Goal: Transaction & Acquisition: Download file/media

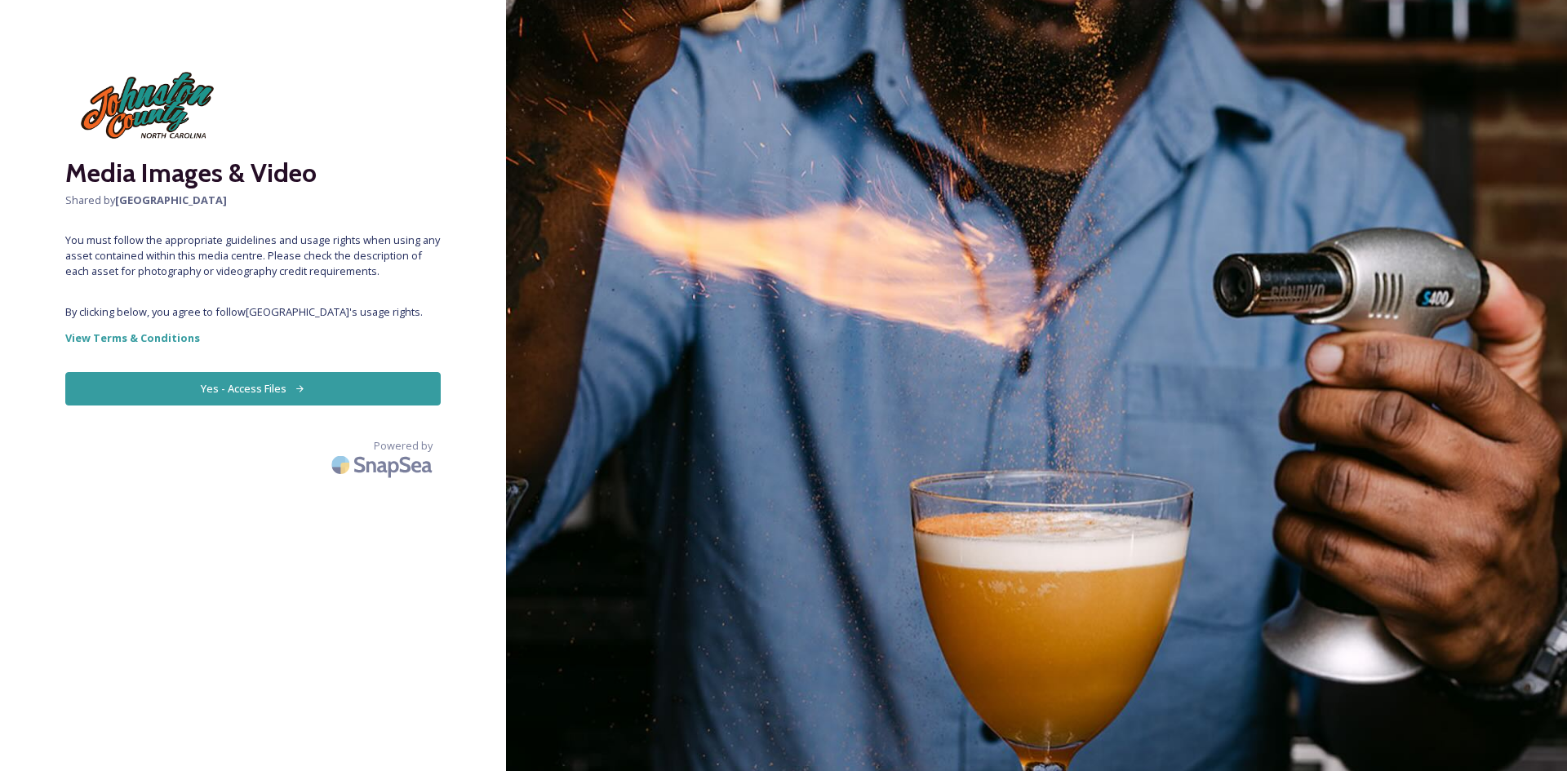
click at [247, 383] on button "Yes - Access Files" at bounding box center [252, 388] width 375 height 33
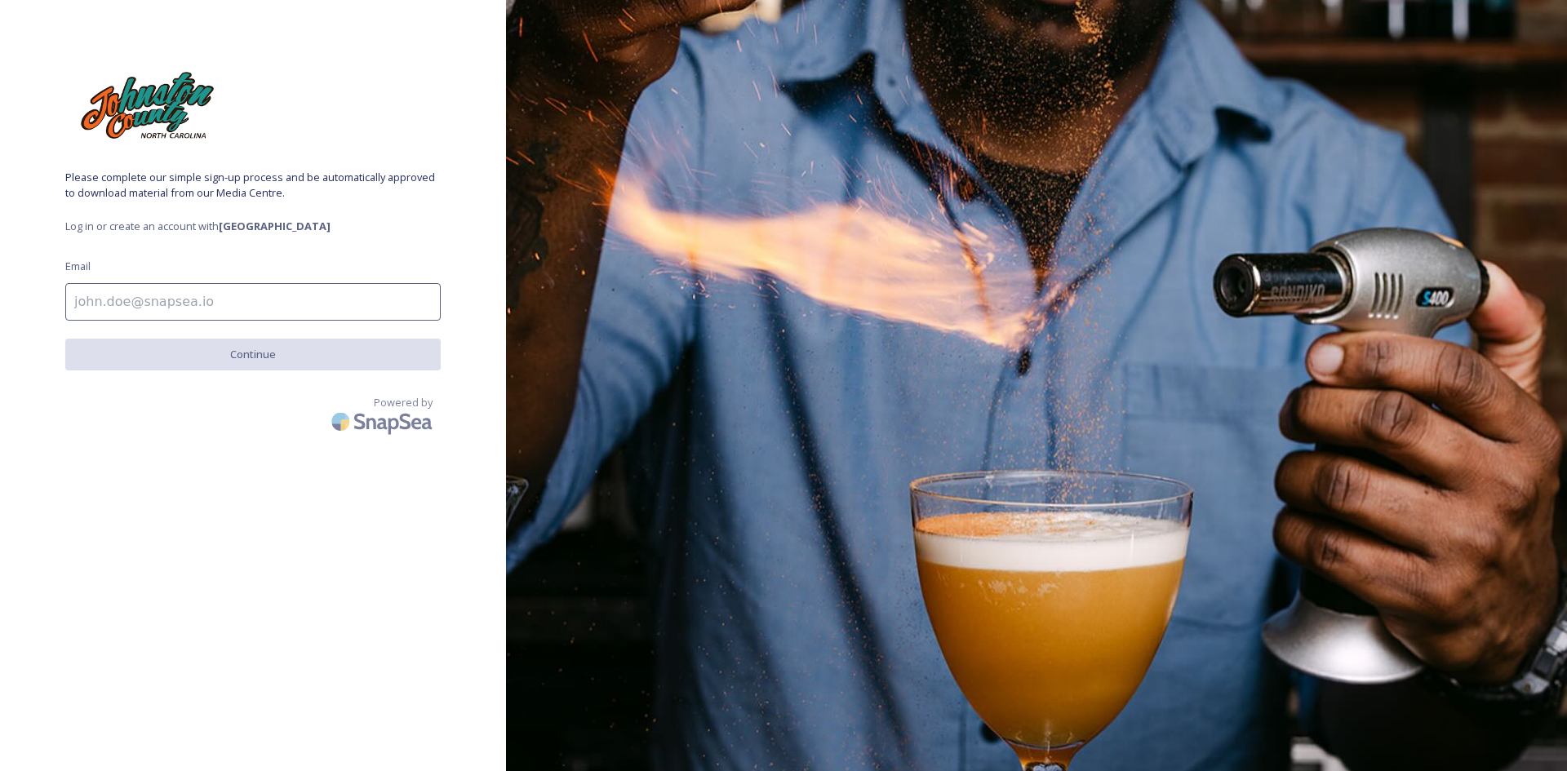
click at [127, 302] on input at bounding box center [252, 302] width 375 height 38
type input "[EMAIL_ADDRESS][DOMAIN_NAME]"
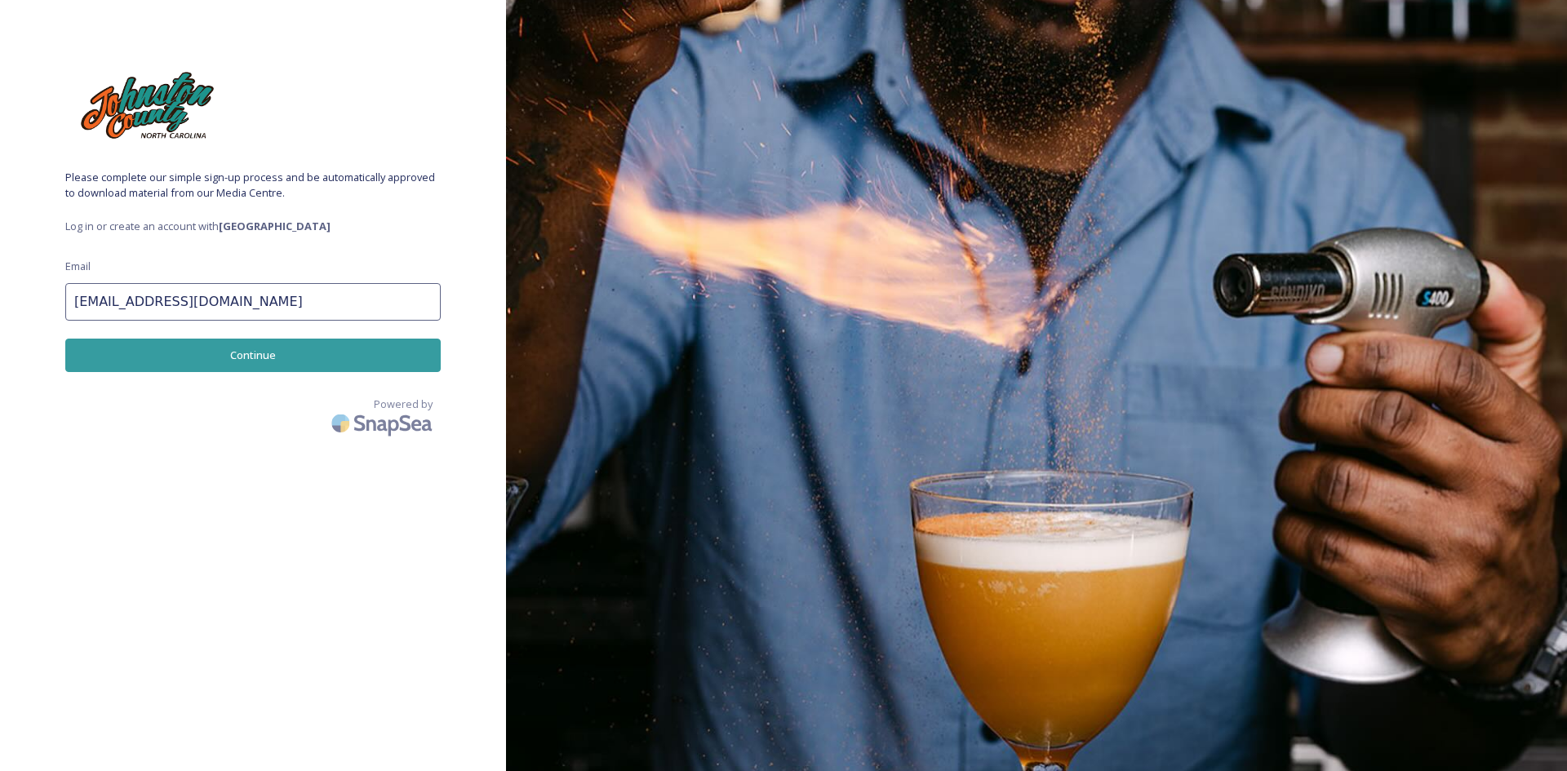
click at [231, 349] on button "Continue" at bounding box center [252, 355] width 375 height 33
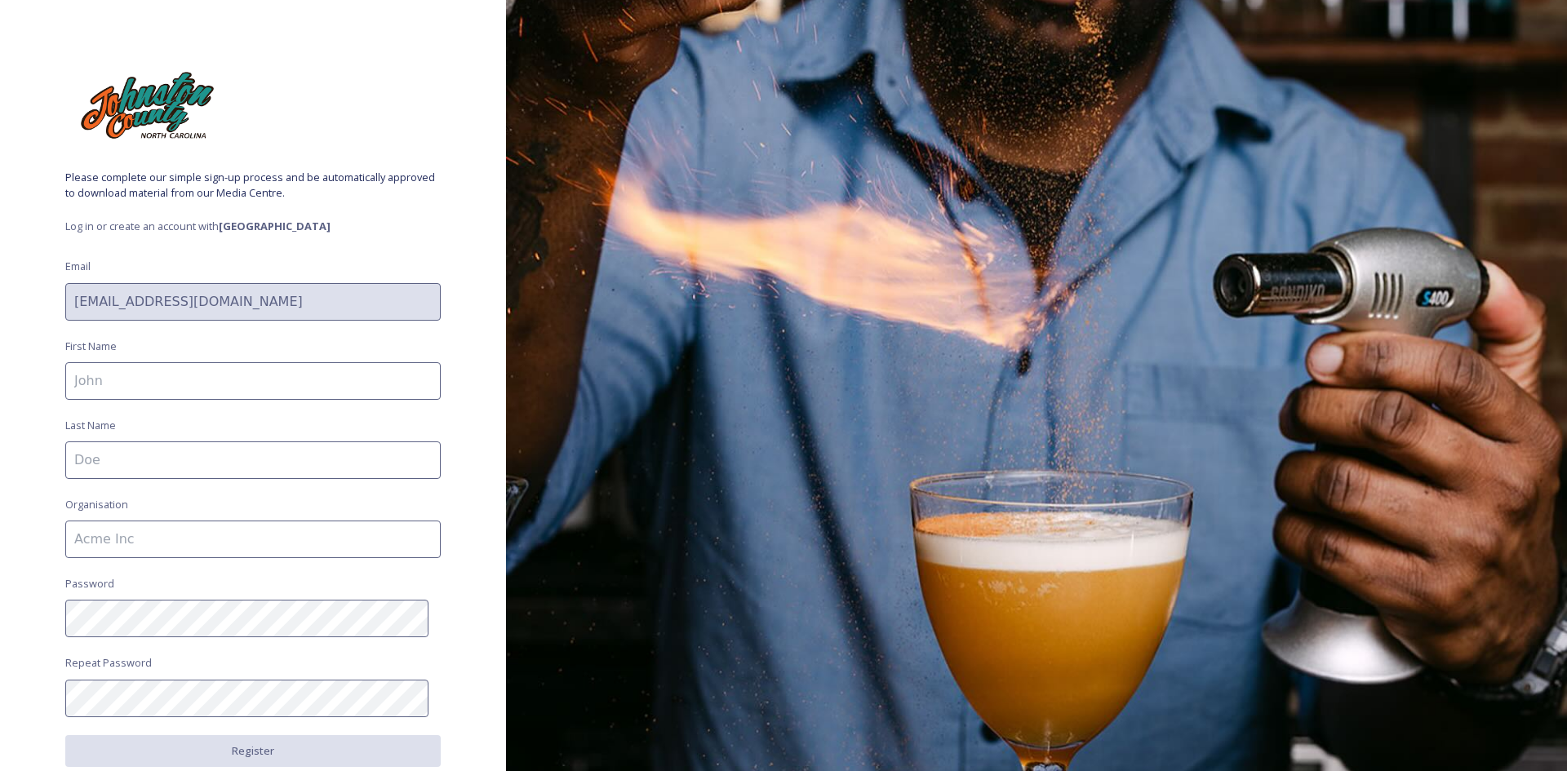
click at [113, 381] on input at bounding box center [252, 381] width 375 height 38
type input "[PERSON_NAME]"
type input "[PERSON_NAME] Simply Southern Homes & eXp Realty"
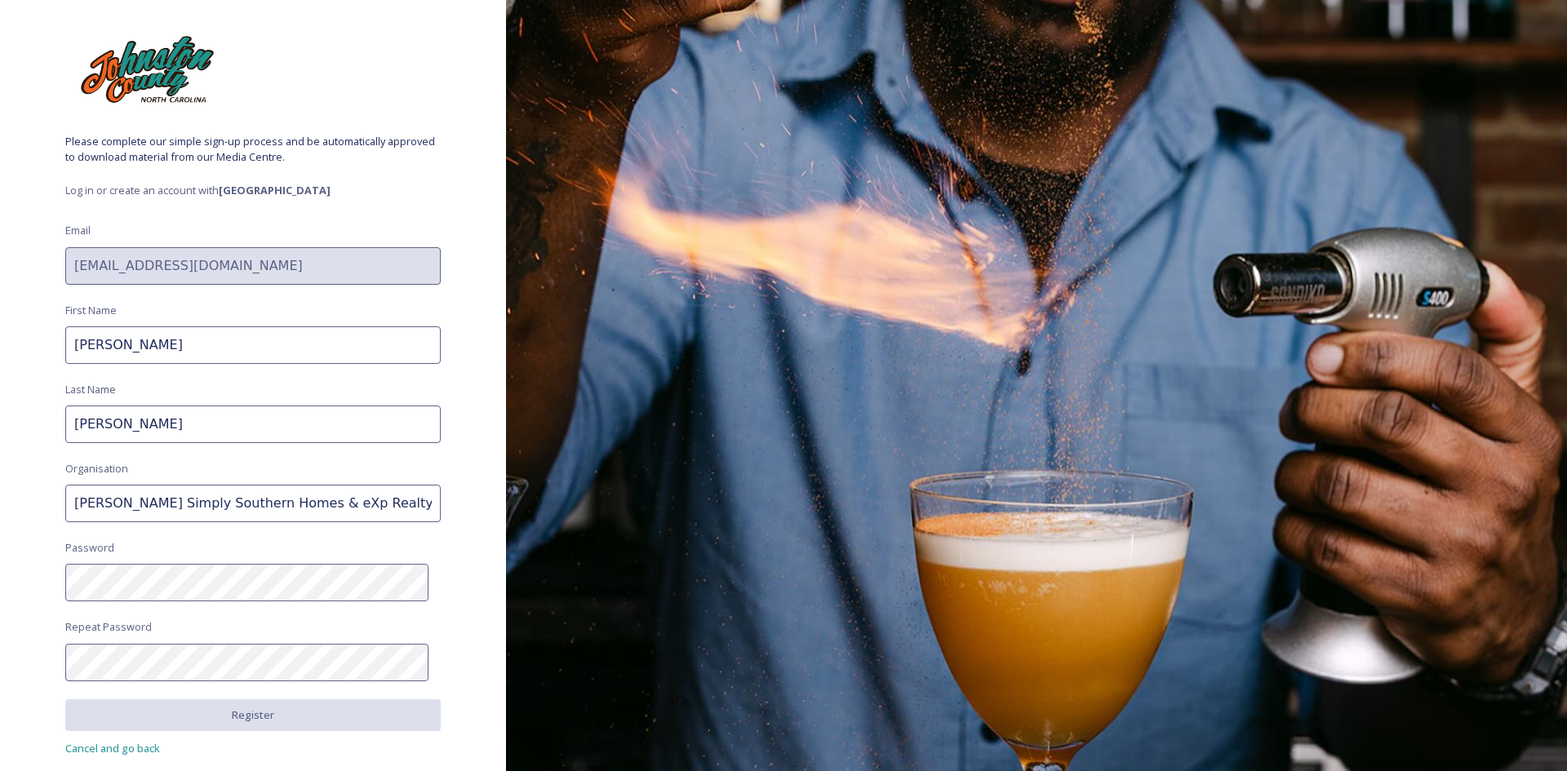
scroll to position [91, 0]
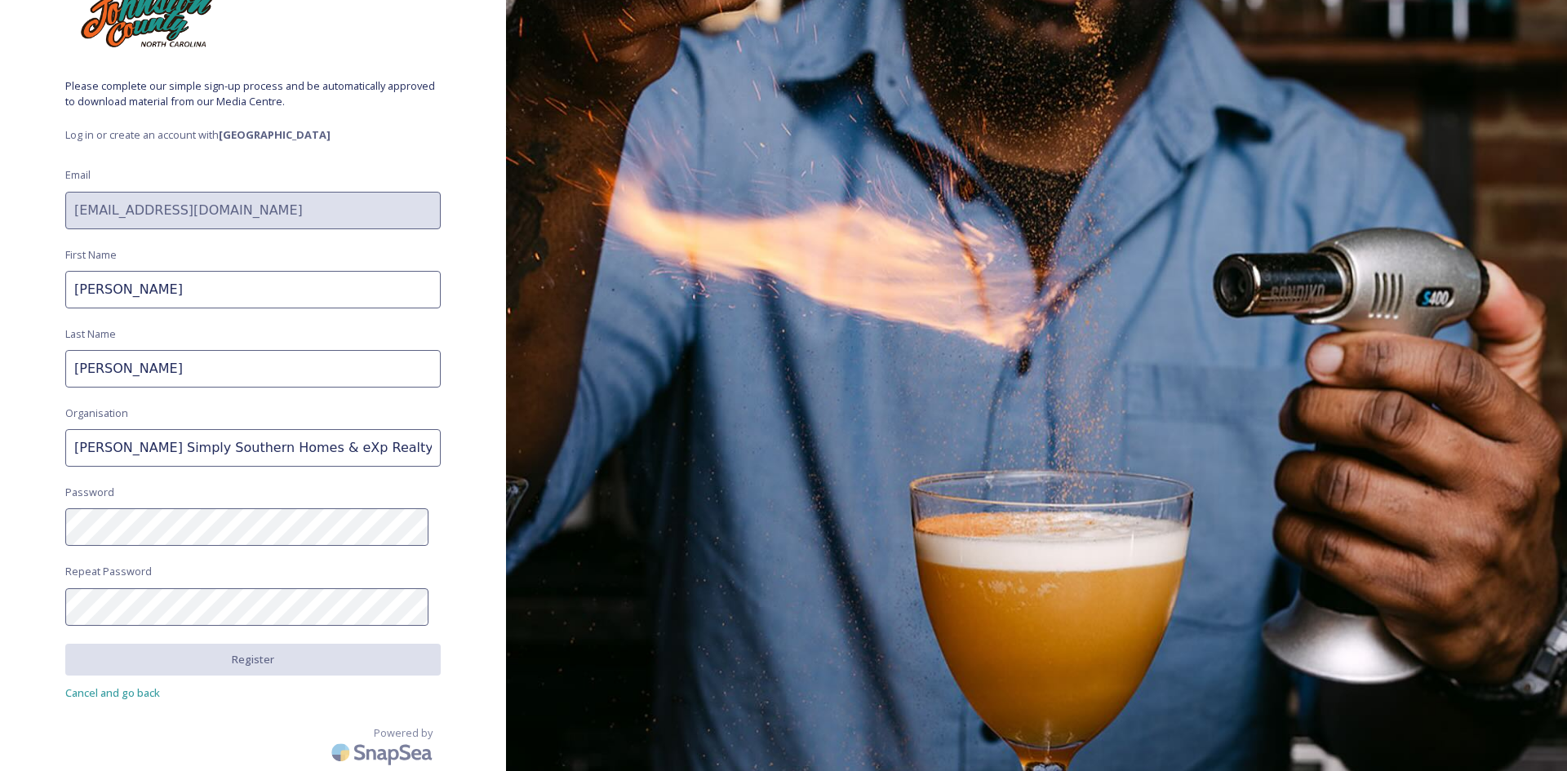
drag, startPoint x: 121, startPoint y: 367, endPoint x: 0, endPoint y: 398, distance: 124.7
click at [0, 398] on div "Please complete our simple sign-up process and be automatically approved to dow…" at bounding box center [253, 294] width 506 height 641
drag, startPoint x: 189, startPoint y: 282, endPoint x: 0, endPoint y: 335, distance: 195.9
click at [0, 335] on div "Please complete our simple sign-up process and be automatically approved to dow…" at bounding box center [253, 294] width 506 height 641
type input "[PERSON_NAME]"
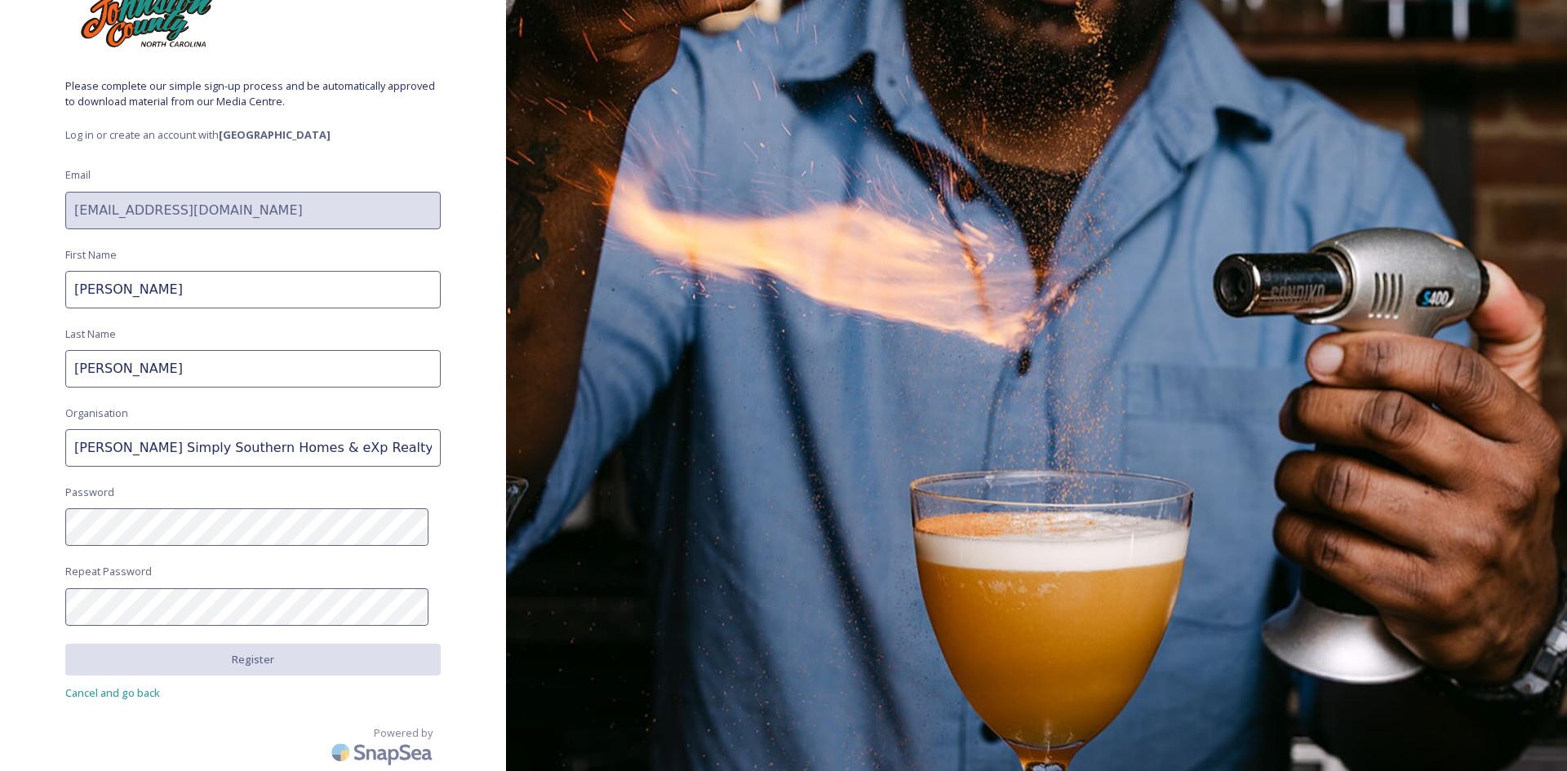
type input "[PERSON_NAME]"
click at [23, 473] on div "Please complete our simple sign-up process and be automatically approved to dow…" at bounding box center [253, 294] width 506 height 641
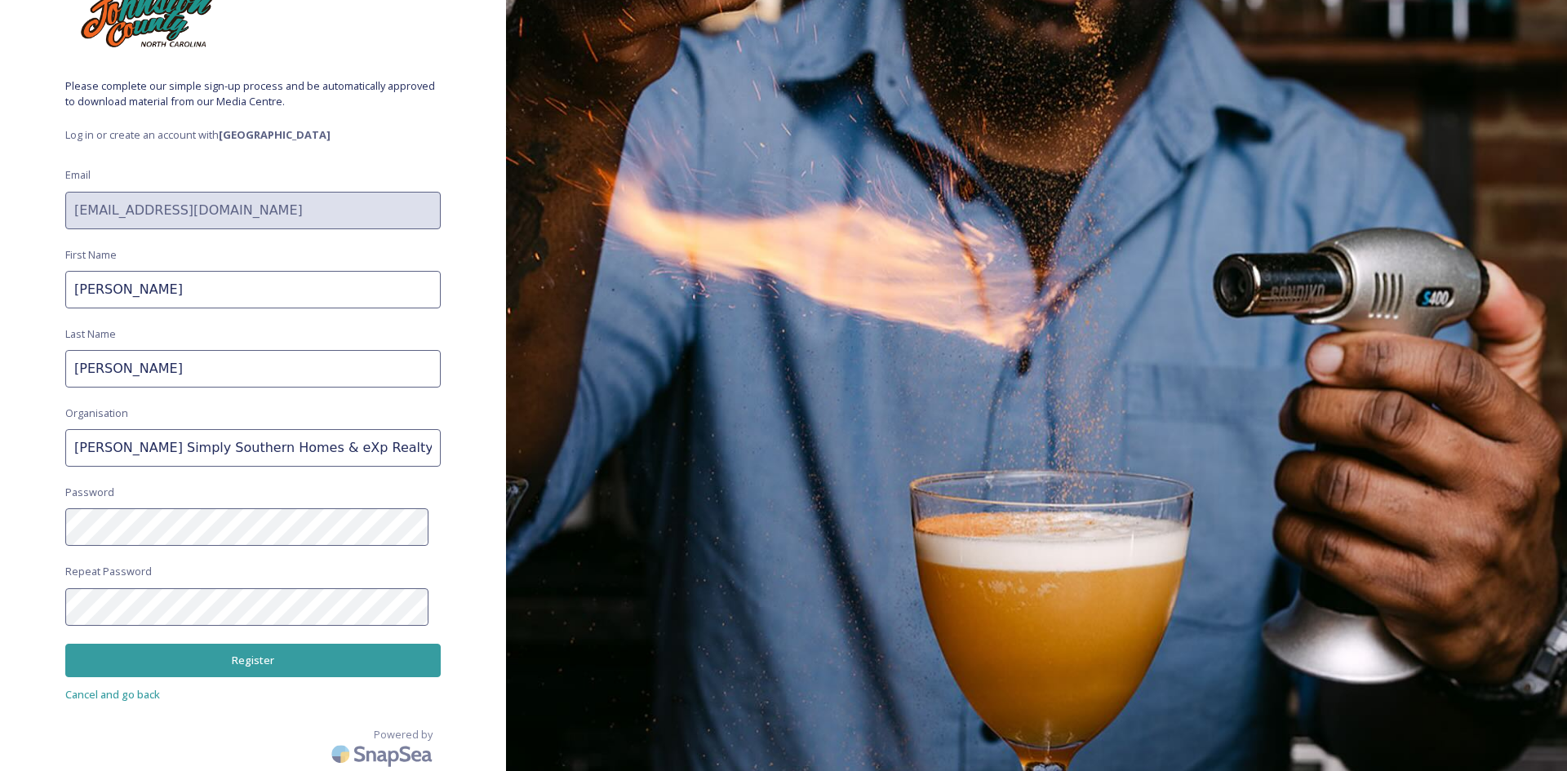
click at [56, 519] on div "Please complete our simple sign-up process and be automatically approved to dow…" at bounding box center [253, 294] width 506 height 641
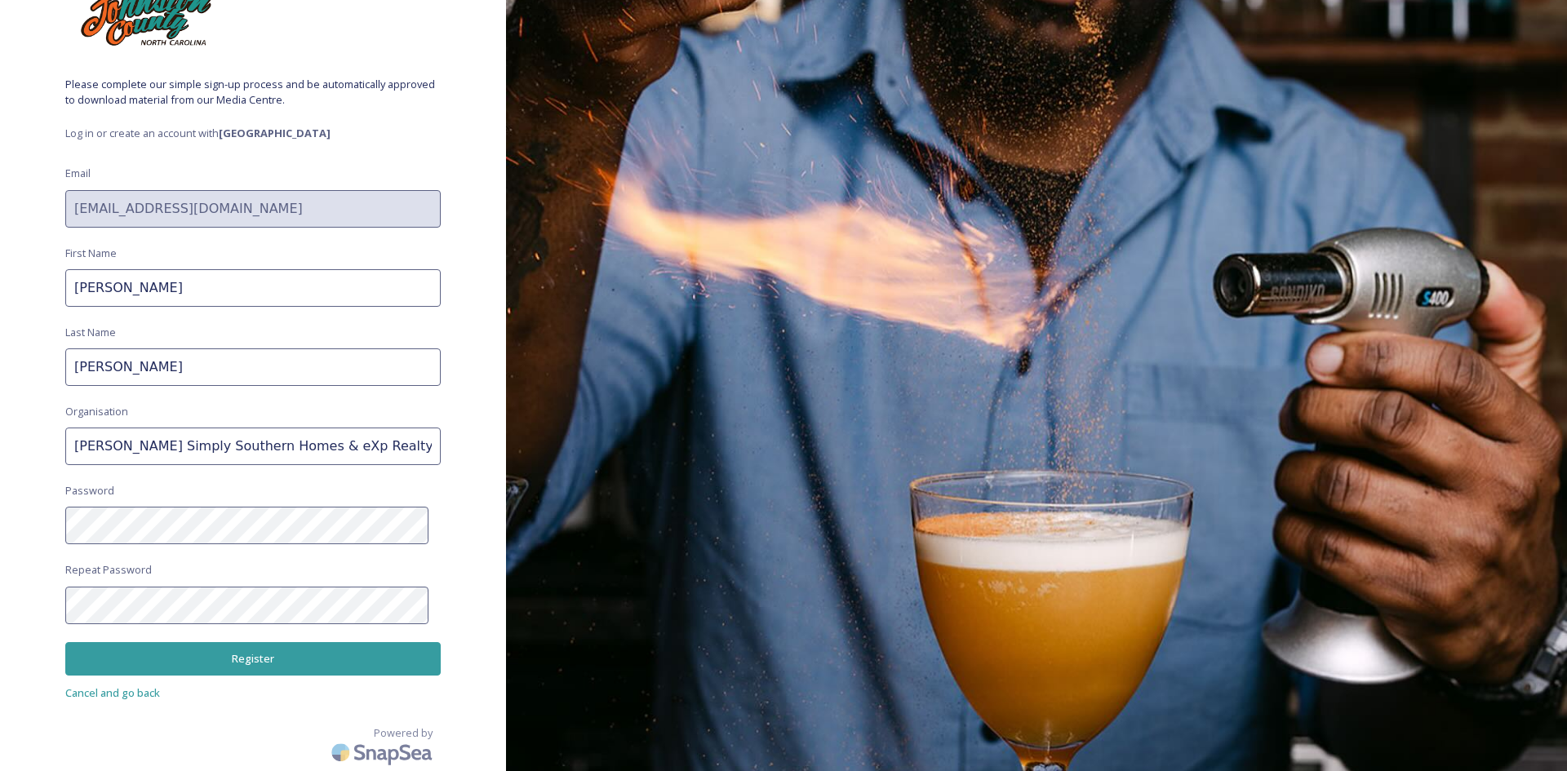
click at [242, 655] on button "Register" at bounding box center [252, 658] width 375 height 33
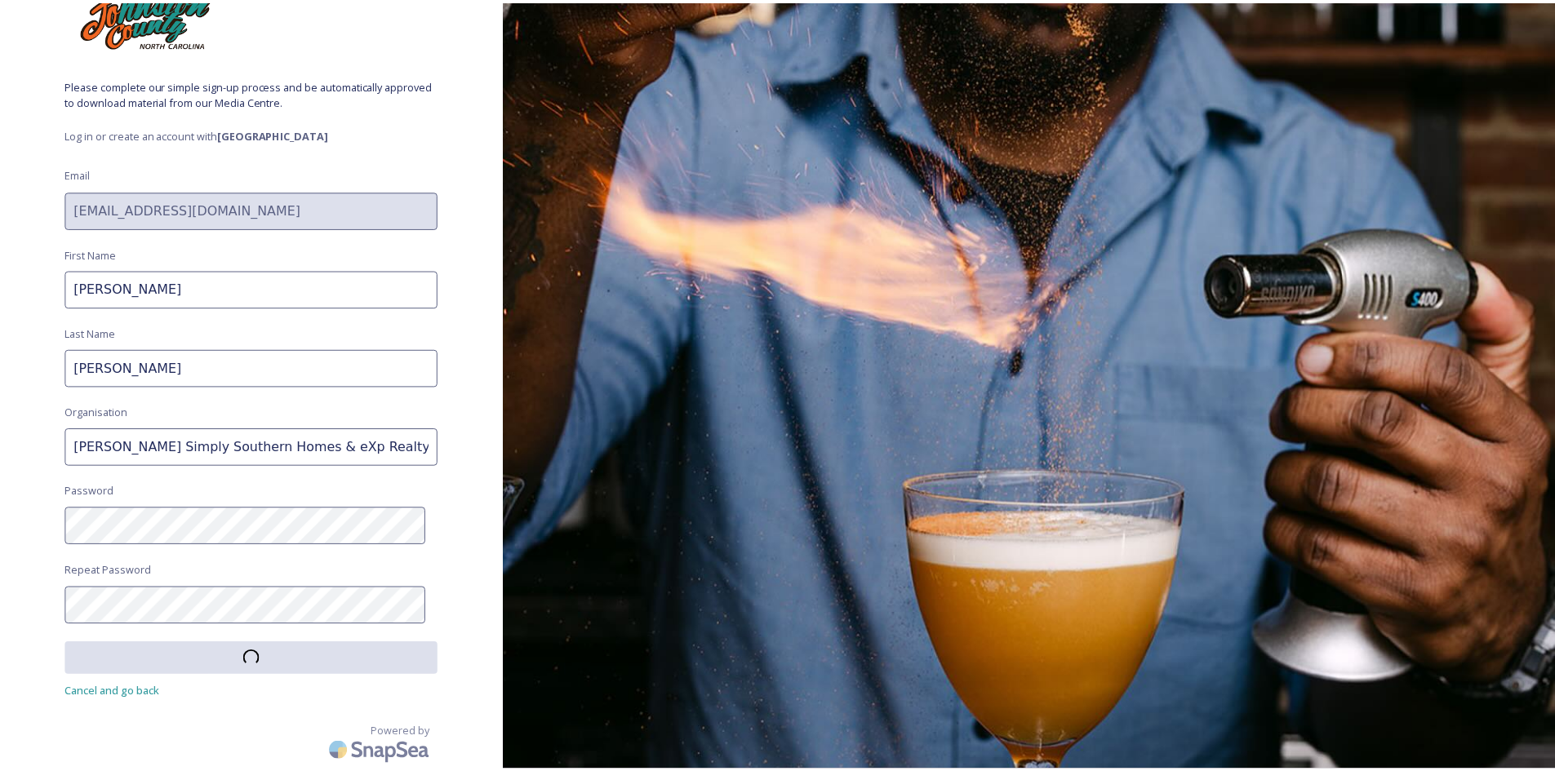
scroll to position [92, 0]
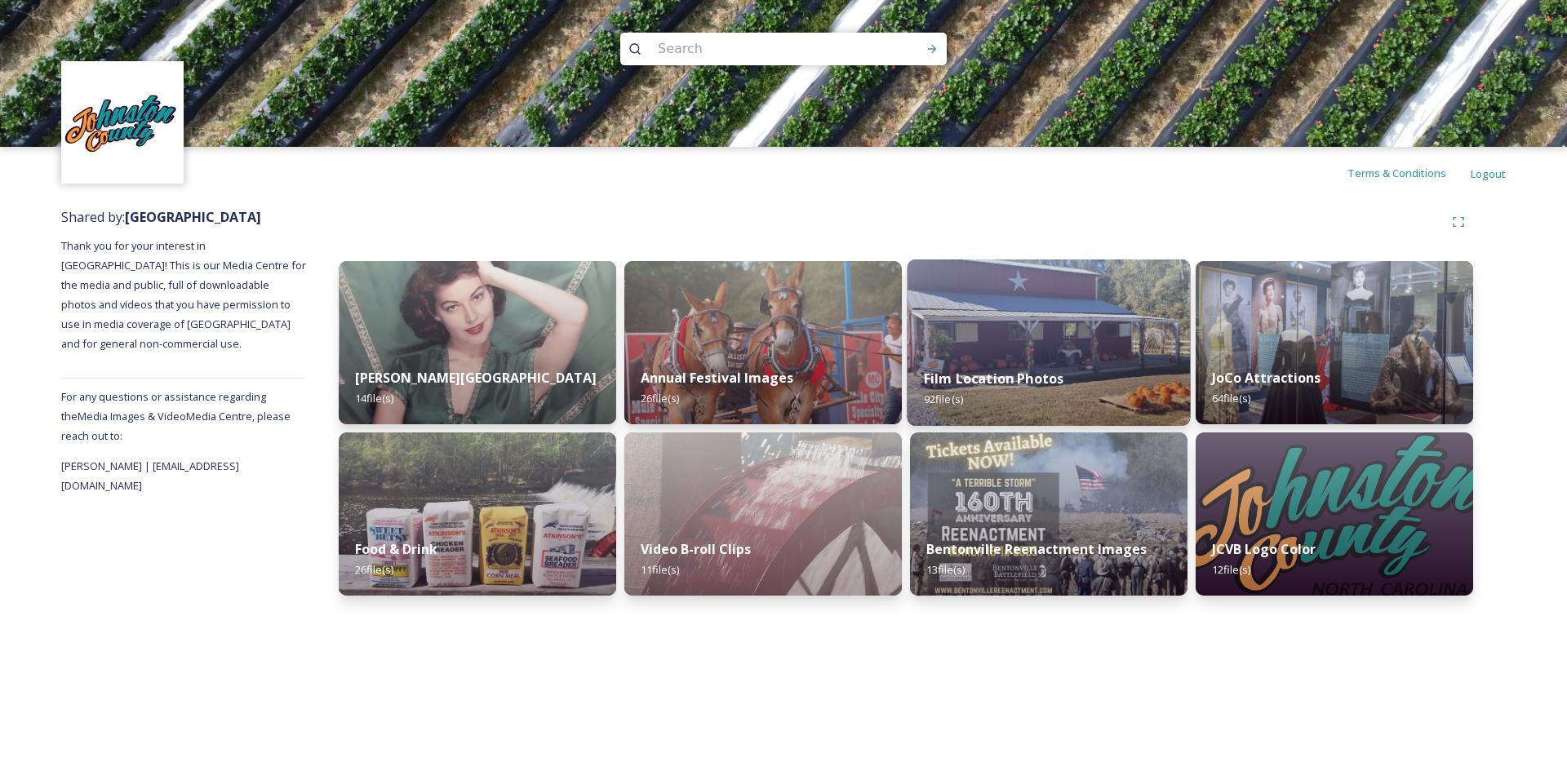
click at [1041, 329] on img at bounding box center [1049, 343] width 283 height 167
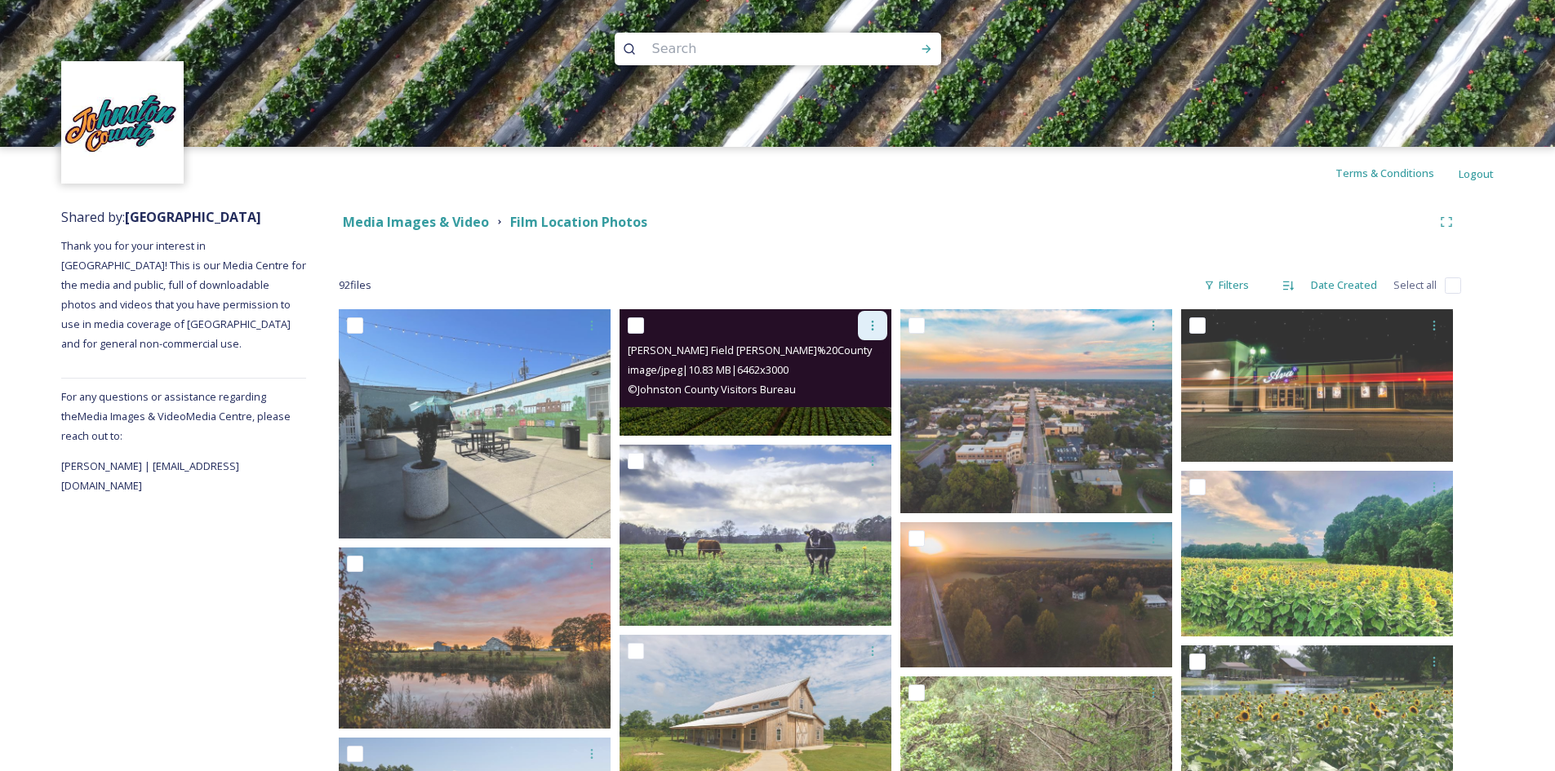
click at [877, 325] on icon at bounding box center [872, 325] width 13 height 13
click at [843, 390] on span "Download" at bounding box center [854, 393] width 50 height 16
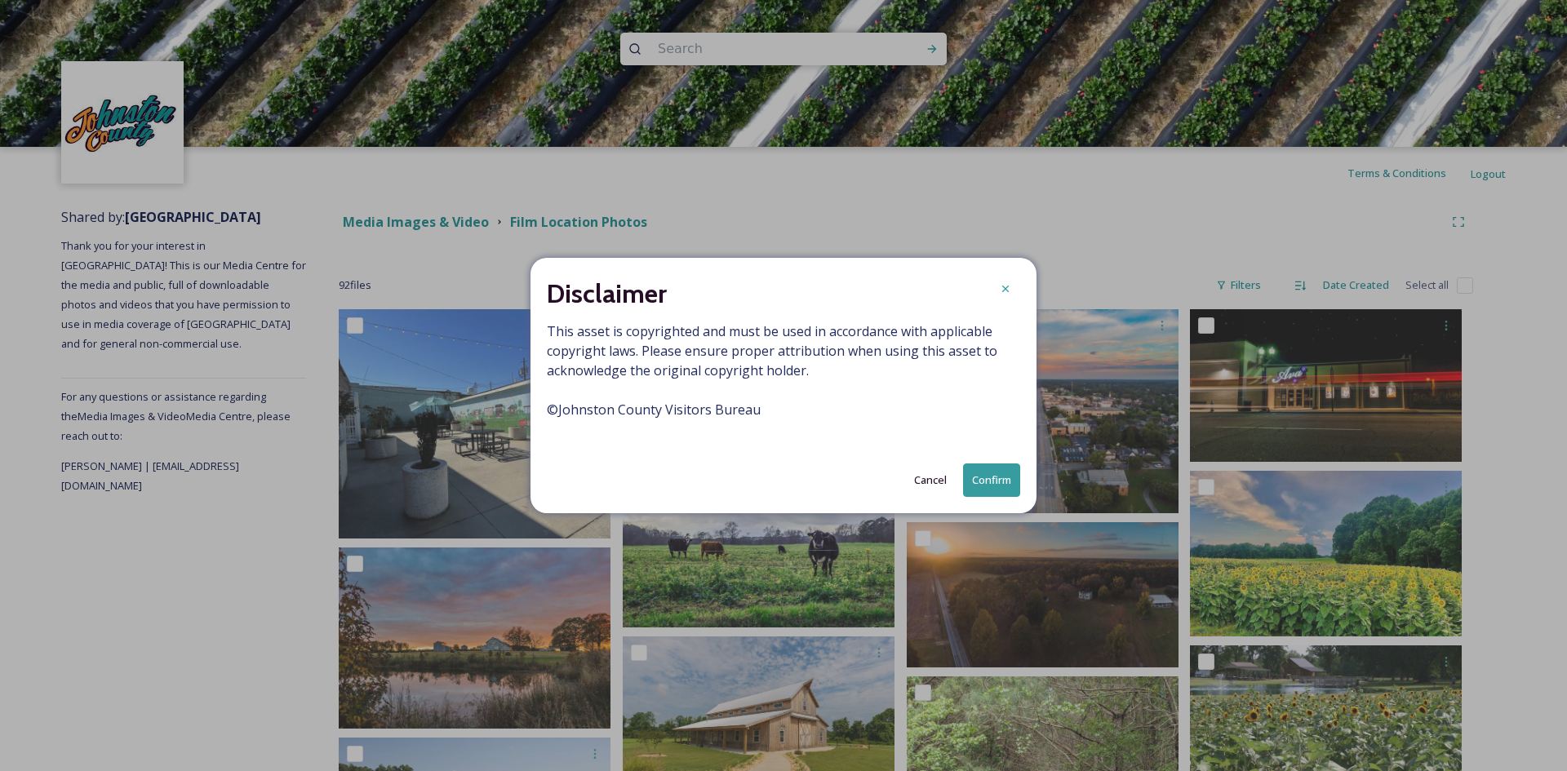
click at [992, 478] on button "Confirm" at bounding box center [991, 480] width 57 height 33
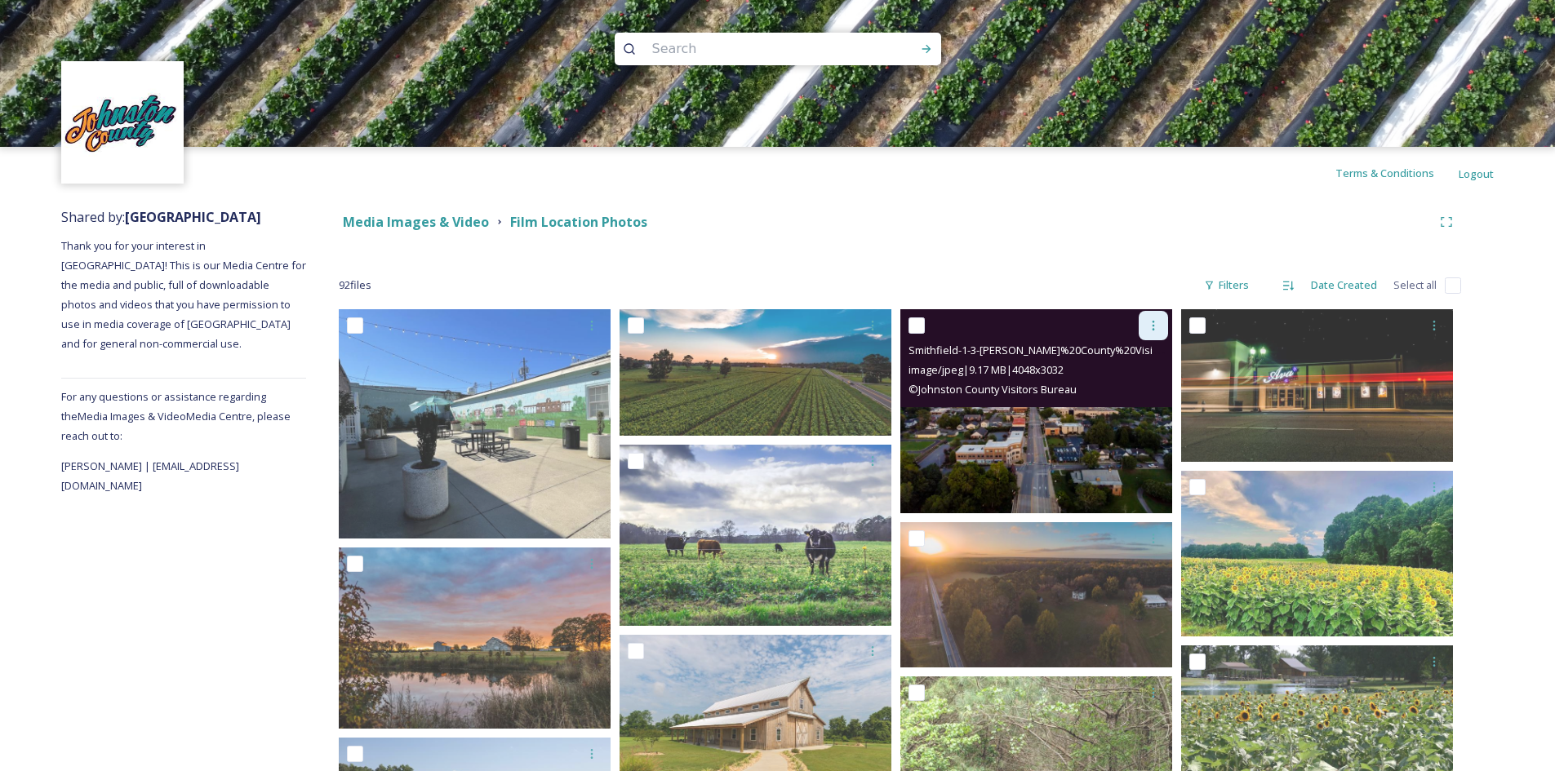
click at [1155, 327] on icon at bounding box center [1153, 325] width 13 height 13
click at [1135, 392] on span "Download" at bounding box center [1134, 393] width 50 height 16
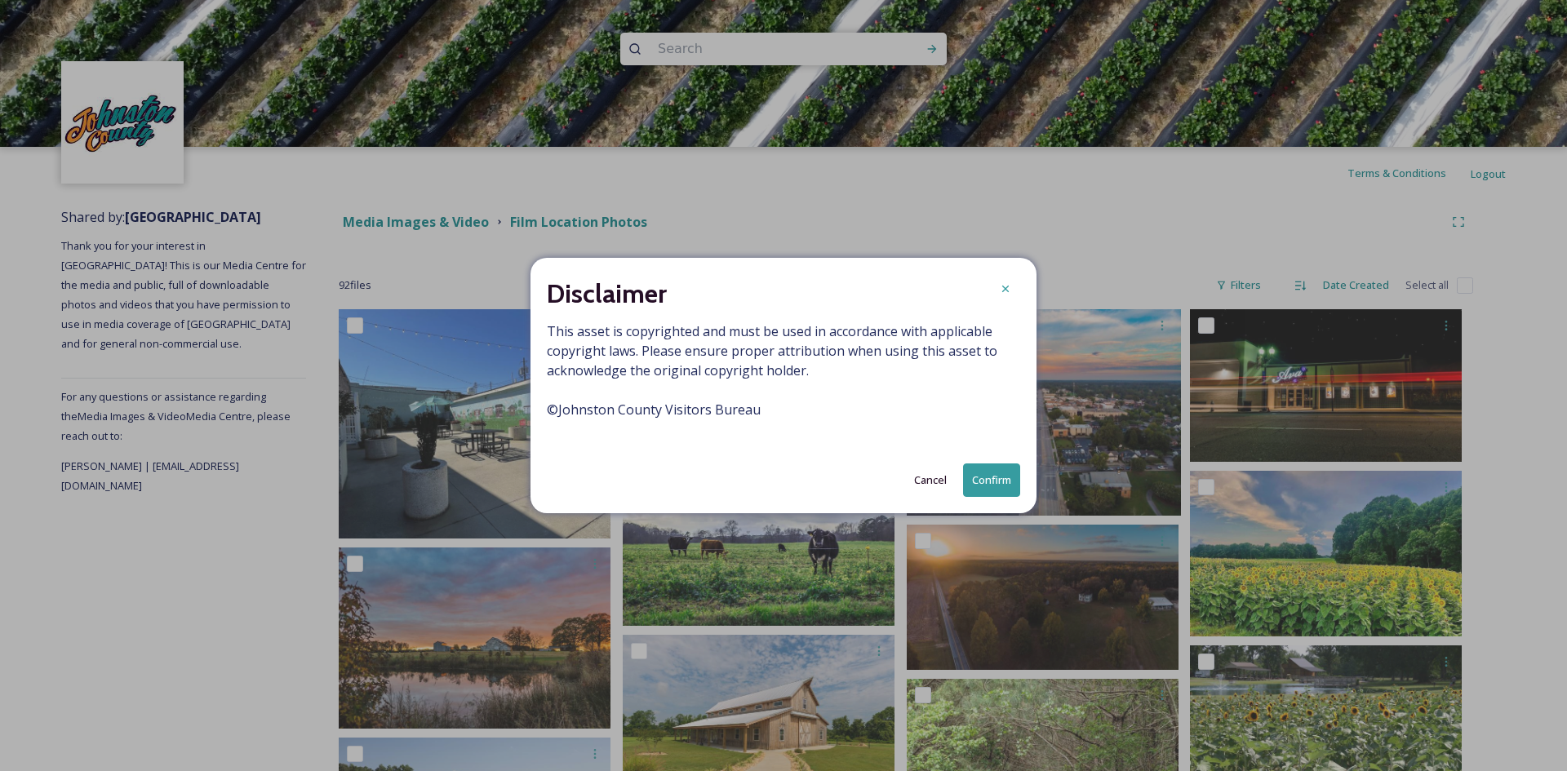
click at [995, 476] on button "Confirm" at bounding box center [991, 480] width 57 height 33
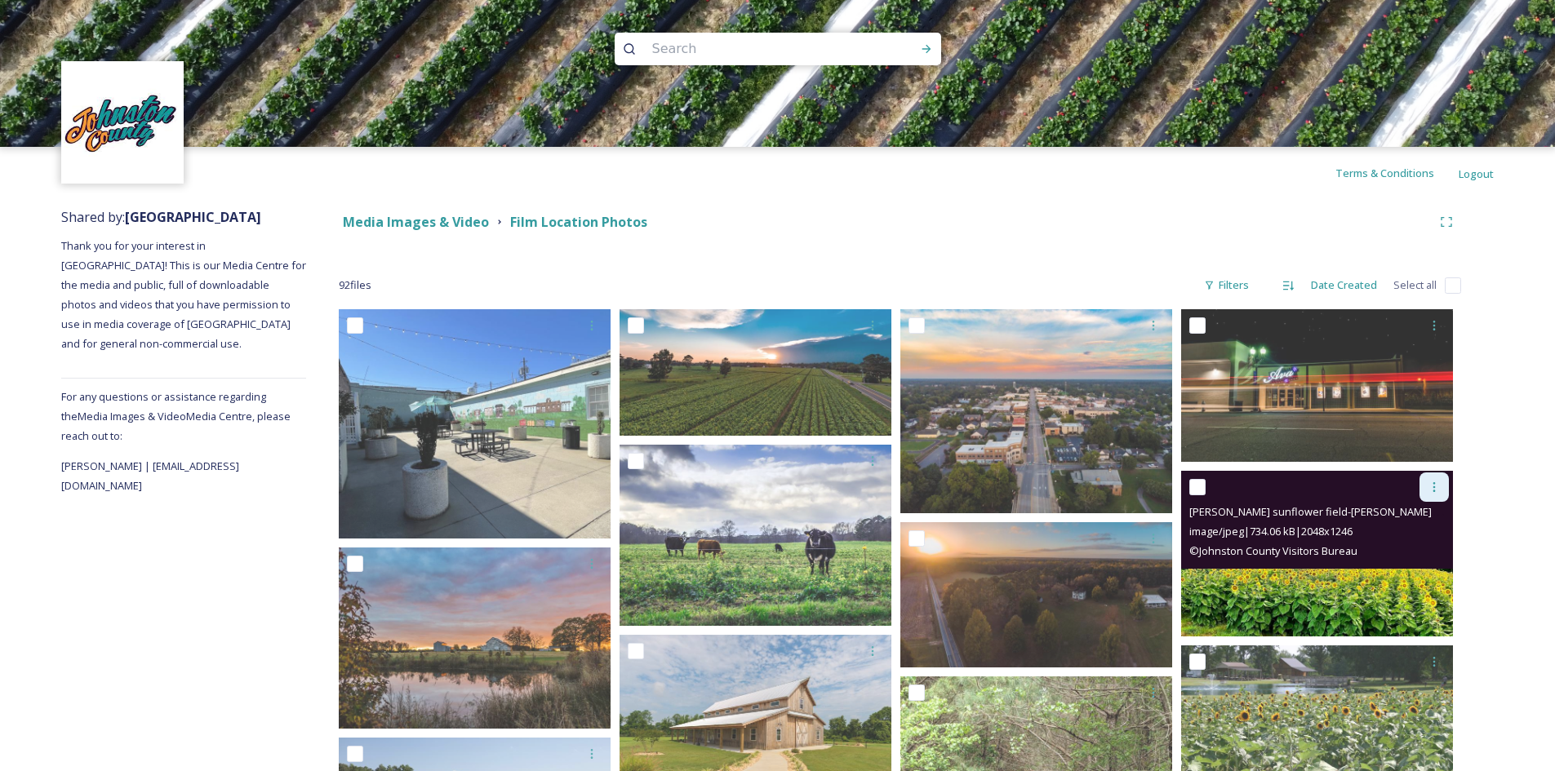
click at [1428, 486] on icon at bounding box center [1434, 487] width 13 height 13
click at [1406, 555] on span "Download" at bounding box center [1415, 556] width 50 height 16
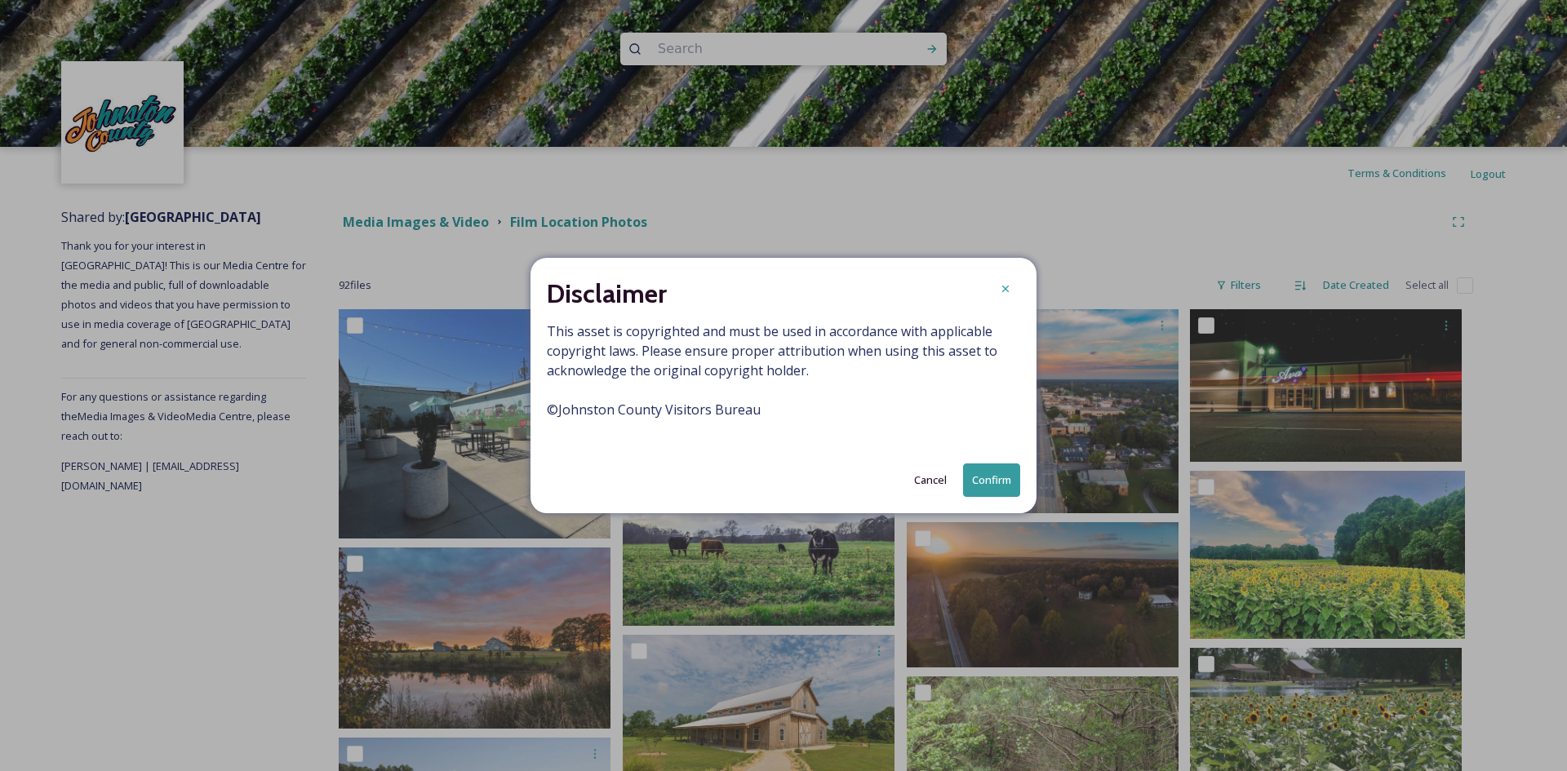
click at [997, 485] on button "Confirm" at bounding box center [991, 480] width 57 height 33
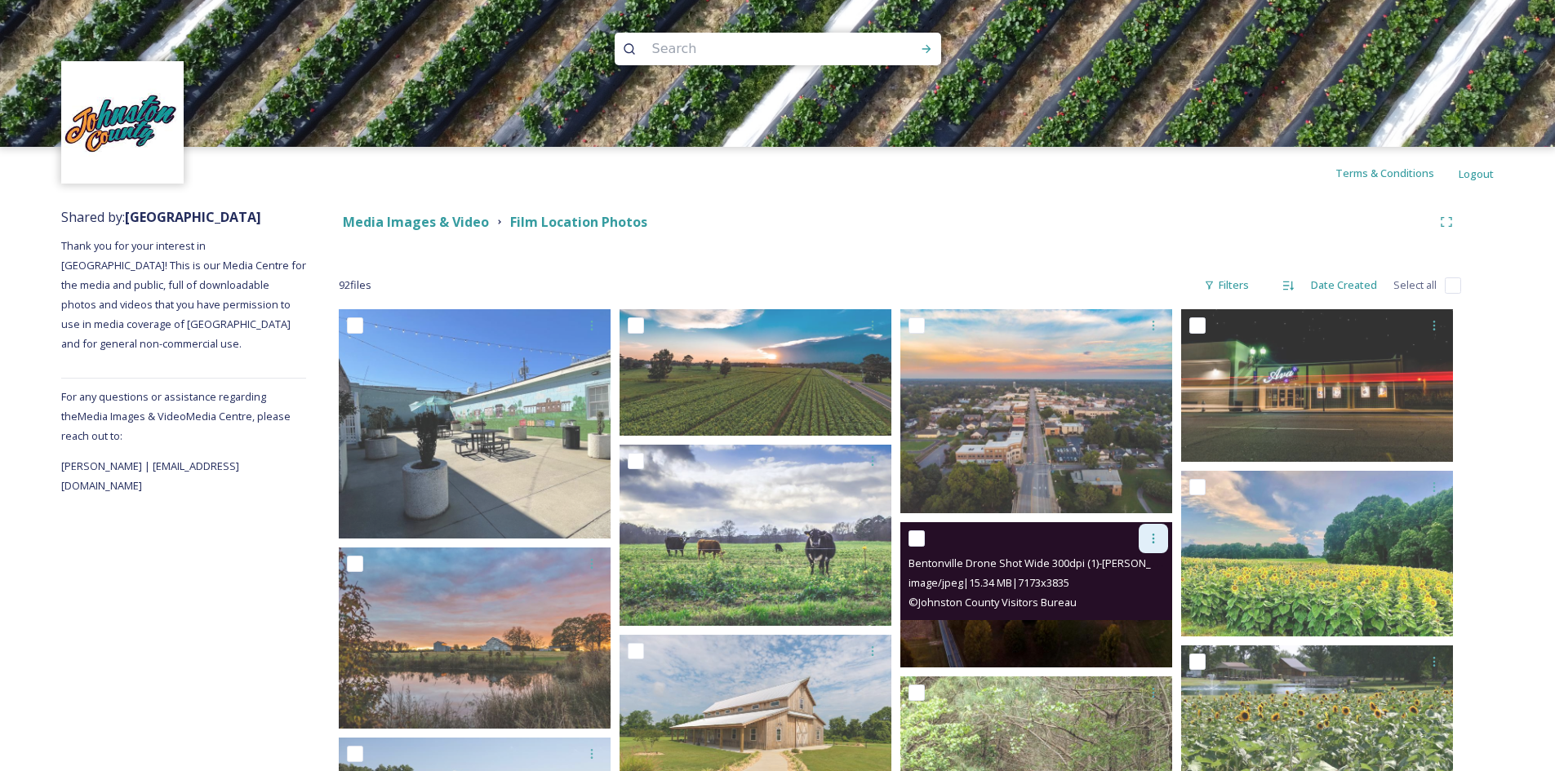
click at [1157, 537] on icon at bounding box center [1153, 538] width 13 height 13
click at [1141, 600] on span "Download" at bounding box center [1134, 606] width 50 height 16
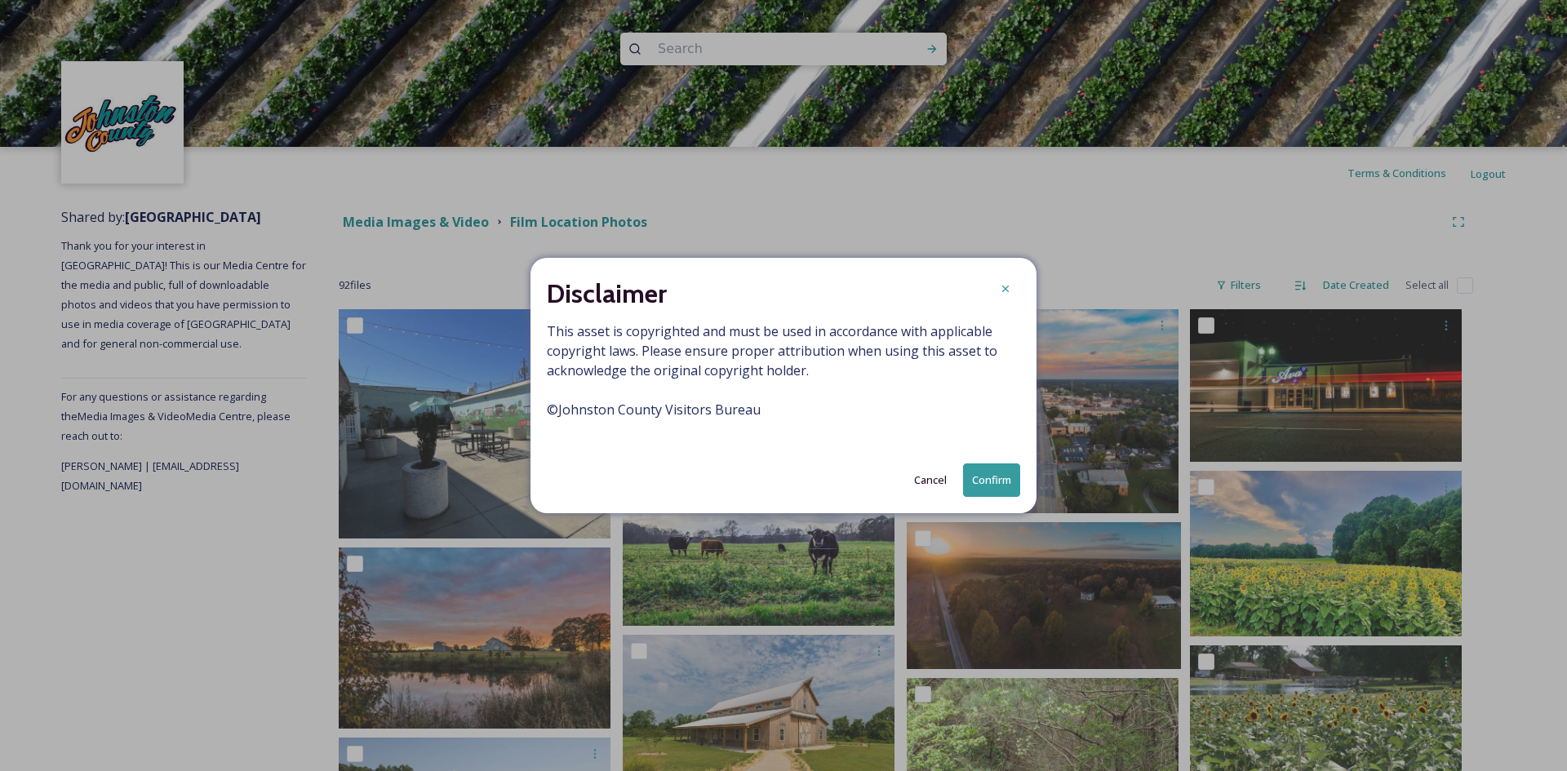
click at [975, 482] on button "Confirm" at bounding box center [991, 480] width 57 height 33
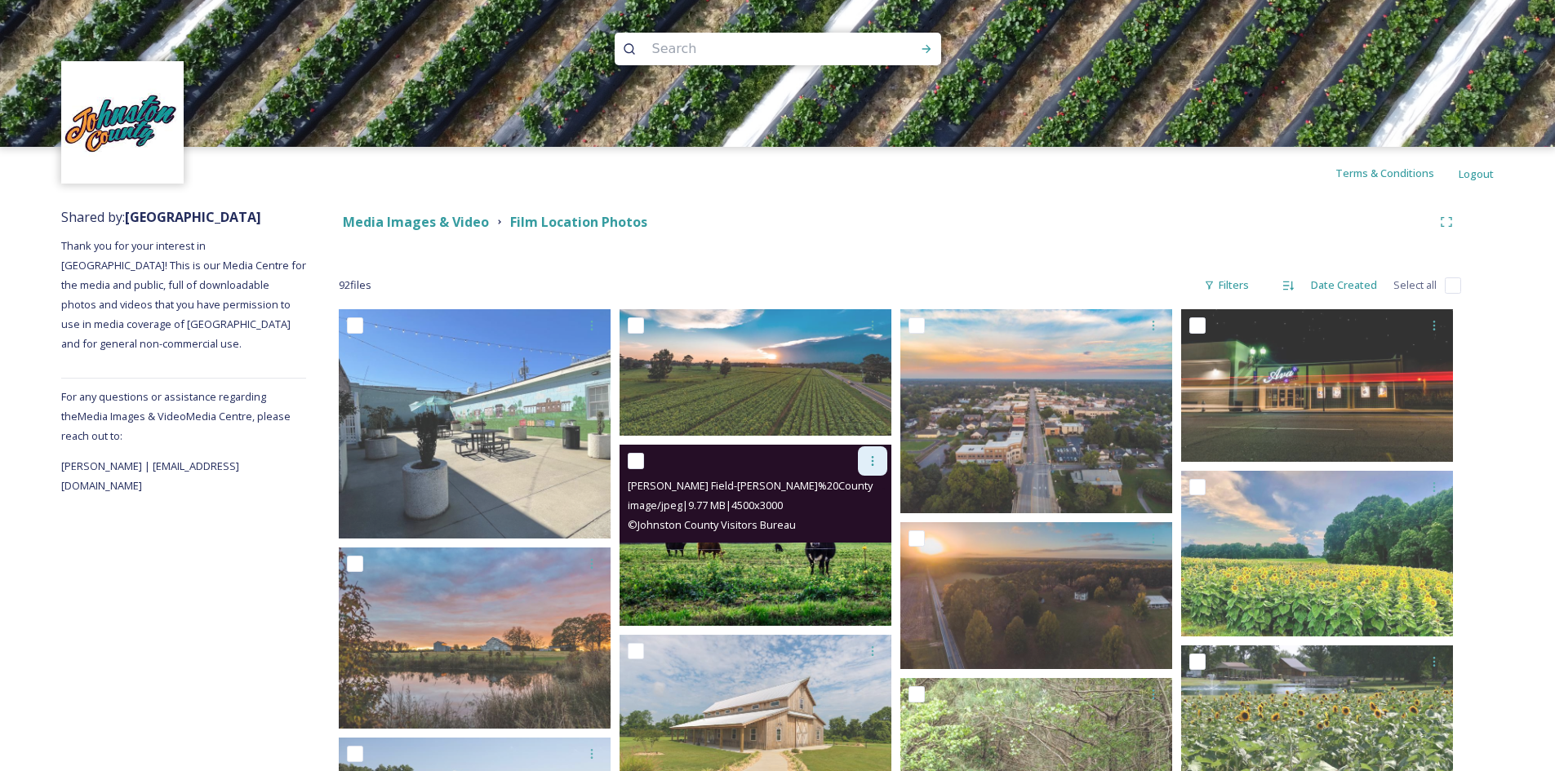
click at [882, 458] on div at bounding box center [872, 460] width 29 height 29
click at [793, 572] on img at bounding box center [756, 535] width 272 height 181
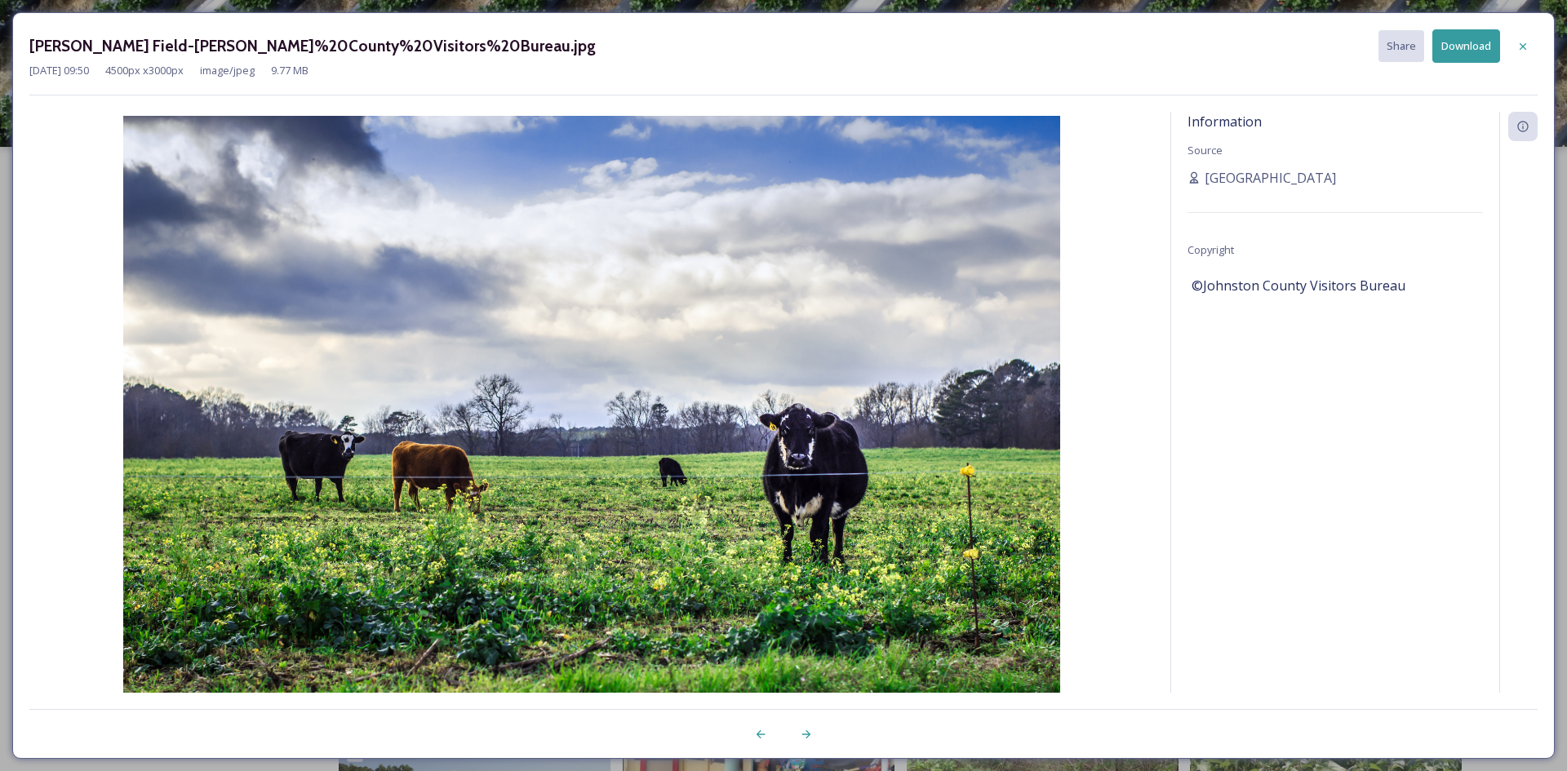
click at [1462, 49] on button "Download" at bounding box center [1467, 45] width 68 height 33
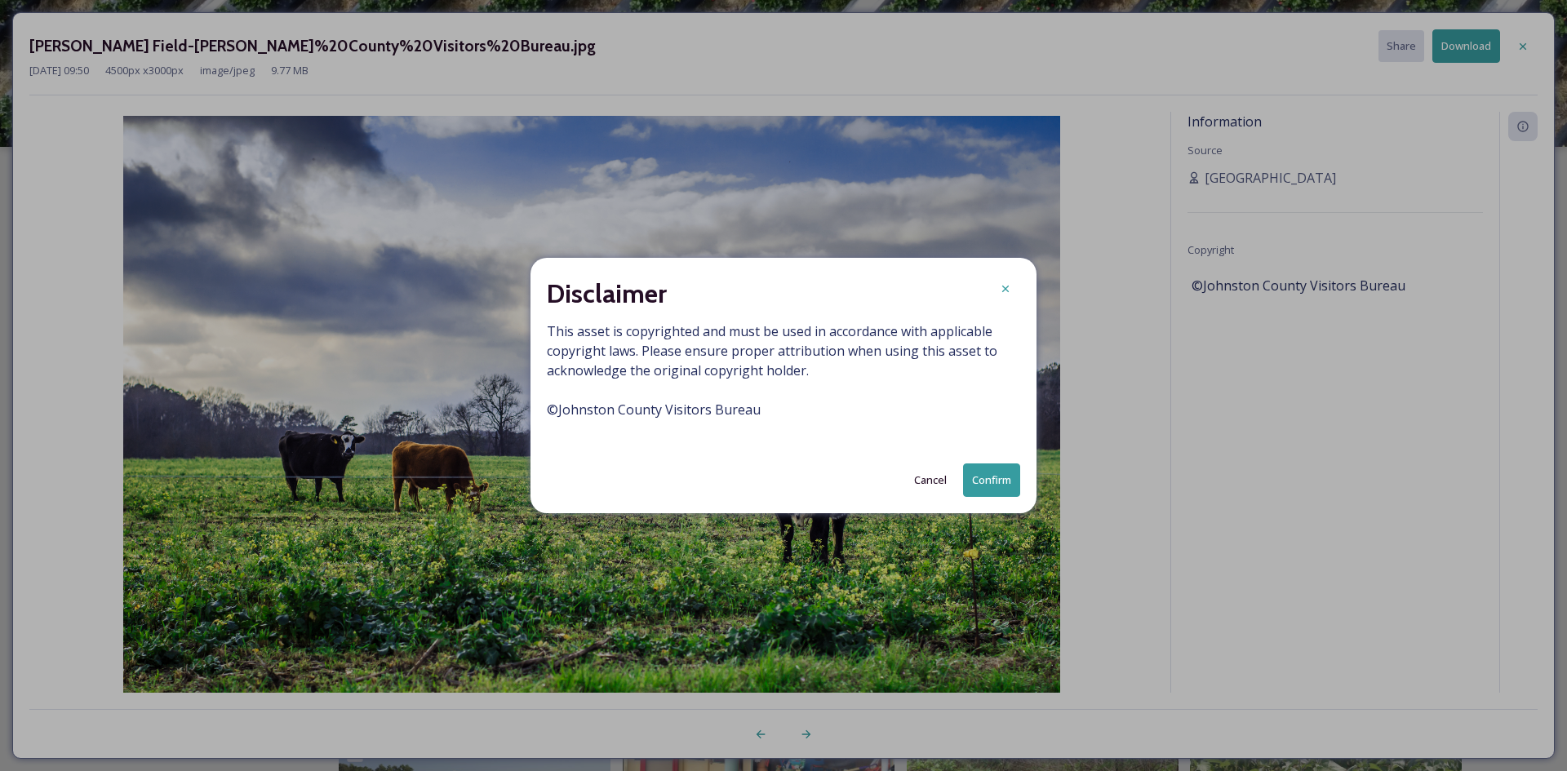
click at [978, 476] on button "Confirm" at bounding box center [991, 480] width 57 height 33
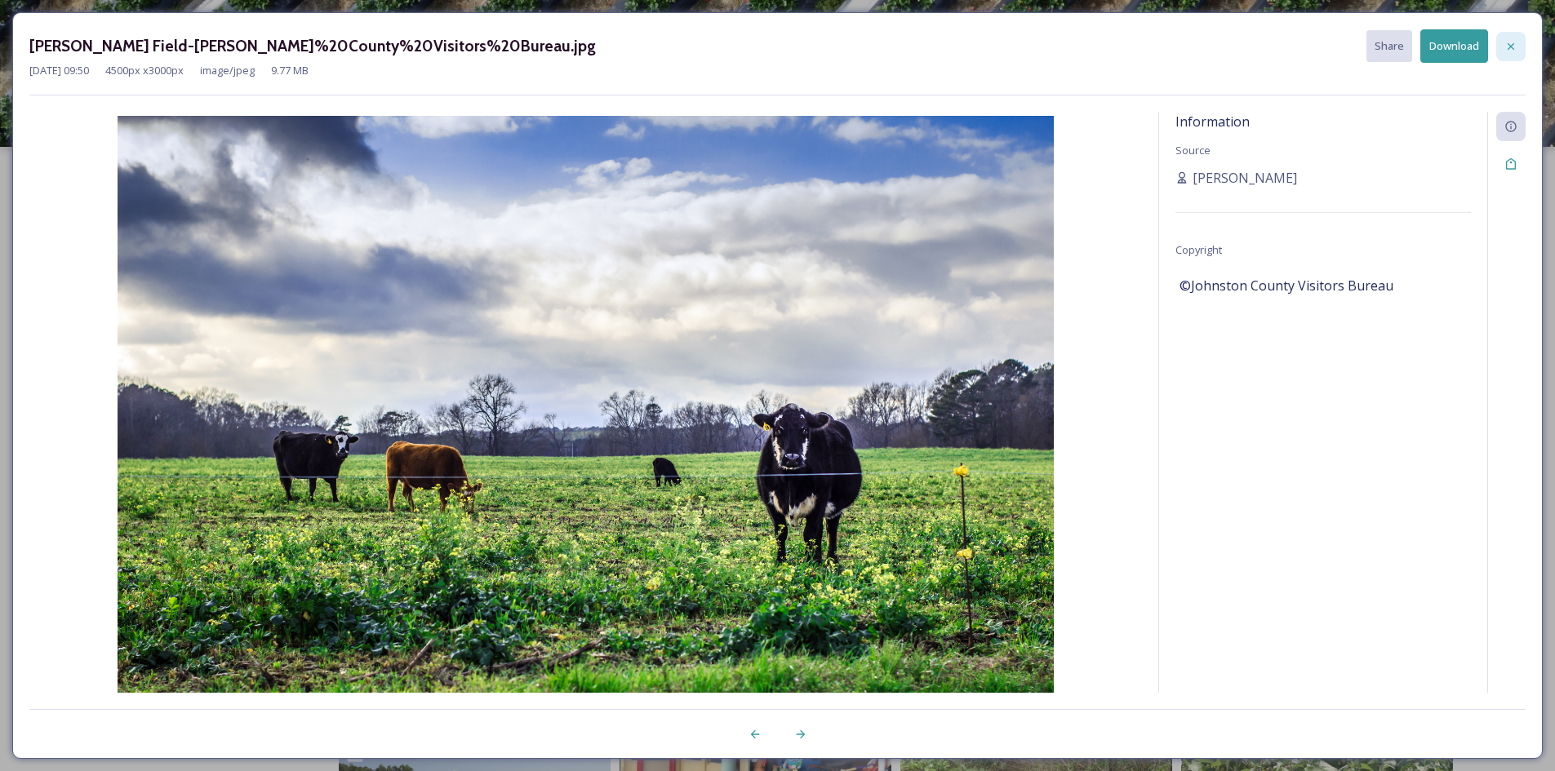
click at [1506, 45] on icon at bounding box center [1510, 46] width 13 height 13
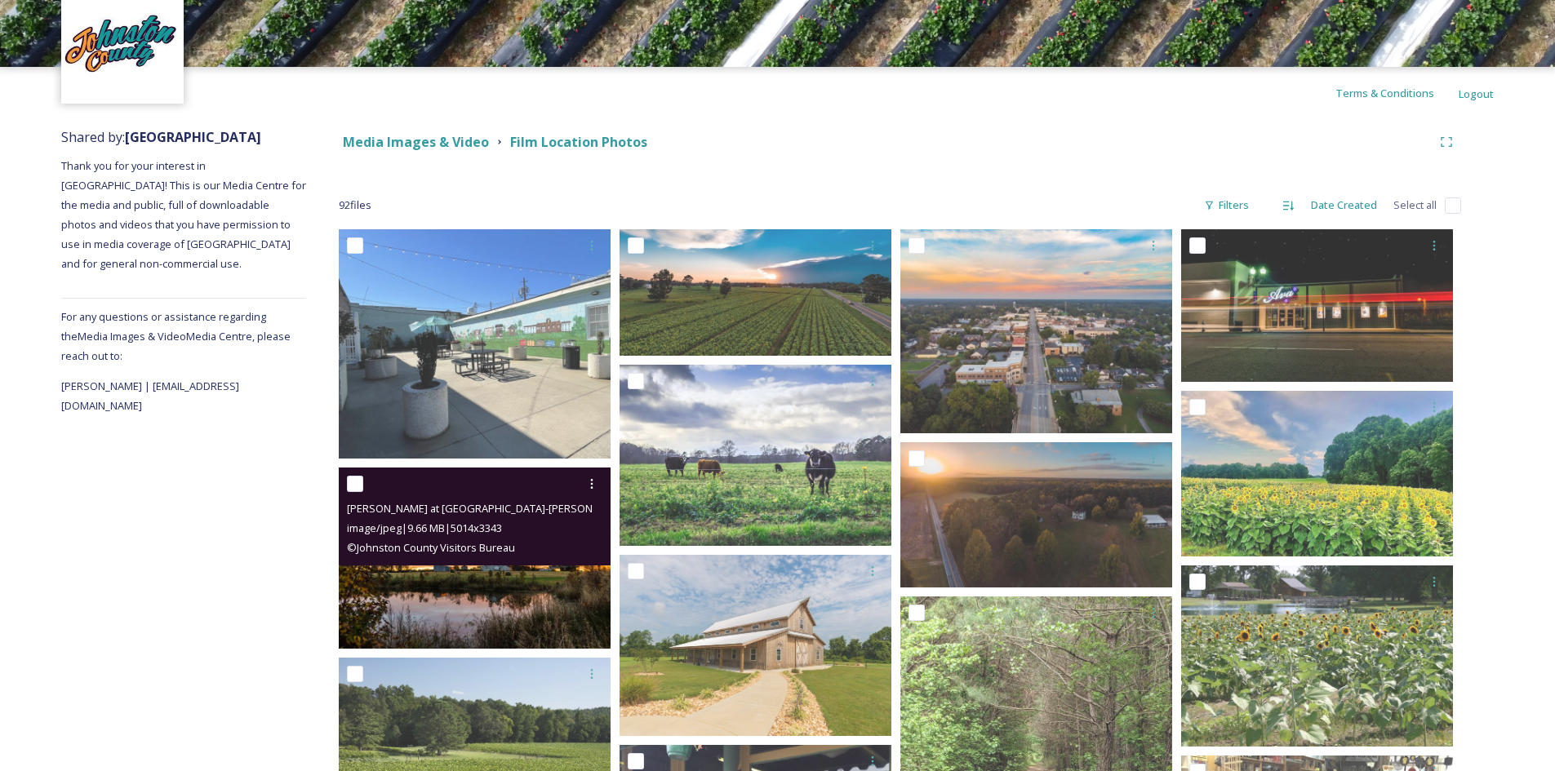
scroll to position [81, 0]
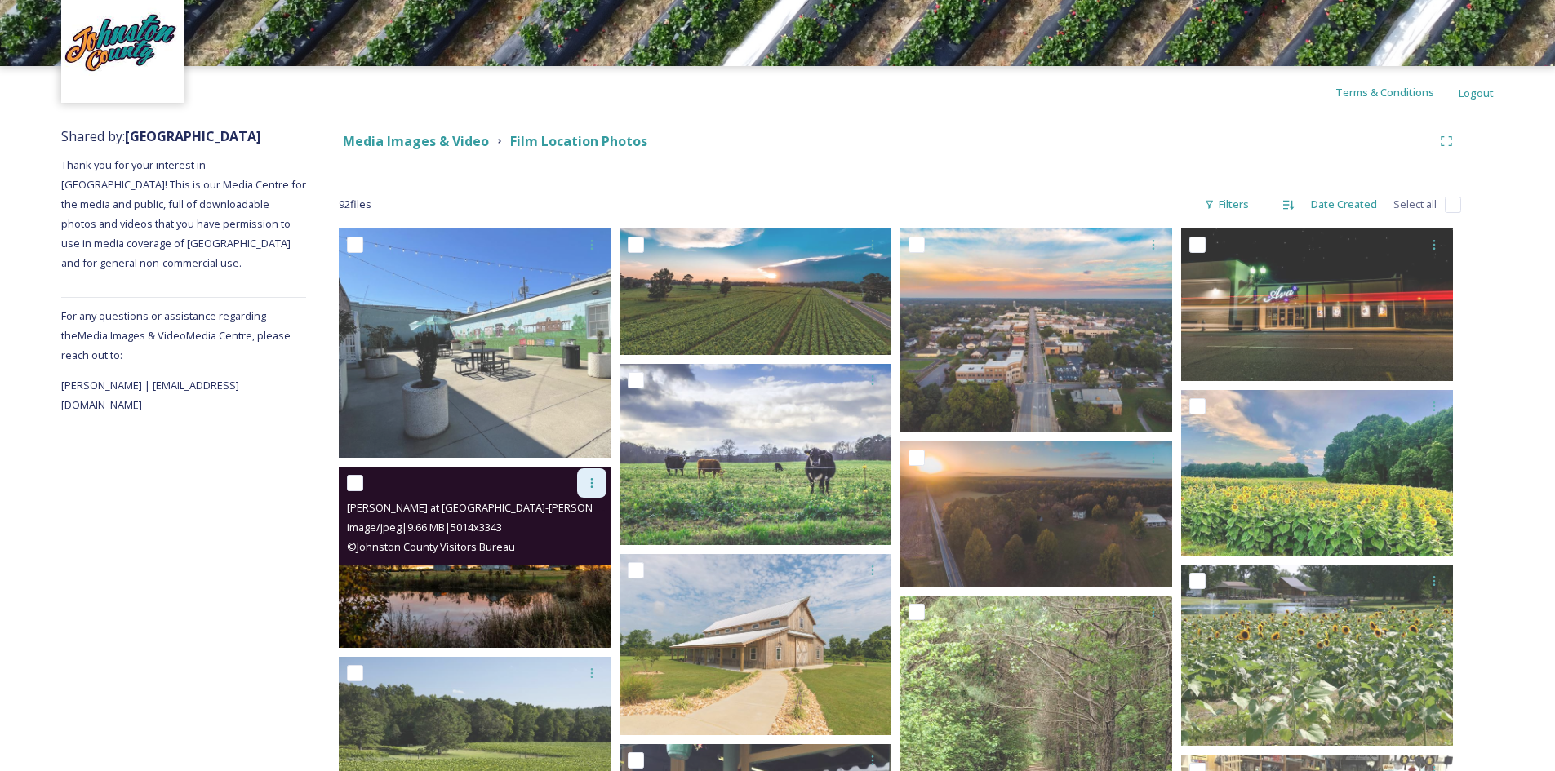
click at [592, 483] on icon at bounding box center [592, 483] width 2 height 10
click at [568, 554] on span "Download" at bounding box center [573, 551] width 50 height 16
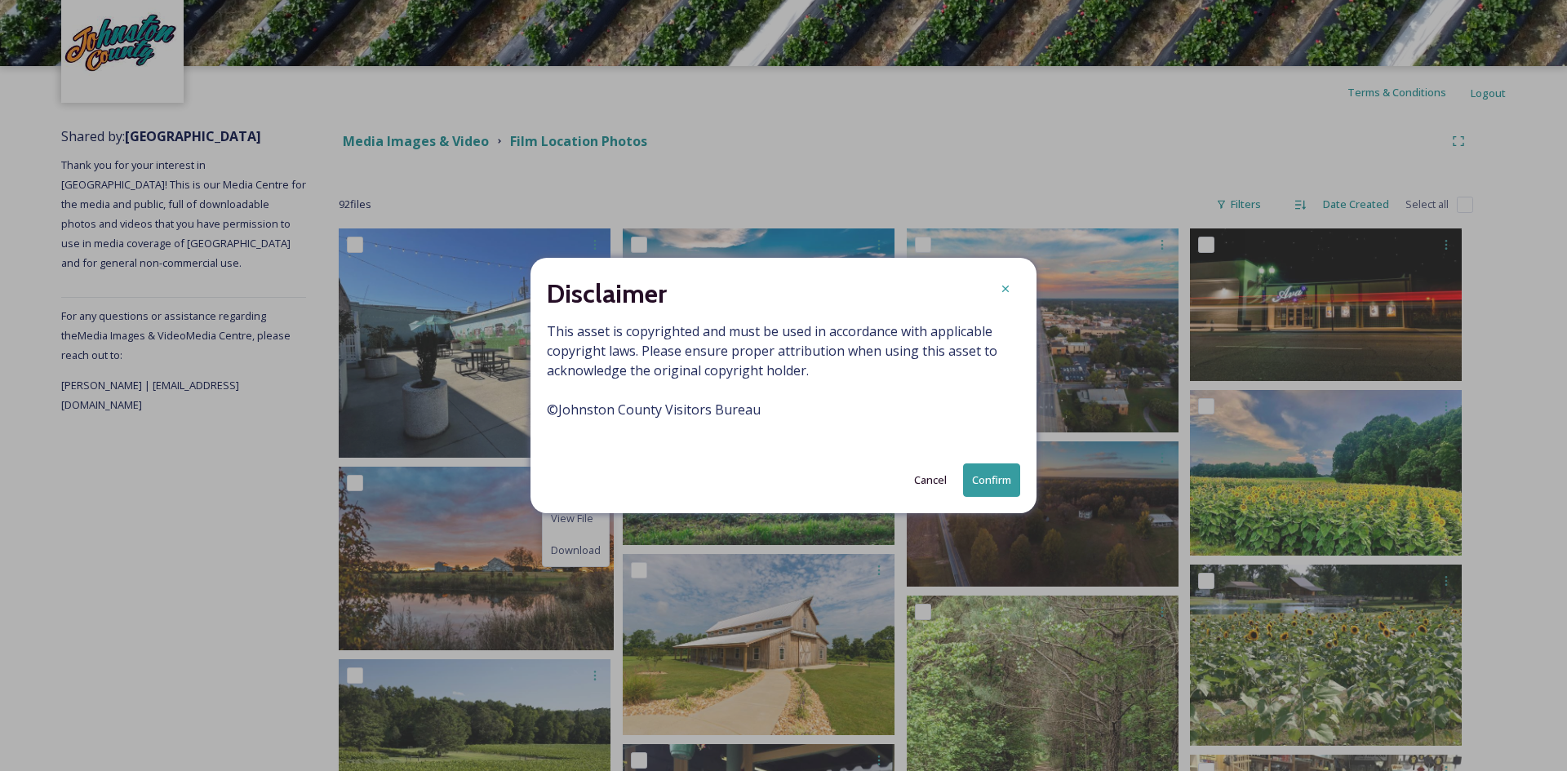
click at [987, 473] on button "Confirm" at bounding box center [991, 480] width 57 height 33
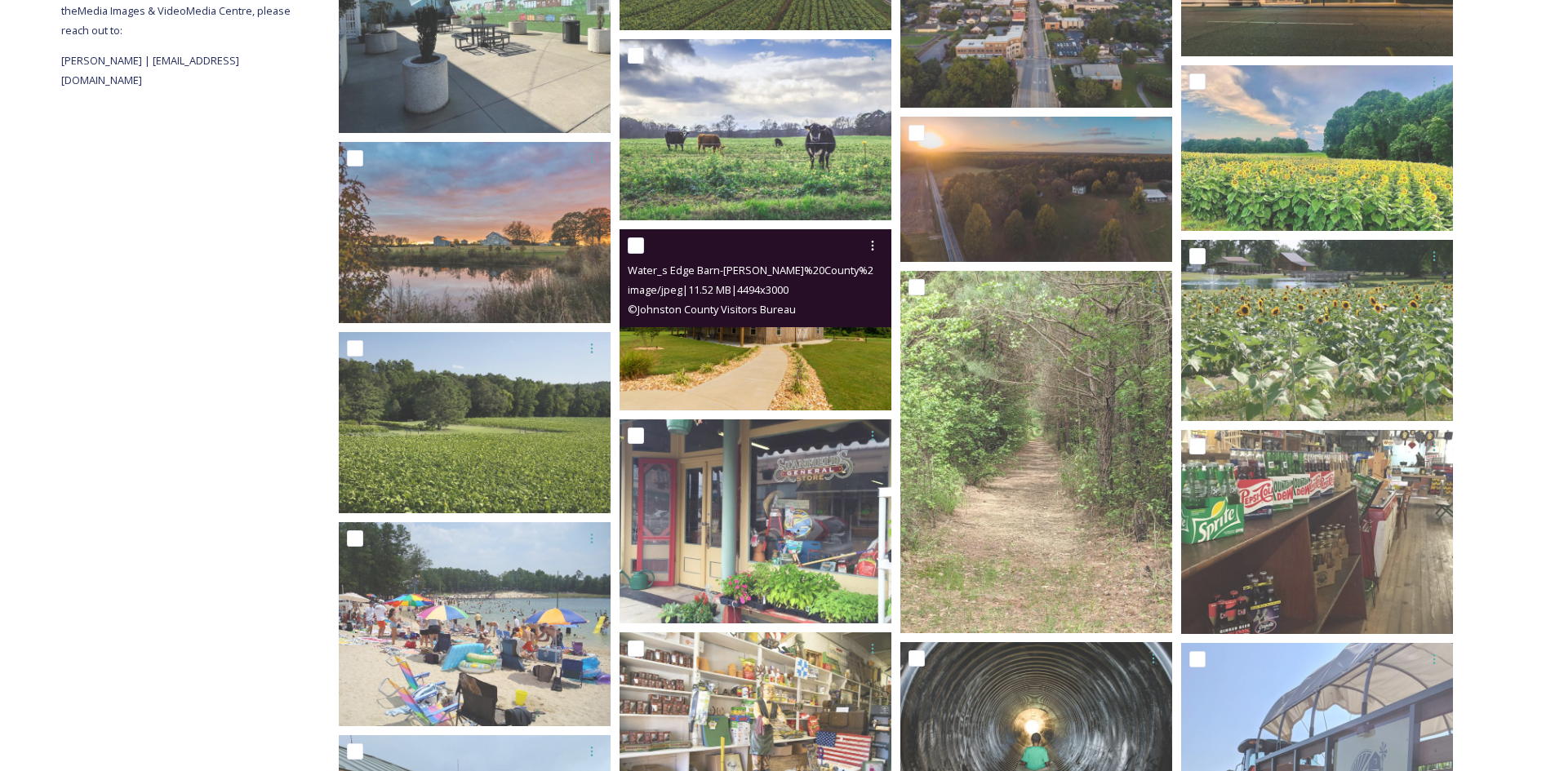
scroll to position [406, 0]
click at [881, 242] on div at bounding box center [872, 244] width 29 height 29
click at [856, 309] on span "Download" at bounding box center [854, 312] width 50 height 16
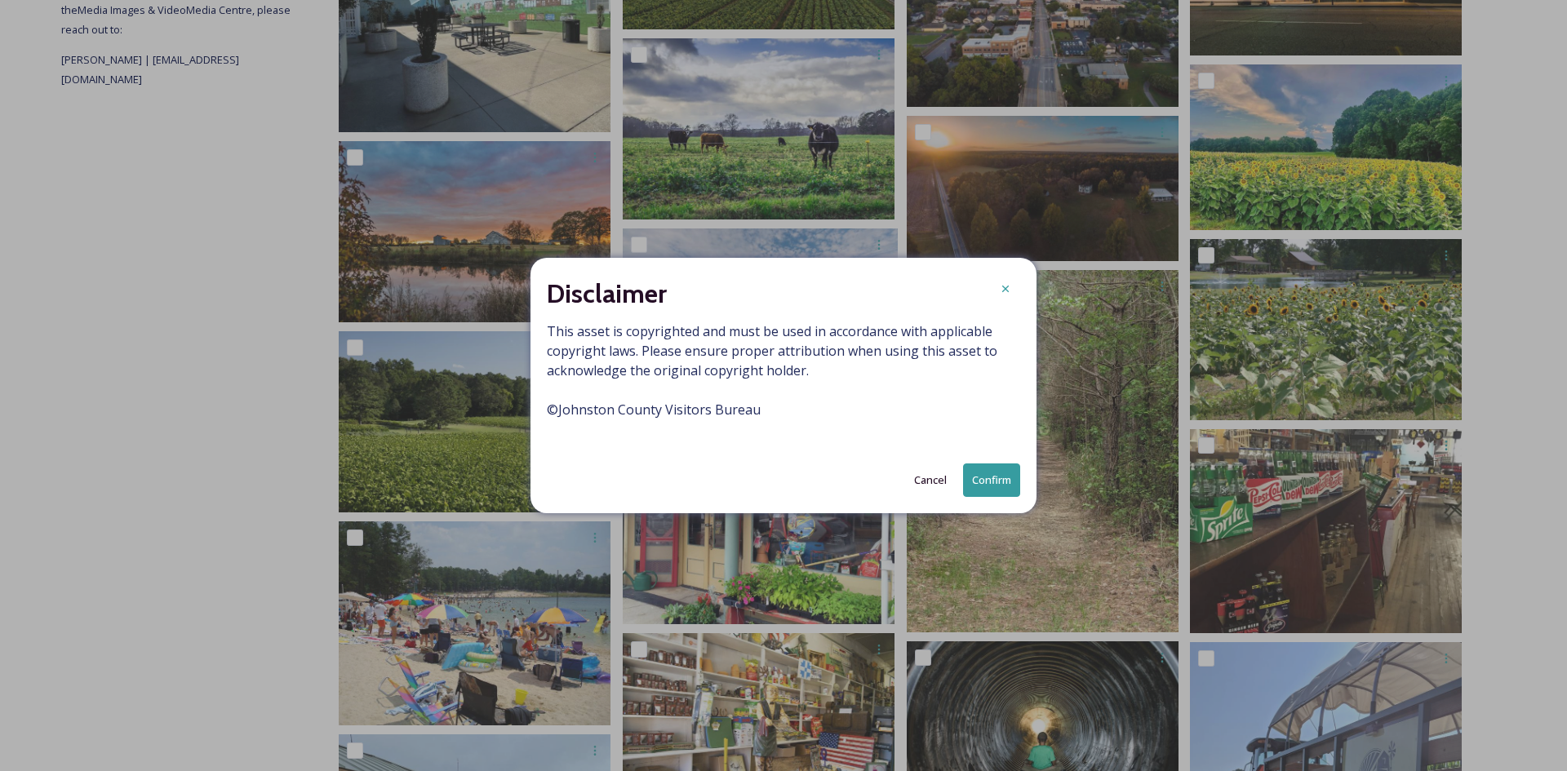
click at [1000, 483] on button "Confirm" at bounding box center [991, 480] width 57 height 33
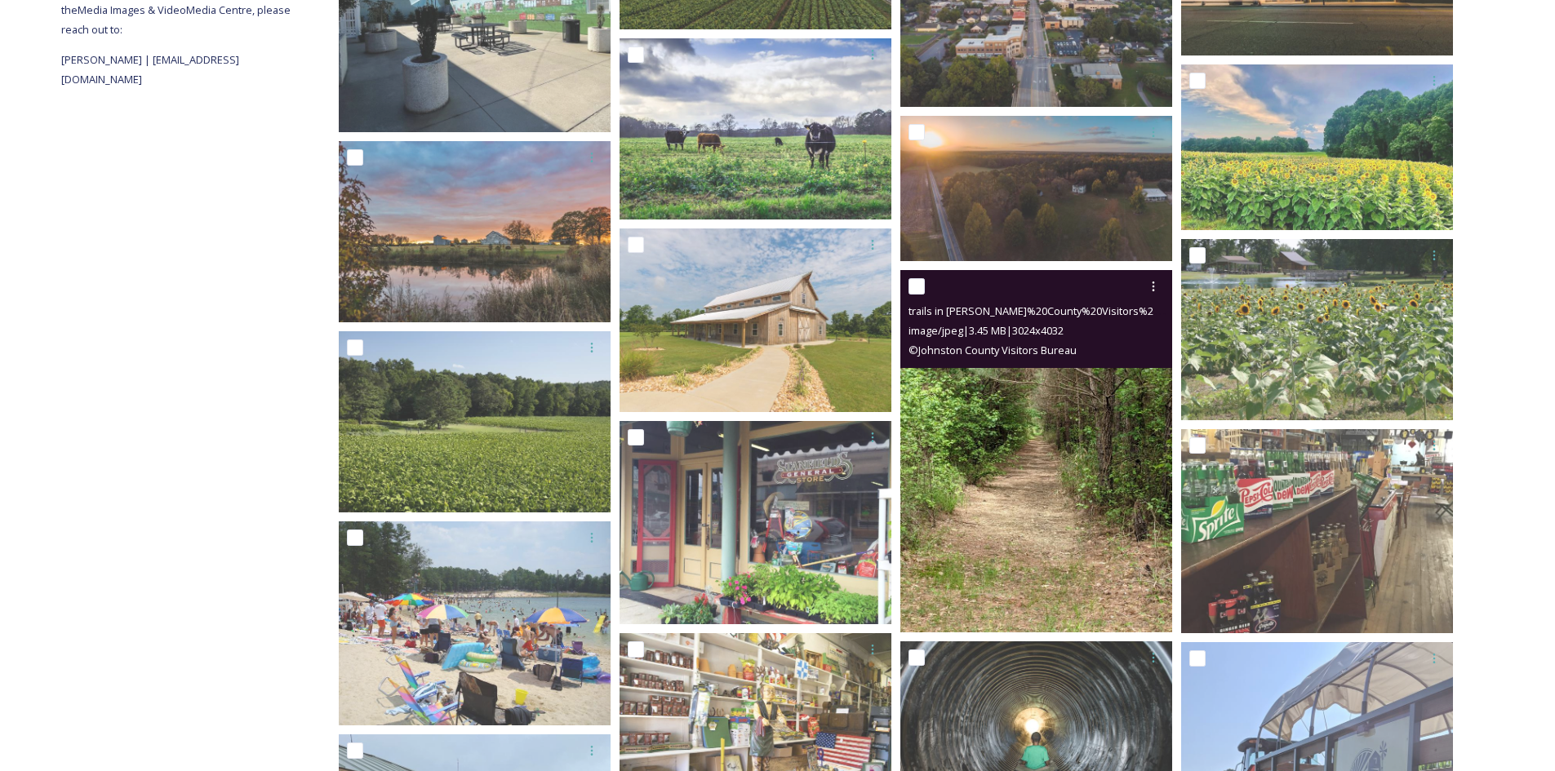
click at [1089, 435] on img at bounding box center [1036, 451] width 272 height 362
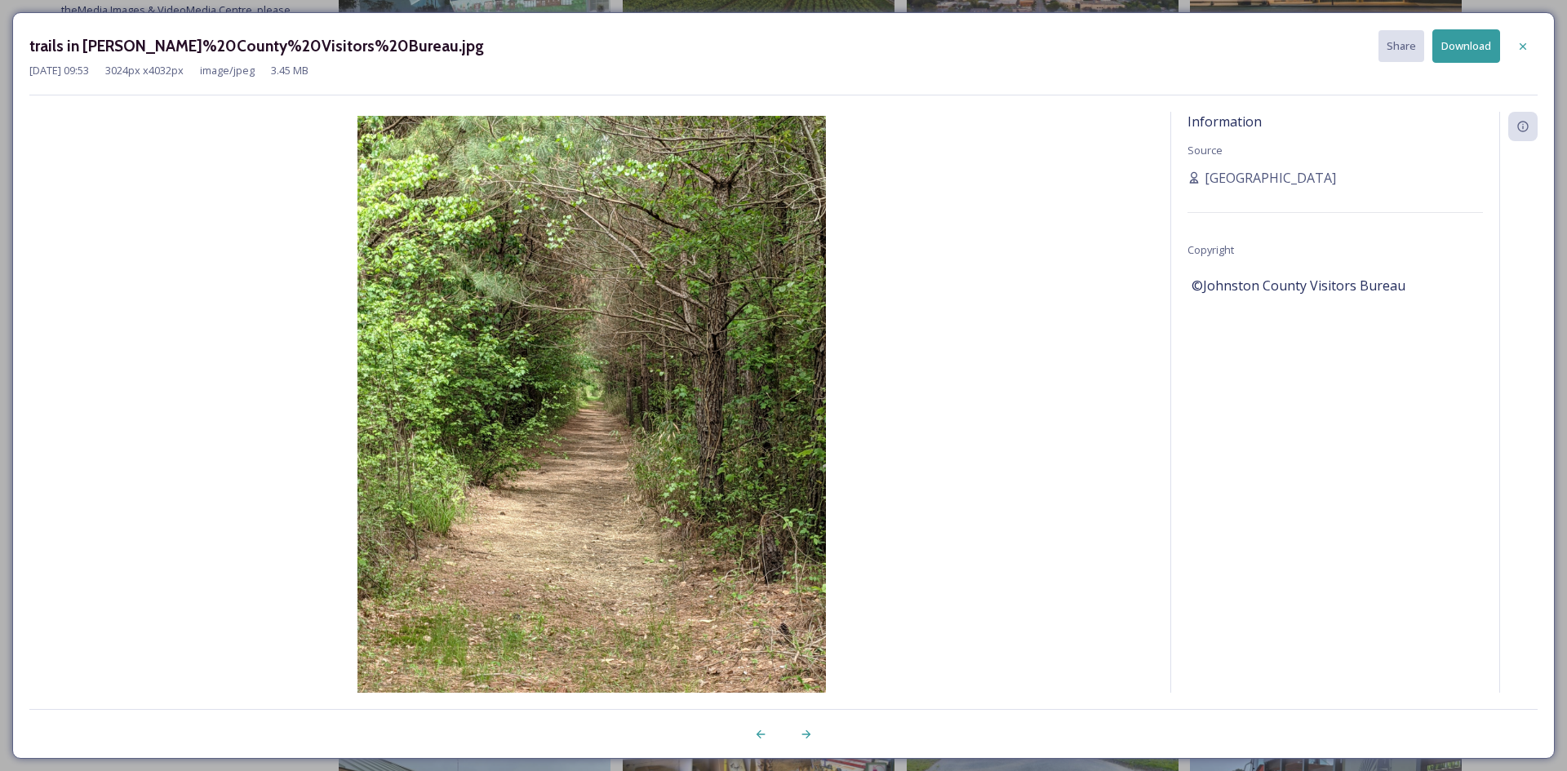
click at [1469, 39] on button "Download" at bounding box center [1467, 45] width 68 height 33
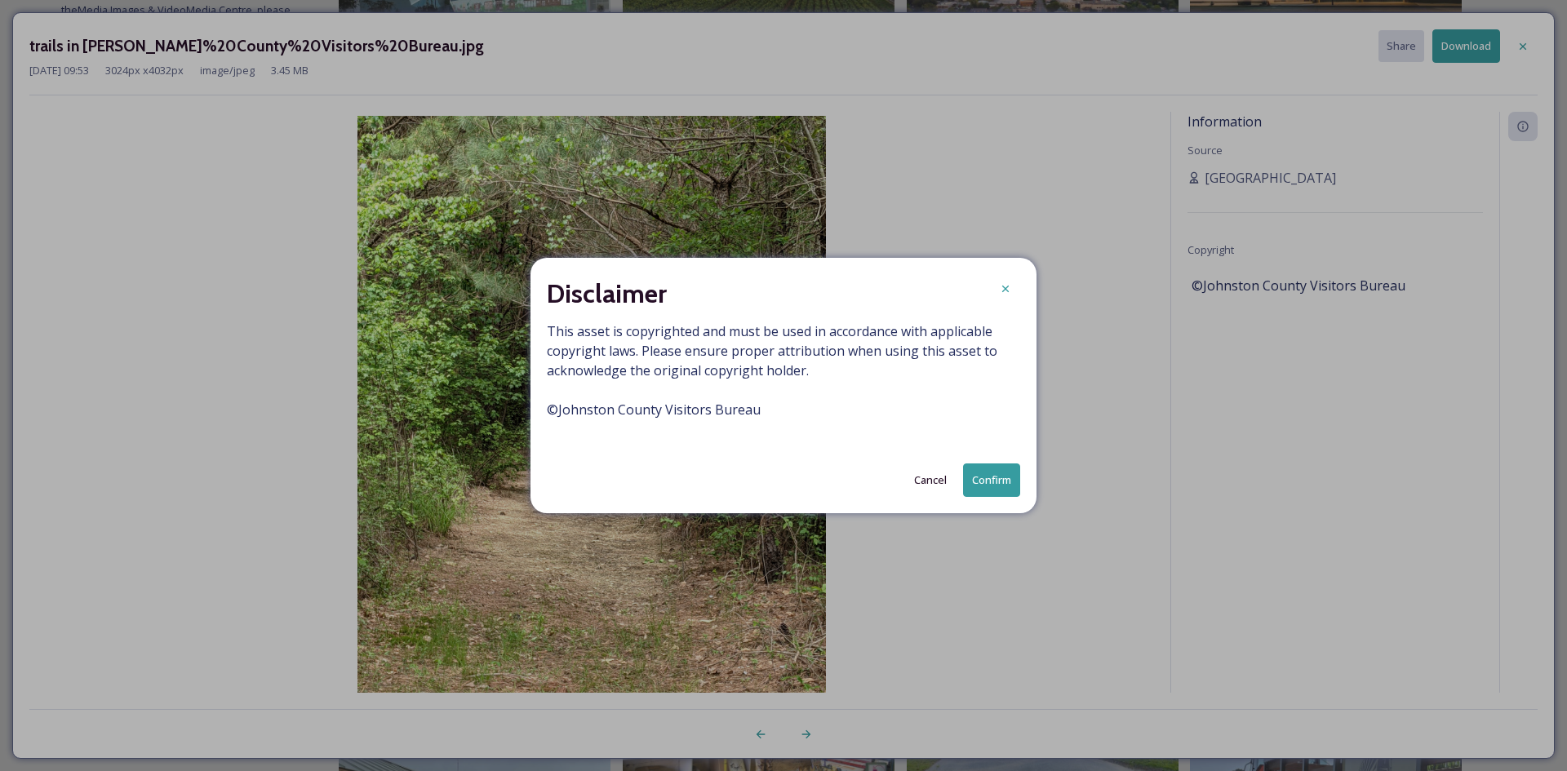
click at [996, 474] on button "Confirm" at bounding box center [991, 480] width 57 height 33
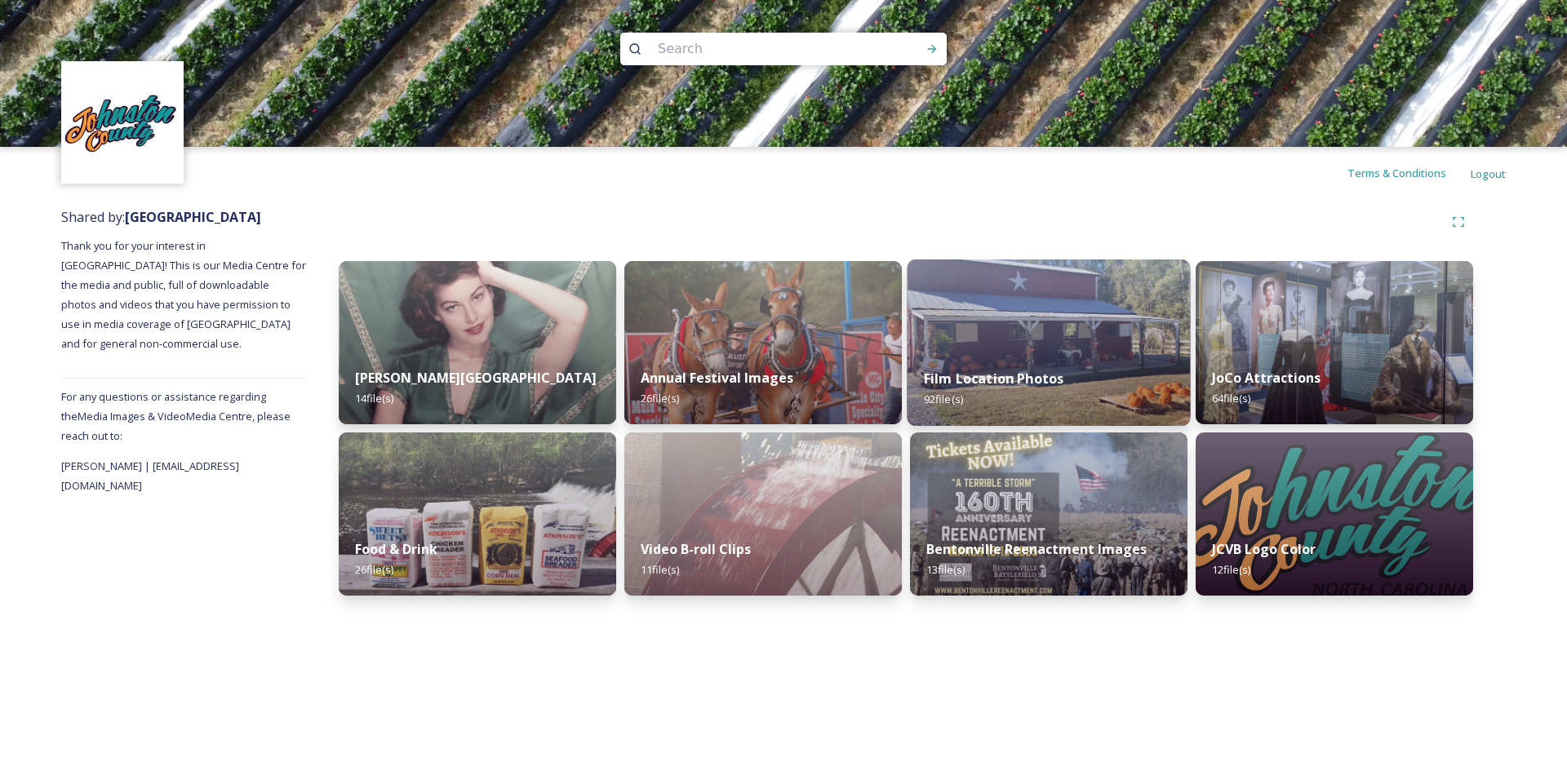
click at [1073, 340] on img at bounding box center [1049, 343] width 283 height 167
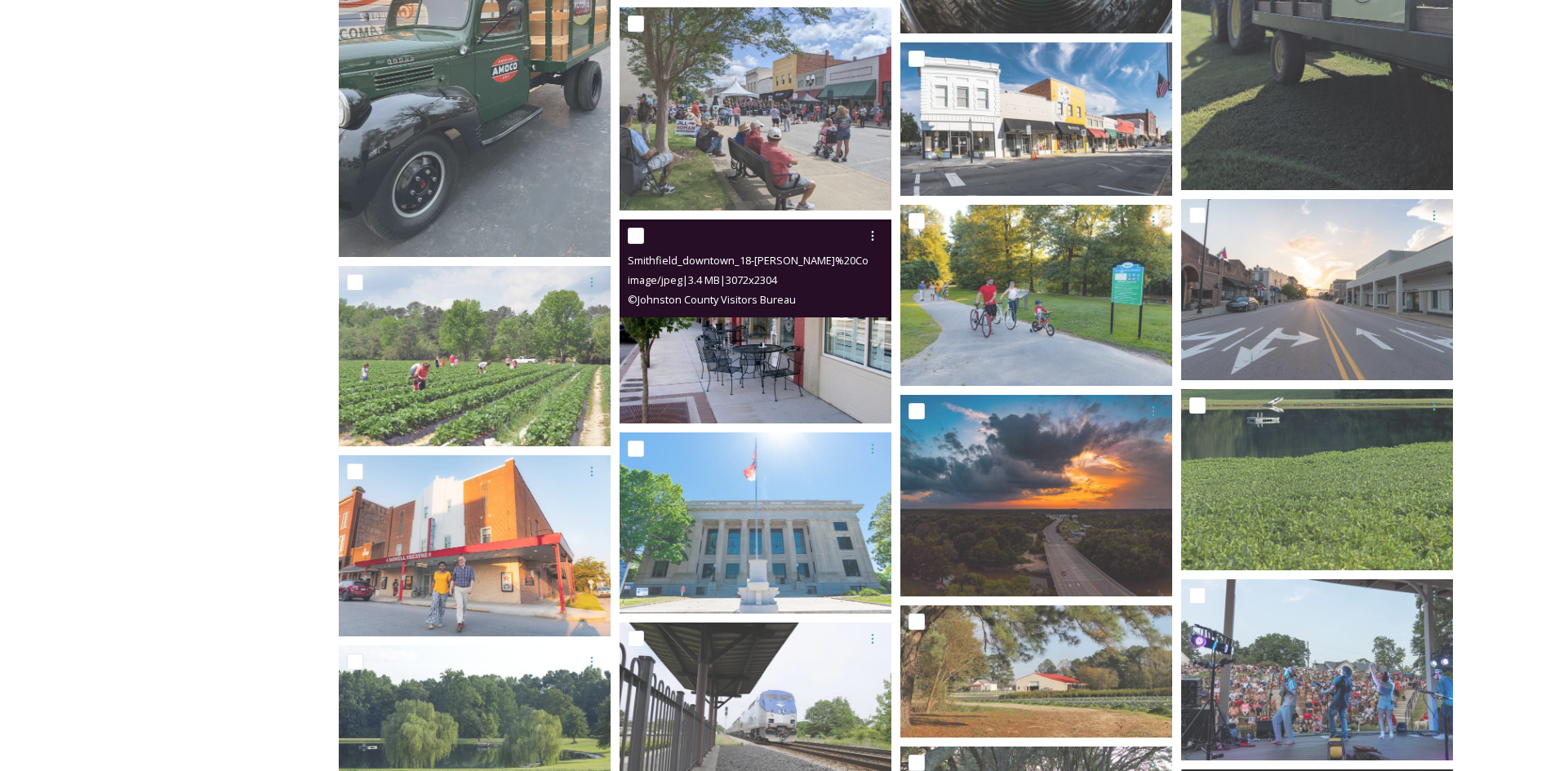
scroll to position [1222, 0]
click at [870, 230] on icon at bounding box center [872, 235] width 13 height 13
click at [857, 299] on span "Download" at bounding box center [854, 303] width 50 height 16
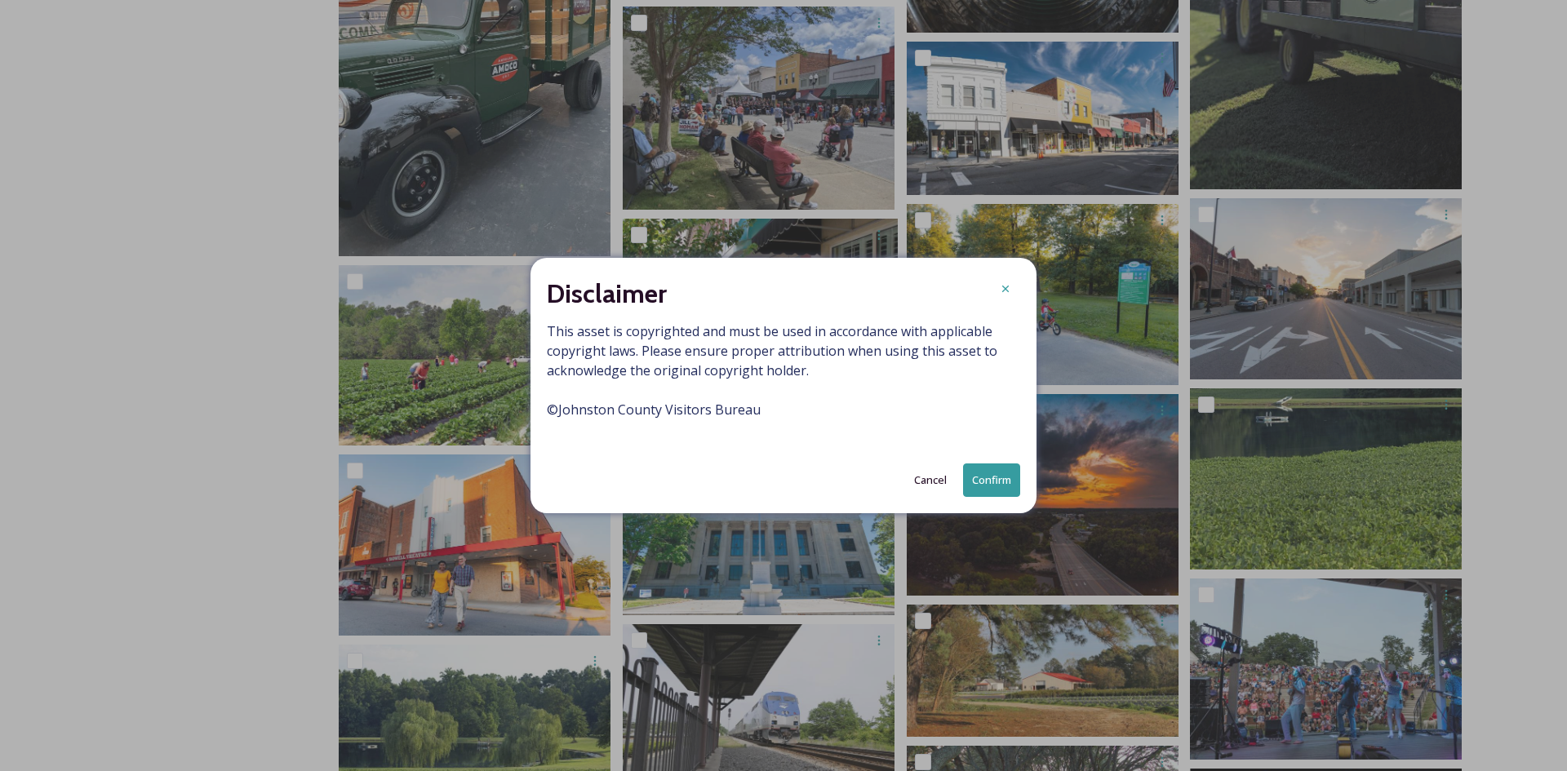
click at [1002, 483] on button "Confirm" at bounding box center [991, 480] width 57 height 33
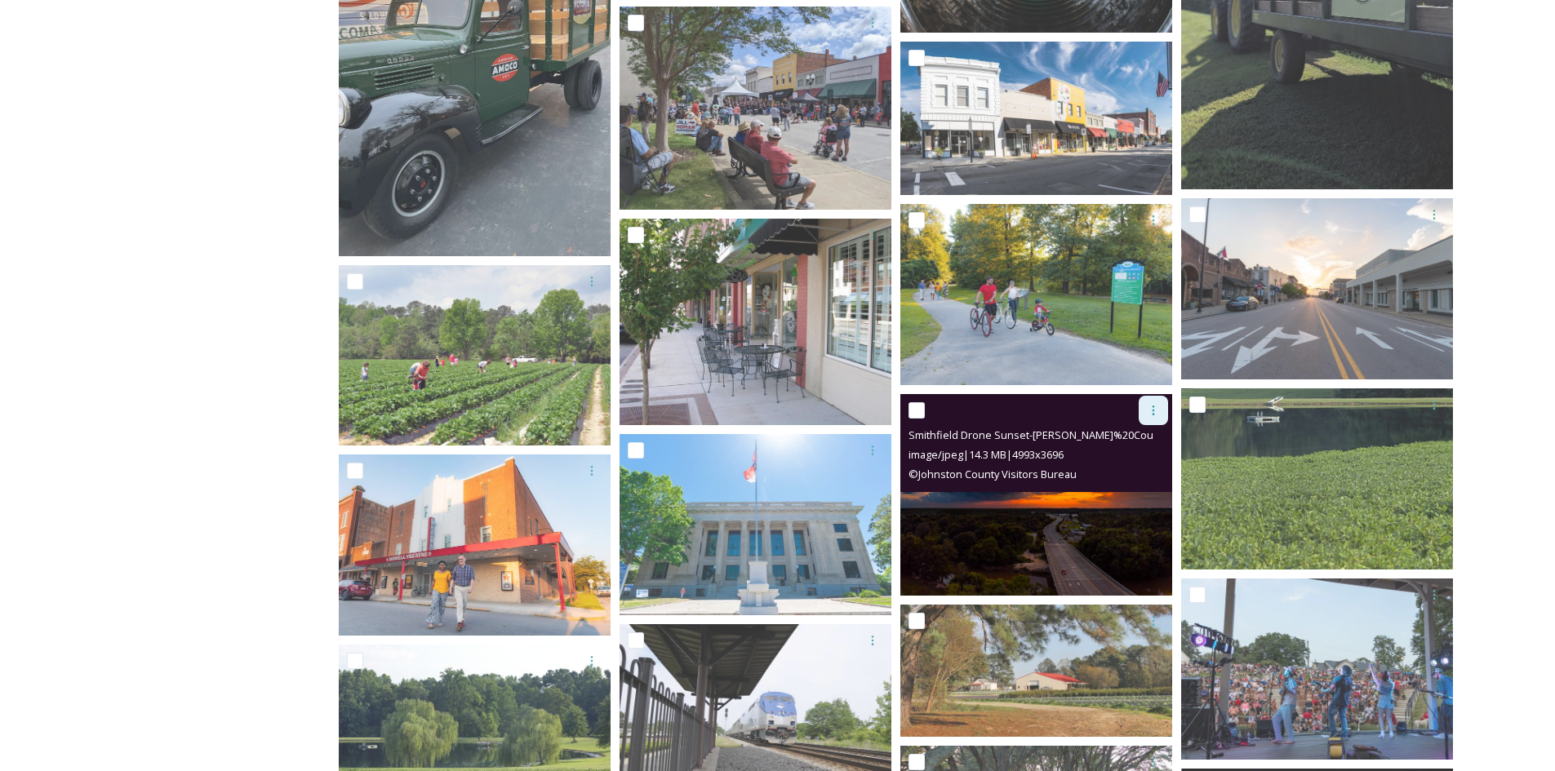
click at [1157, 412] on icon at bounding box center [1153, 410] width 13 height 13
click at [1149, 476] on span "Download" at bounding box center [1134, 478] width 50 height 16
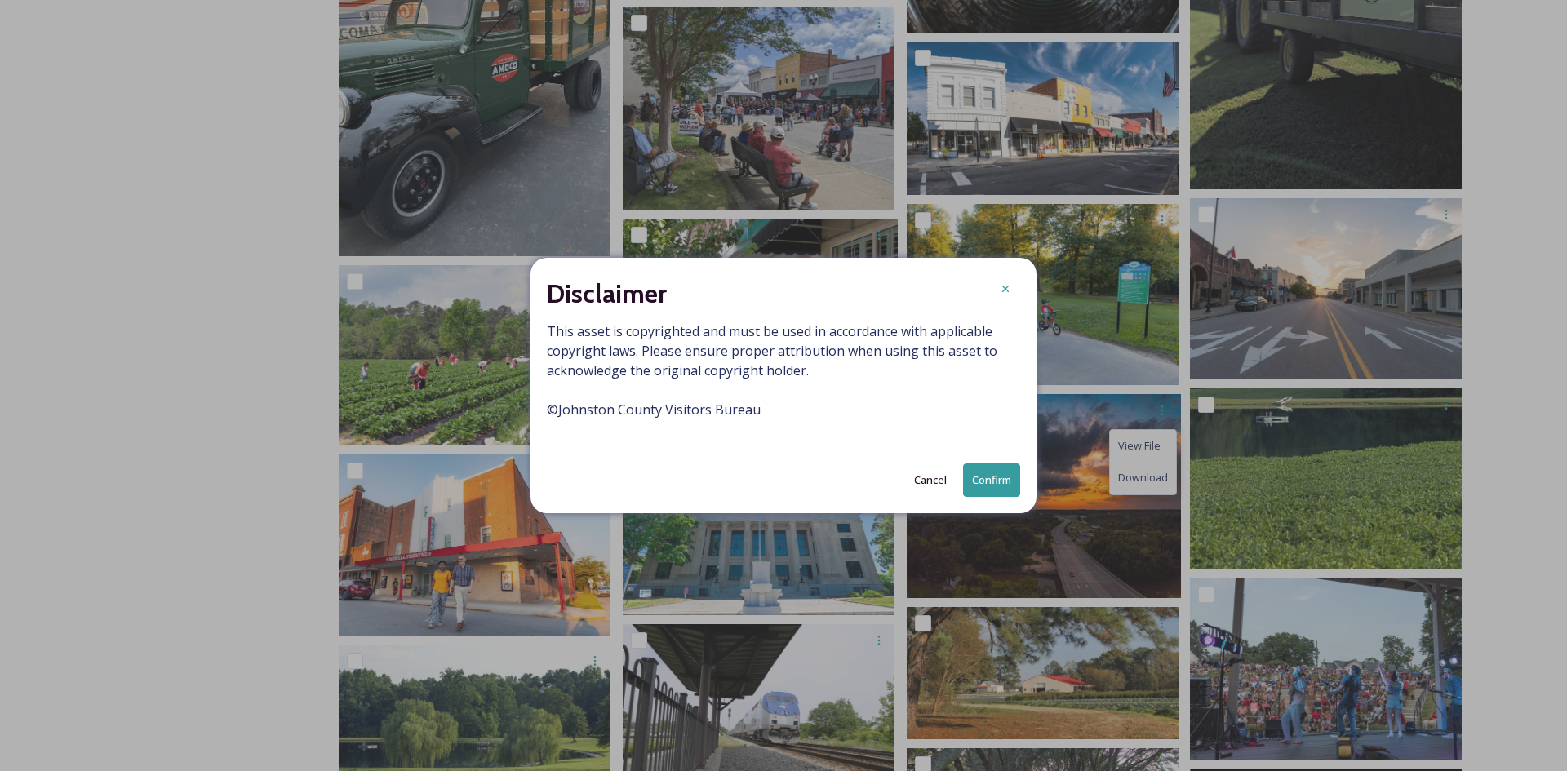
click at [998, 486] on button "Confirm" at bounding box center [991, 480] width 57 height 33
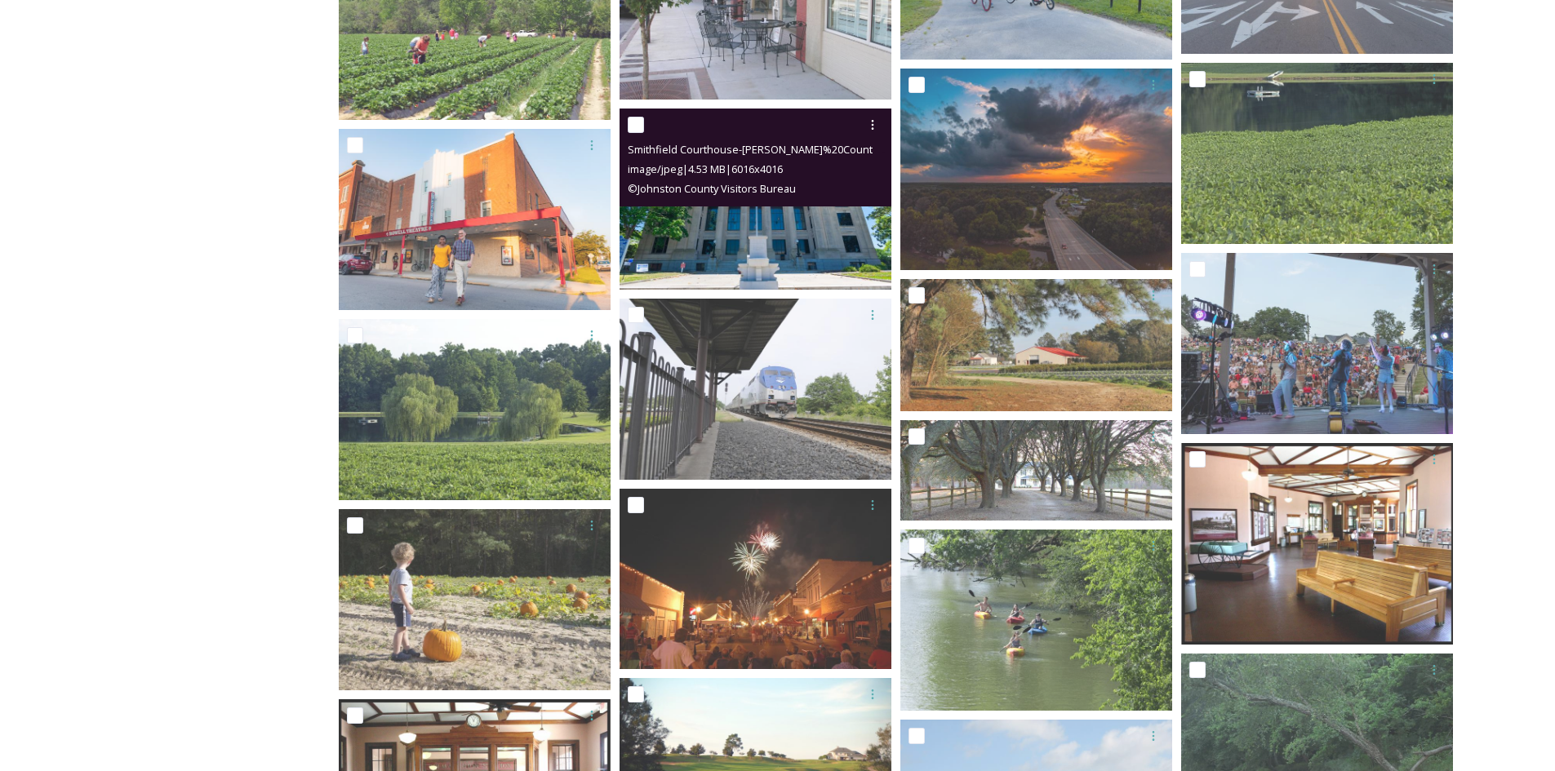
scroll to position [1548, 0]
click at [866, 117] on div at bounding box center [872, 123] width 29 height 29
click at [860, 188] on span "Download" at bounding box center [854, 192] width 50 height 16
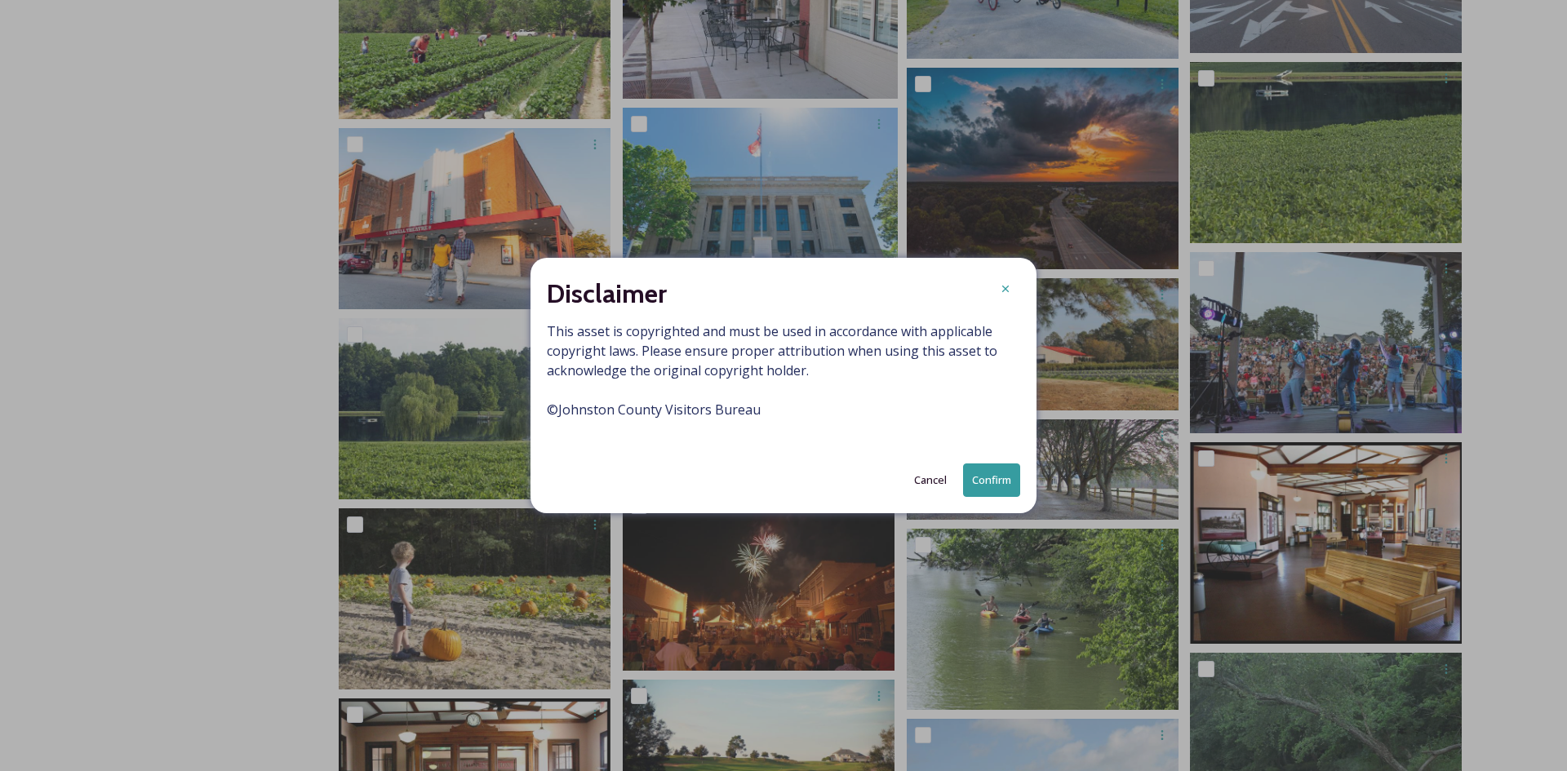
click at [995, 474] on button "Confirm" at bounding box center [991, 480] width 57 height 33
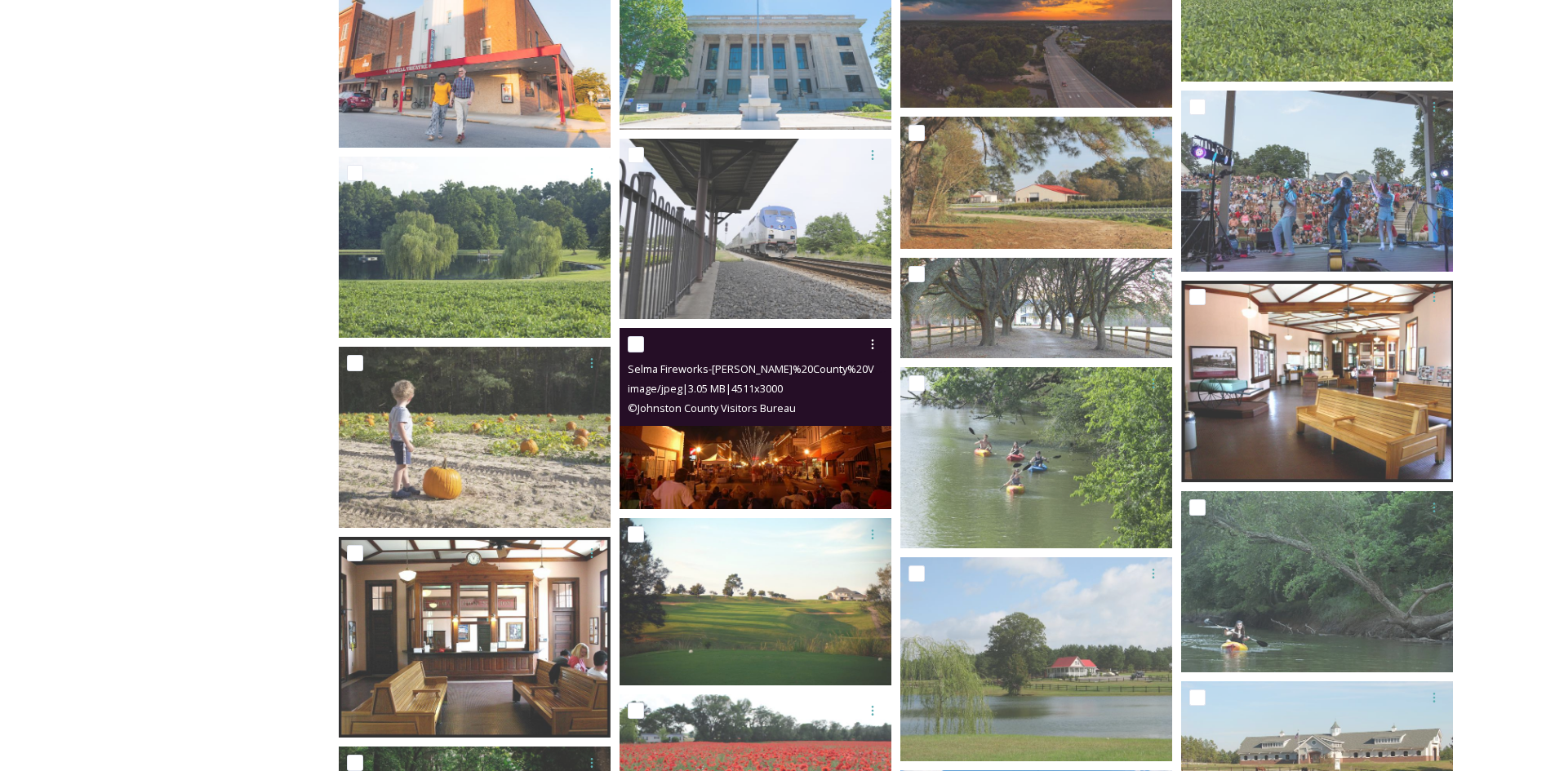
scroll to position [1711, 0]
click at [871, 340] on icon at bounding box center [872, 343] width 13 height 13
click at [857, 413] on span "Download" at bounding box center [854, 411] width 50 height 16
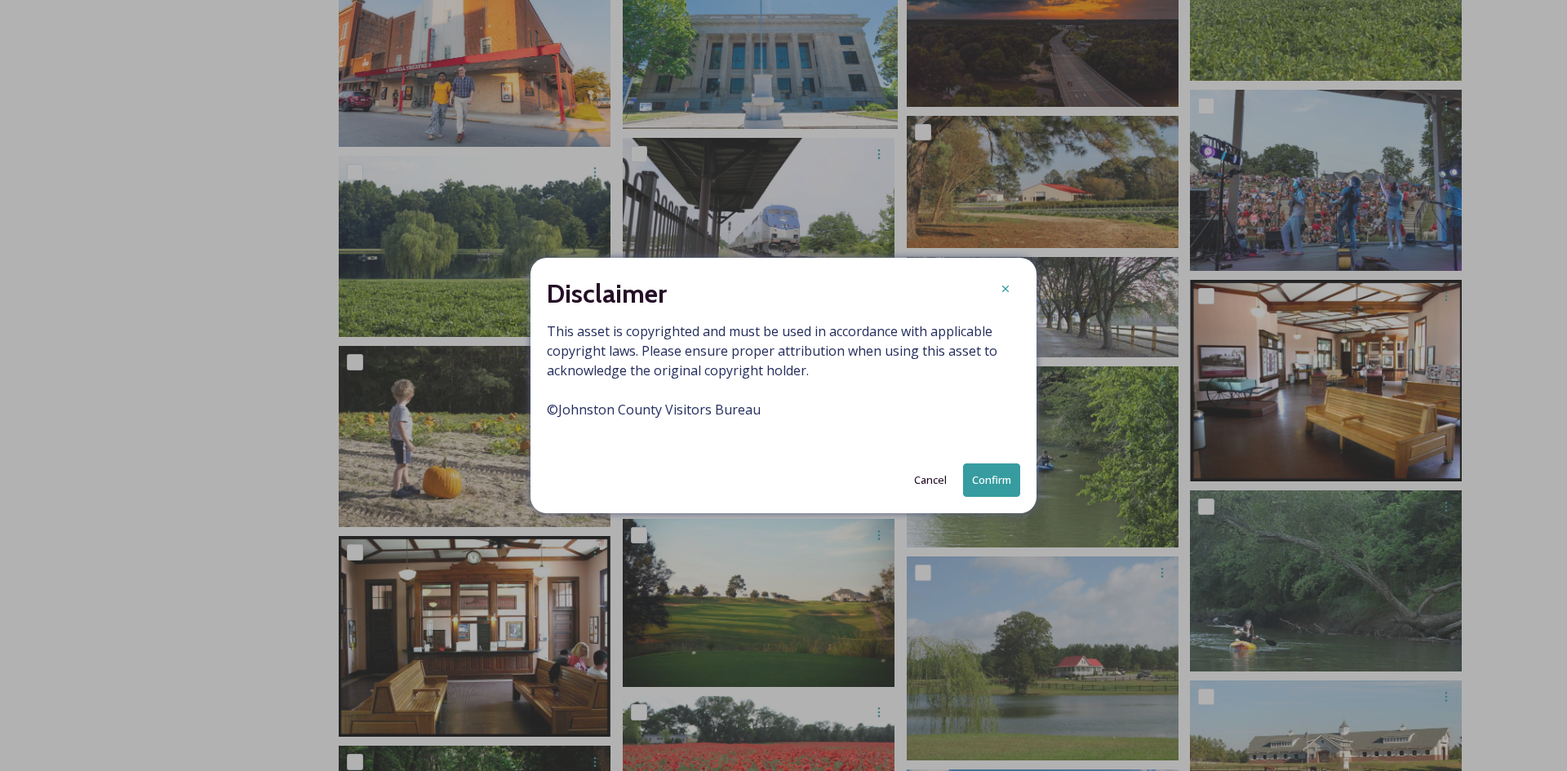
click at [993, 486] on button "Confirm" at bounding box center [991, 480] width 57 height 33
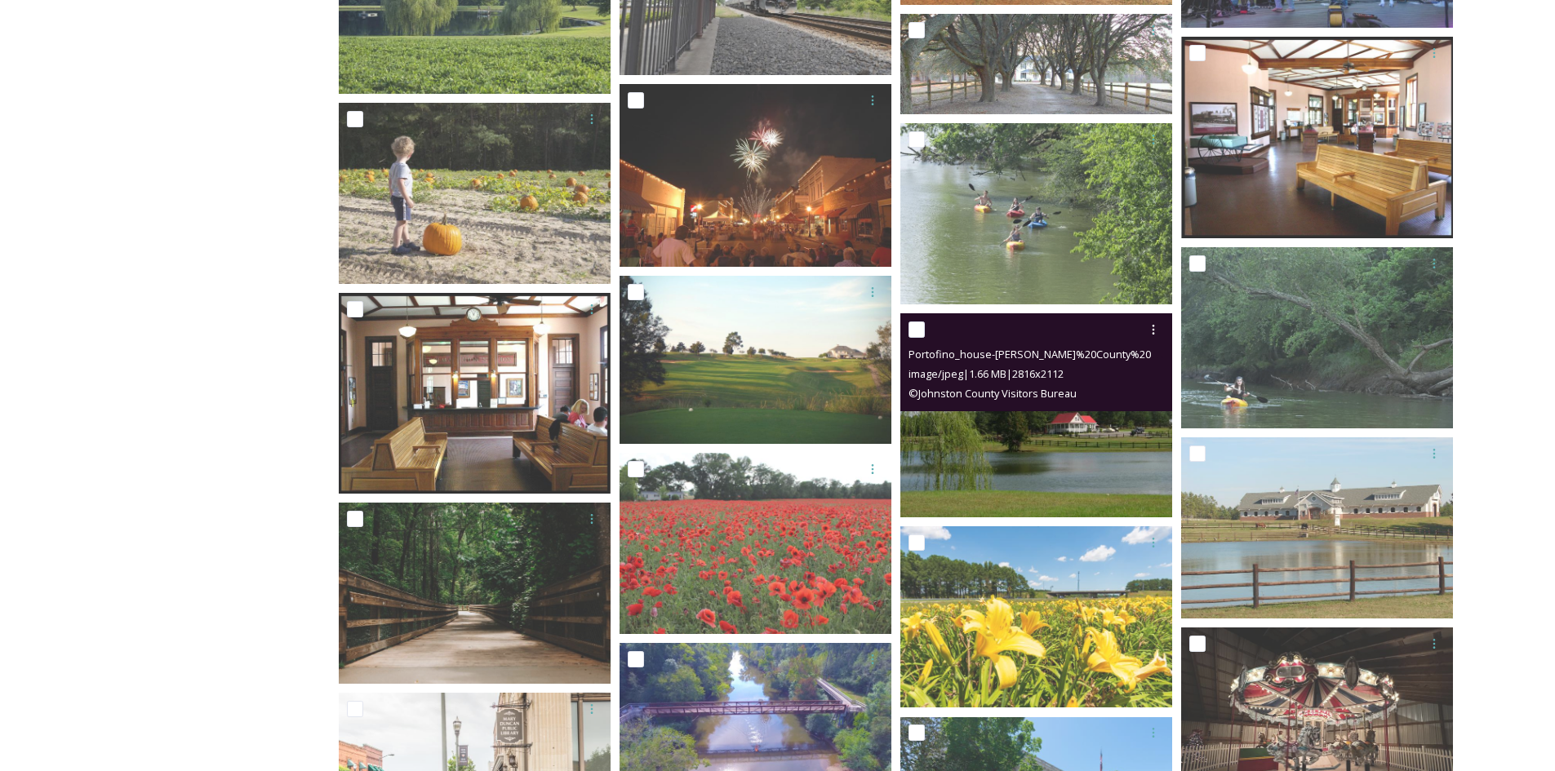
scroll to position [1955, 0]
click at [1157, 327] on icon at bounding box center [1153, 328] width 13 height 13
click at [1142, 394] on span "Download" at bounding box center [1134, 397] width 50 height 16
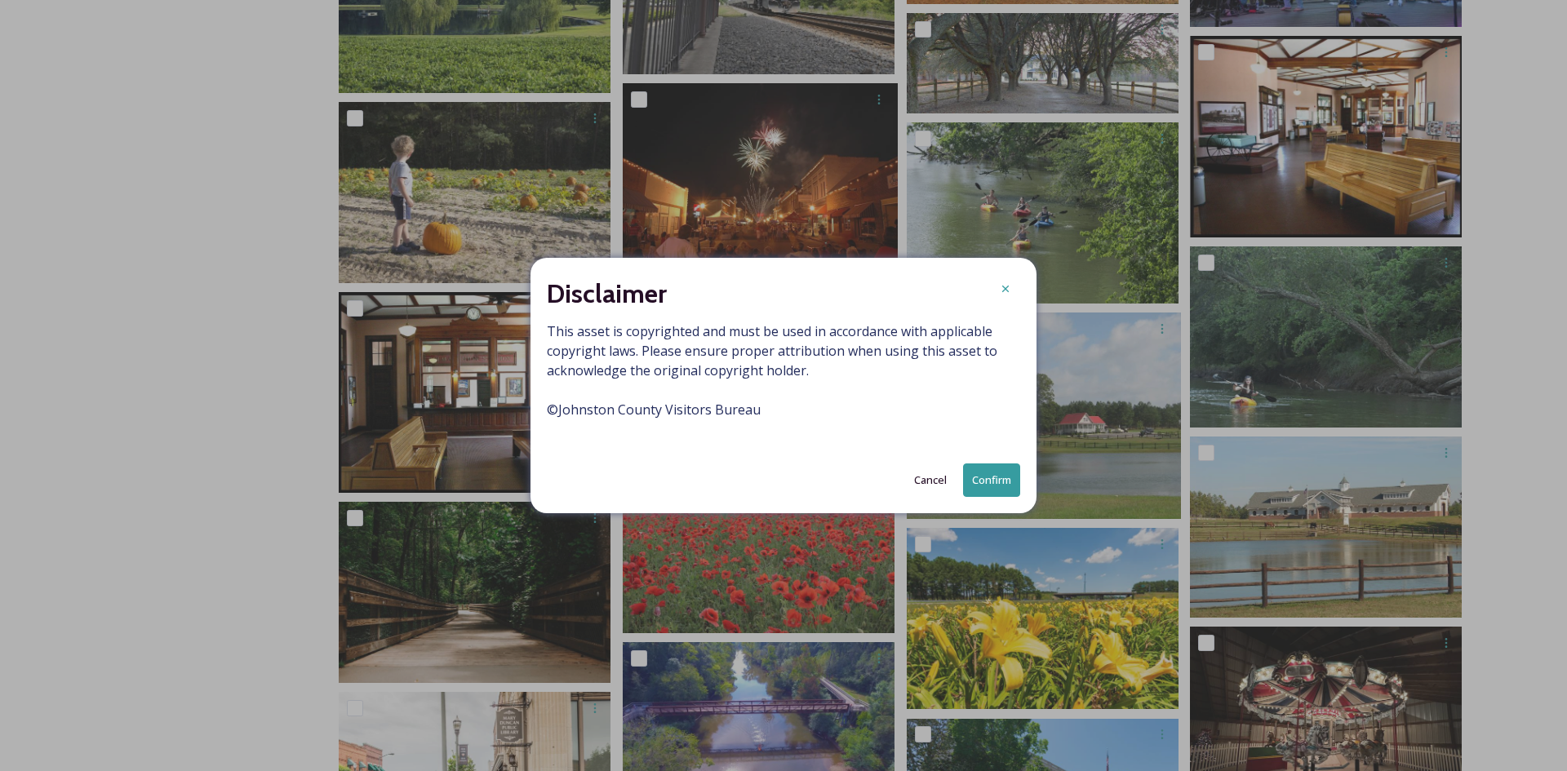
click at [993, 479] on button "Confirm" at bounding box center [991, 480] width 57 height 33
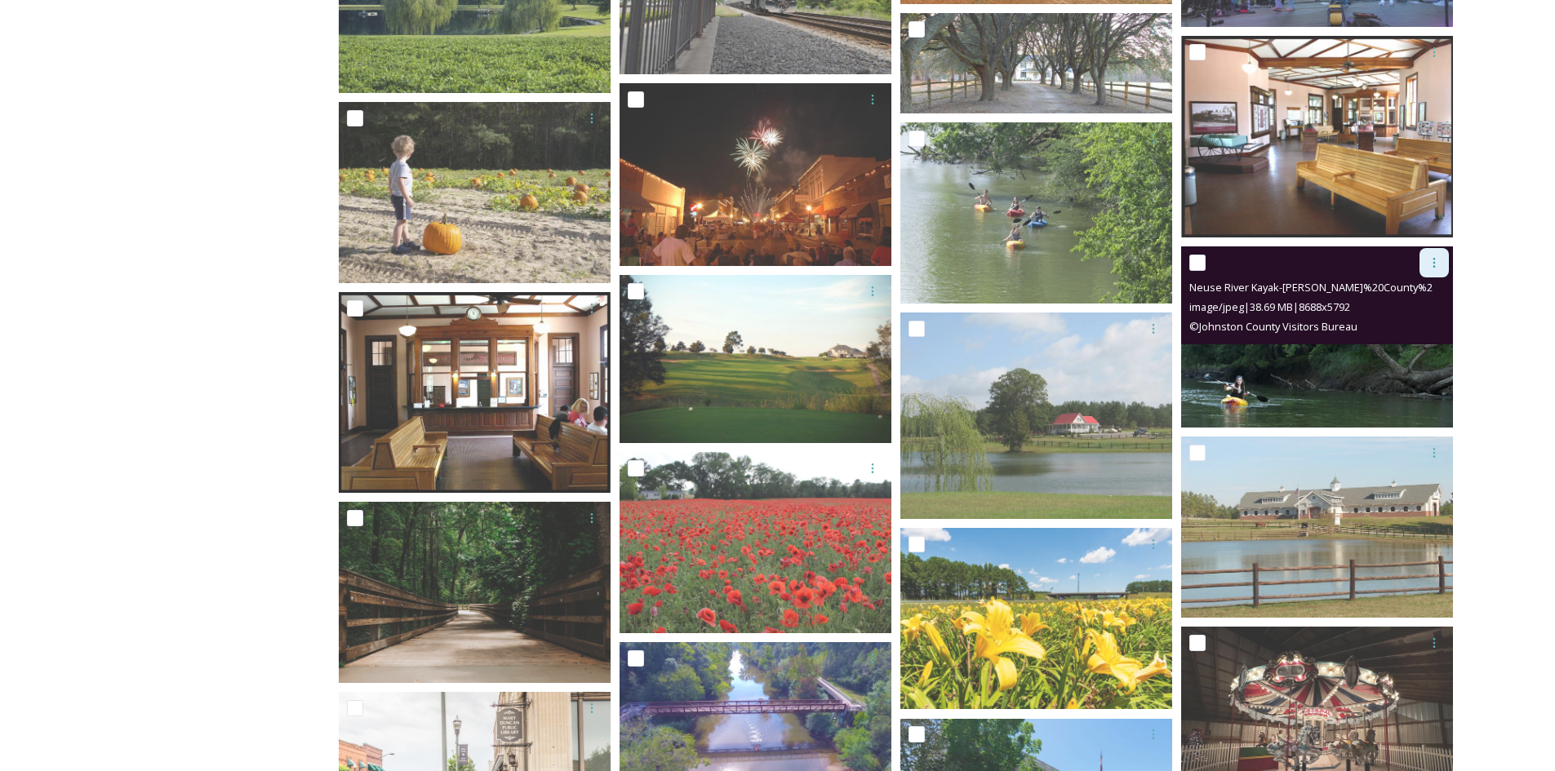
click at [1436, 262] on icon at bounding box center [1434, 262] width 13 height 13
click at [1413, 334] on span "Download" at bounding box center [1415, 330] width 50 height 16
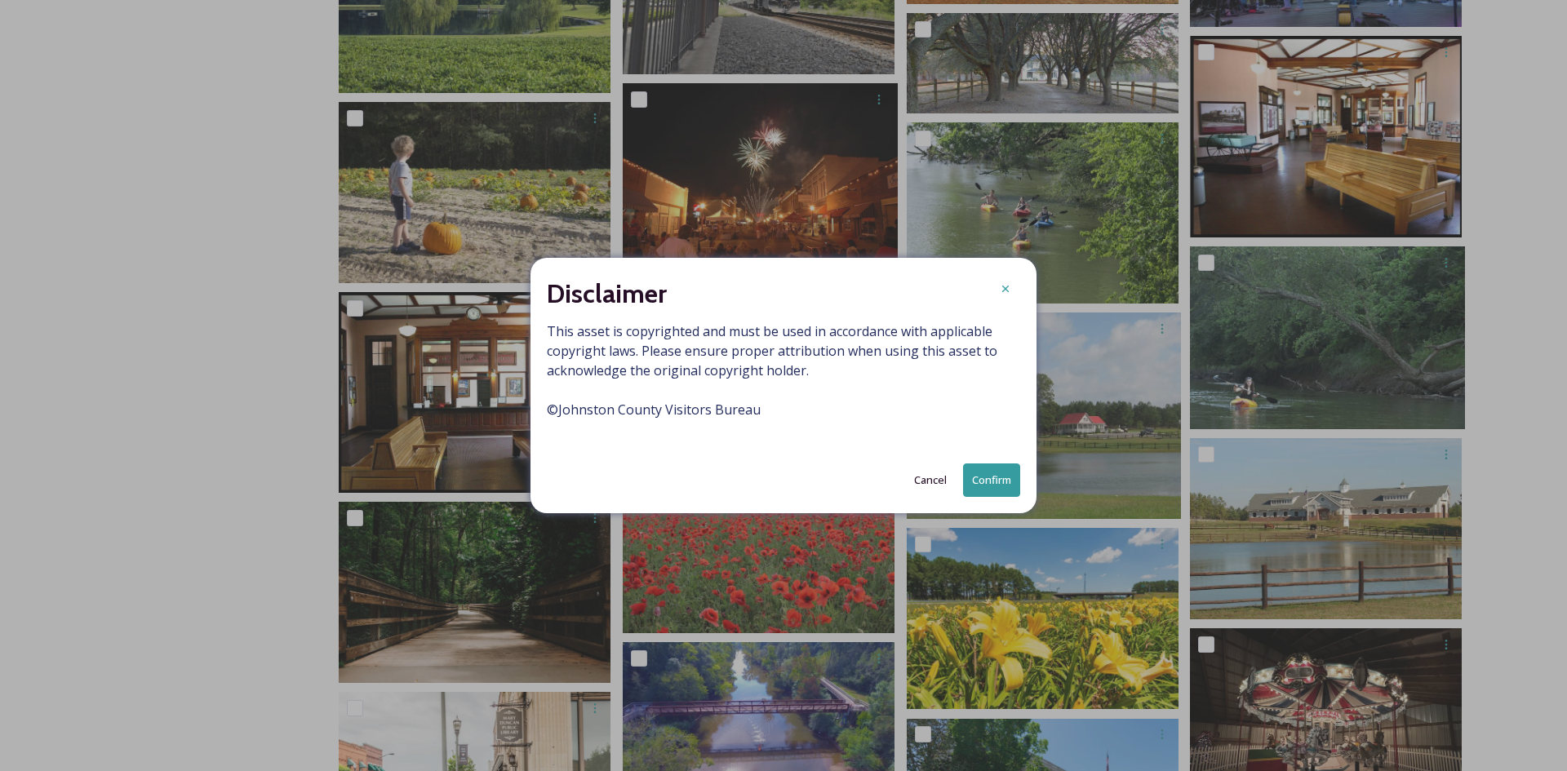
click at [1007, 473] on button "Confirm" at bounding box center [991, 480] width 57 height 33
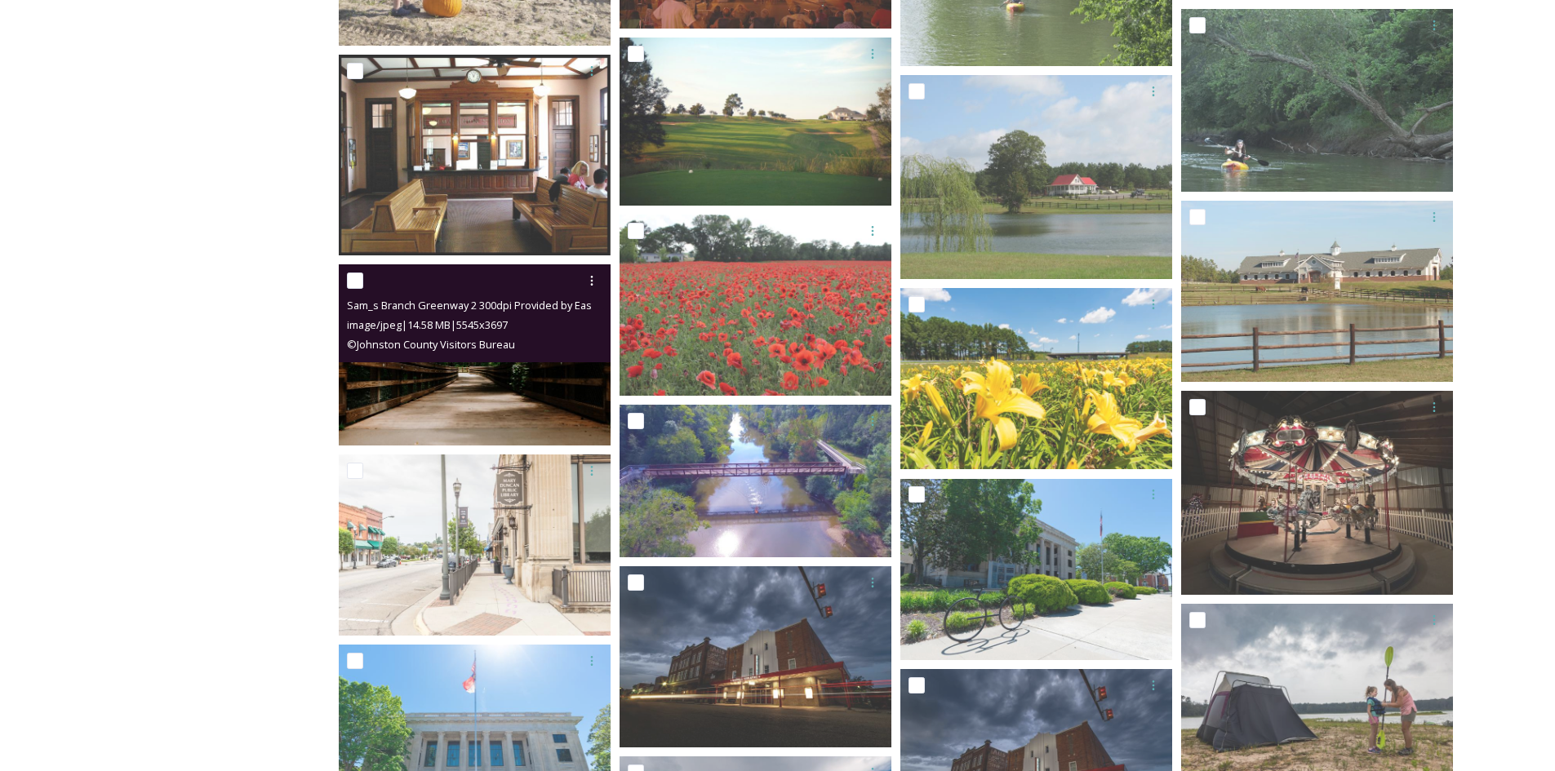
scroll to position [2193, 0]
click at [595, 278] on icon at bounding box center [591, 279] width 13 height 13
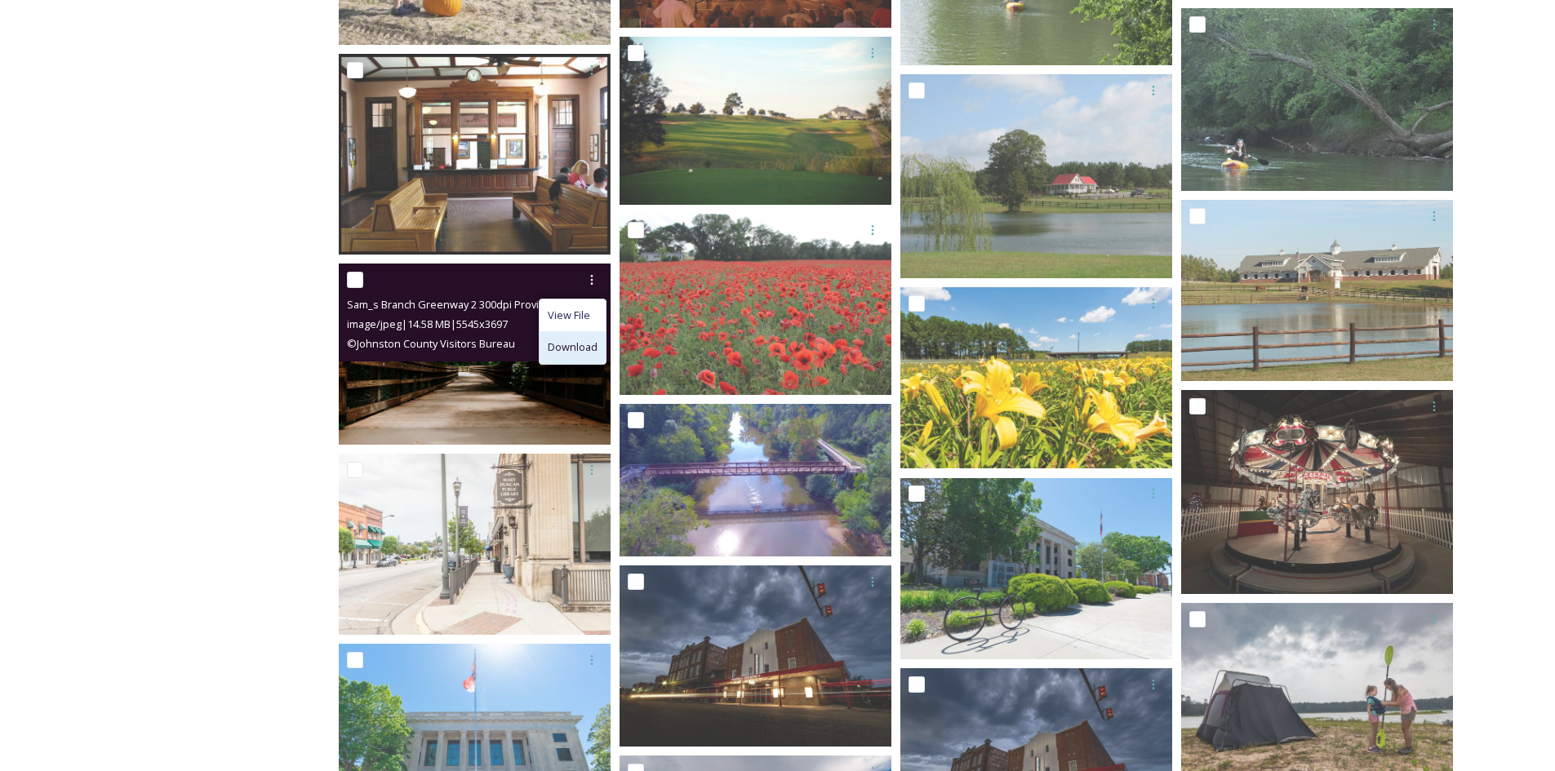
click at [570, 343] on span "Download" at bounding box center [573, 348] width 50 height 16
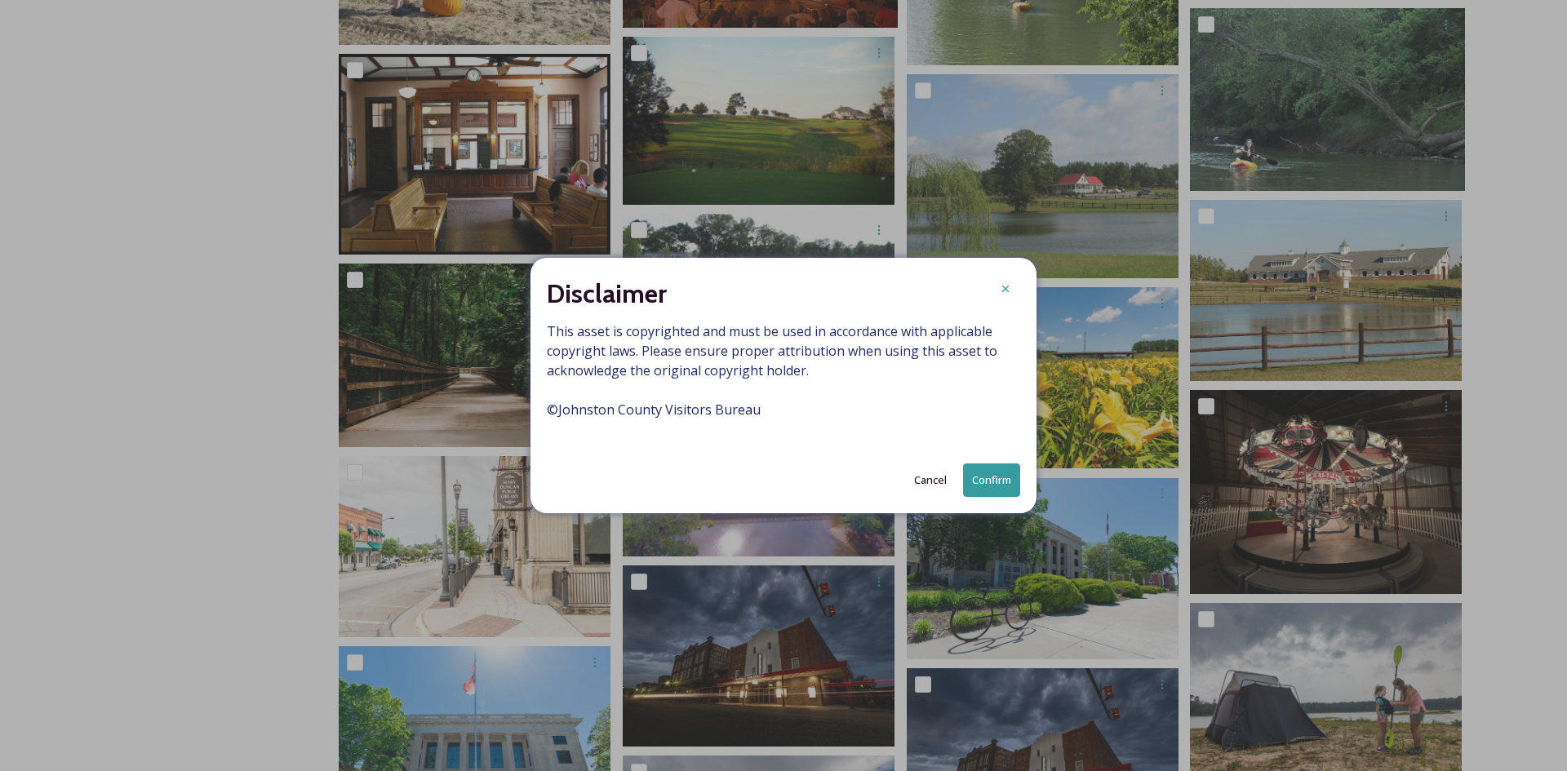
click at [981, 482] on button "Confirm" at bounding box center [991, 480] width 57 height 33
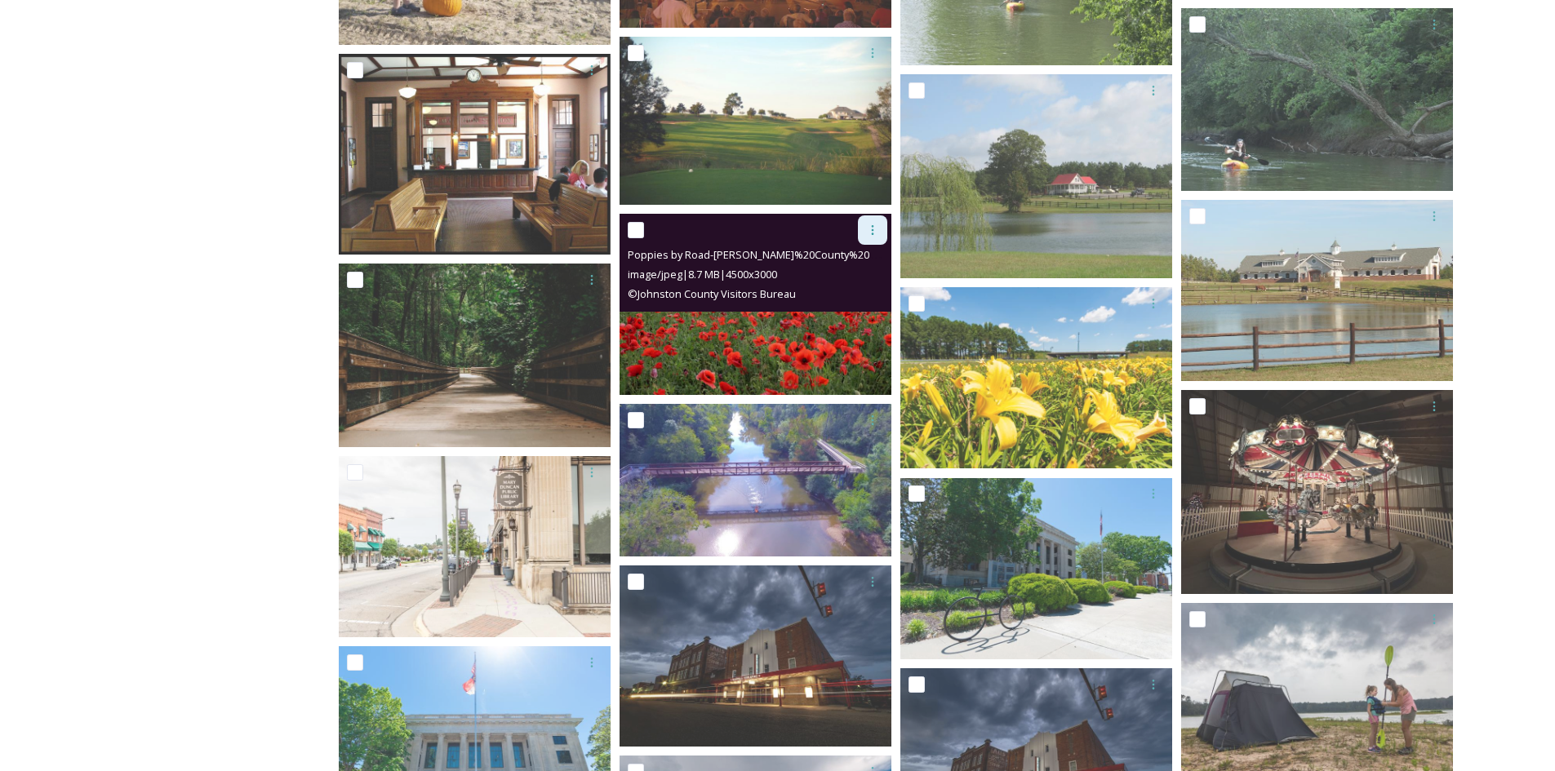
click at [864, 238] on div at bounding box center [872, 229] width 29 height 29
click at [862, 291] on span "Download" at bounding box center [854, 298] width 50 height 16
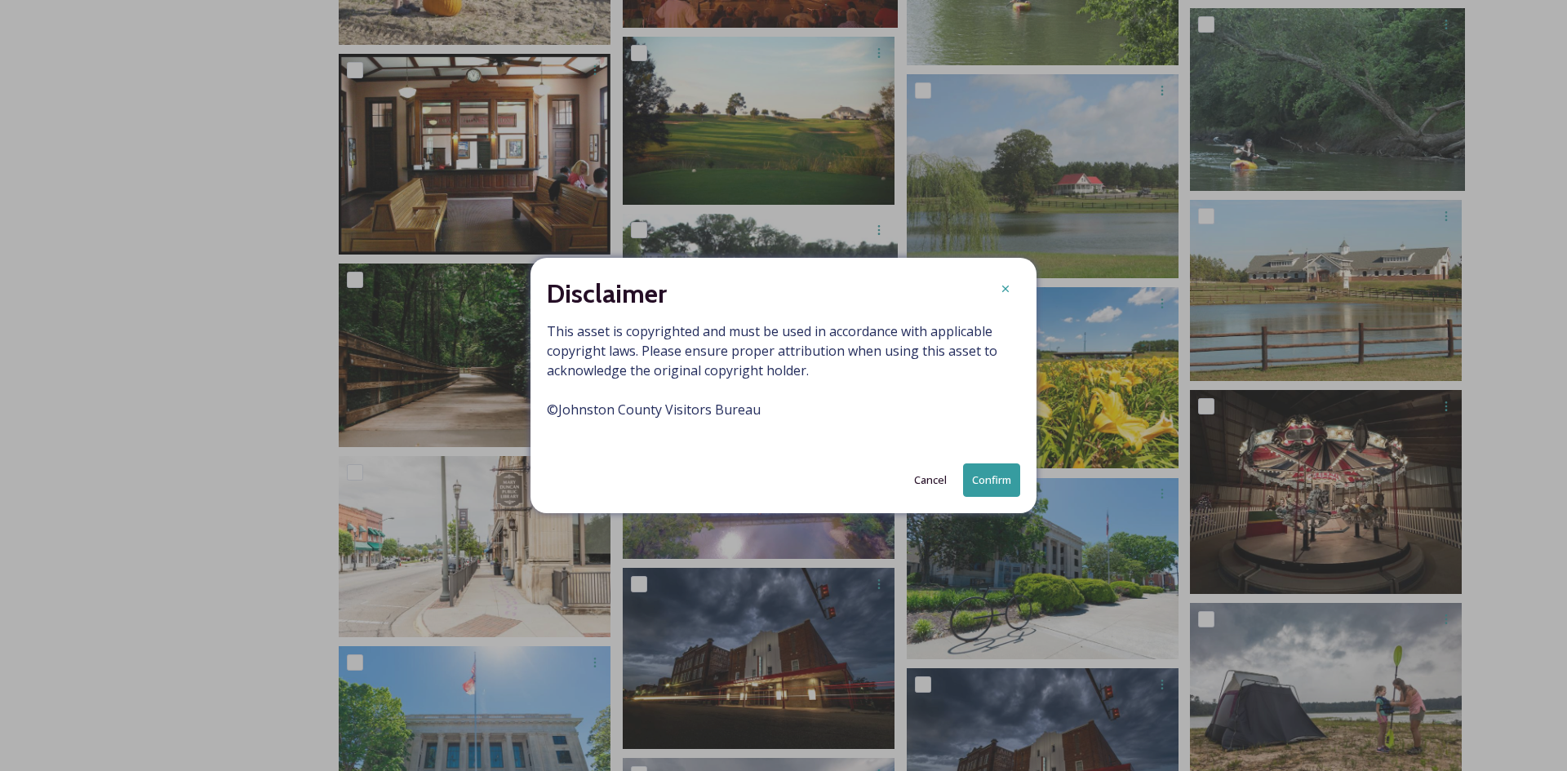
click at [994, 482] on button "Confirm" at bounding box center [991, 480] width 57 height 33
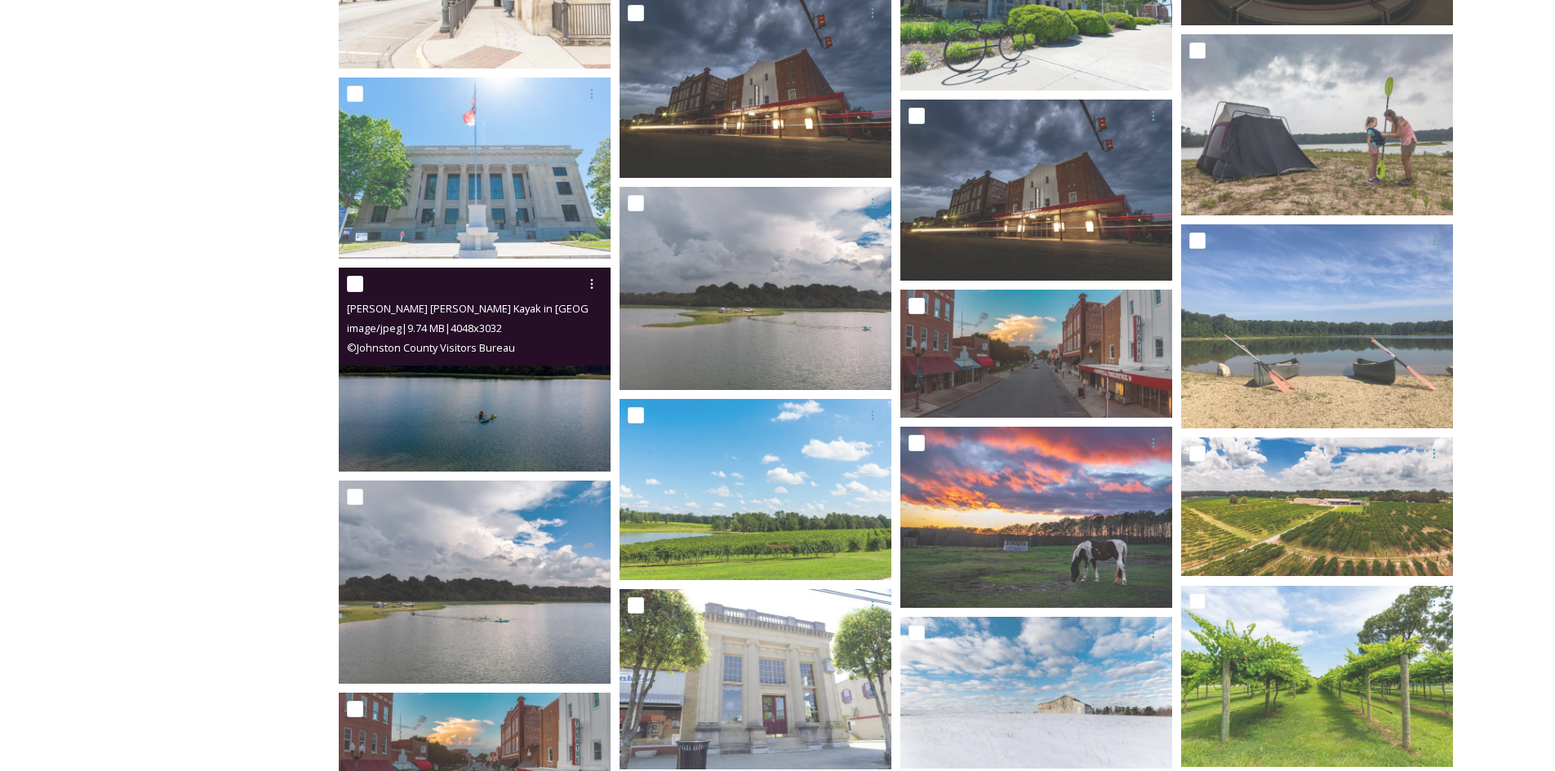
scroll to position [2763, 0]
click at [587, 279] on icon at bounding box center [591, 283] width 13 height 13
click at [569, 350] on span "Download" at bounding box center [573, 351] width 50 height 16
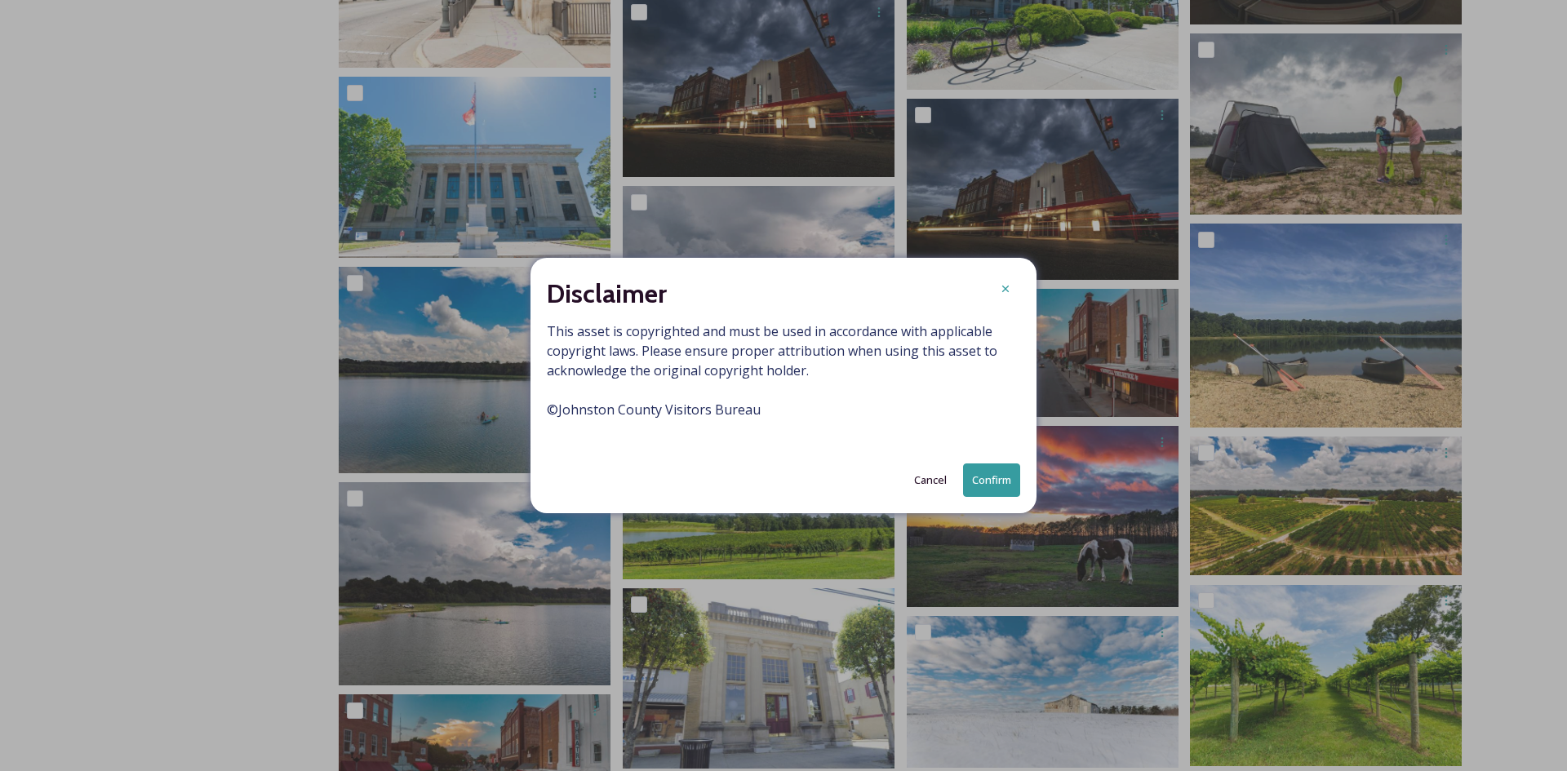
click at [1000, 485] on button "Confirm" at bounding box center [991, 480] width 57 height 33
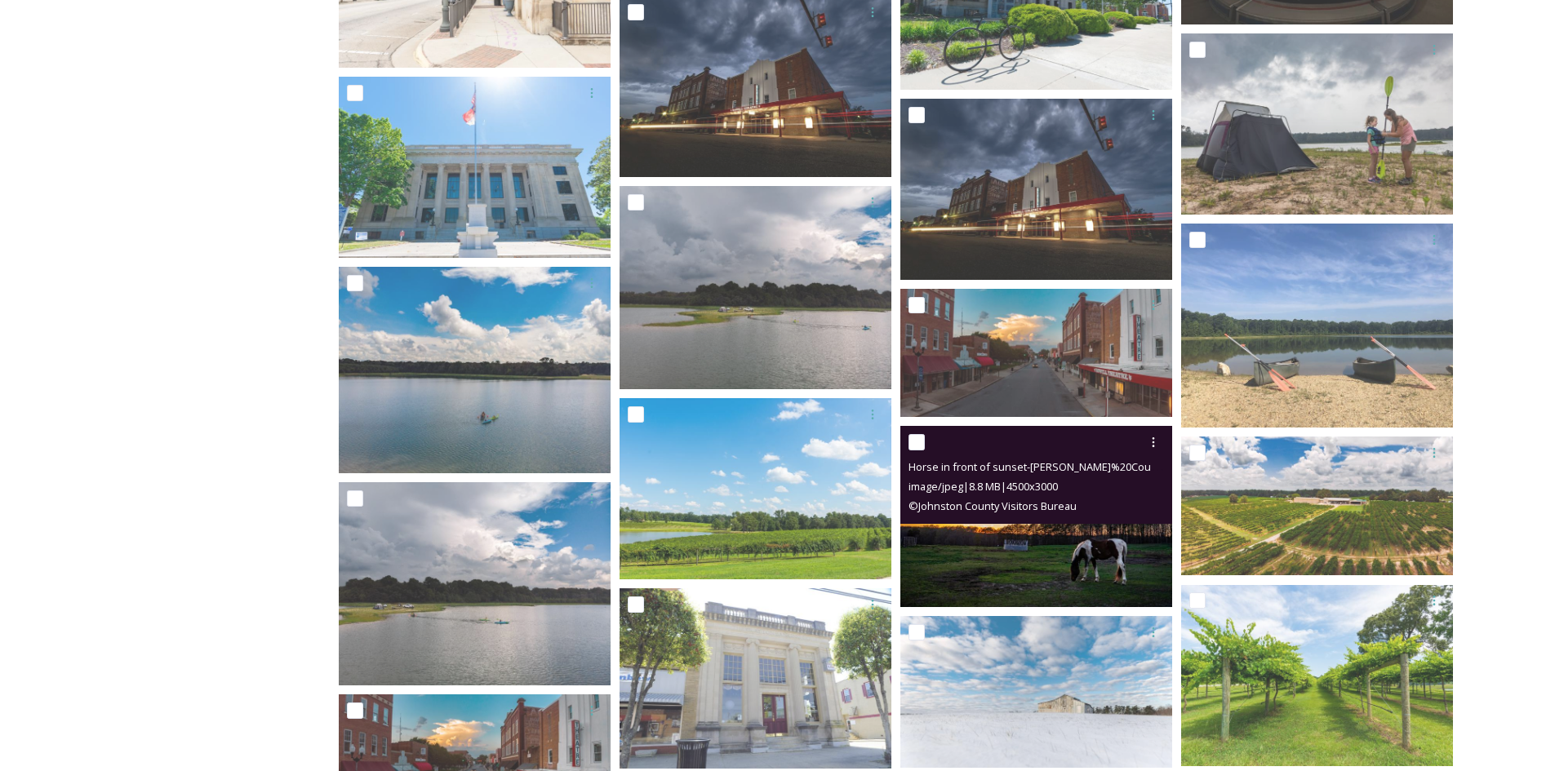
click at [917, 439] on input "checkbox" at bounding box center [916, 442] width 16 height 16
checkbox input "true"
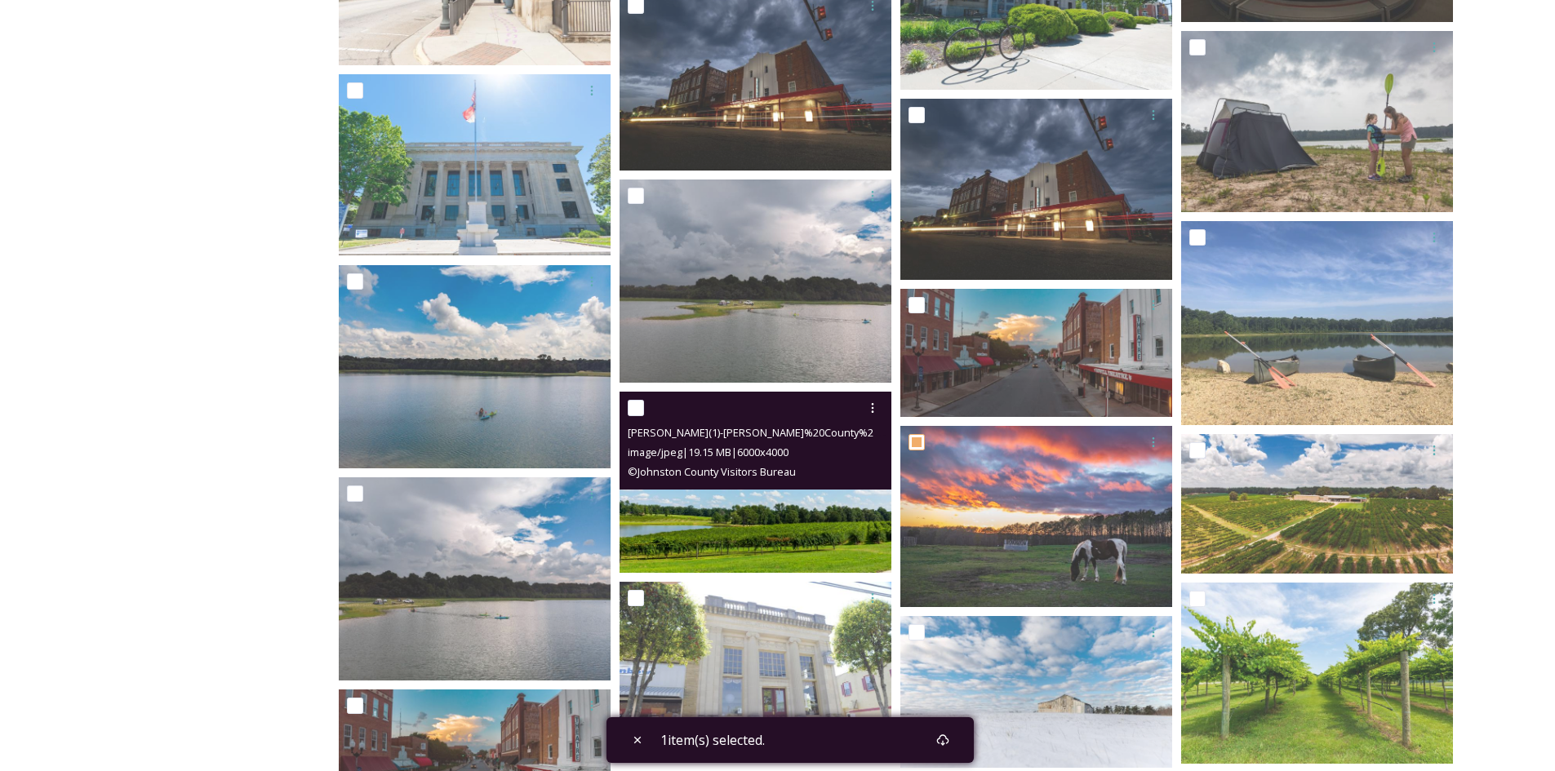
click at [629, 404] on input "checkbox" at bounding box center [636, 408] width 16 height 16
checkbox input "true"
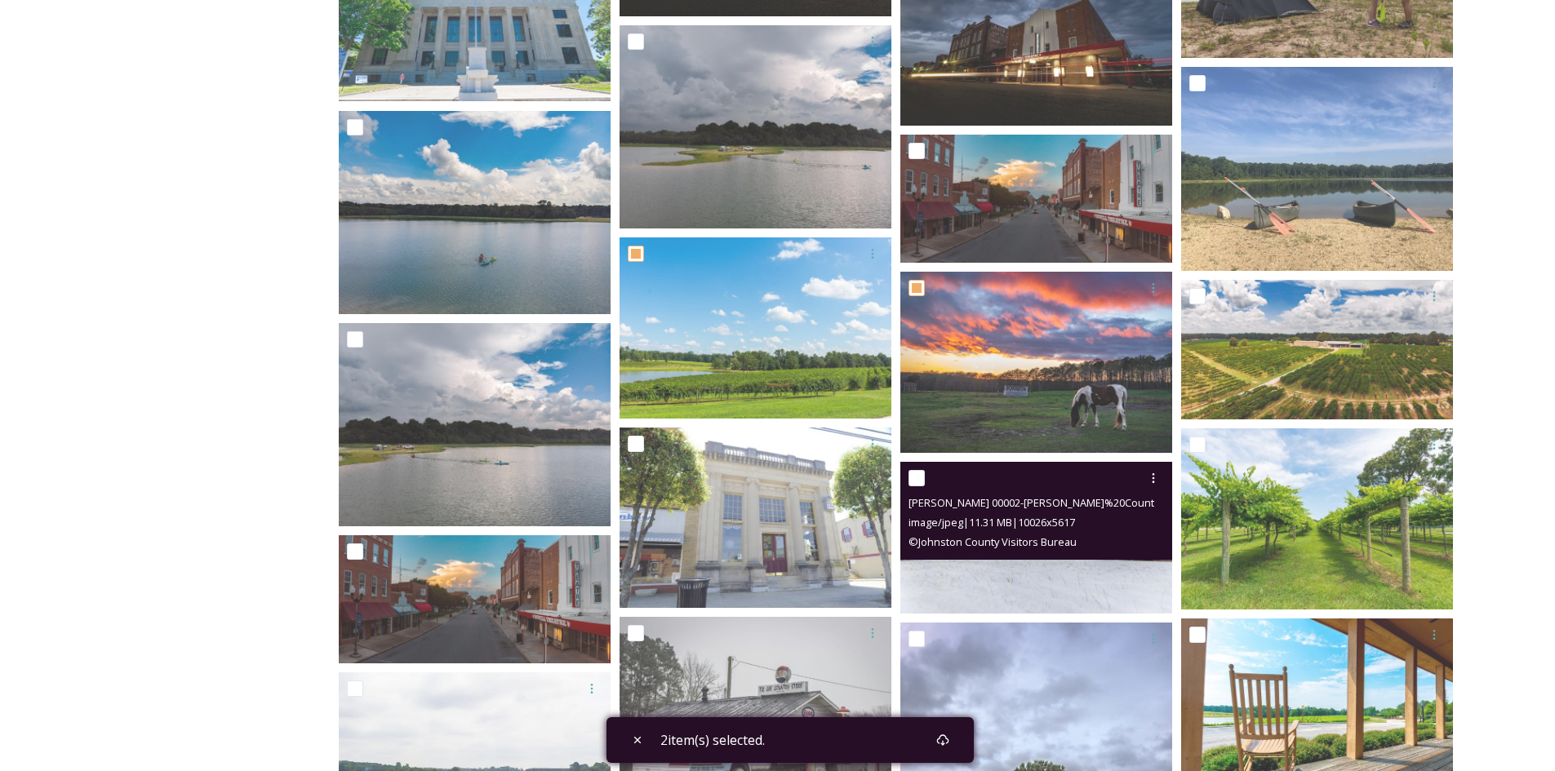
scroll to position [2918, 0]
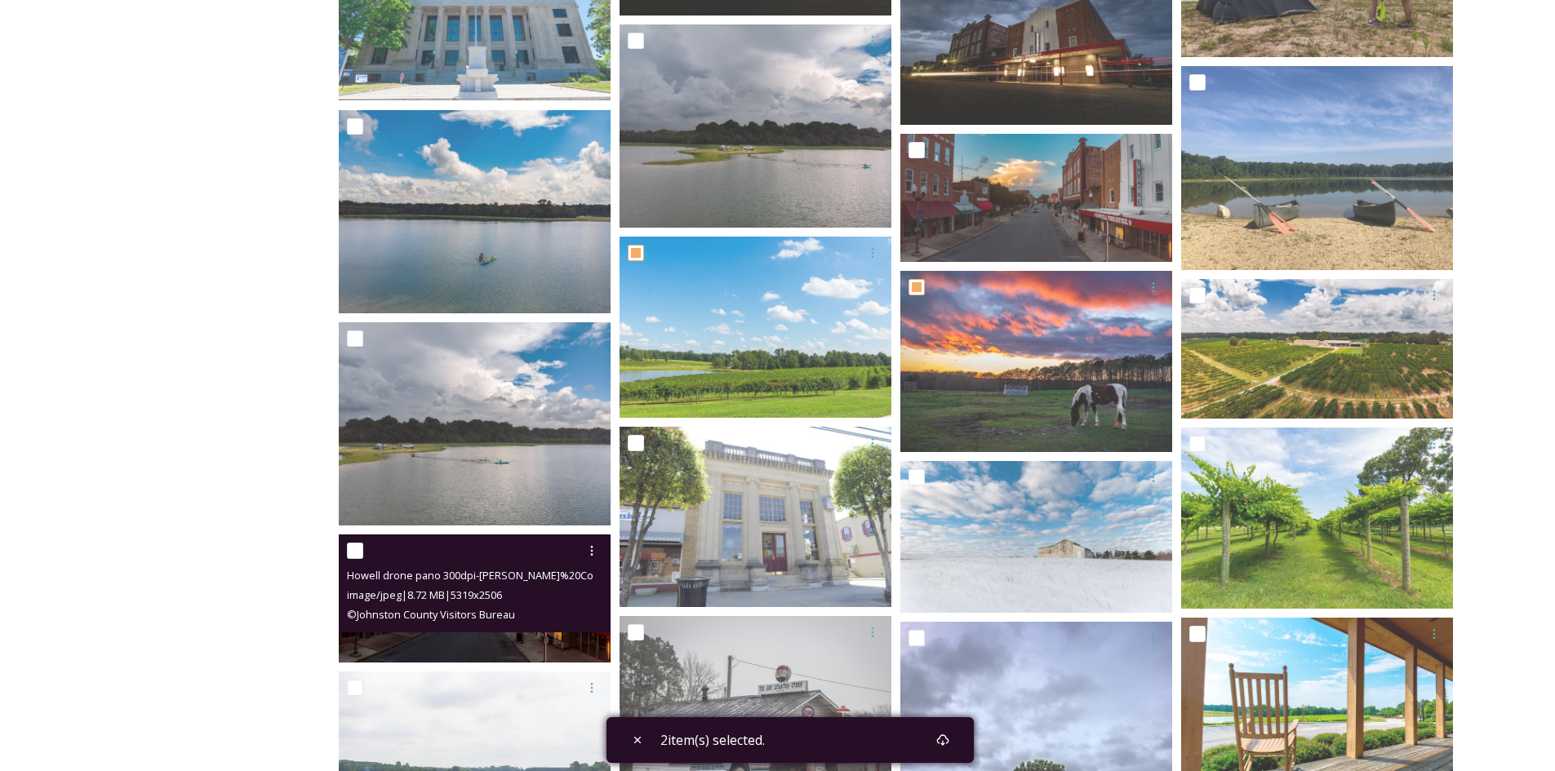
click at [354, 546] on input "checkbox" at bounding box center [355, 551] width 16 height 16
checkbox input "true"
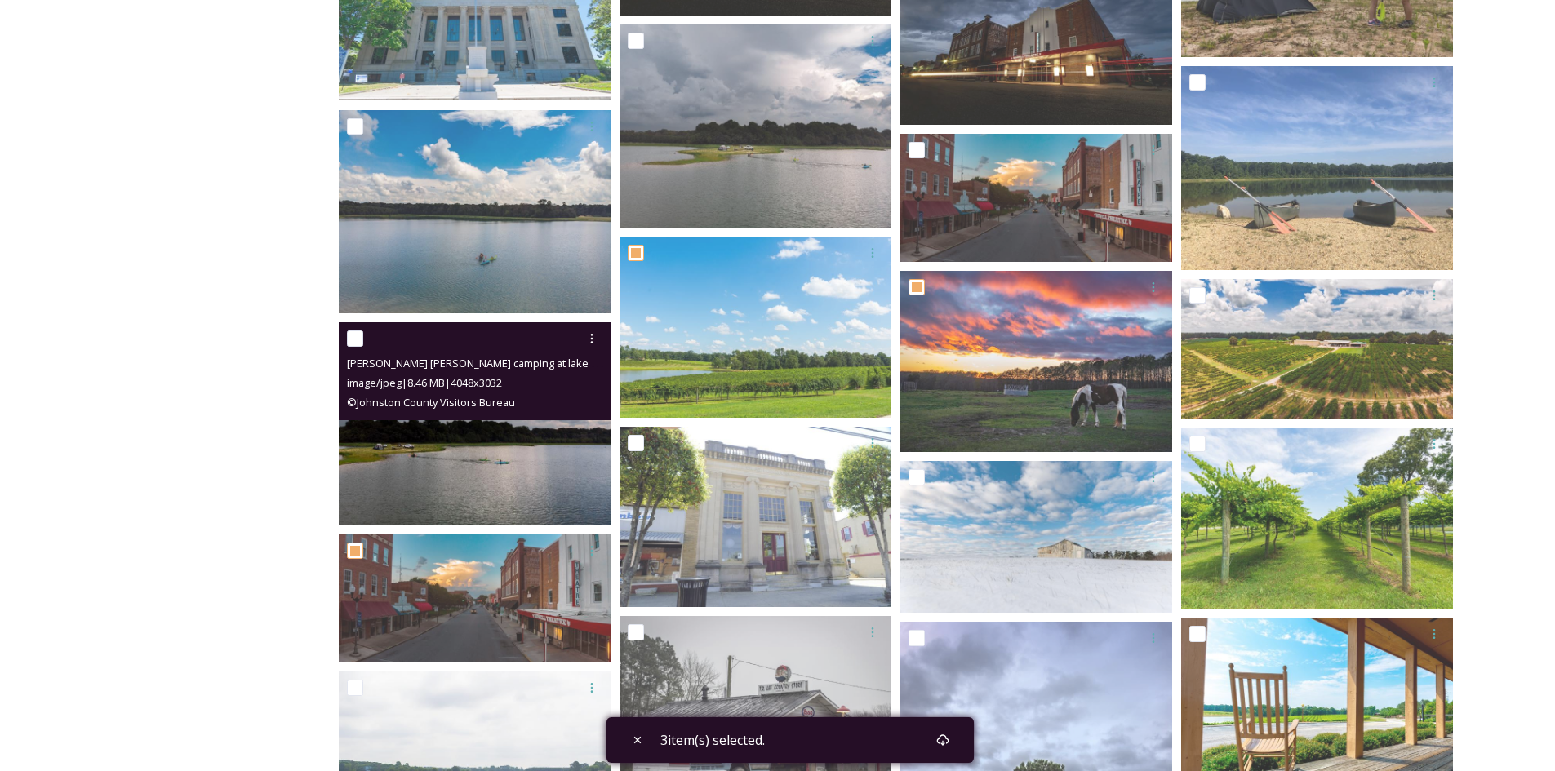
click at [358, 335] on input "checkbox" at bounding box center [355, 339] width 16 height 16
checkbox input "true"
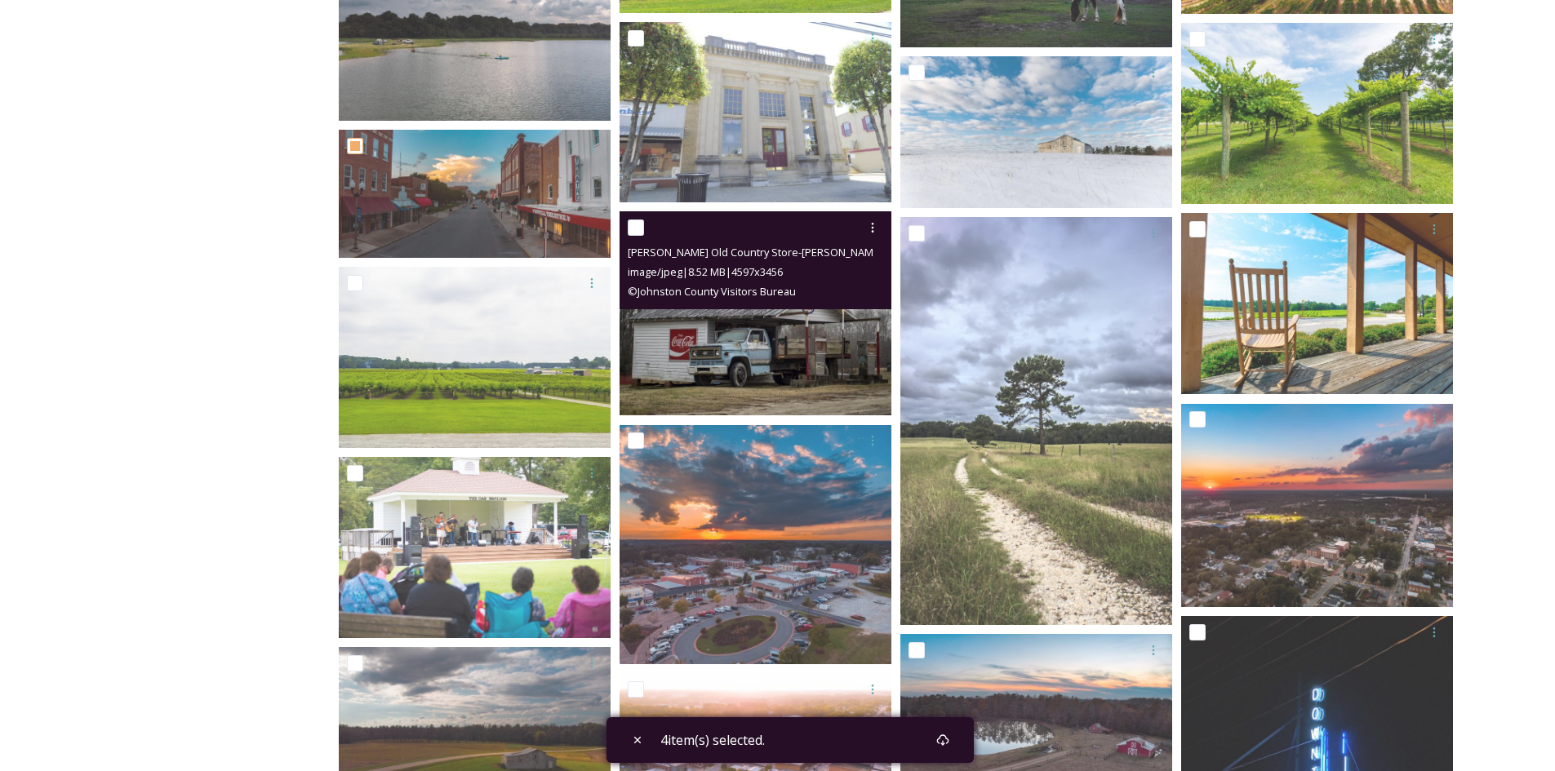
scroll to position [3324, 0]
click at [632, 232] on input "checkbox" at bounding box center [636, 227] width 16 height 16
checkbox input "true"
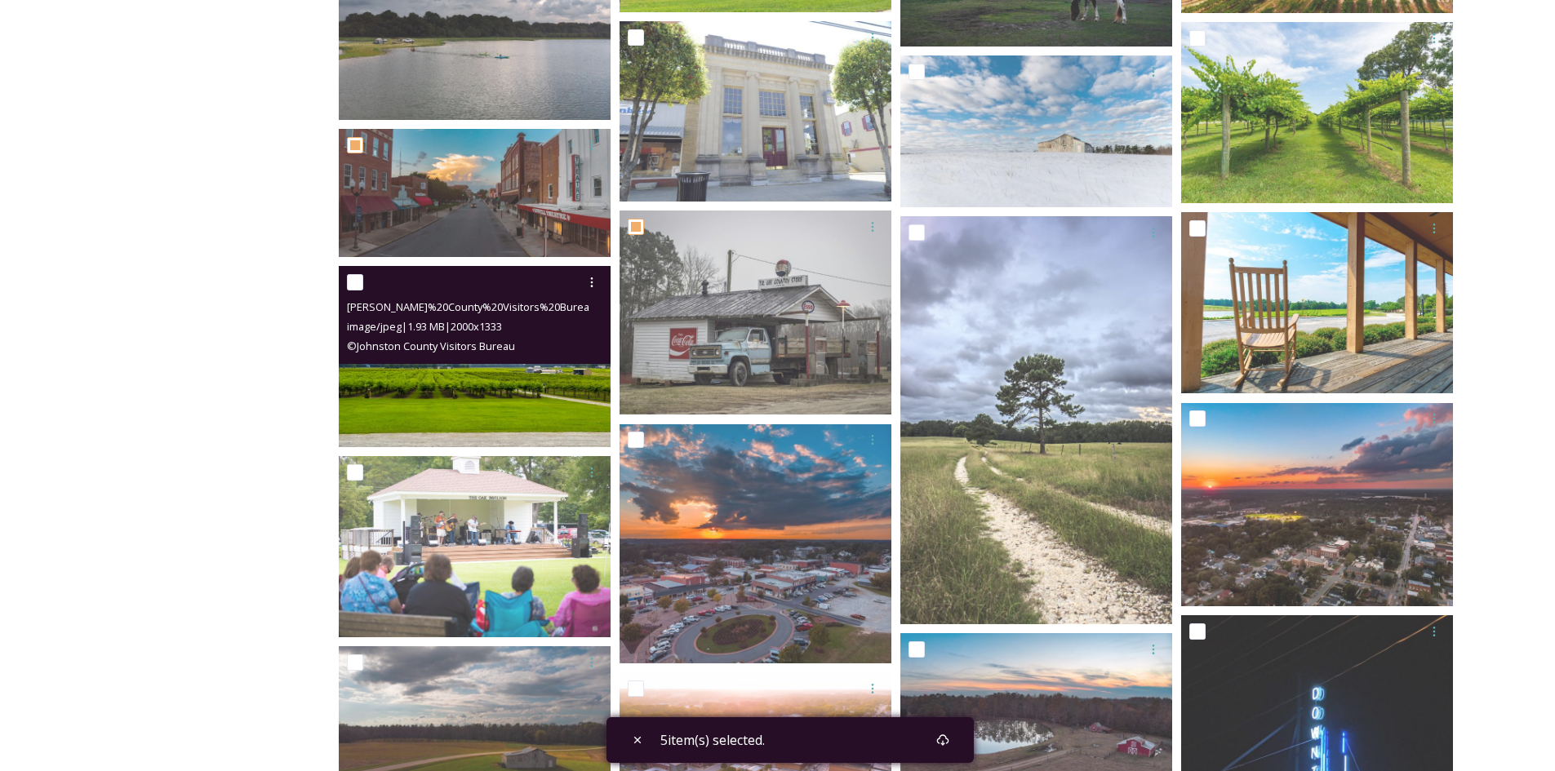
click at [352, 291] on div at bounding box center [477, 282] width 260 height 29
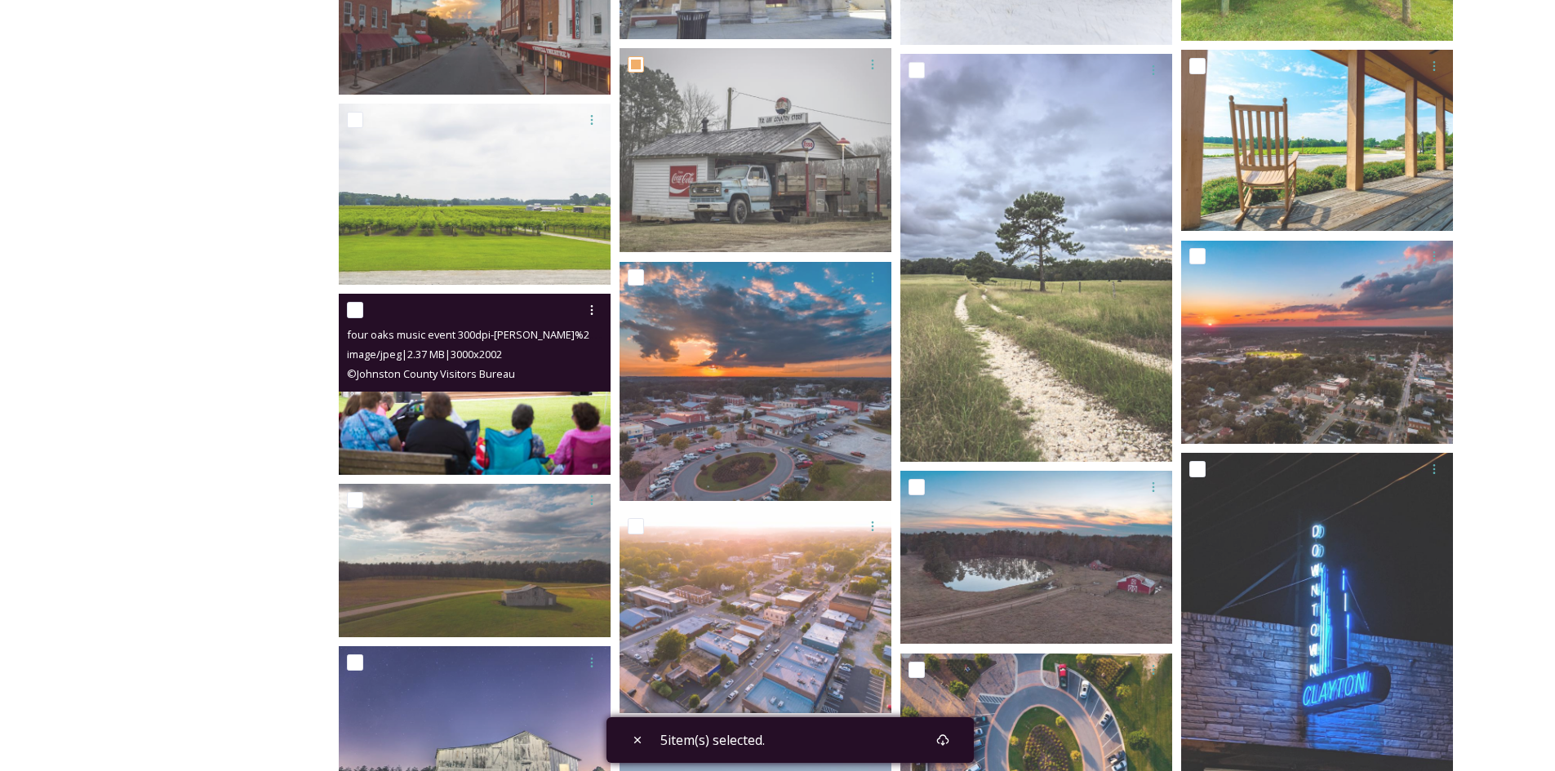
scroll to position [3487, 0]
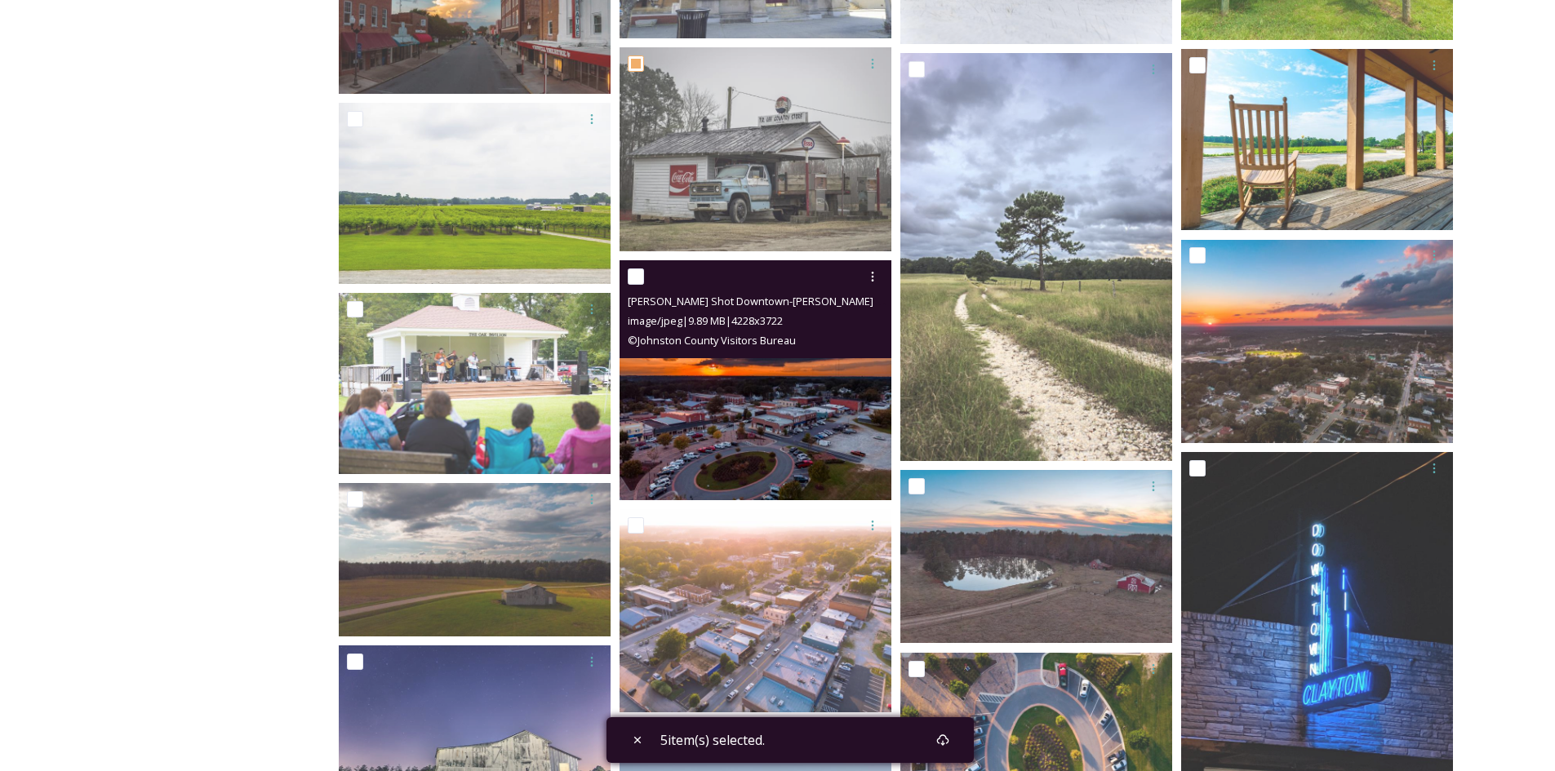
click at [635, 271] on input "checkbox" at bounding box center [636, 277] width 16 height 16
checkbox input "true"
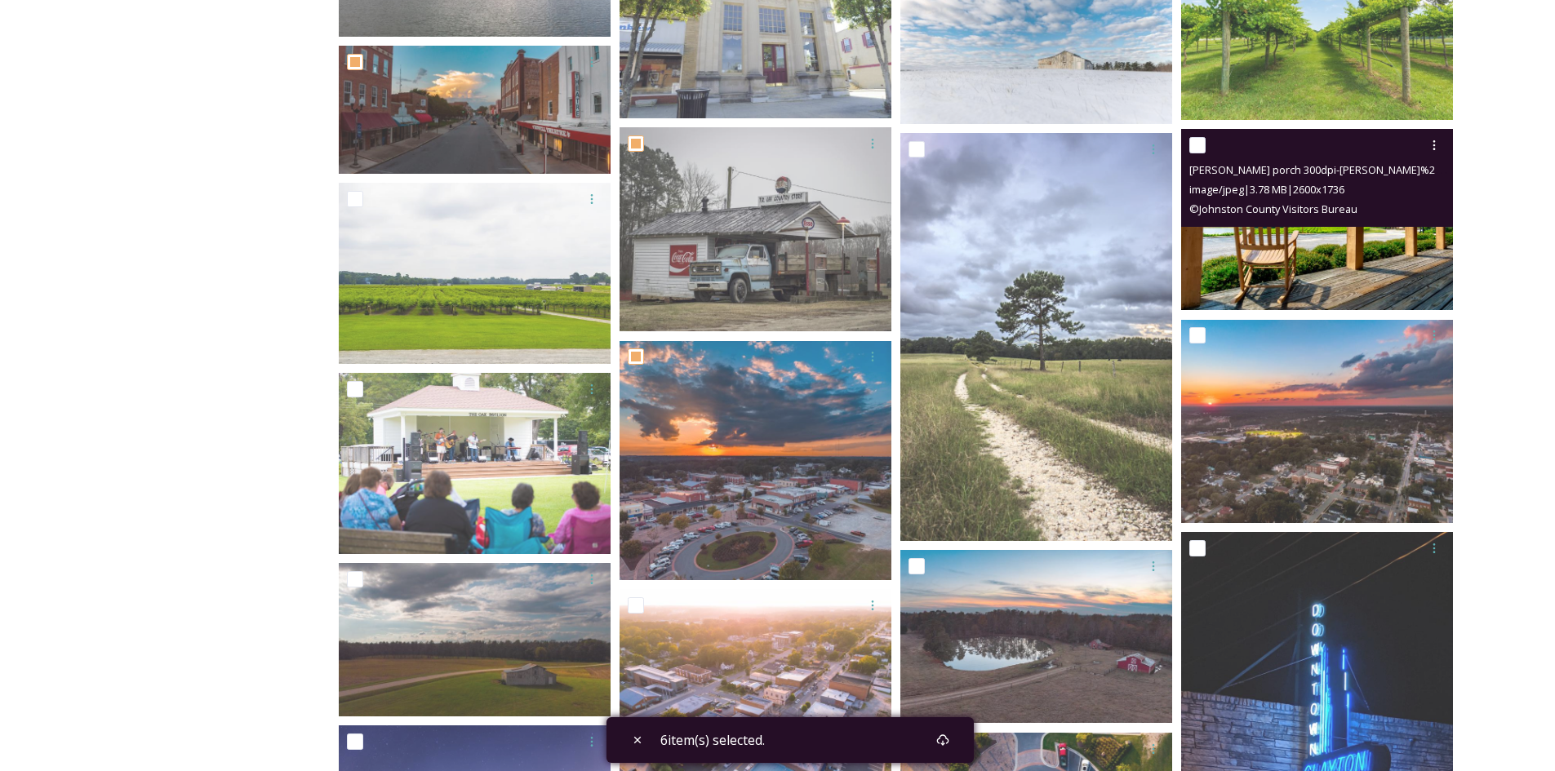
scroll to position [3406, 0]
click at [1195, 144] on input "checkbox" at bounding box center [1197, 146] width 16 height 16
checkbox input "true"
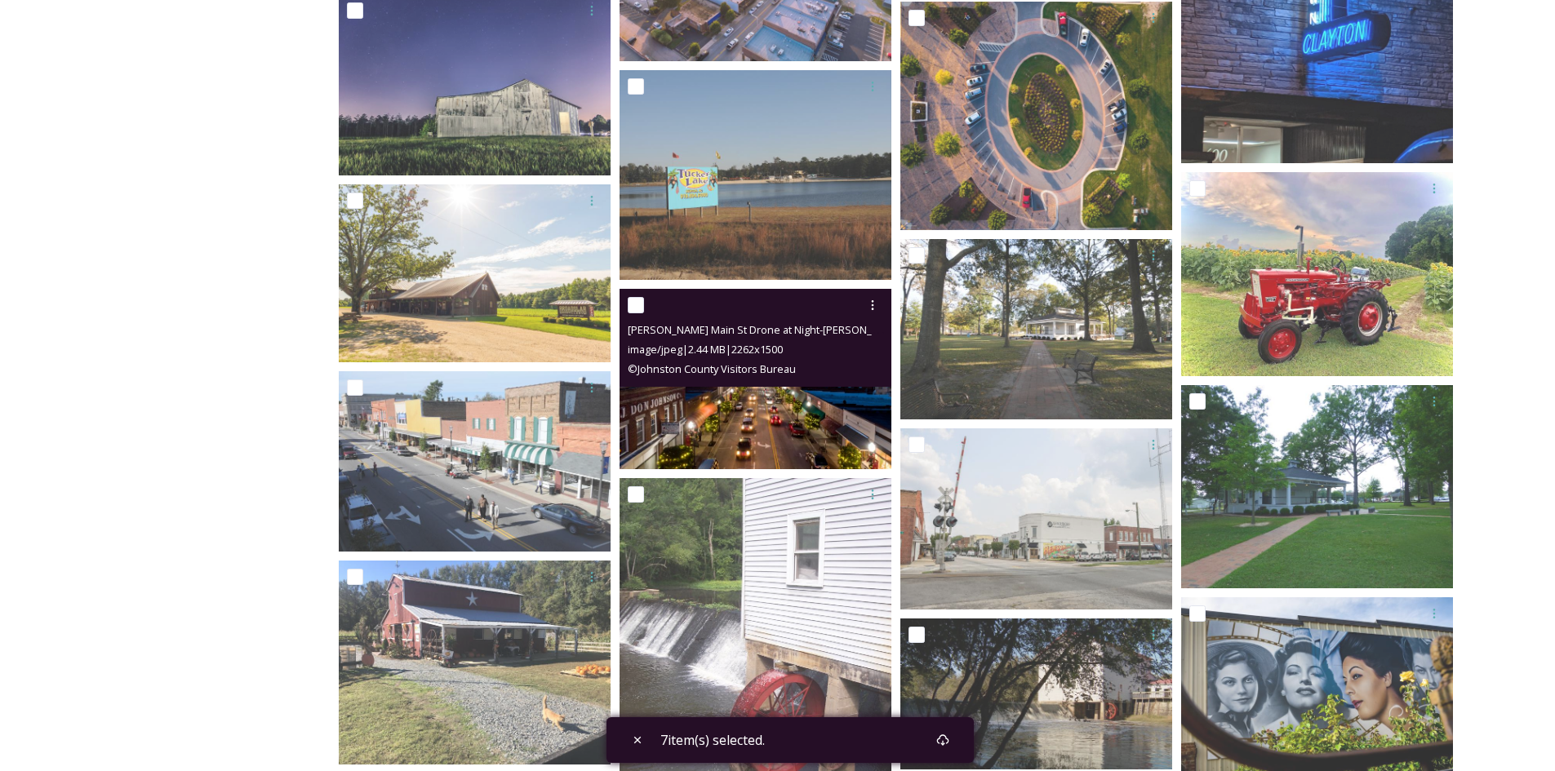
scroll to position [4139, 0]
click at [628, 304] on input "checkbox" at bounding box center [636, 304] width 16 height 16
checkbox input "true"
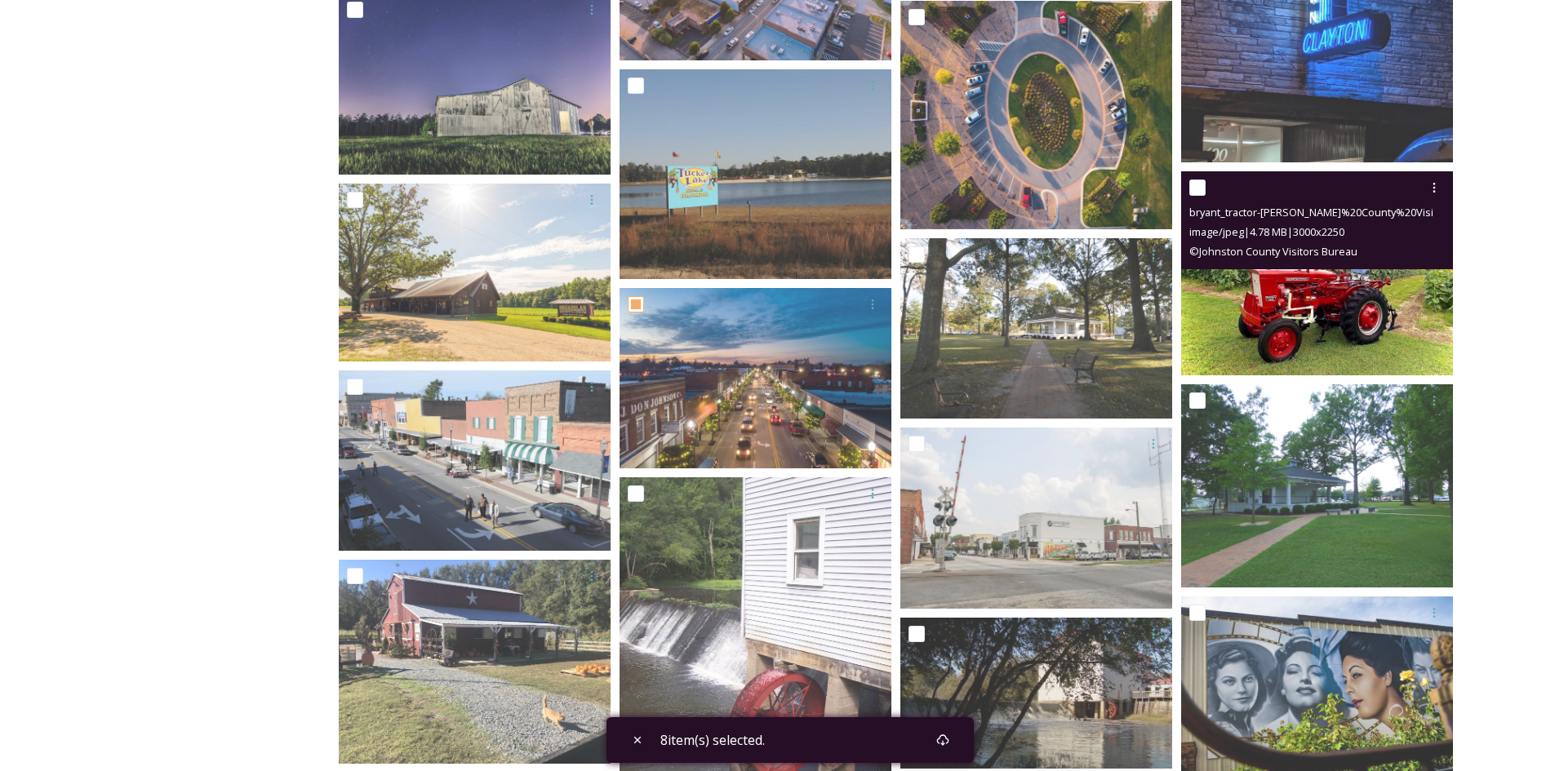
click at [1202, 187] on input "checkbox" at bounding box center [1197, 188] width 16 height 16
checkbox input "true"
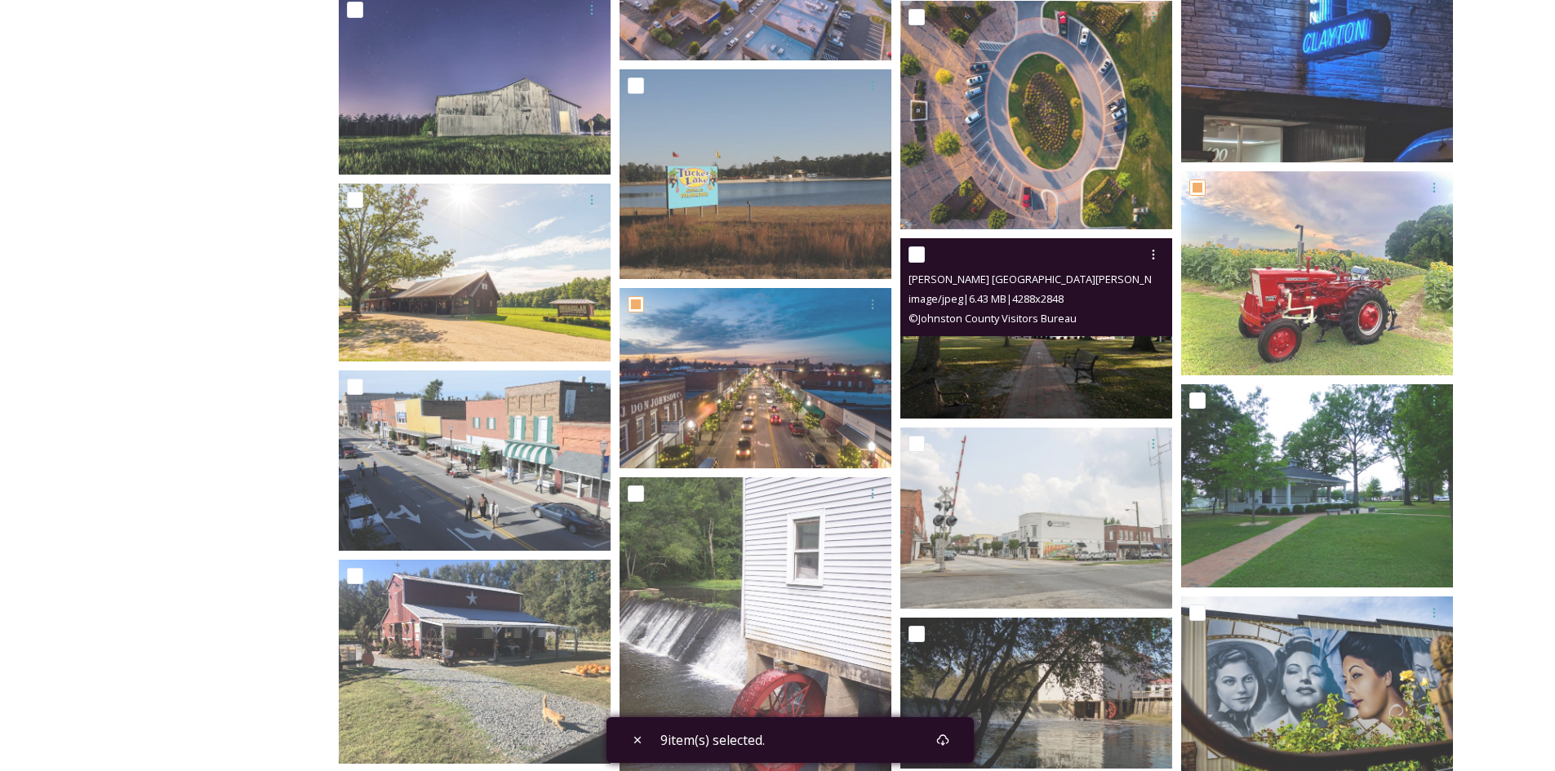
click at [917, 252] on input "checkbox" at bounding box center [916, 255] width 16 height 16
checkbox input "true"
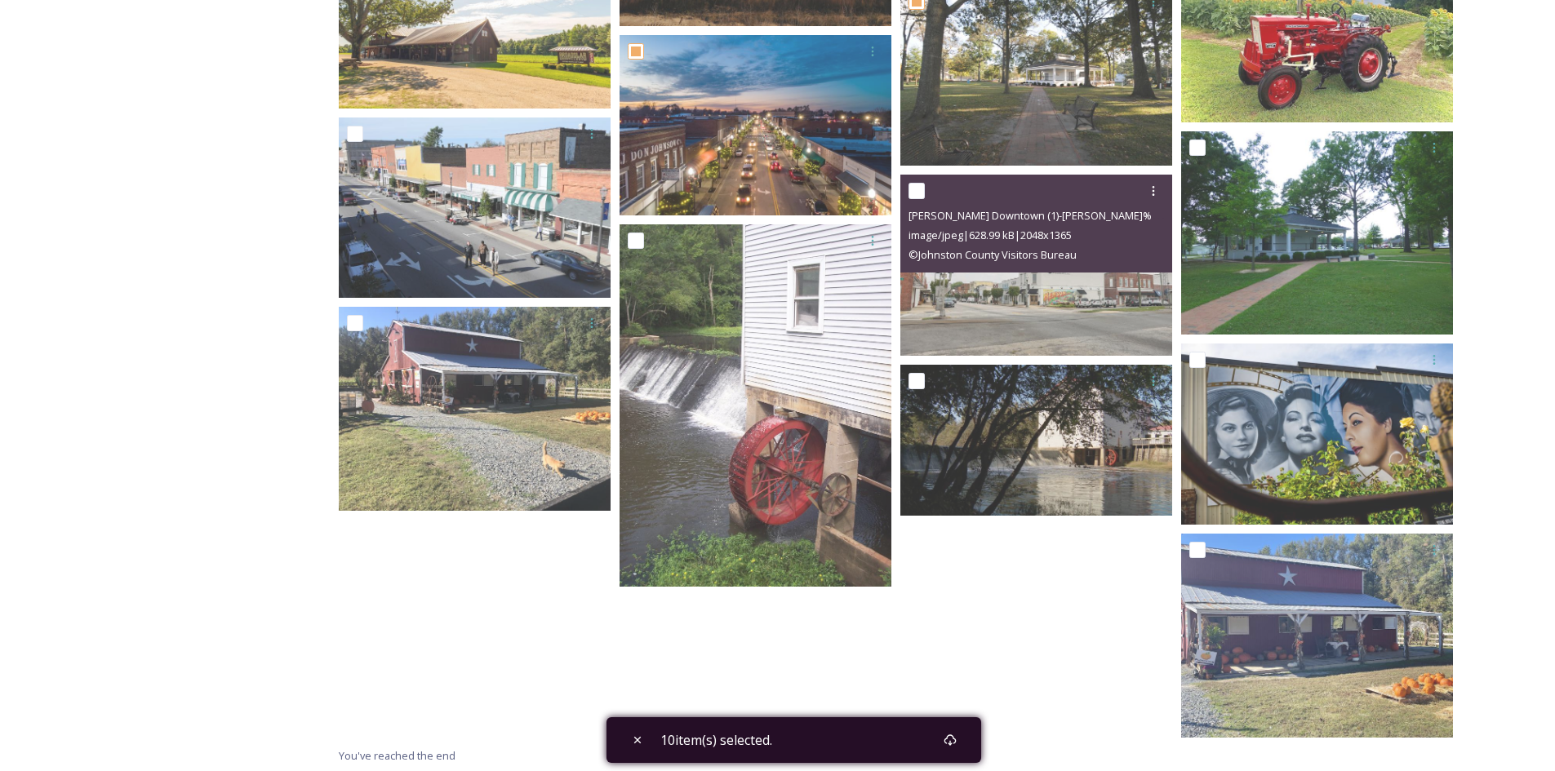
scroll to position [4395, 0]
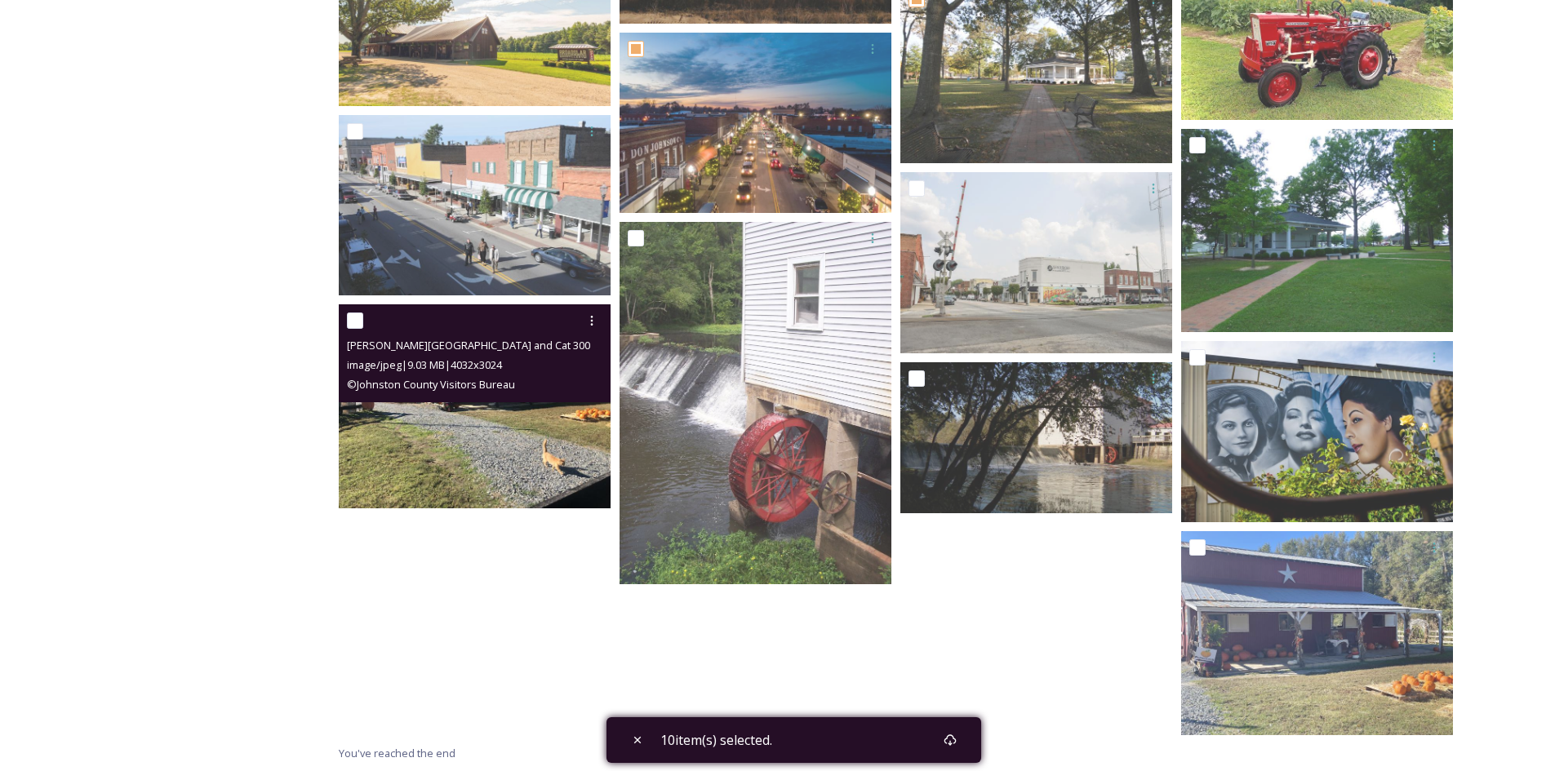
click at [357, 321] on input "checkbox" at bounding box center [355, 321] width 16 height 16
checkbox input "true"
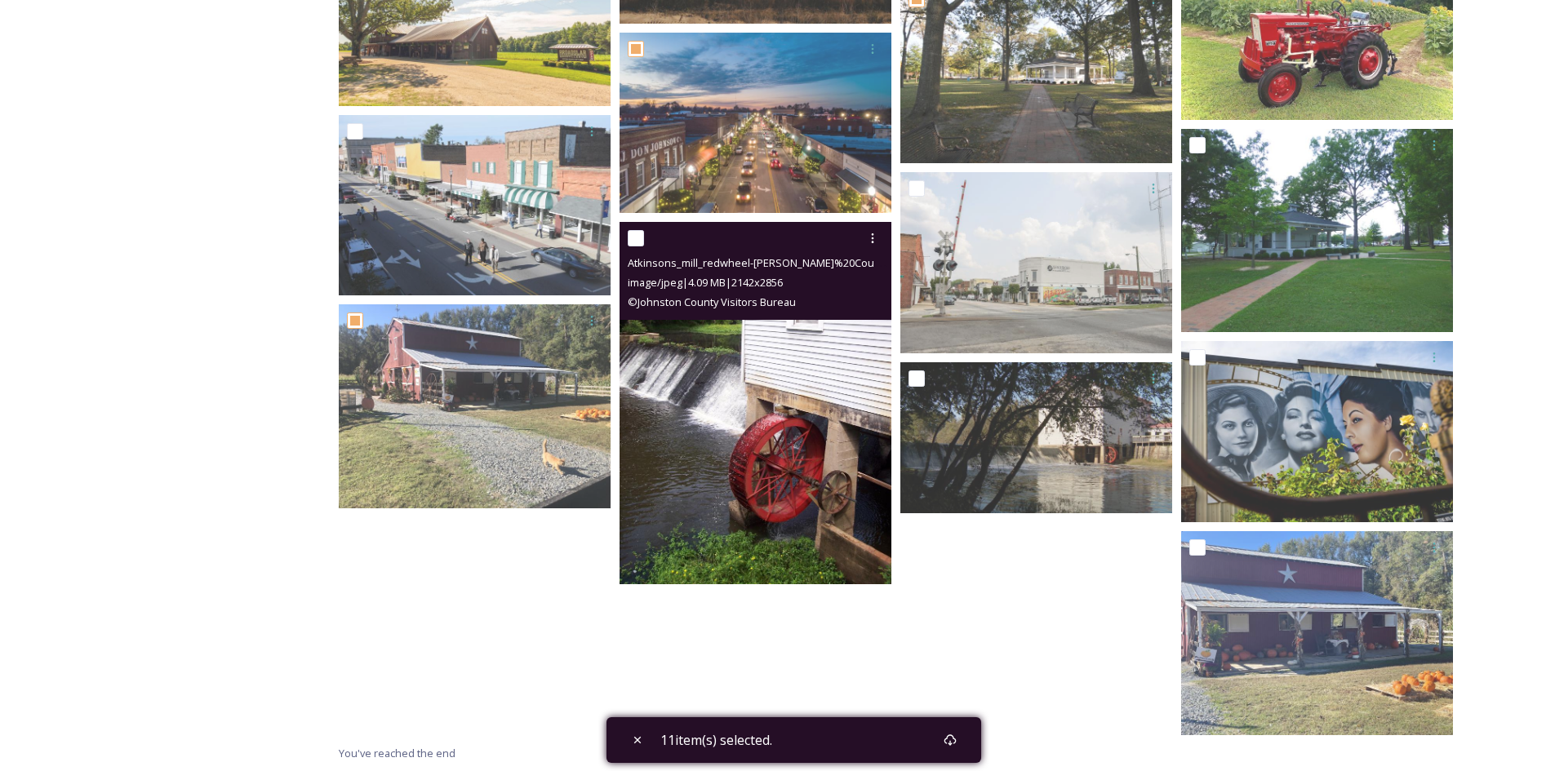
click at [637, 241] on input "checkbox" at bounding box center [636, 238] width 16 height 16
checkbox input "true"
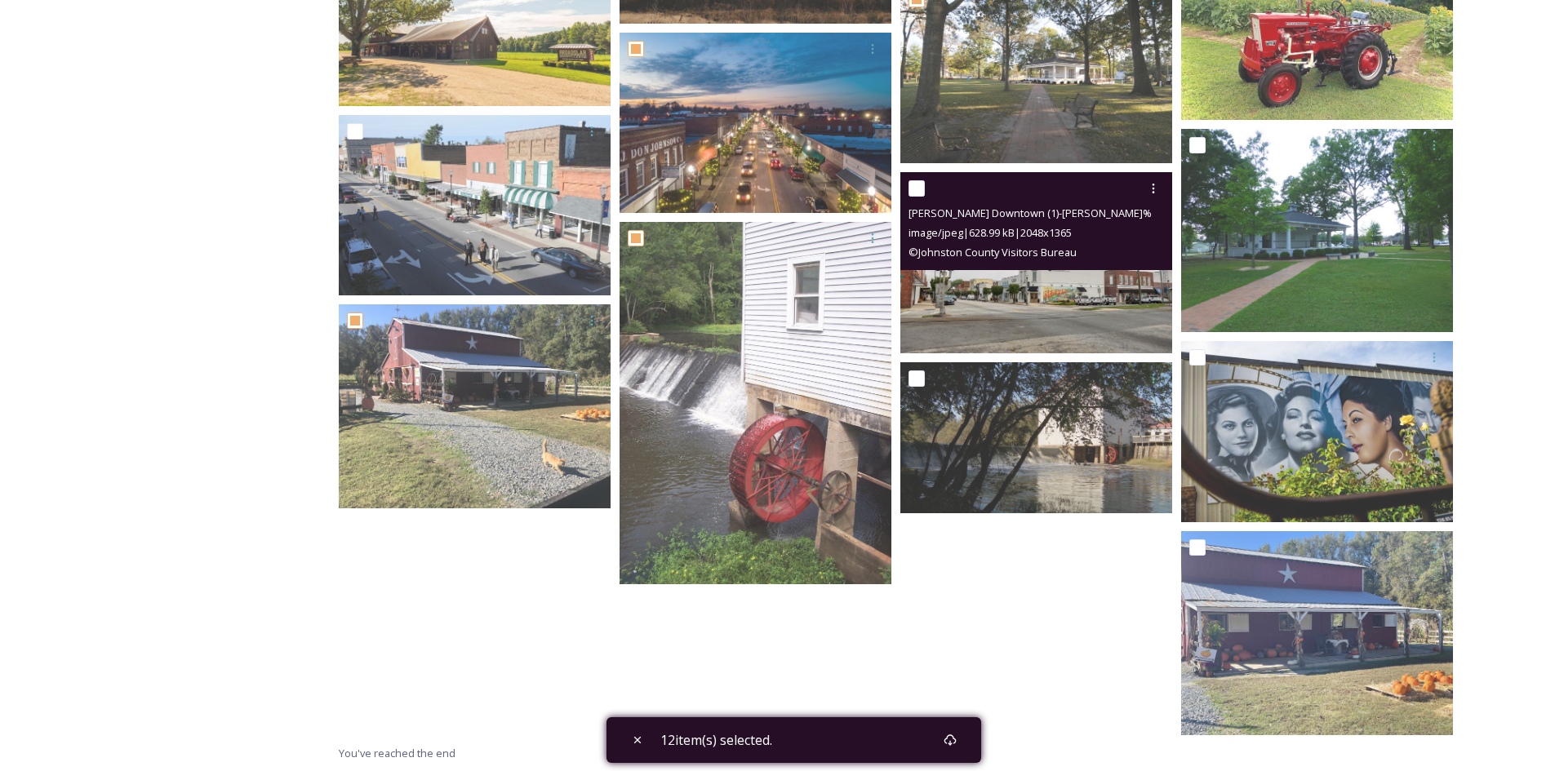
click at [920, 193] on input "checkbox" at bounding box center [916, 188] width 16 height 16
checkbox input "true"
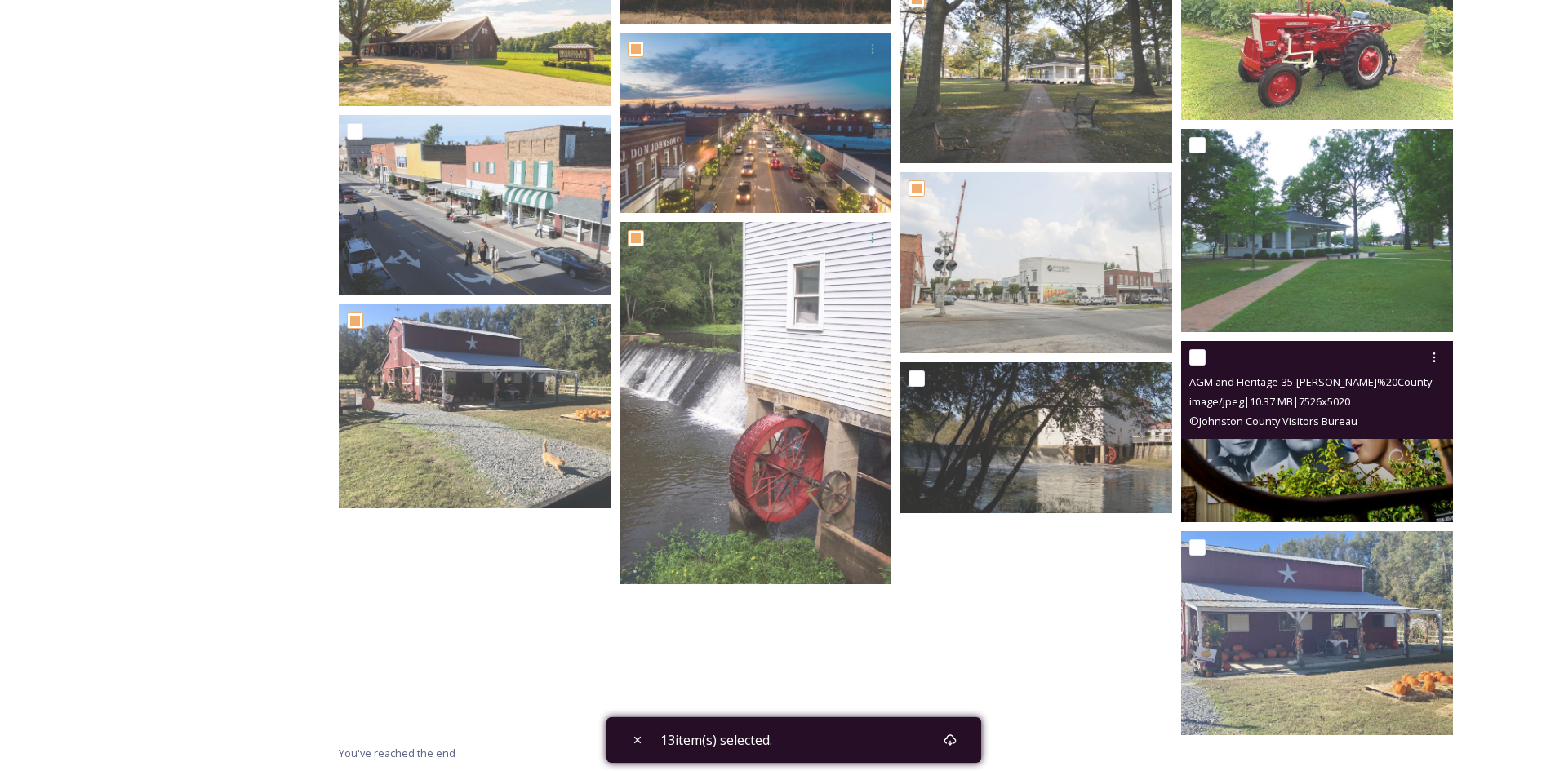
click at [1202, 355] on input "checkbox" at bounding box center [1197, 357] width 16 height 16
checkbox input "true"
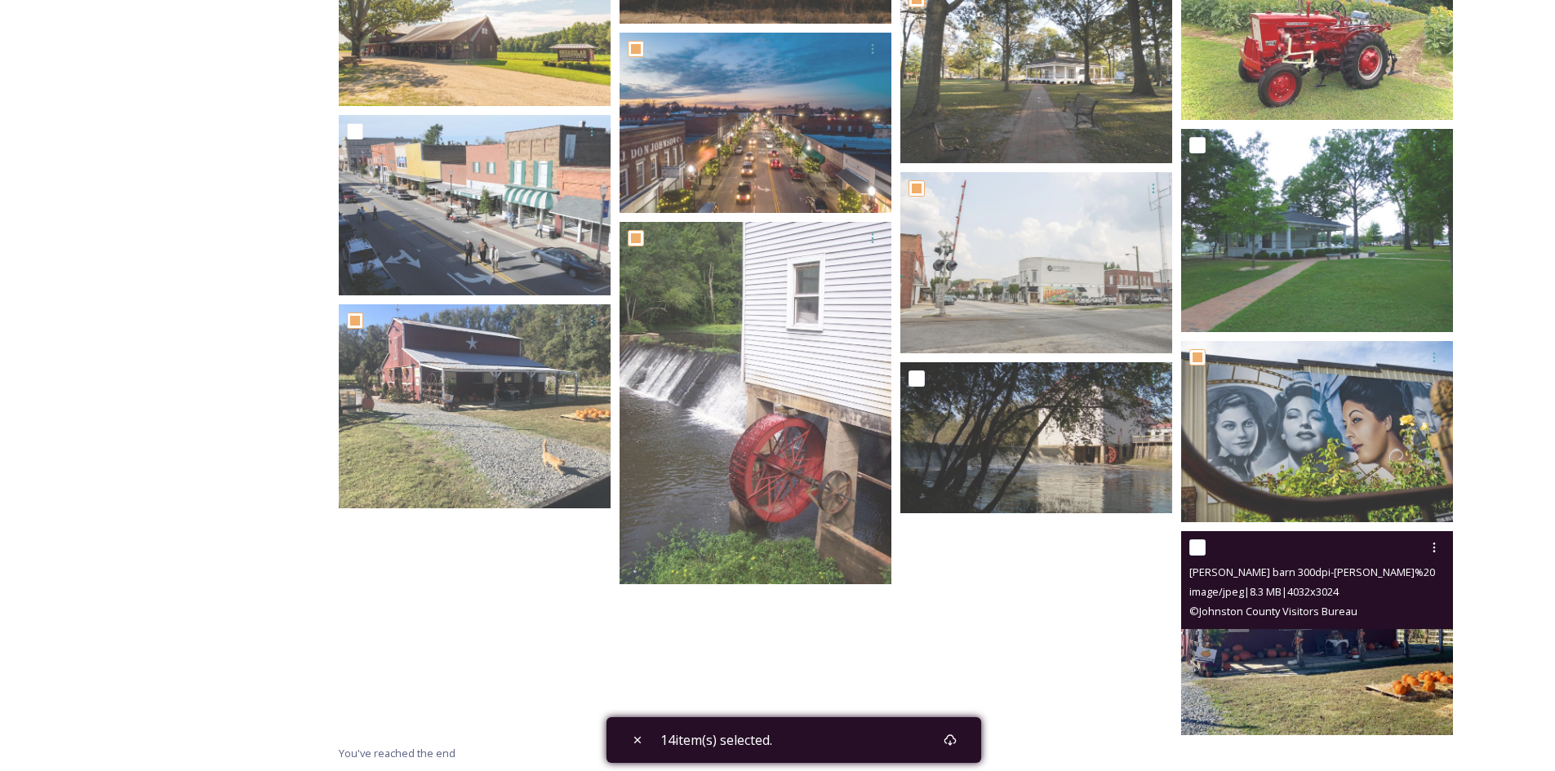
click at [1197, 545] on input "checkbox" at bounding box center [1197, 548] width 16 height 16
checkbox input "true"
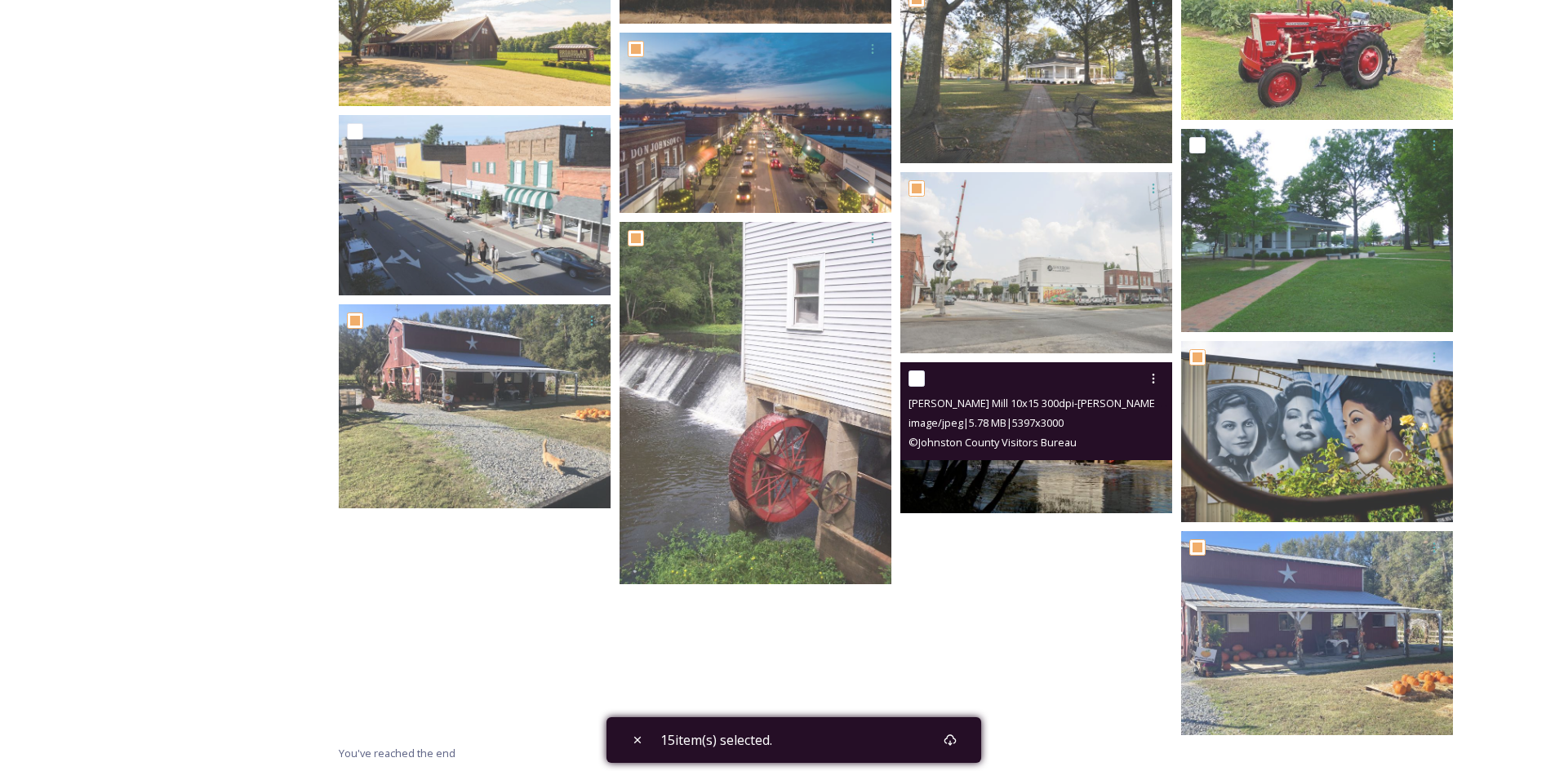
click at [914, 375] on input "checkbox" at bounding box center [916, 379] width 16 height 16
checkbox input "true"
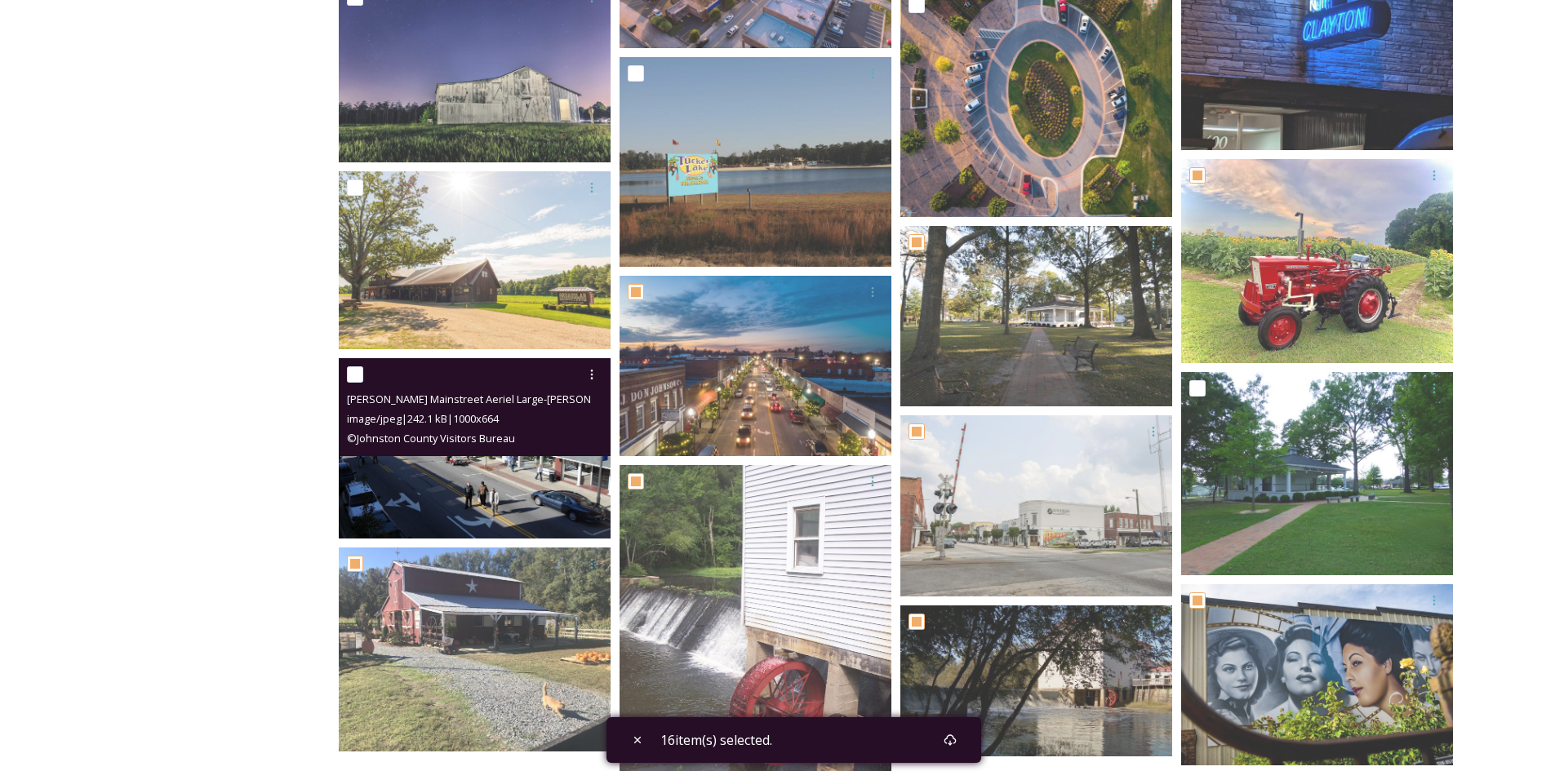
scroll to position [4151, 0]
click at [351, 376] on input "checkbox" at bounding box center [355, 375] width 16 height 16
checkbox input "true"
click at [585, 375] on icon at bounding box center [591, 375] width 13 height 13
click at [579, 442] on span "Download" at bounding box center [573, 444] width 50 height 16
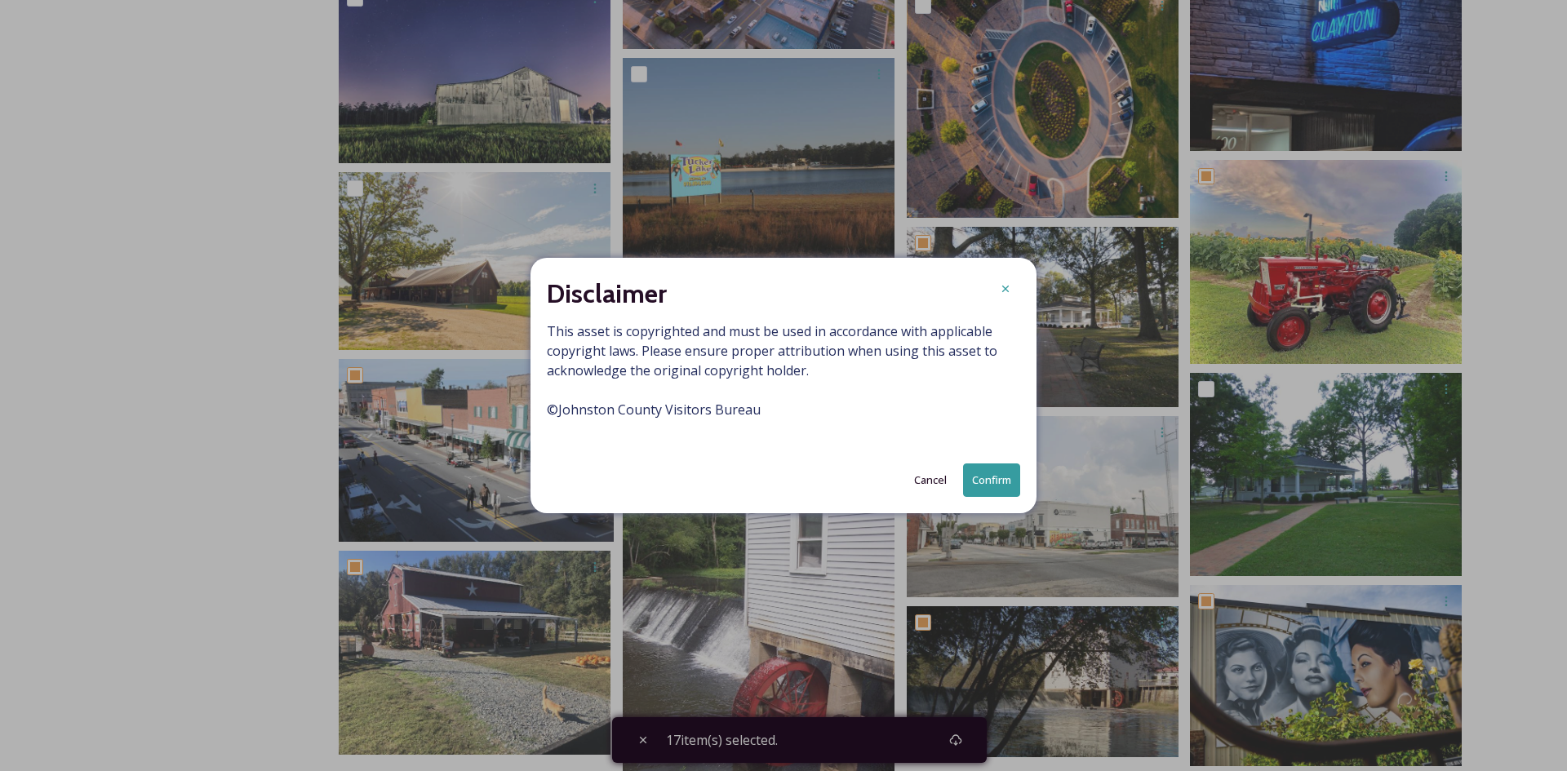
click at [999, 482] on button "Confirm" at bounding box center [991, 480] width 57 height 33
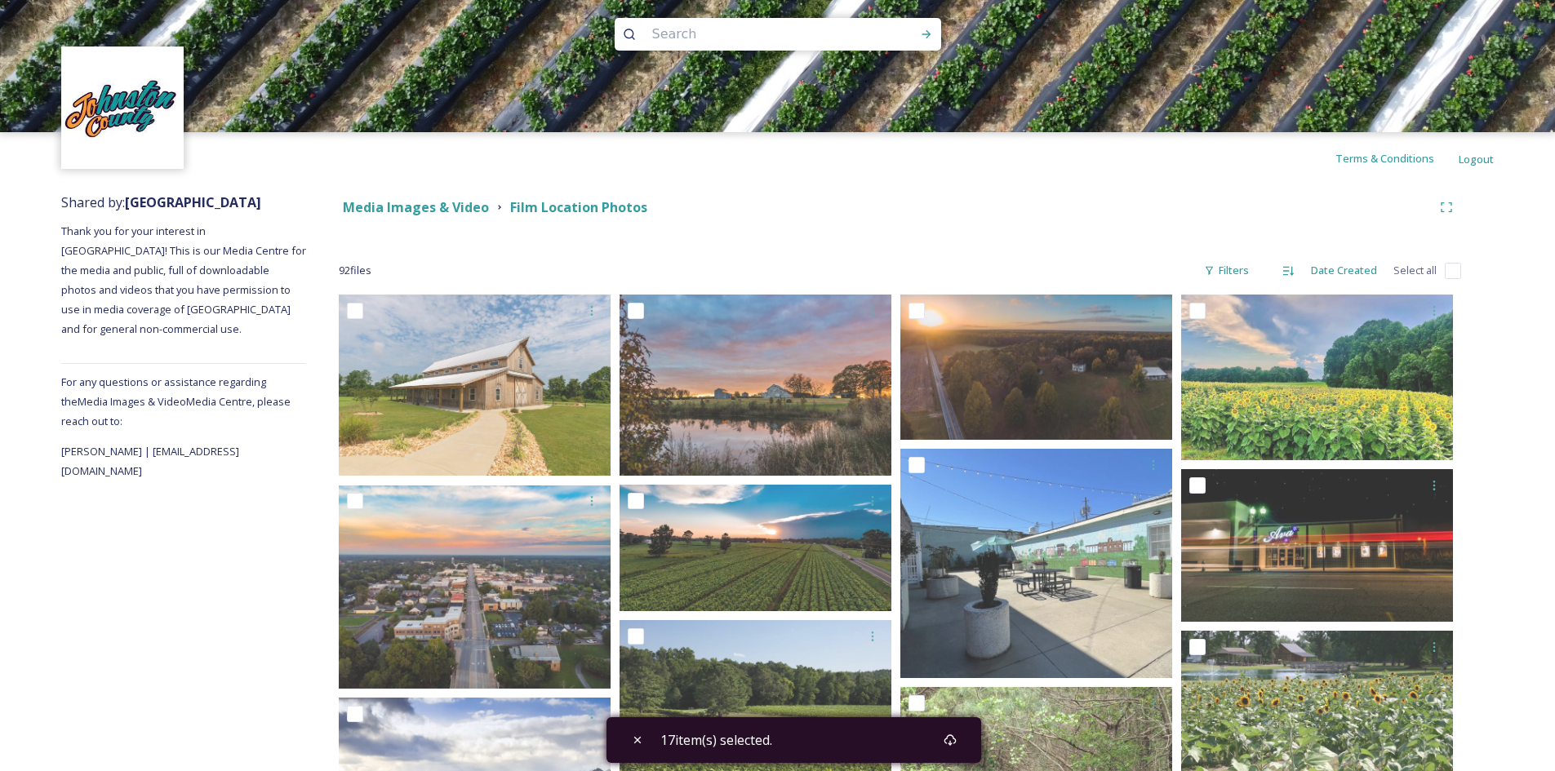
scroll to position [0, 0]
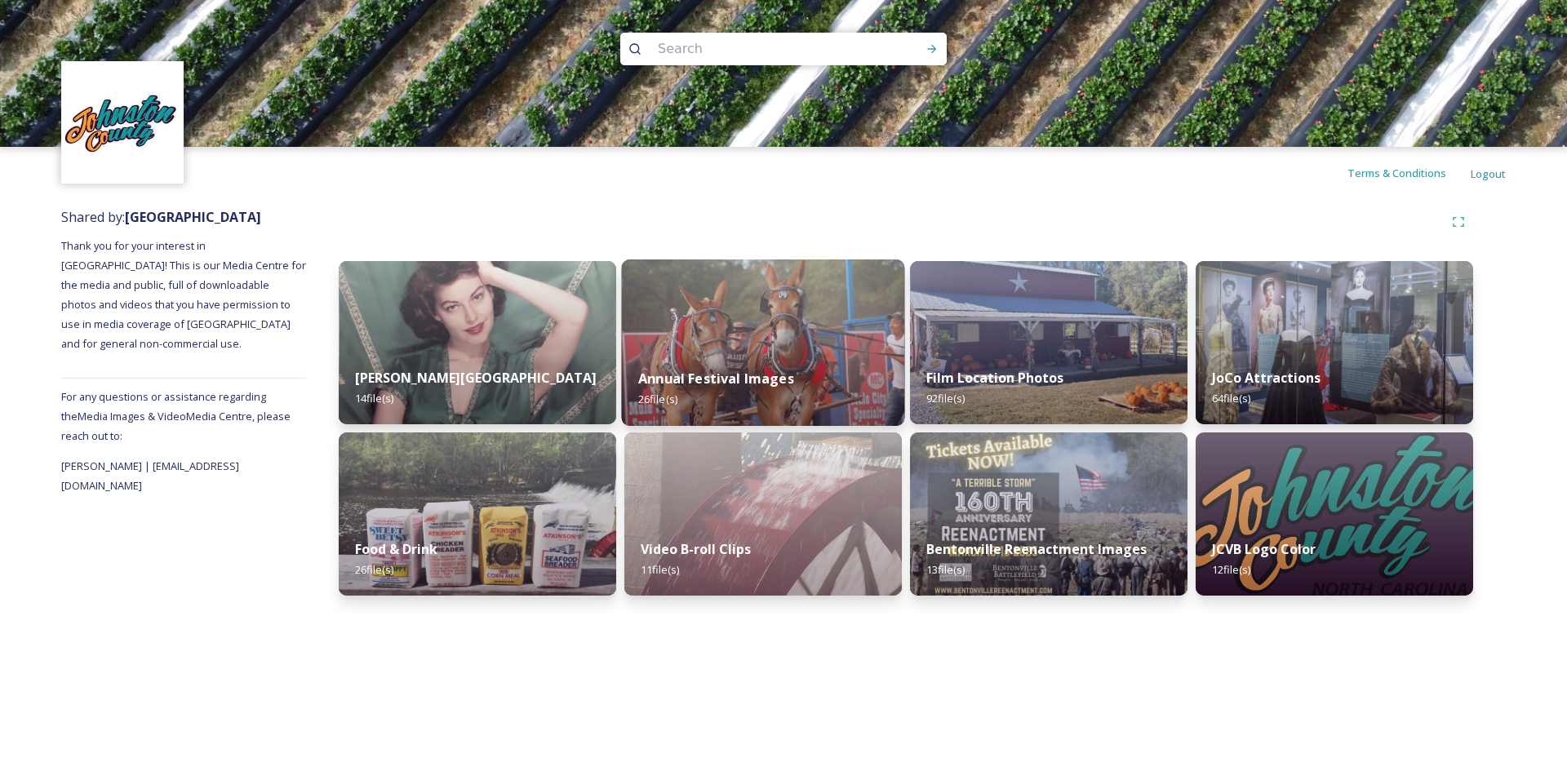
click at [735, 346] on img at bounding box center [763, 343] width 283 height 167
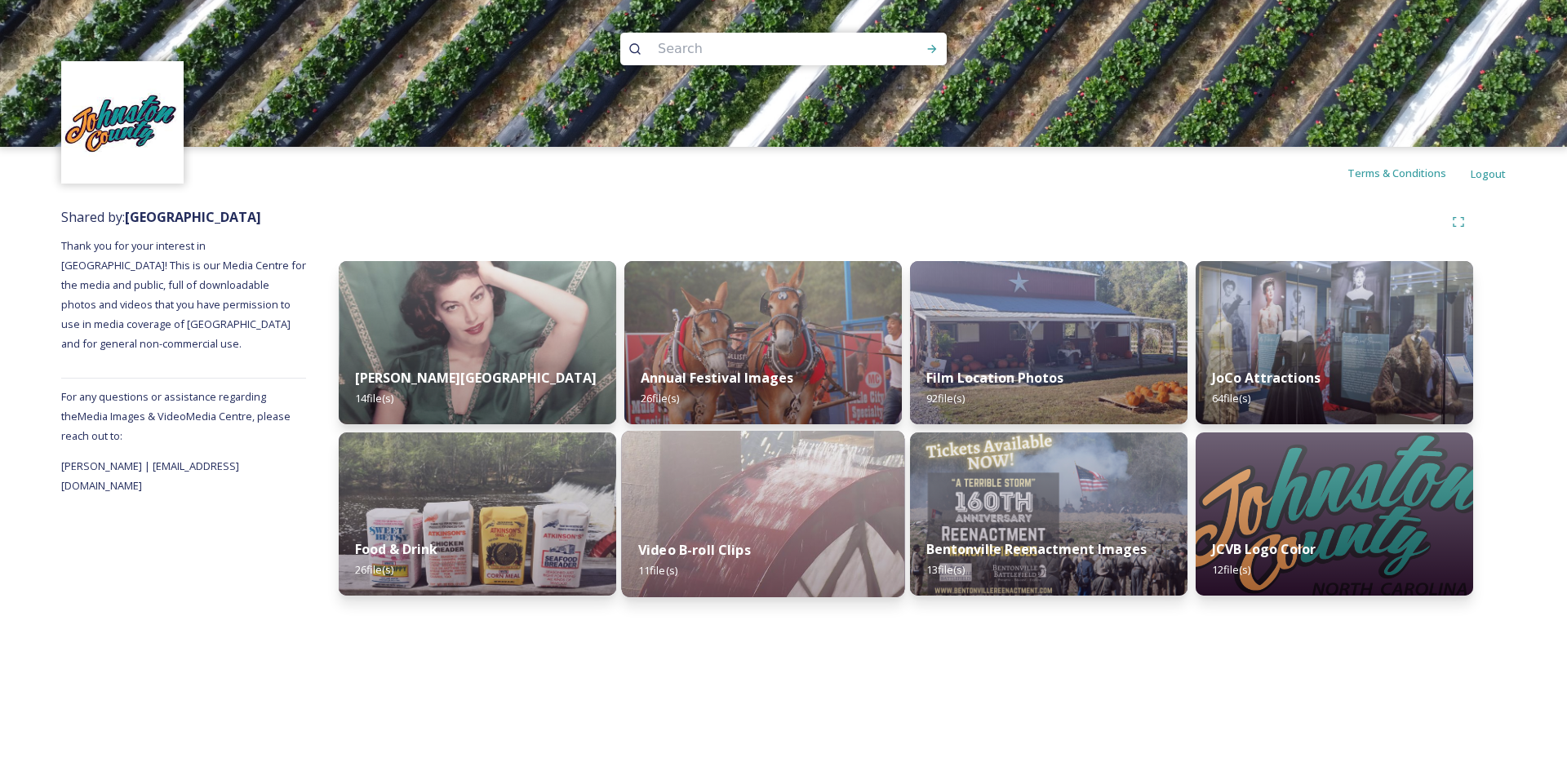
click at [734, 500] on img at bounding box center [763, 514] width 283 height 167
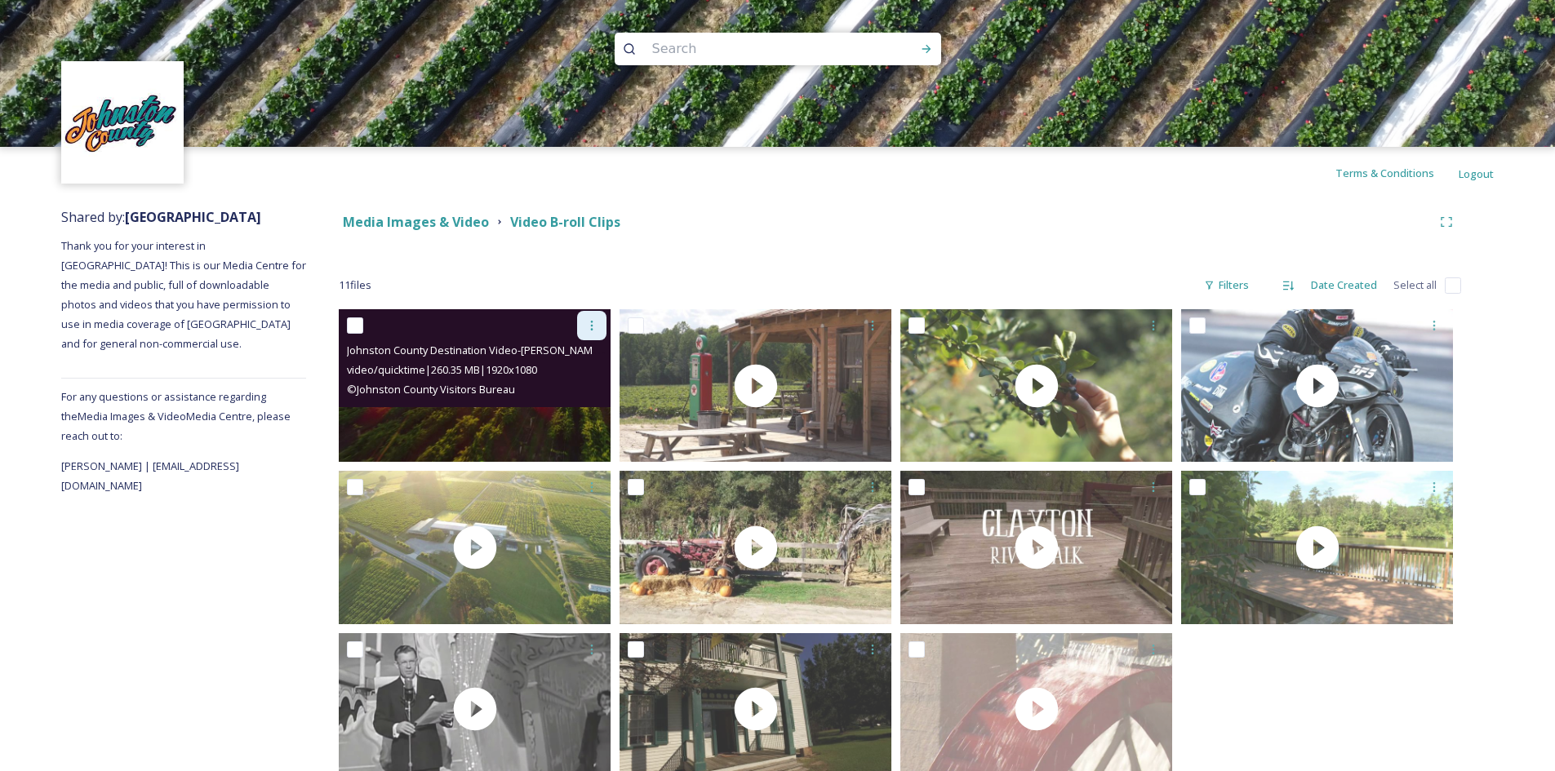
click at [586, 327] on icon at bounding box center [591, 325] width 13 height 13
click at [587, 394] on span "Download" at bounding box center [573, 393] width 50 height 16
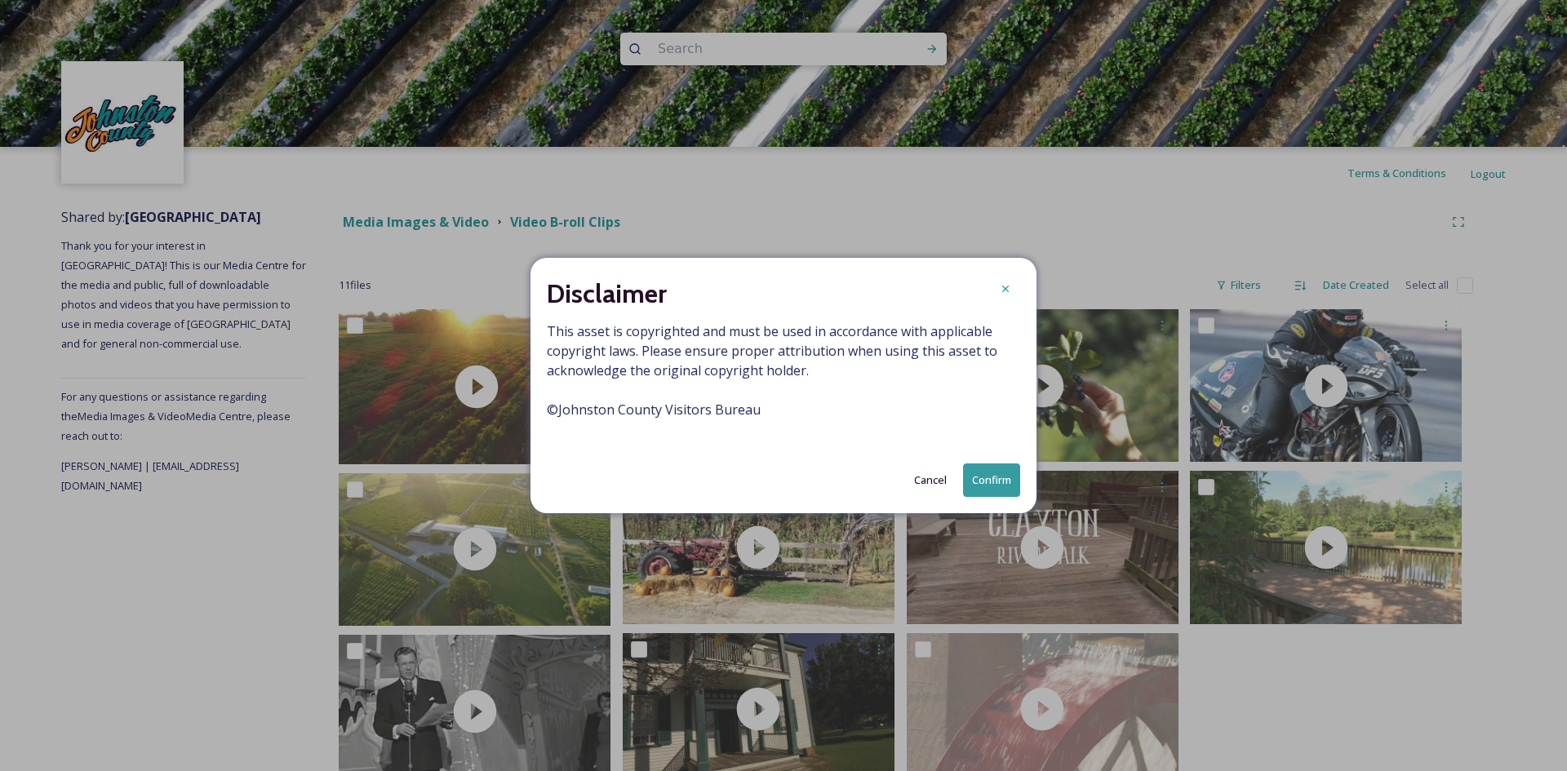
click at [985, 484] on button "Confirm" at bounding box center [991, 480] width 57 height 33
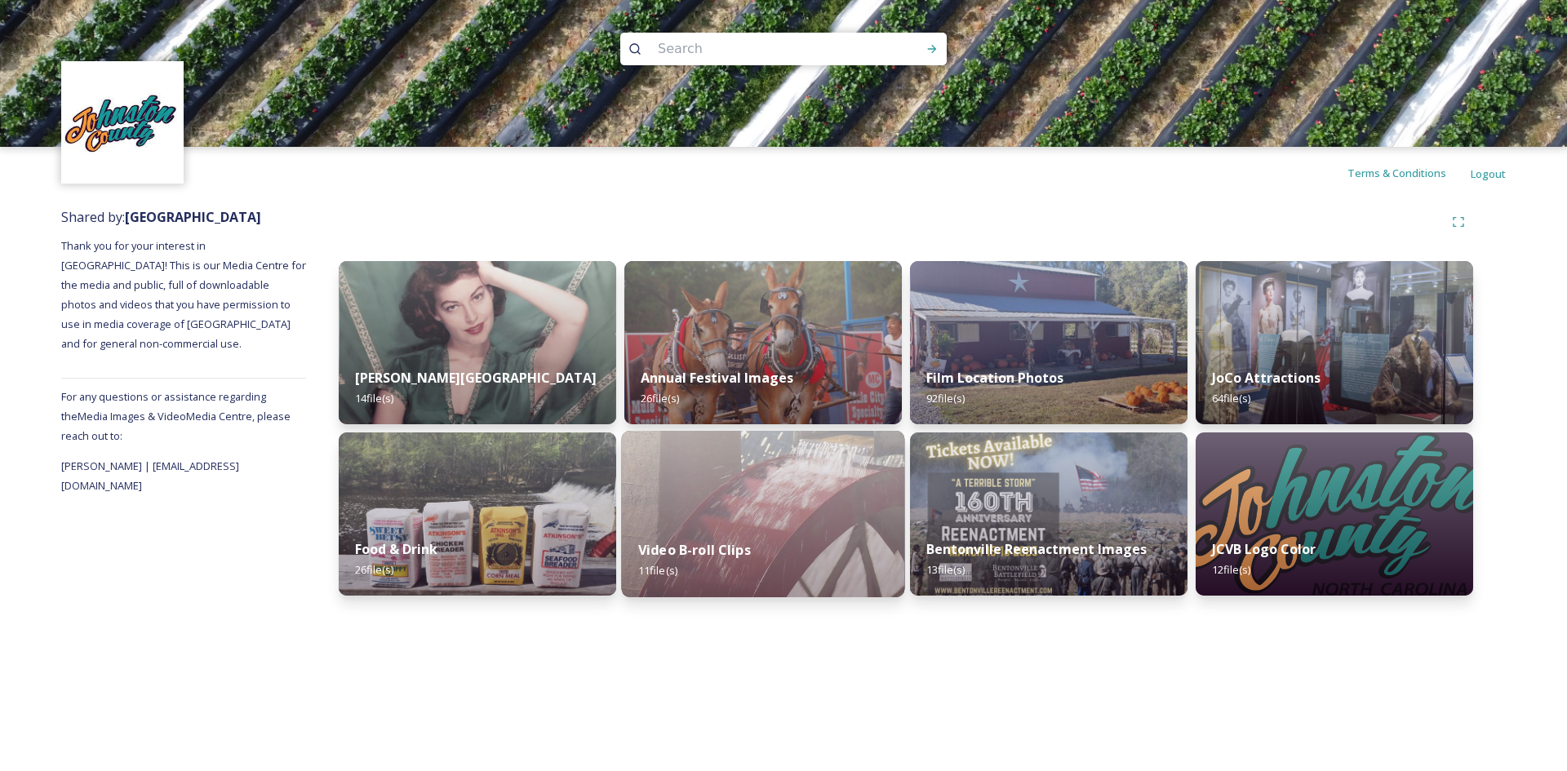
click at [817, 505] on img at bounding box center [763, 514] width 283 height 167
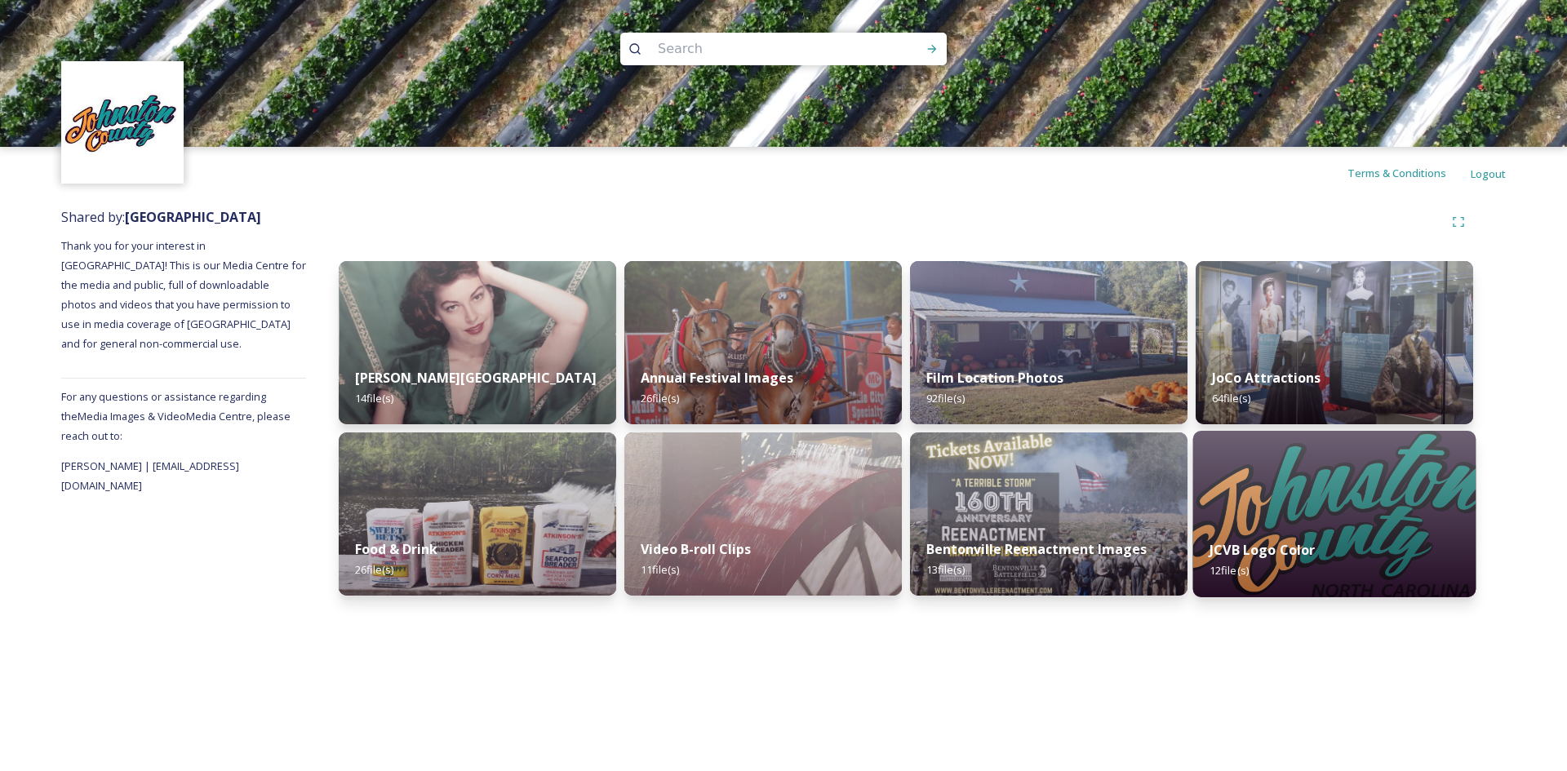
click at [1327, 492] on img at bounding box center [1334, 514] width 283 height 167
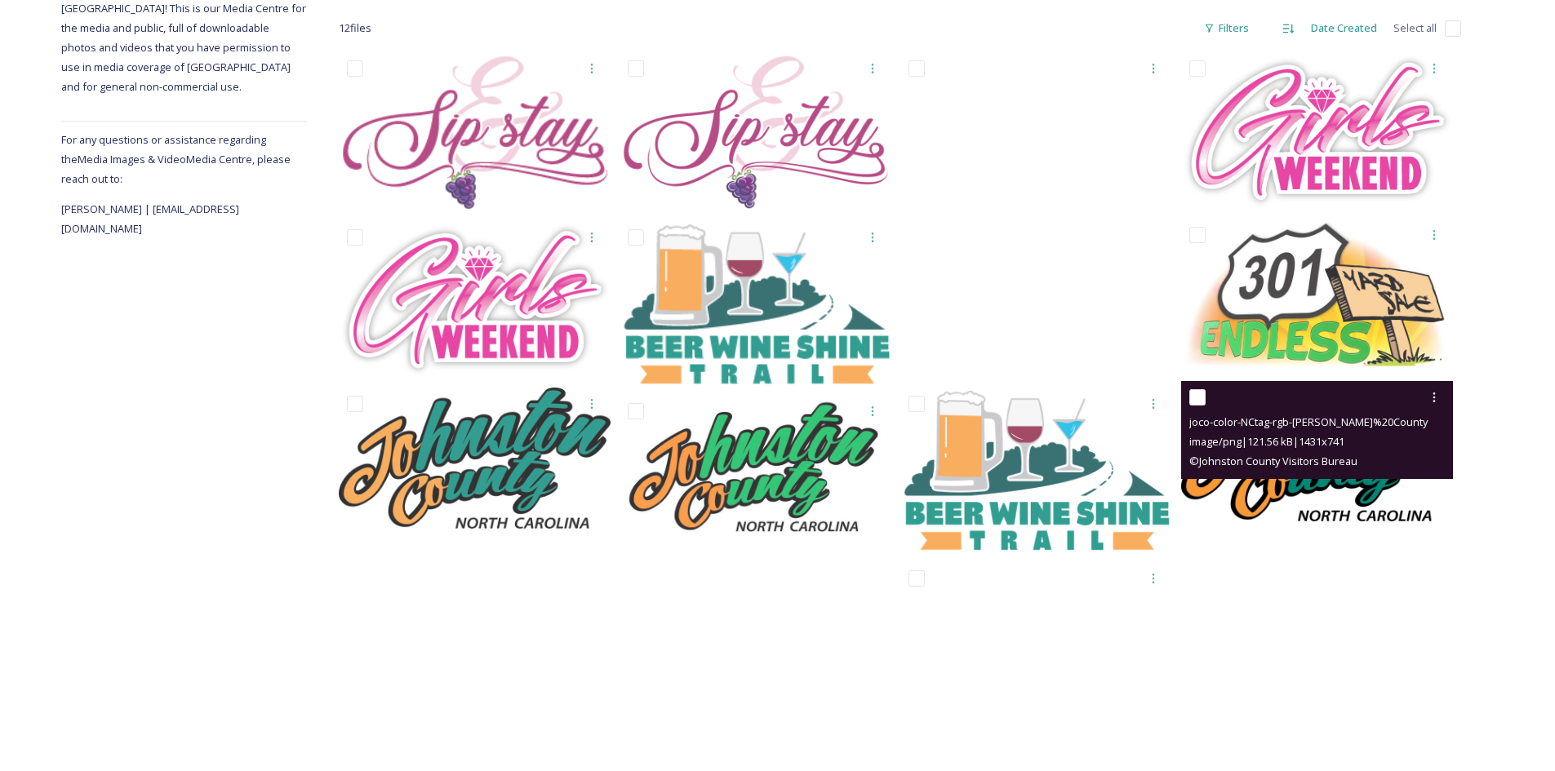
scroll to position [255, 0]
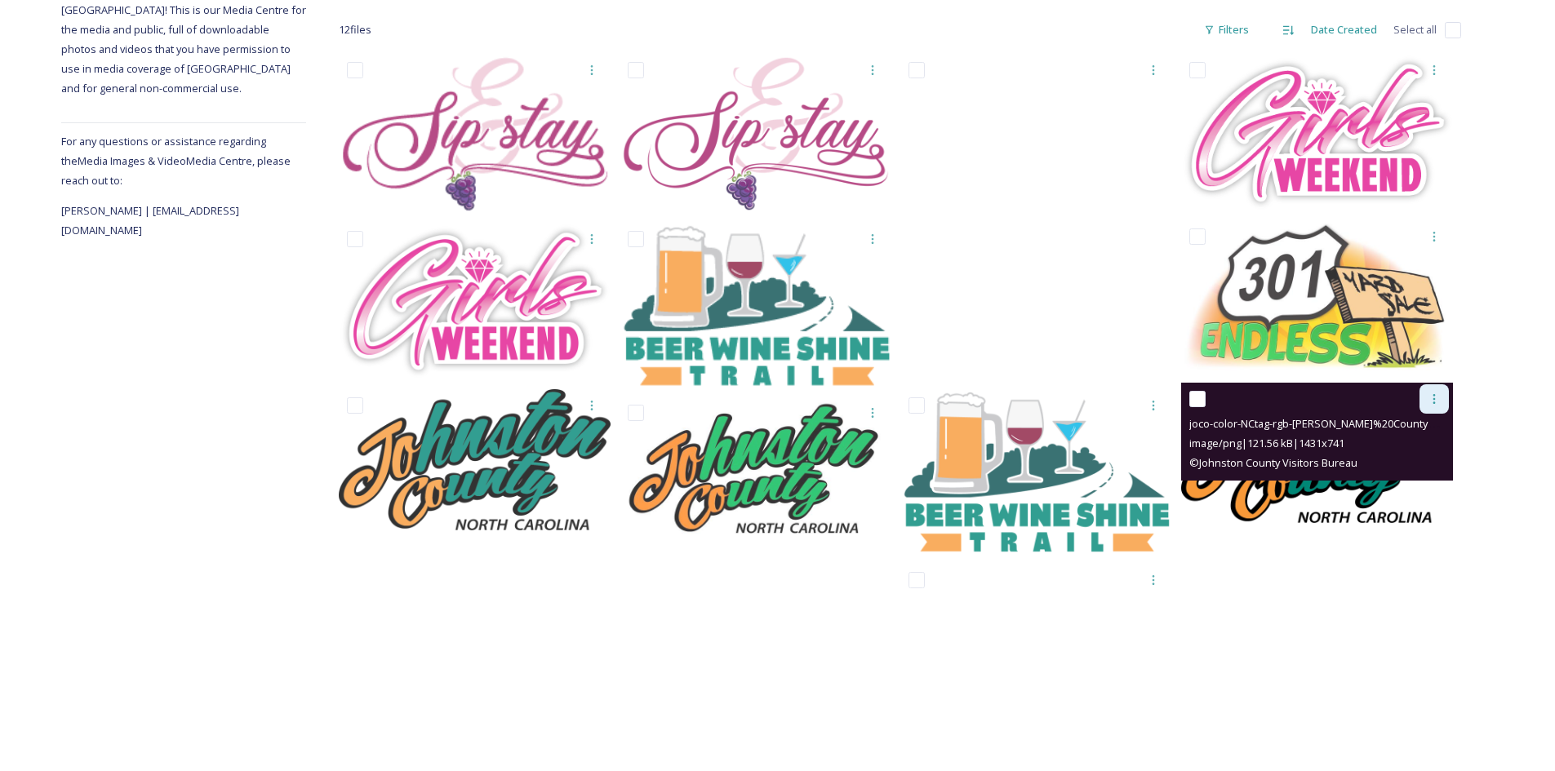
click at [1429, 396] on icon at bounding box center [1434, 399] width 13 height 13
click at [1400, 466] on span "Download" at bounding box center [1415, 467] width 50 height 16
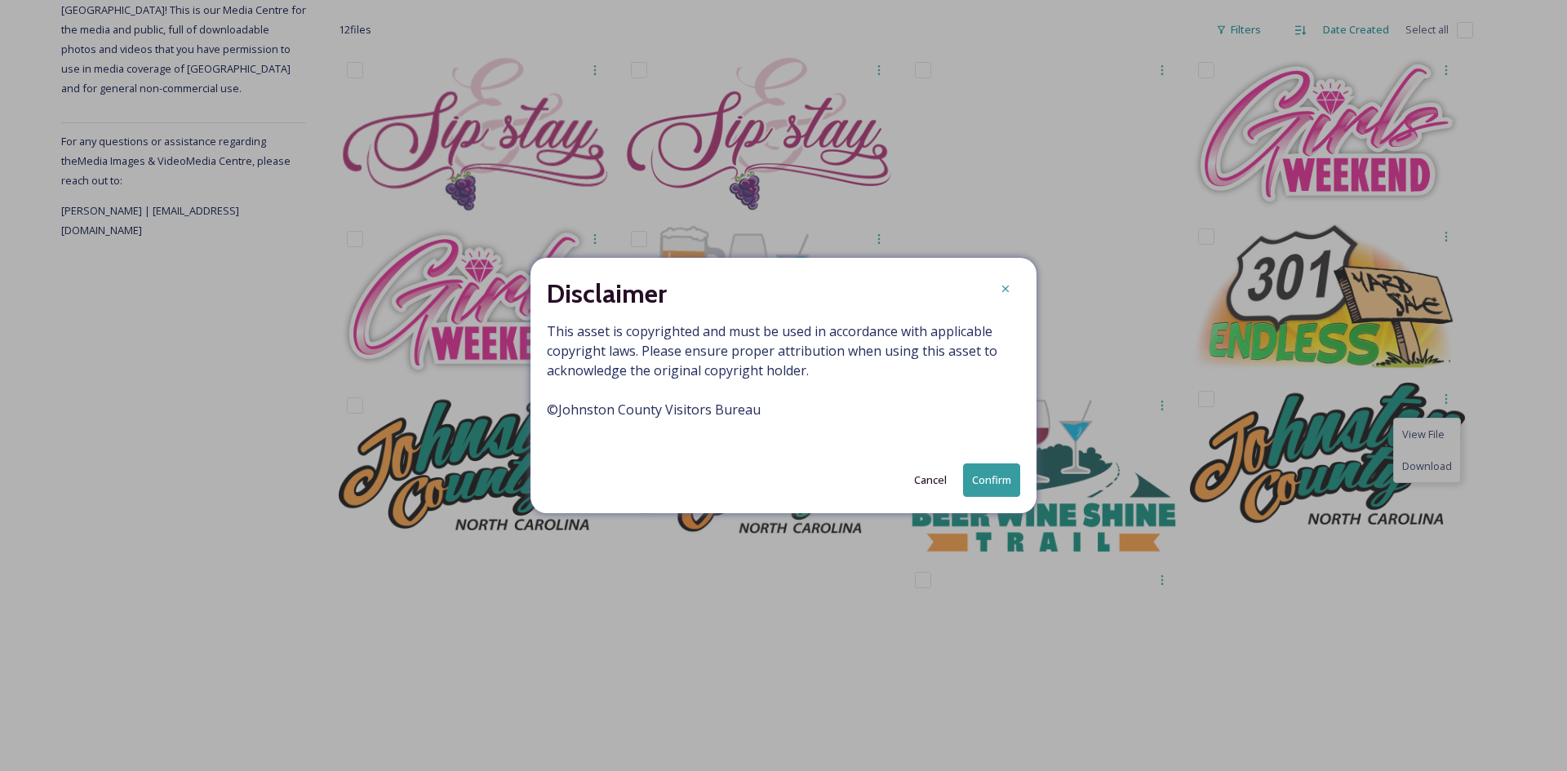
click at [996, 478] on button "Confirm" at bounding box center [991, 480] width 57 height 33
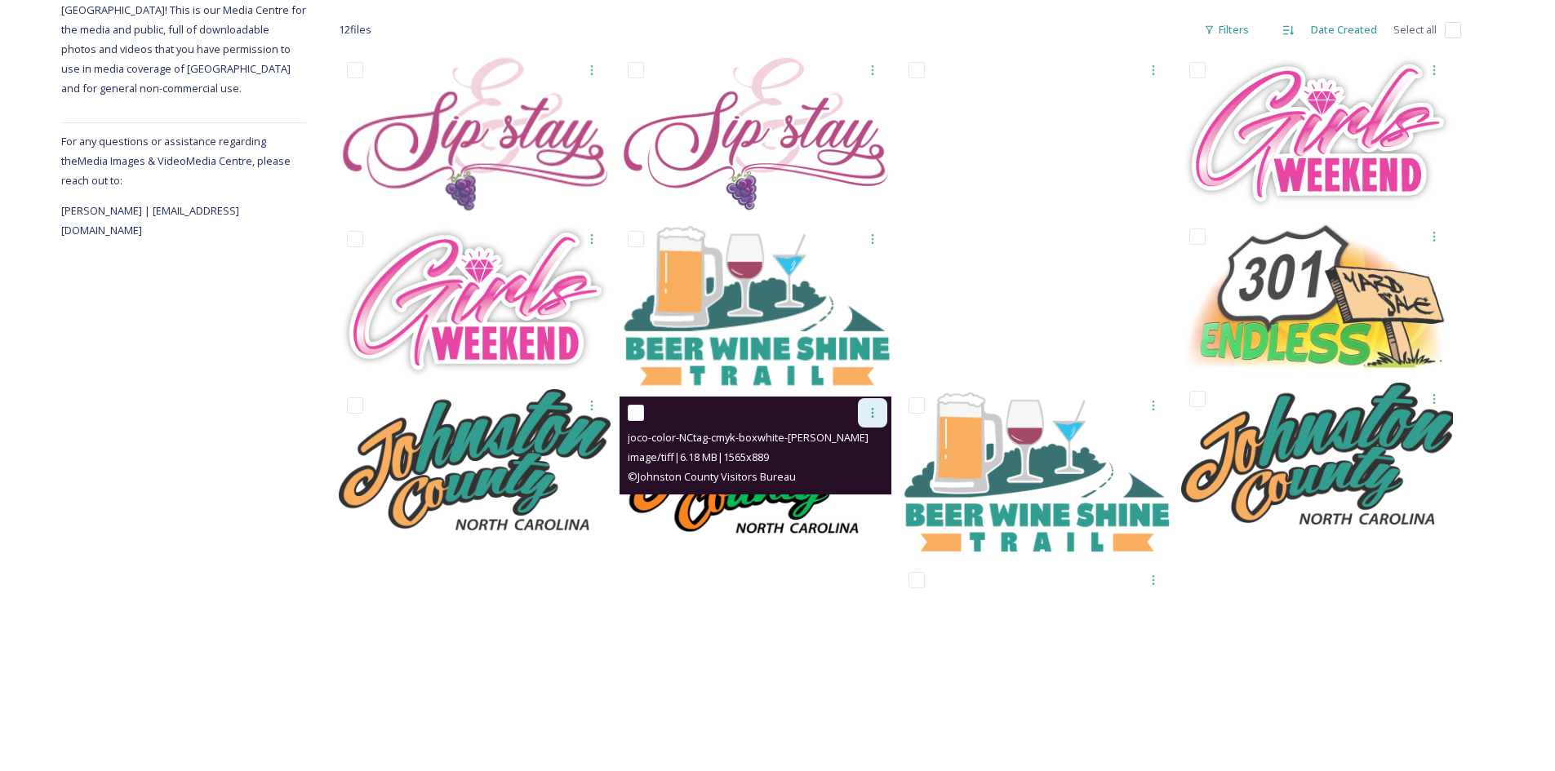
click at [872, 407] on icon at bounding box center [872, 412] width 13 height 13
click at [846, 484] on span "Download" at bounding box center [854, 481] width 50 height 16
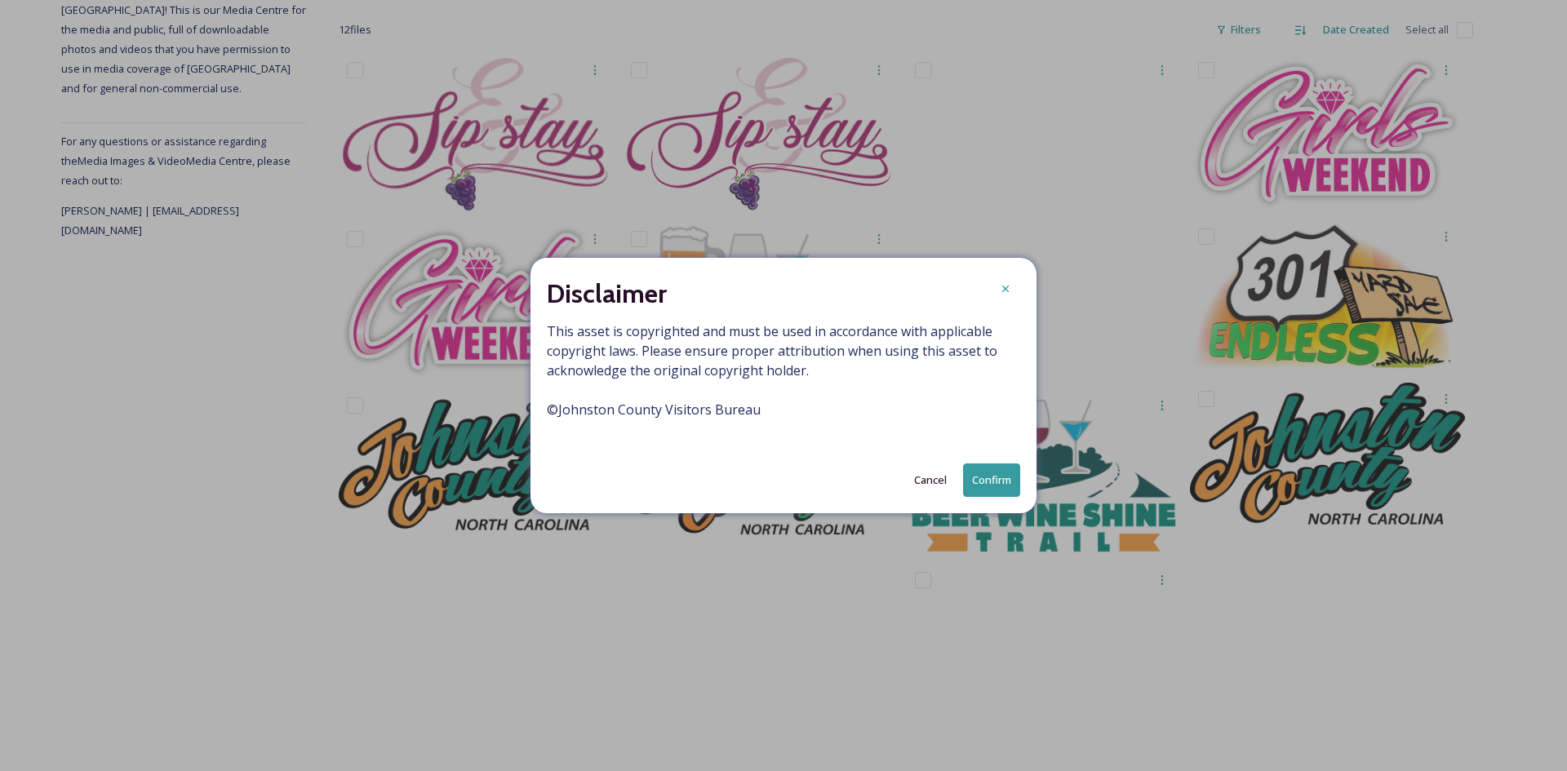
click at [984, 472] on button "Confirm" at bounding box center [991, 480] width 57 height 33
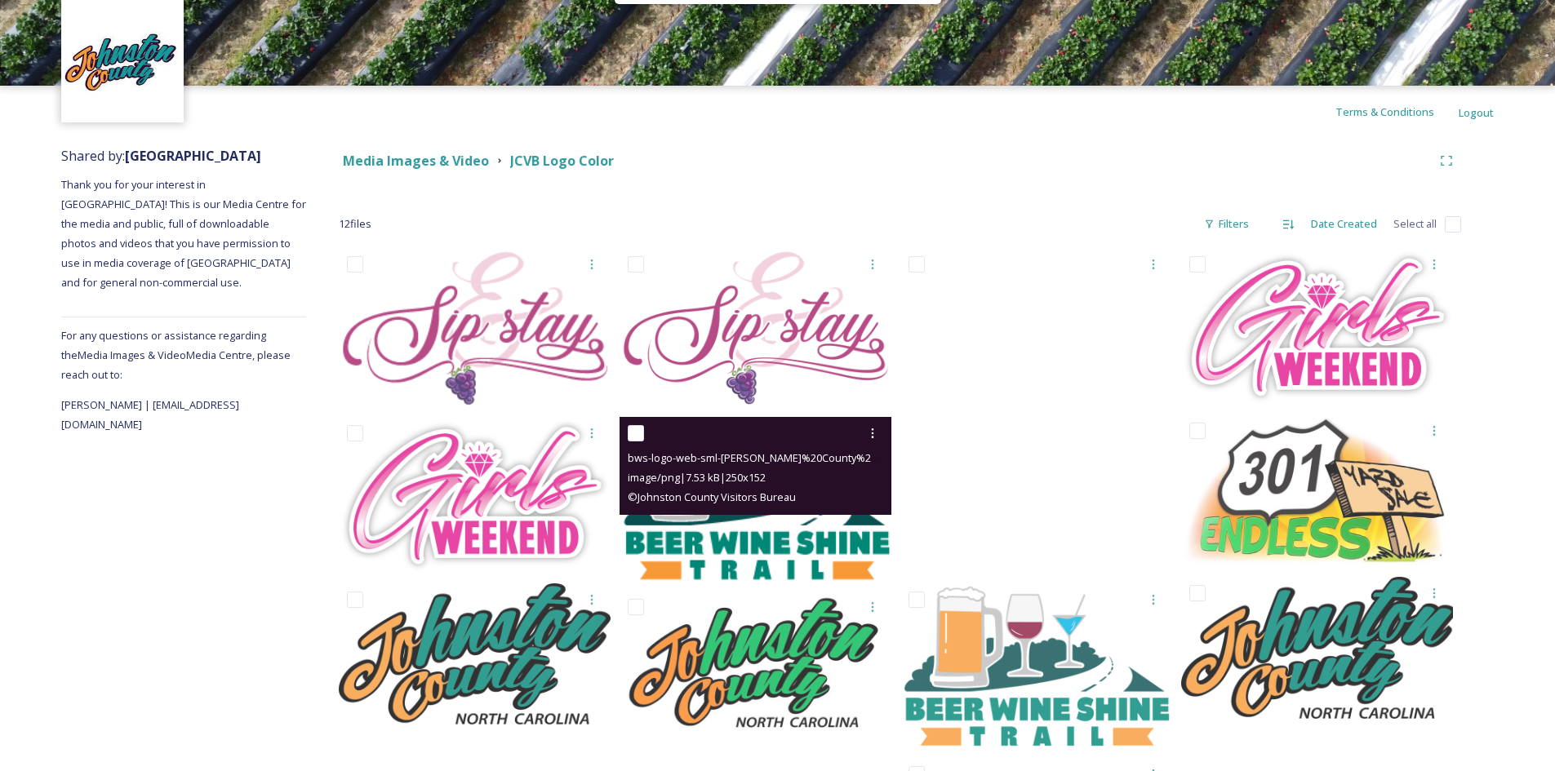
scroll to position [0, 0]
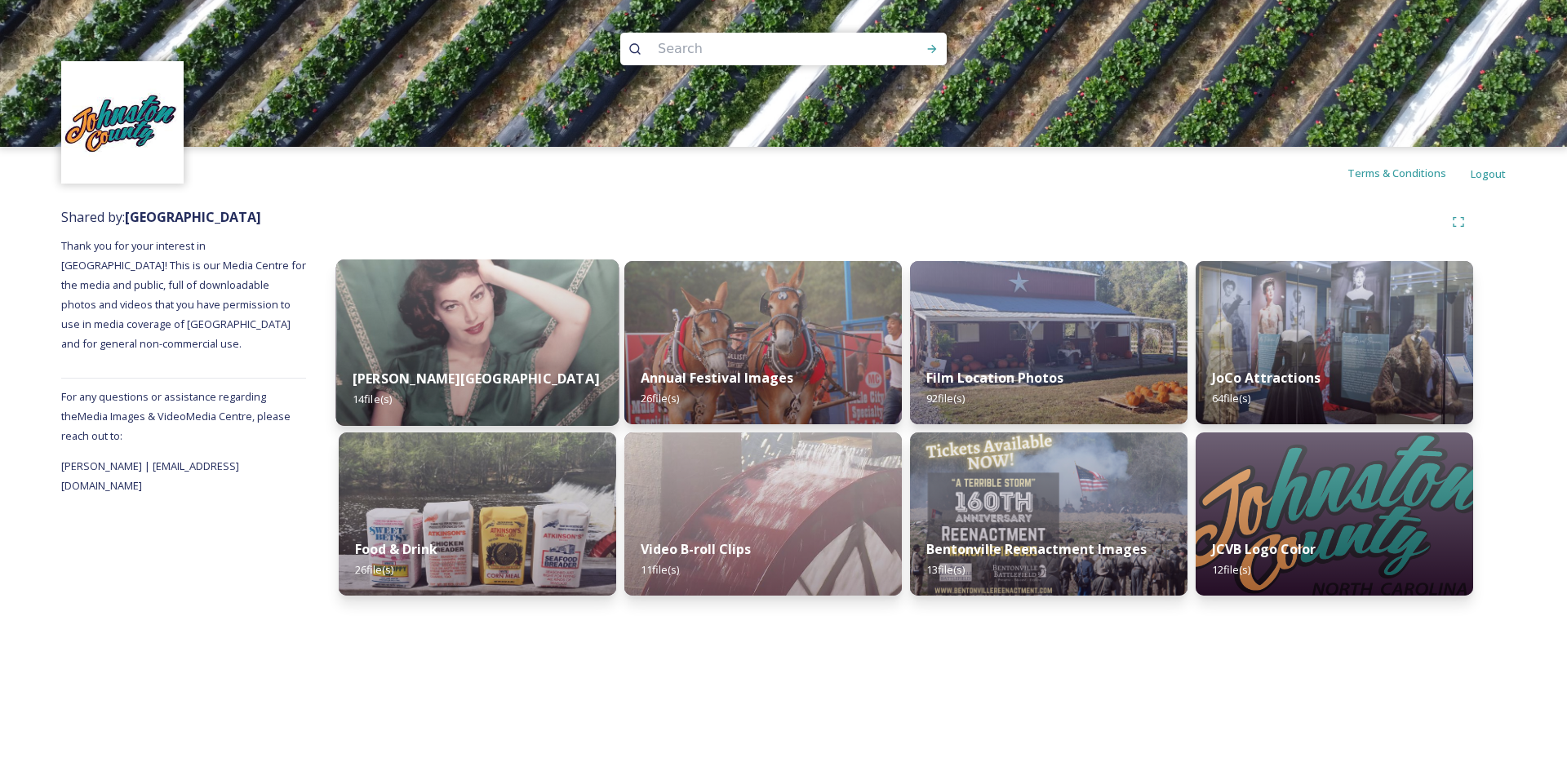
click at [512, 340] on img at bounding box center [477, 343] width 283 height 167
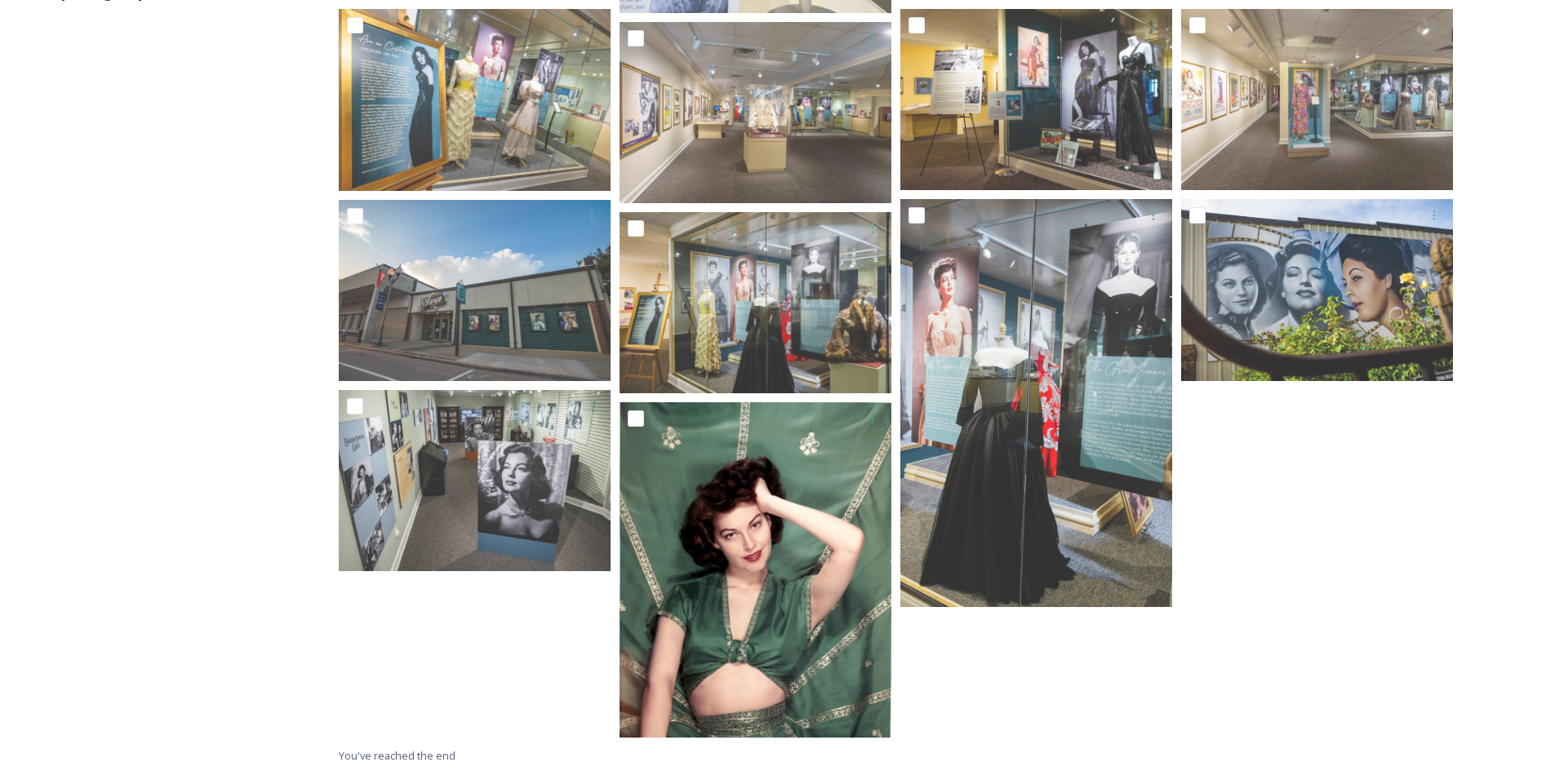
scroll to position [493, 0]
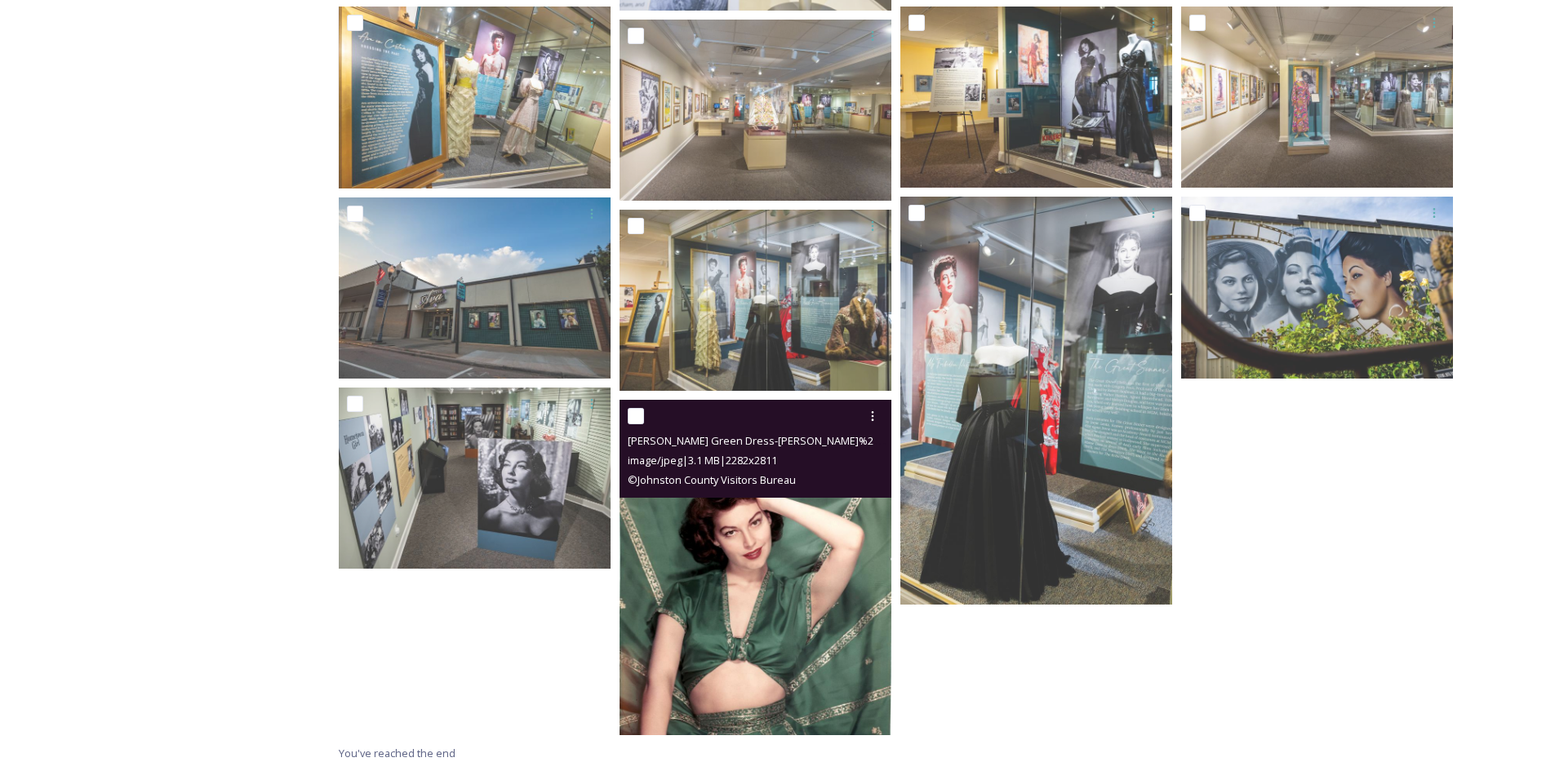
click at [717, 540] on img at bounding box center [756, 567] width 272 height 335
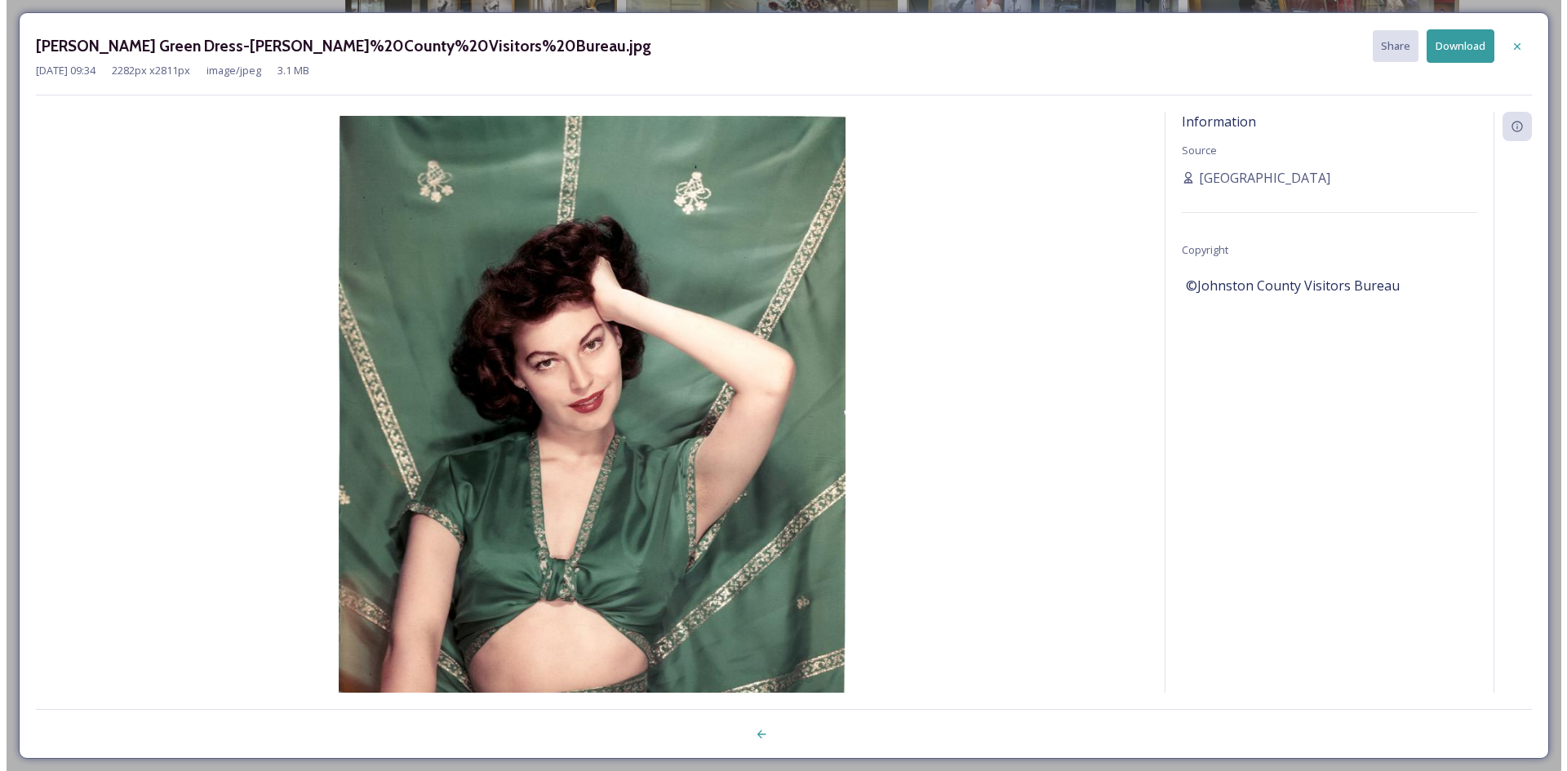
scroll to position [362, 0]
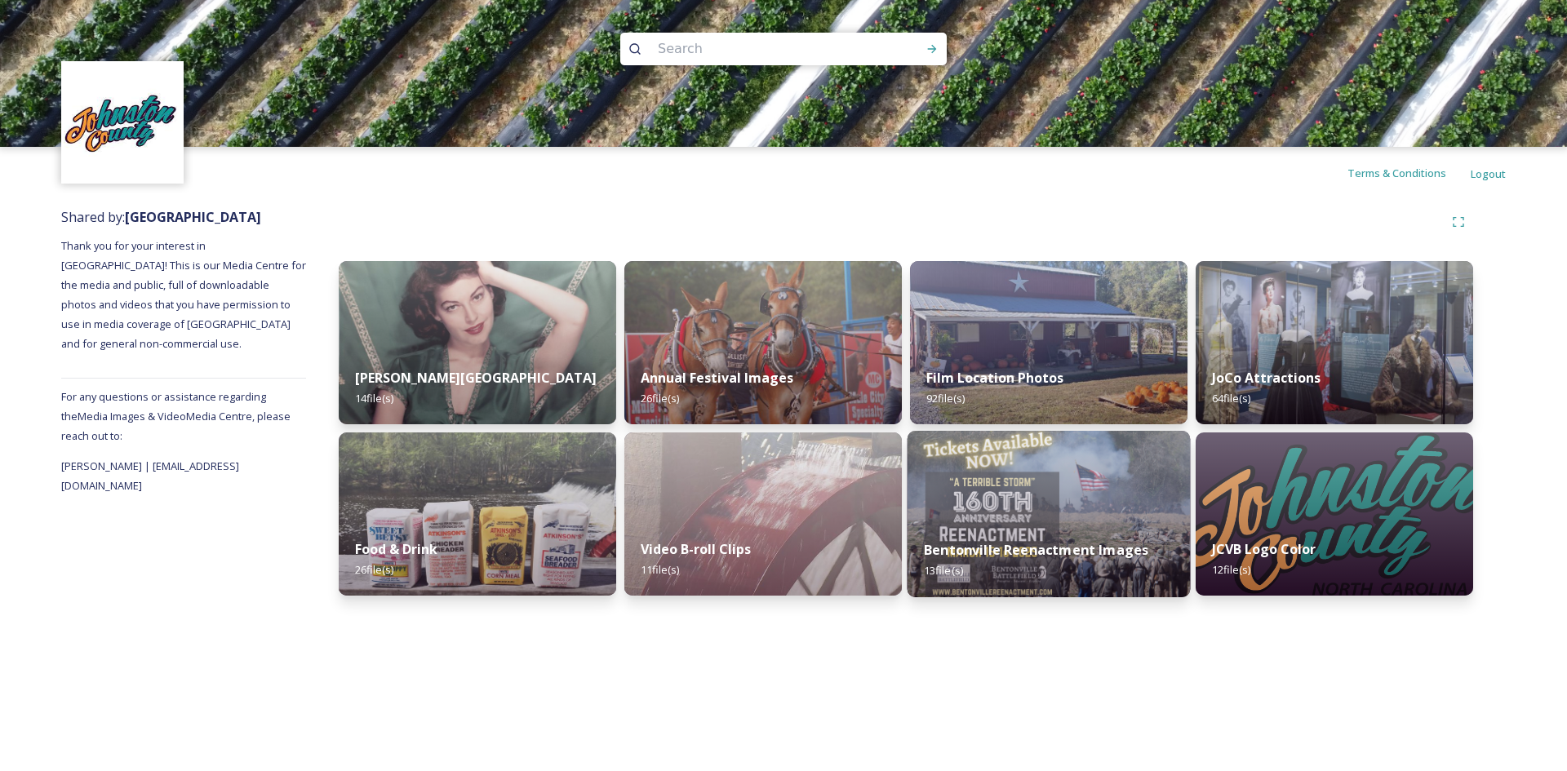
click at [1036, 488] on img at bounding box center [1049, 514] width 283 height 167
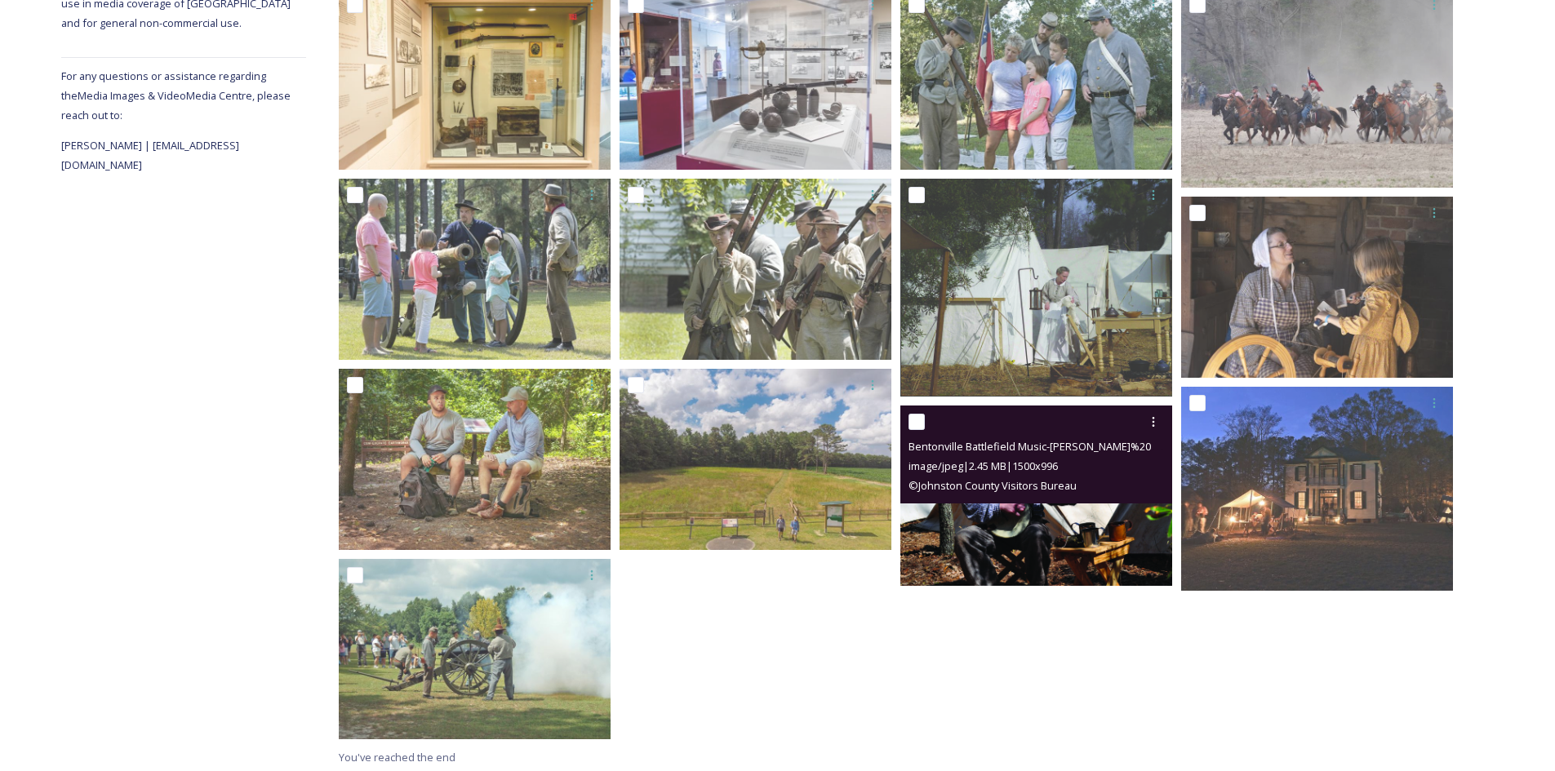
scroll to position [325, 0]
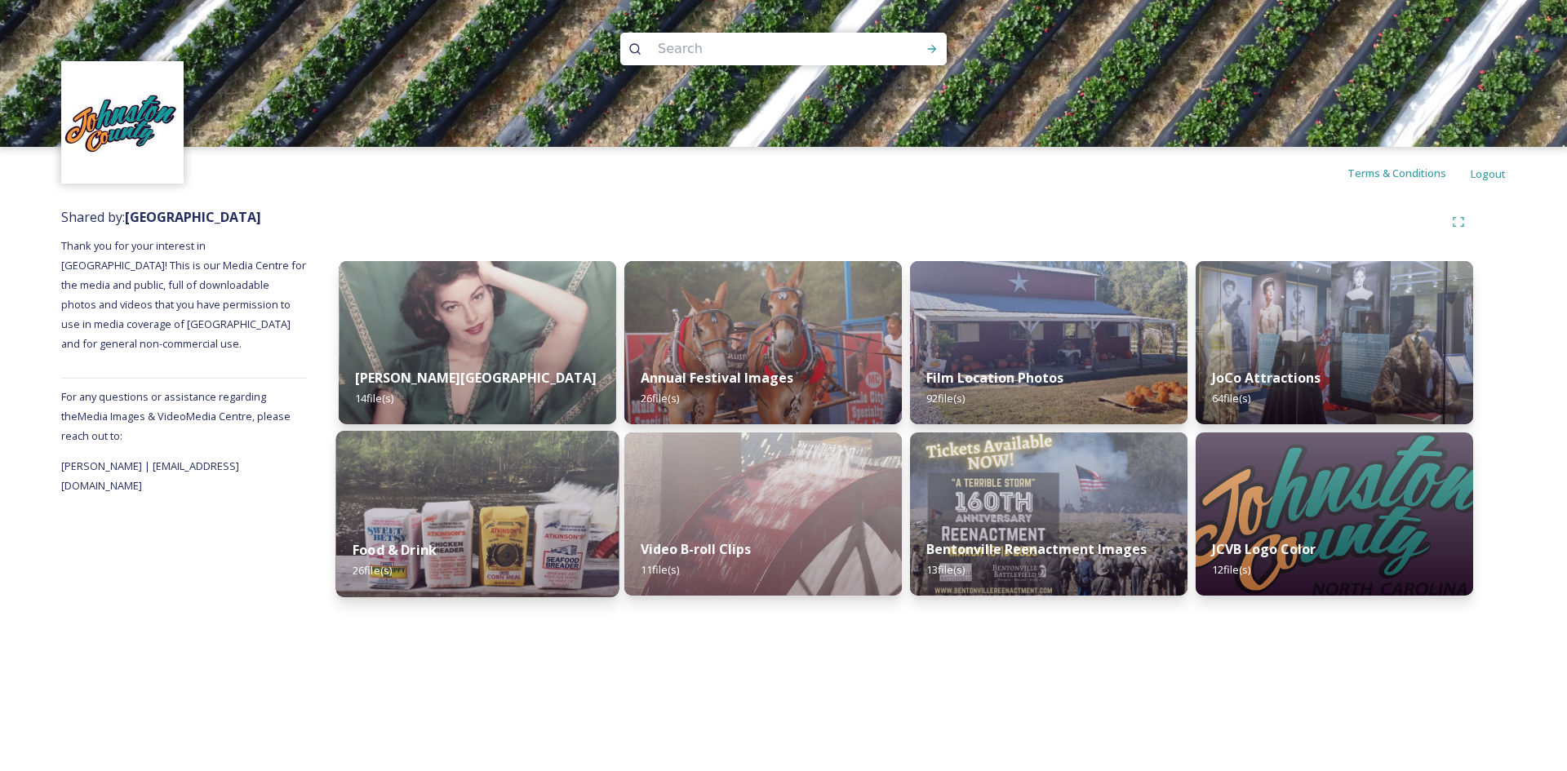
click at [490, 495] on img at bounding box center [477, 514] width 283 height 167
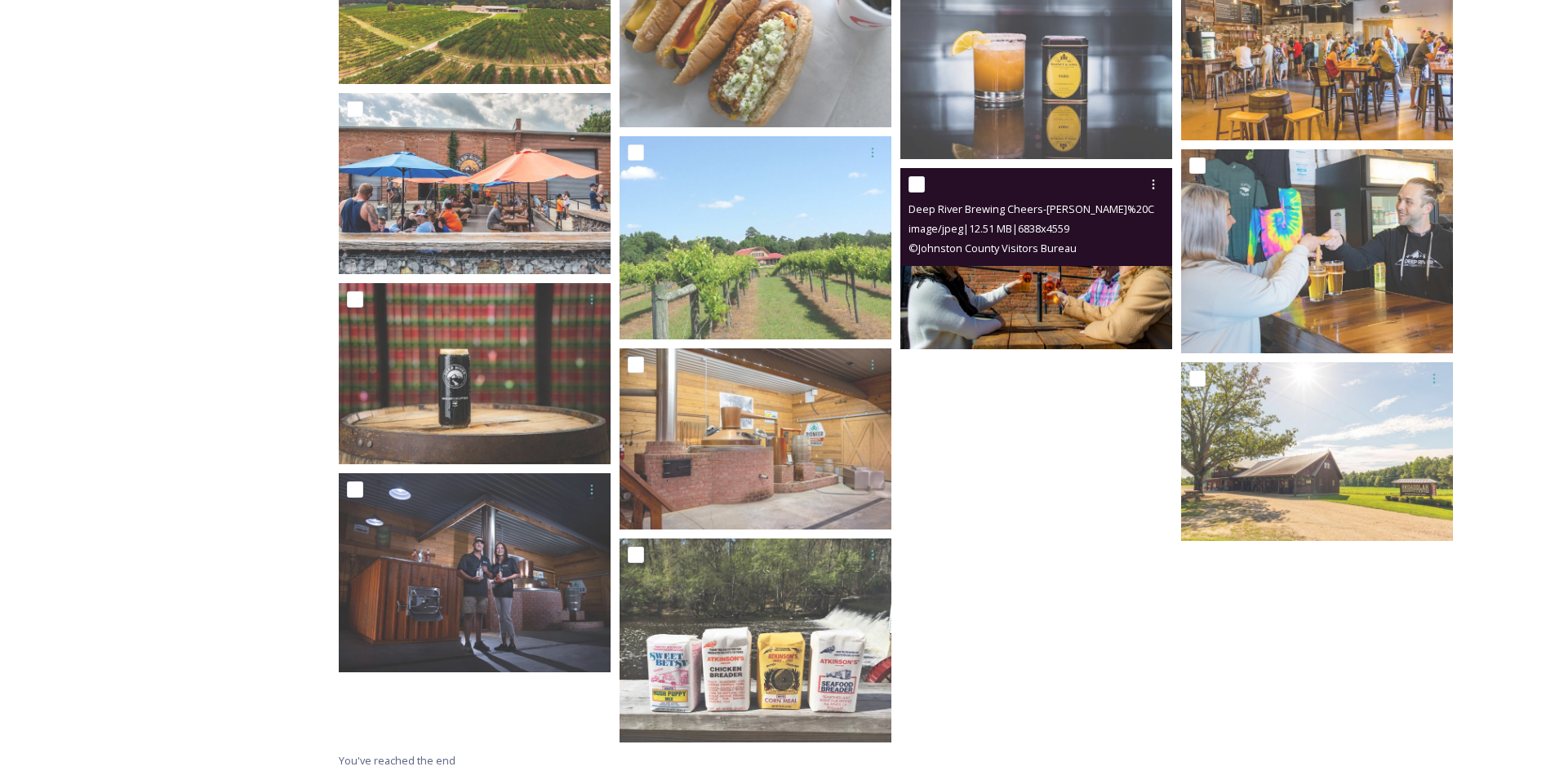
scroll to position [1168, 0]
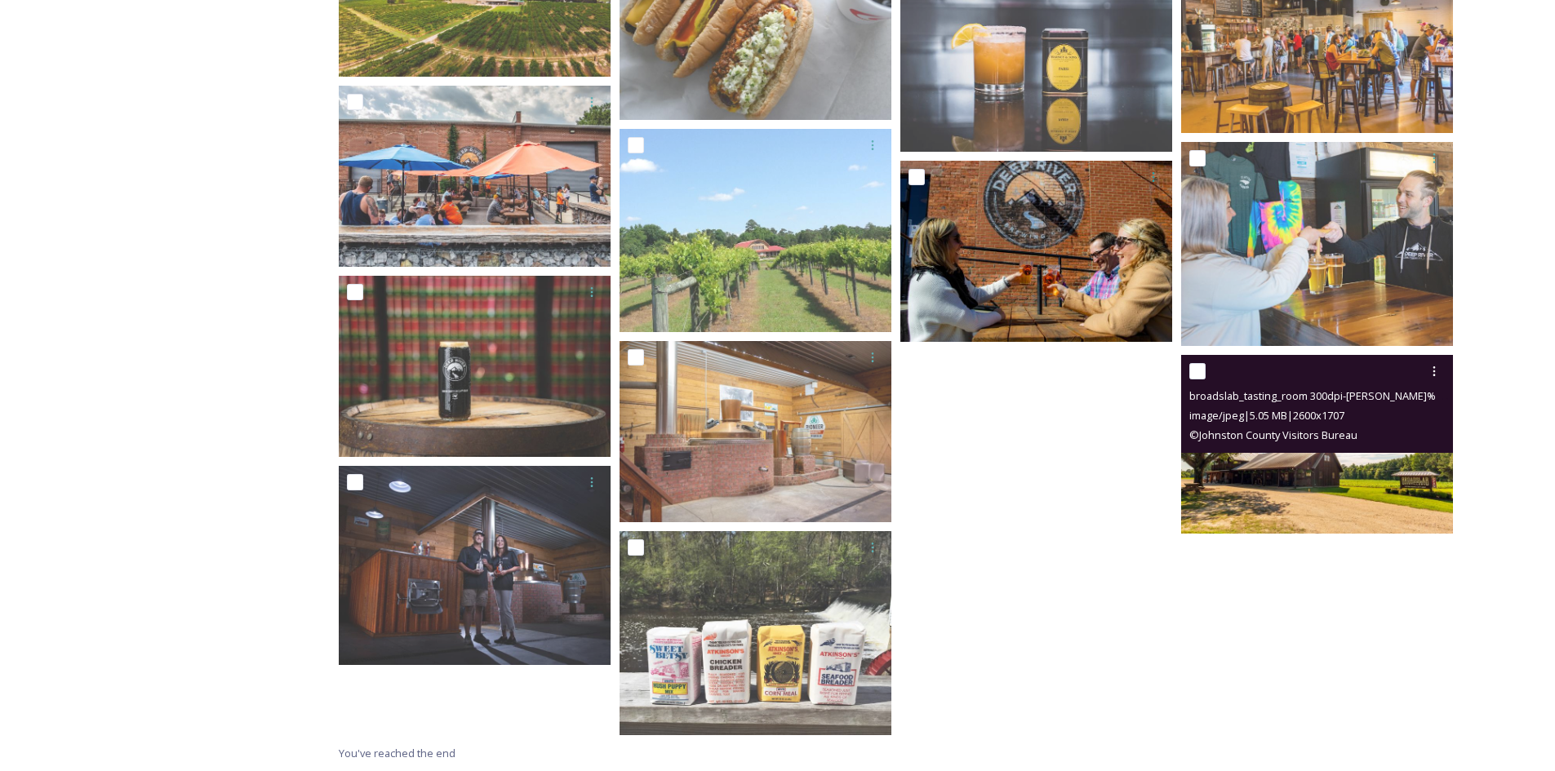
click at [1202, 375] on input "checkbox" at bounding box center [1197, 371] width 16 height 16
checkbox input "true"
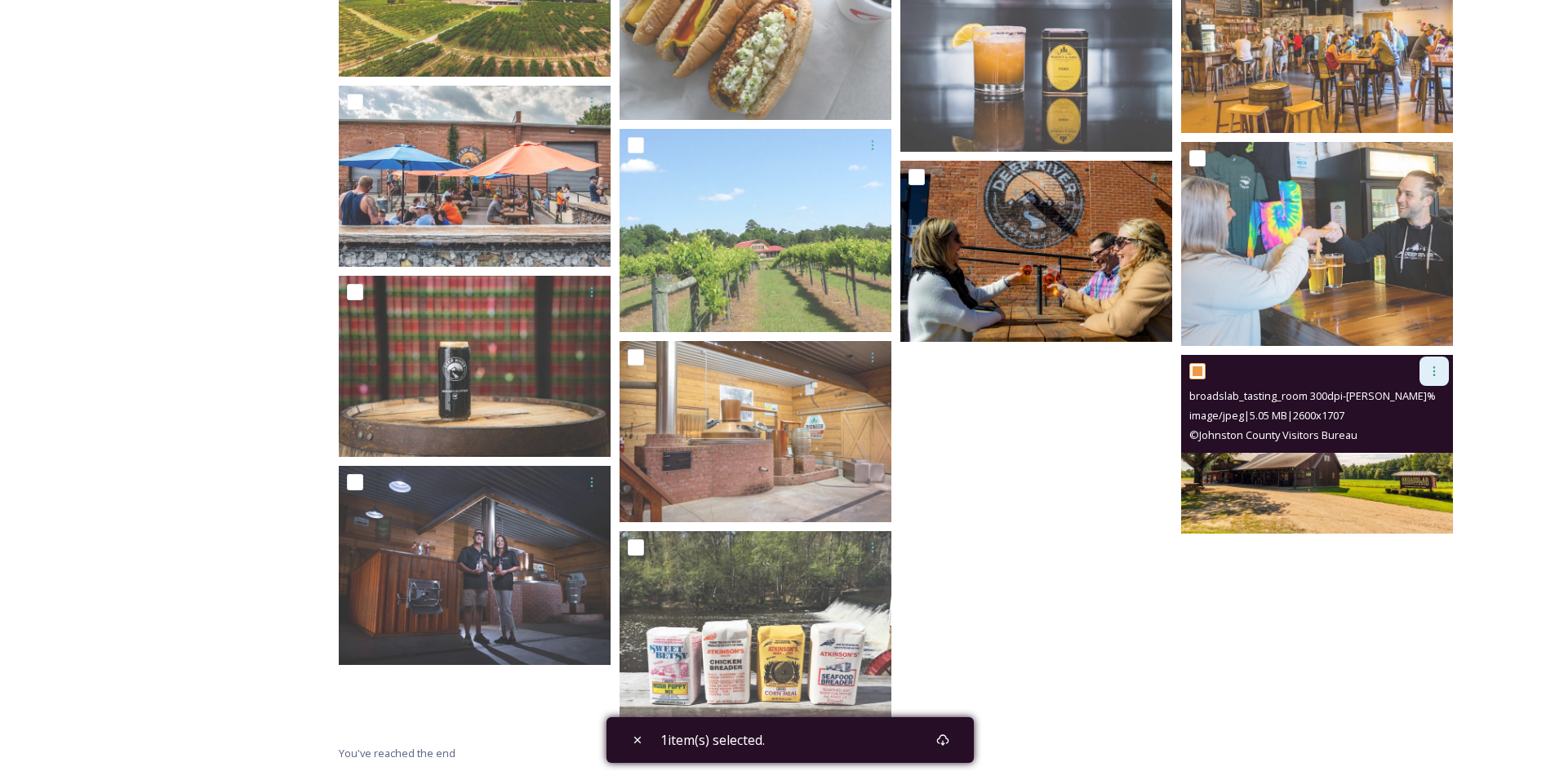
click at [1444, 362] on div at bounding box center [1433, 371] width 29 height 29
click at [1396, 433] on span "Download" at bounding box center [1415, 439] width 50 height 16
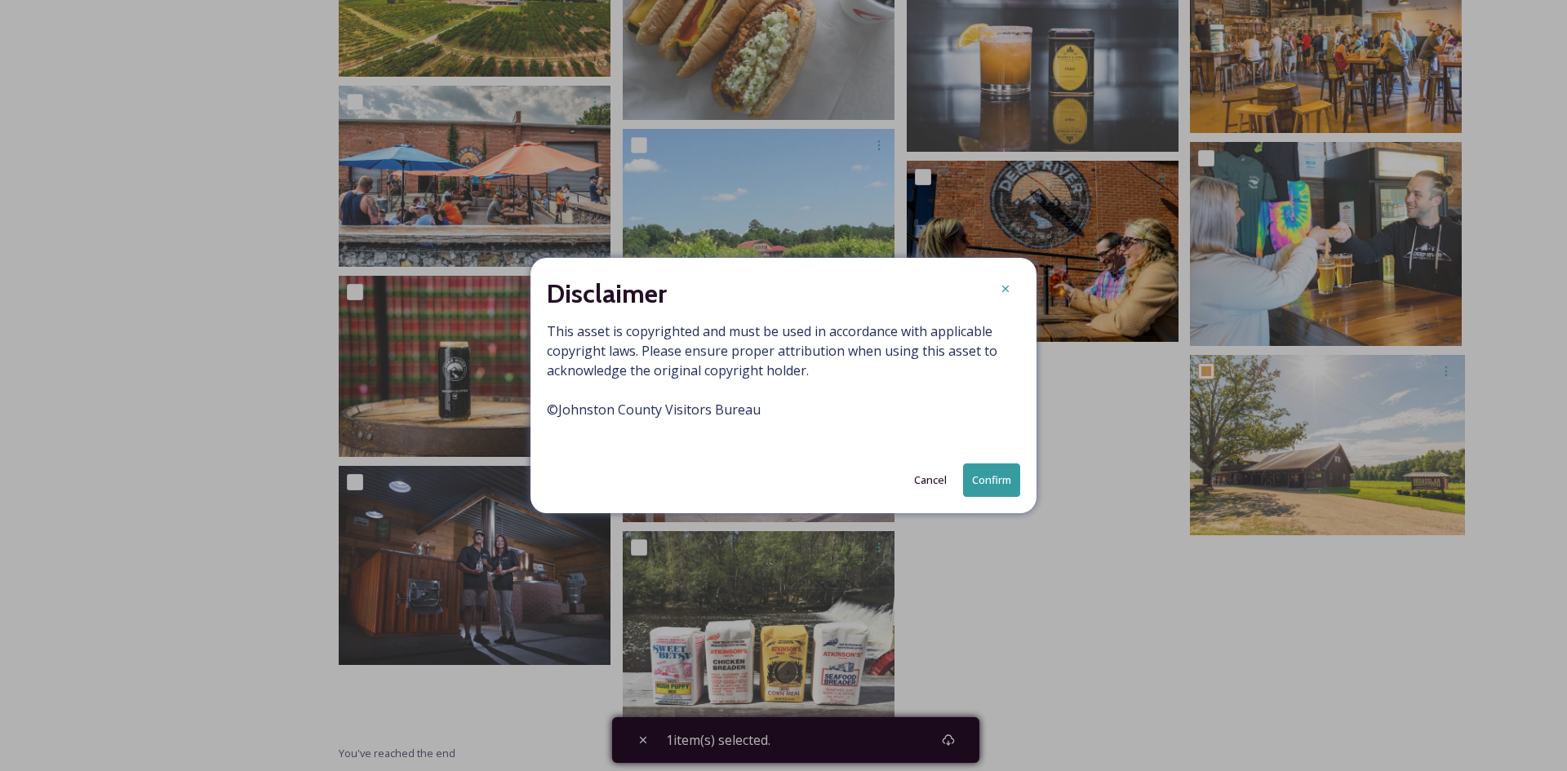
click at [980, 480] on button "Confirm" at bounding box center [991, 480] width 57 height 33
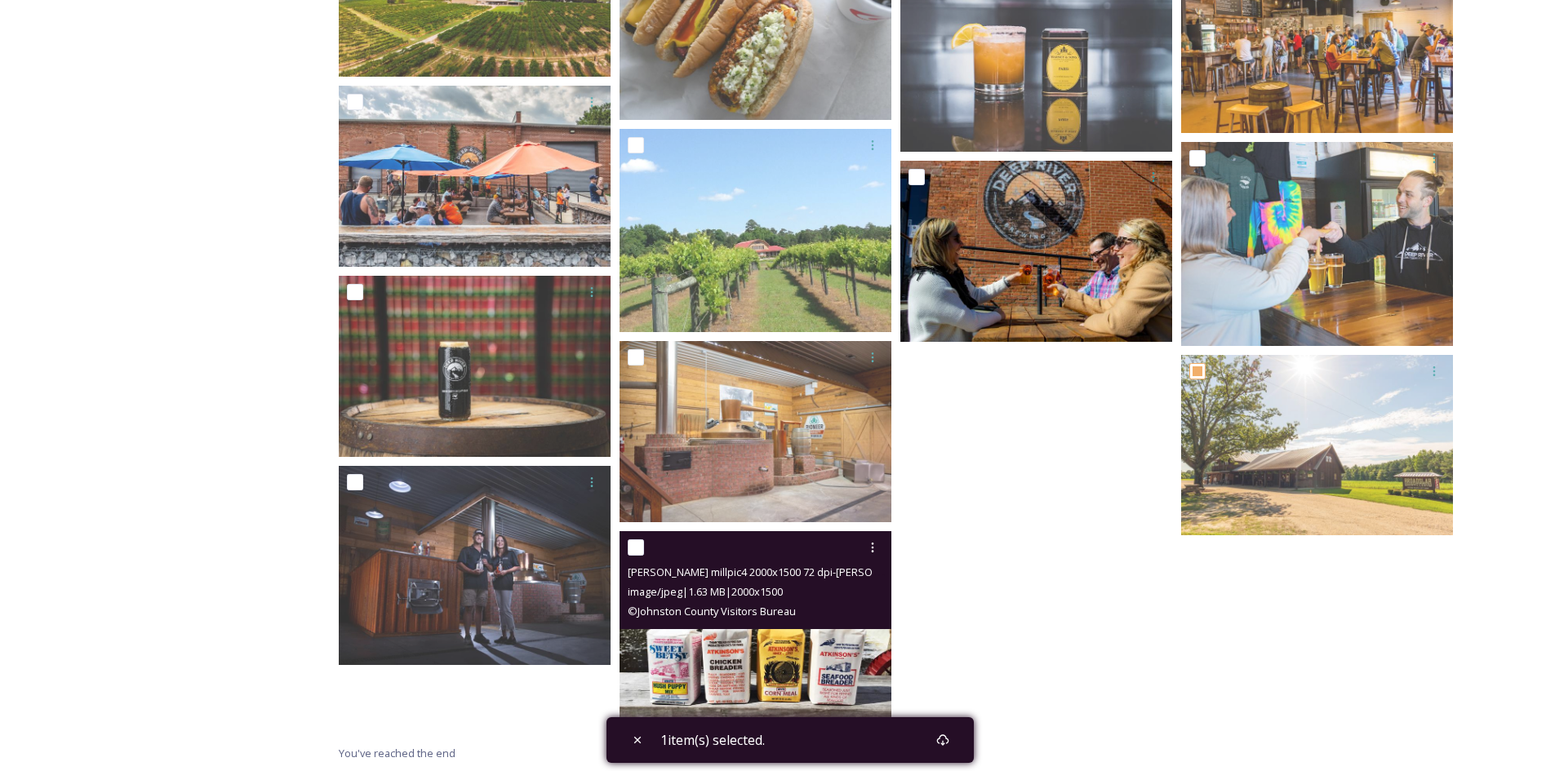
click at [790, 602] on div "© Johnston County Visitors Bureau" at bounding box center [758, 612] width 260 height 20
click at [765, 655] on img at bounding box center [756, 633] width 272 height 204
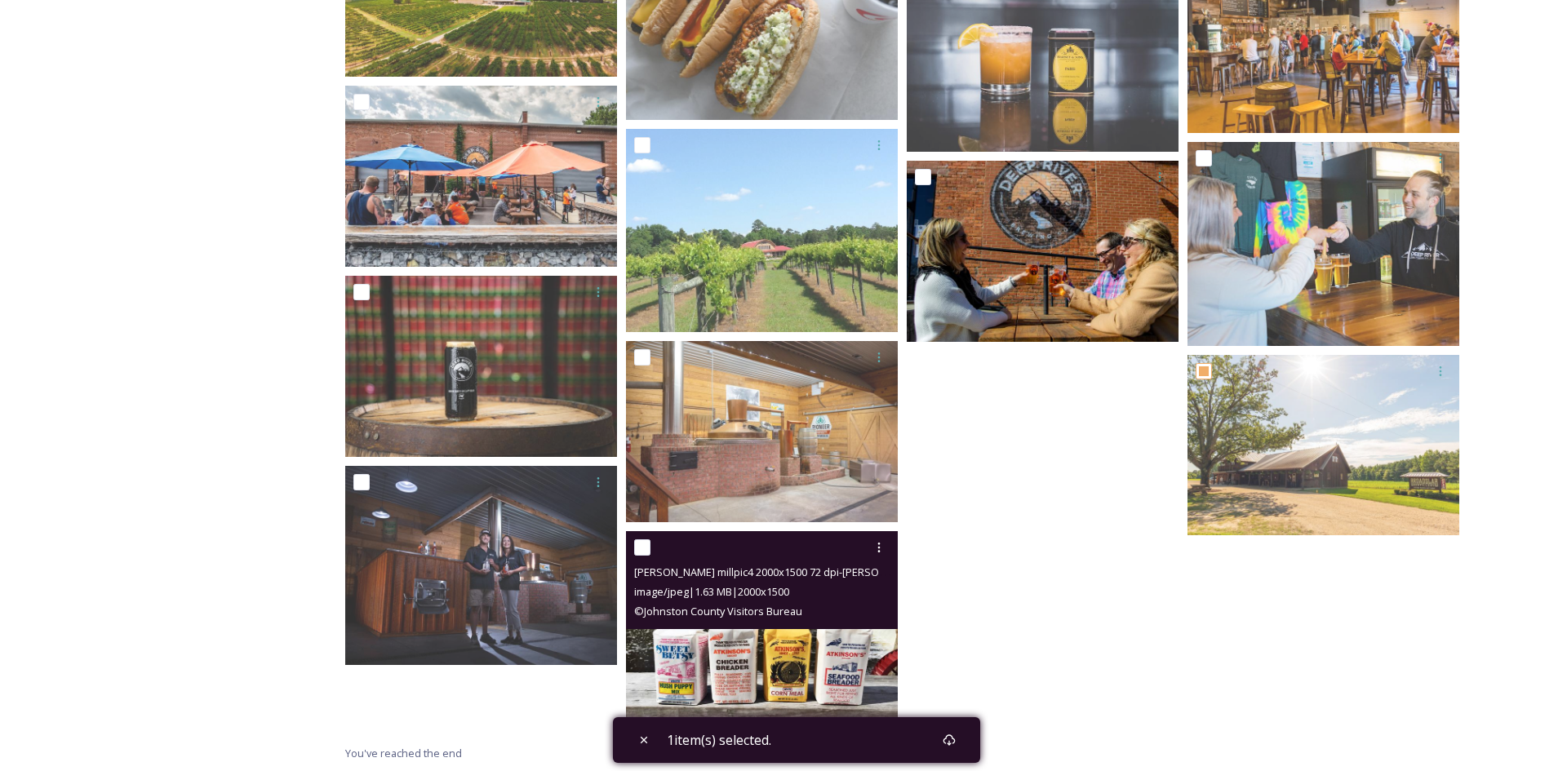
scroll to position [1098, 0]
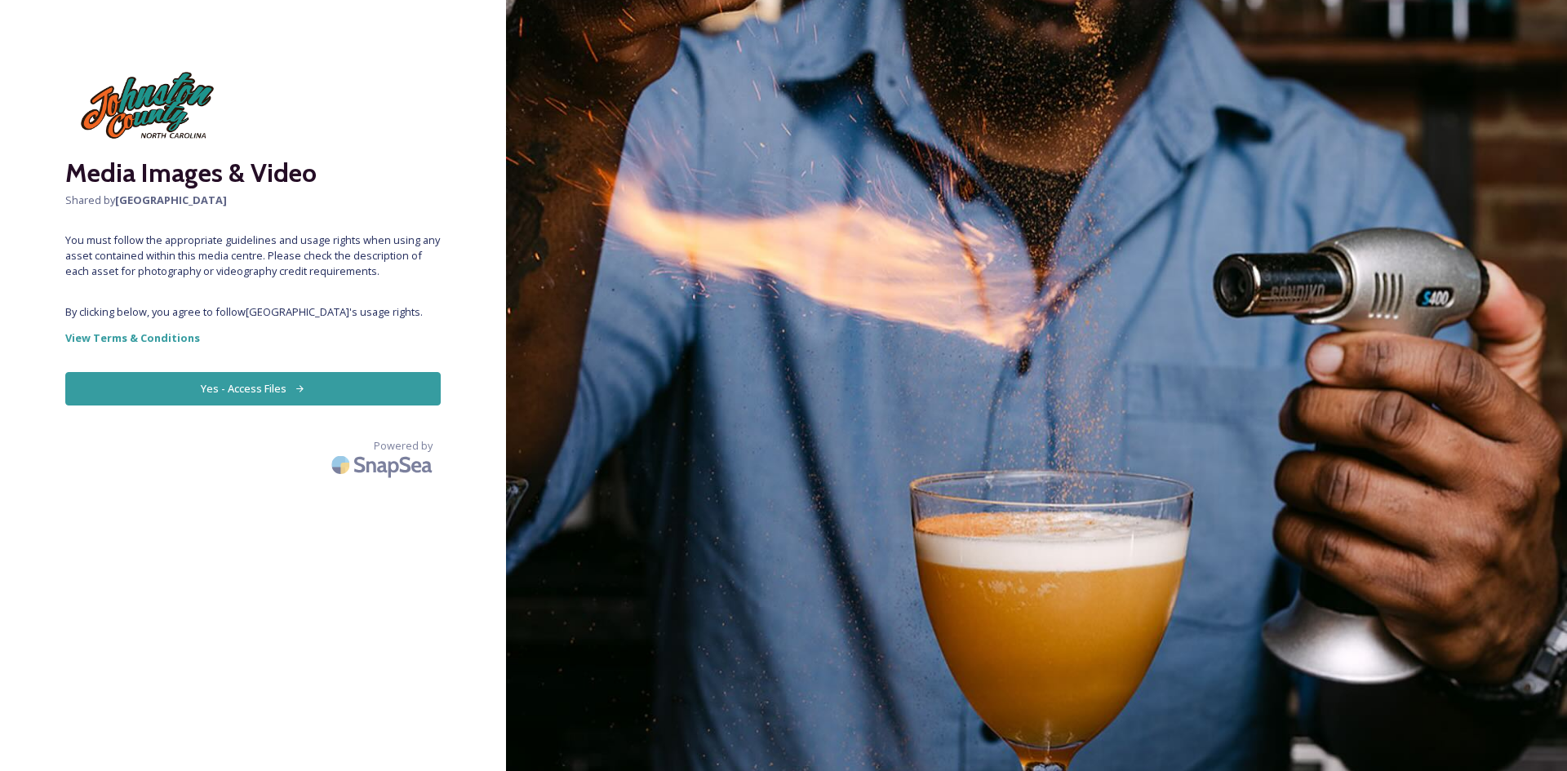
click at [311, 386] on button "Yes - Access Files" at bounding box center [252, 388] width 375 height 33
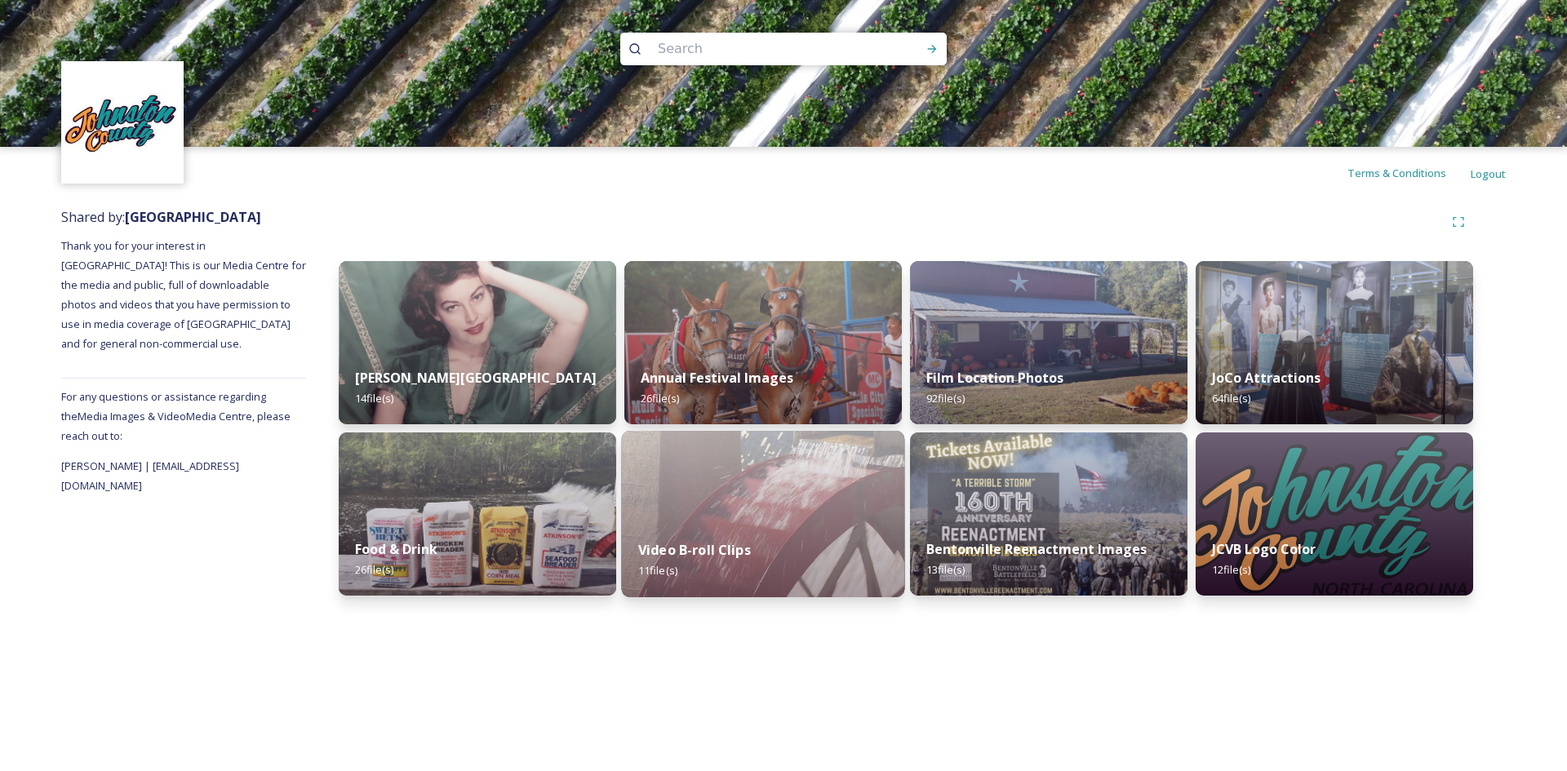
click at [723, 496] on img at bounding box center [763, 514] width 283 height 167
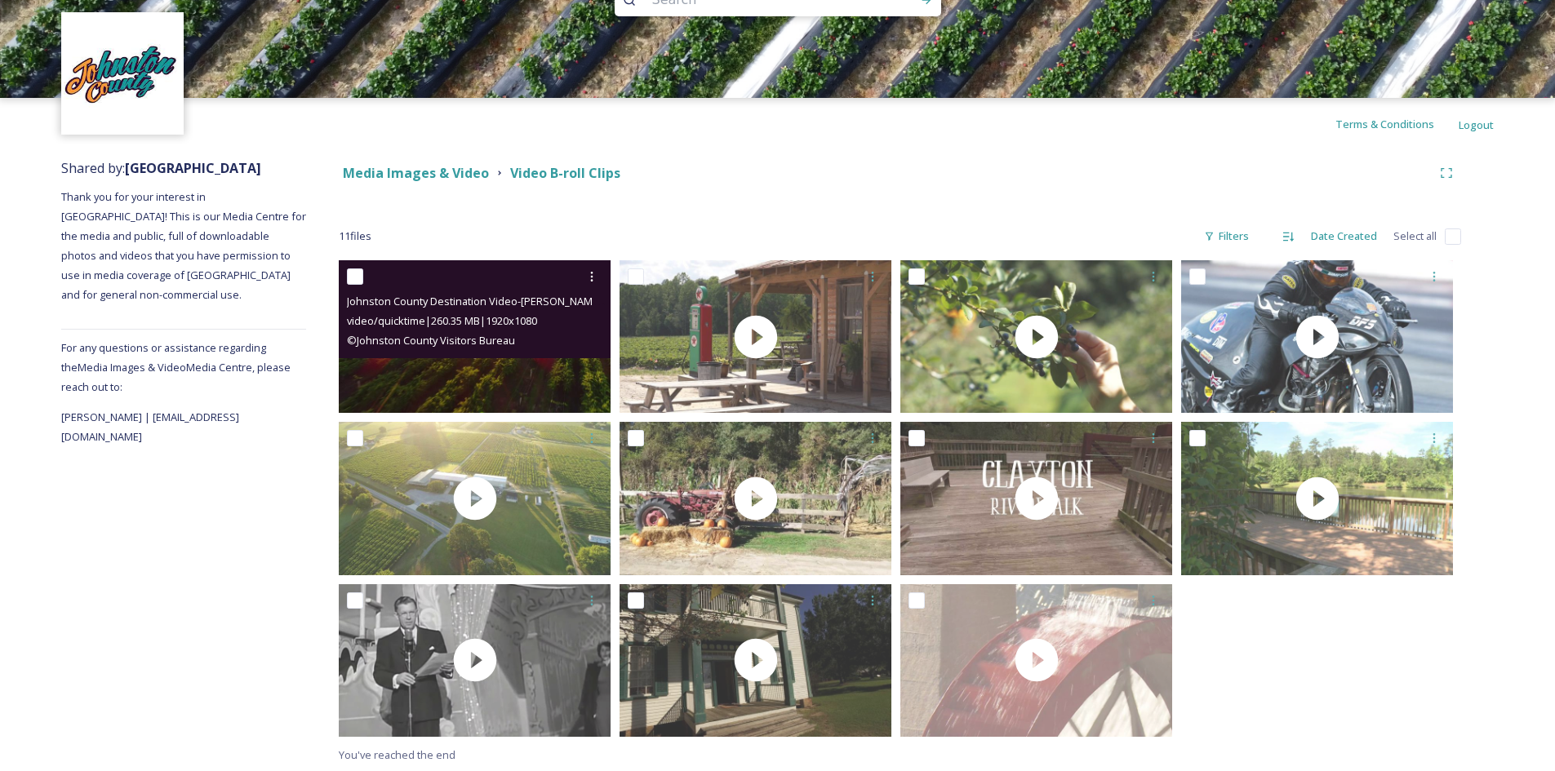
scroll to position [51, 0]
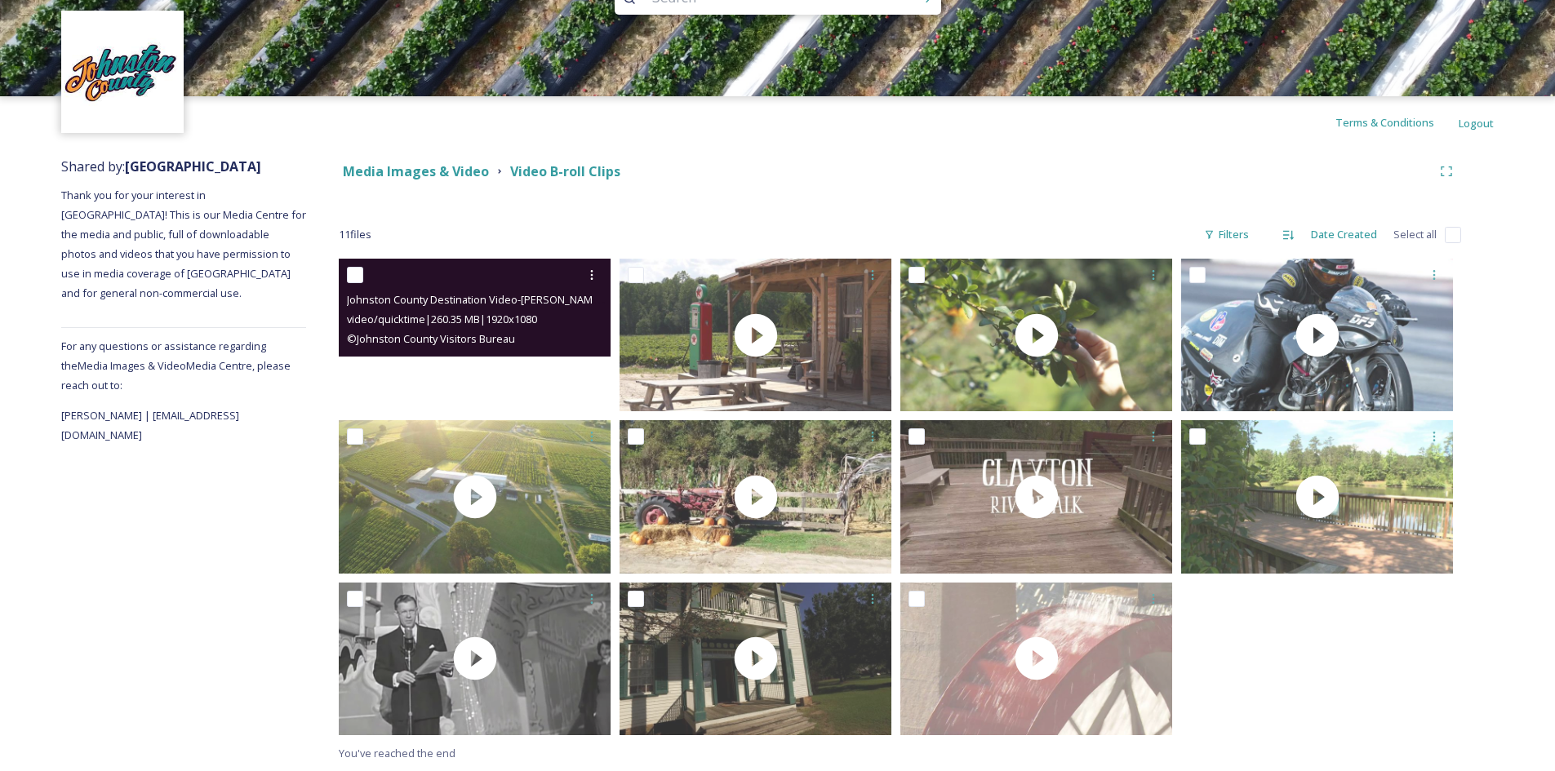
click at [478, 375] on video "Johnston County Destination Video-Johnston%20County%20Visitors%20Bureau.mov" at bounding box center [475, 335] width 272 height 153
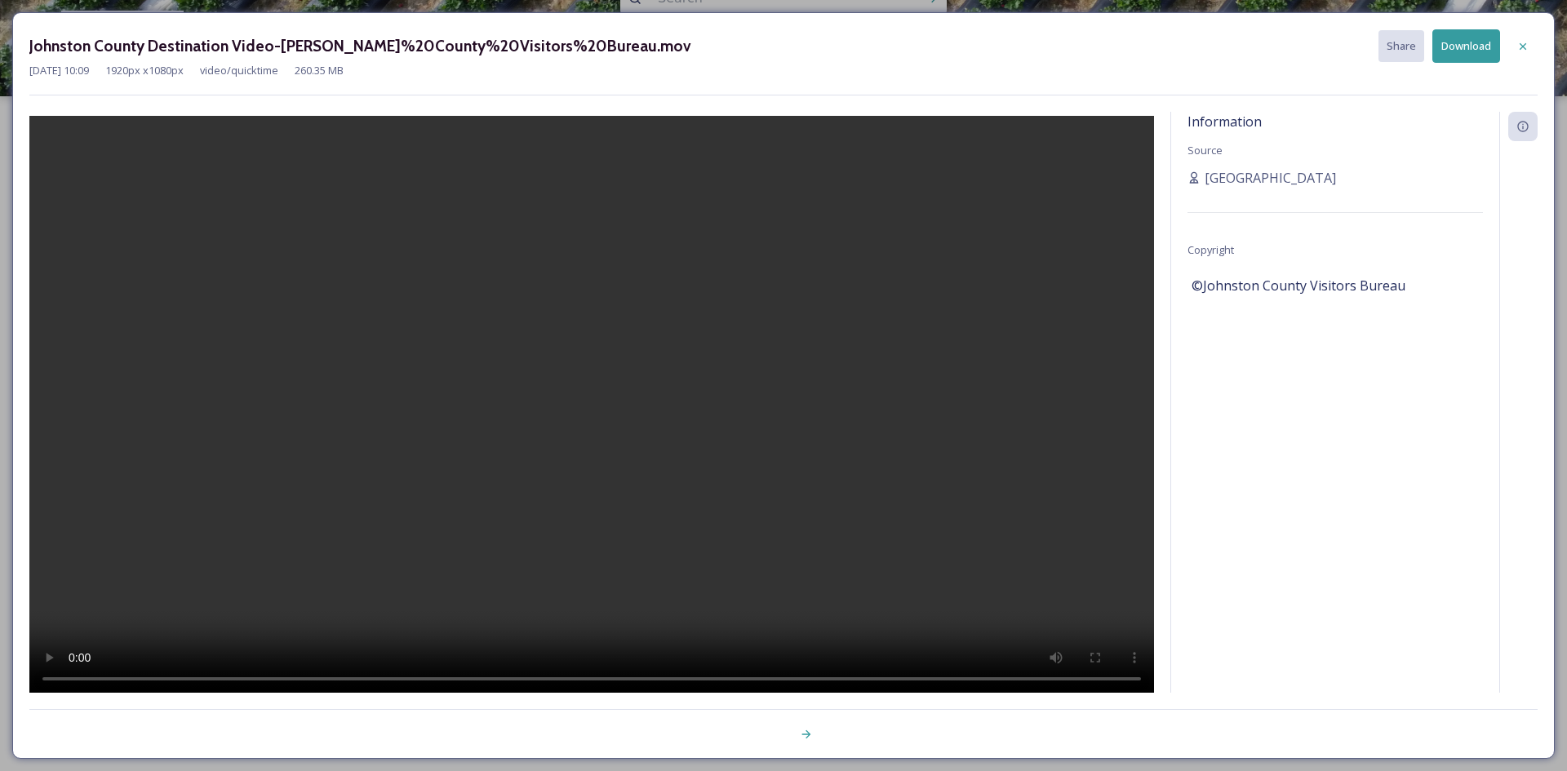
click at [533, 320] on video at bounding box center [591, 406] width 1125 height 581
click at [716, 677] on video at bounding box center [591, 406] width 1125 height 581
click at [1526, 40] on icon at bounding box center [1523, 46] width 13 height 13
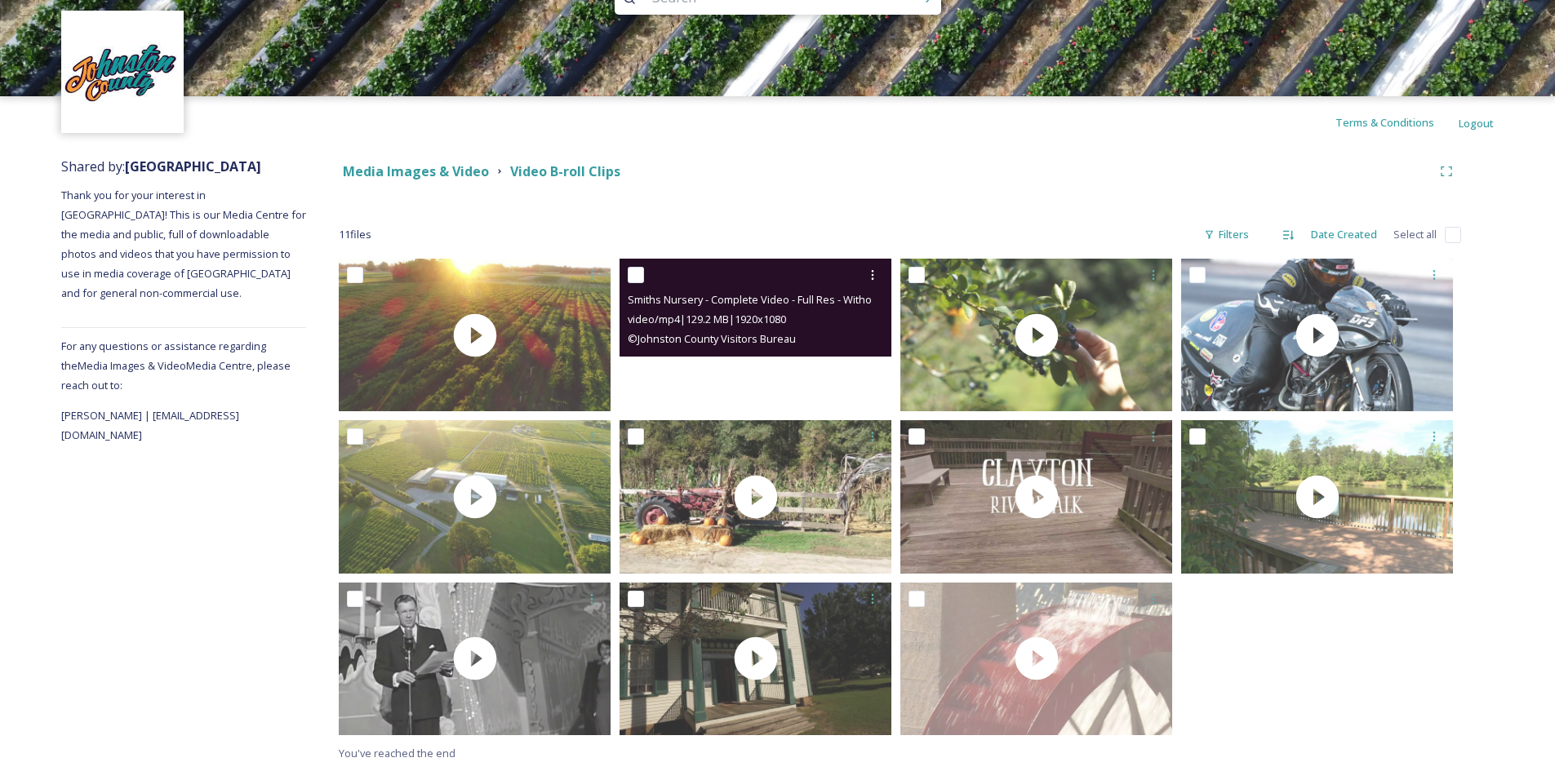
click at [763, 366] on video "Smiths Nursery - Complete Video - Full Res - Without Lyrics - Final2-Johnston%2…" at bounding box center [756, 335] width 272 height 153
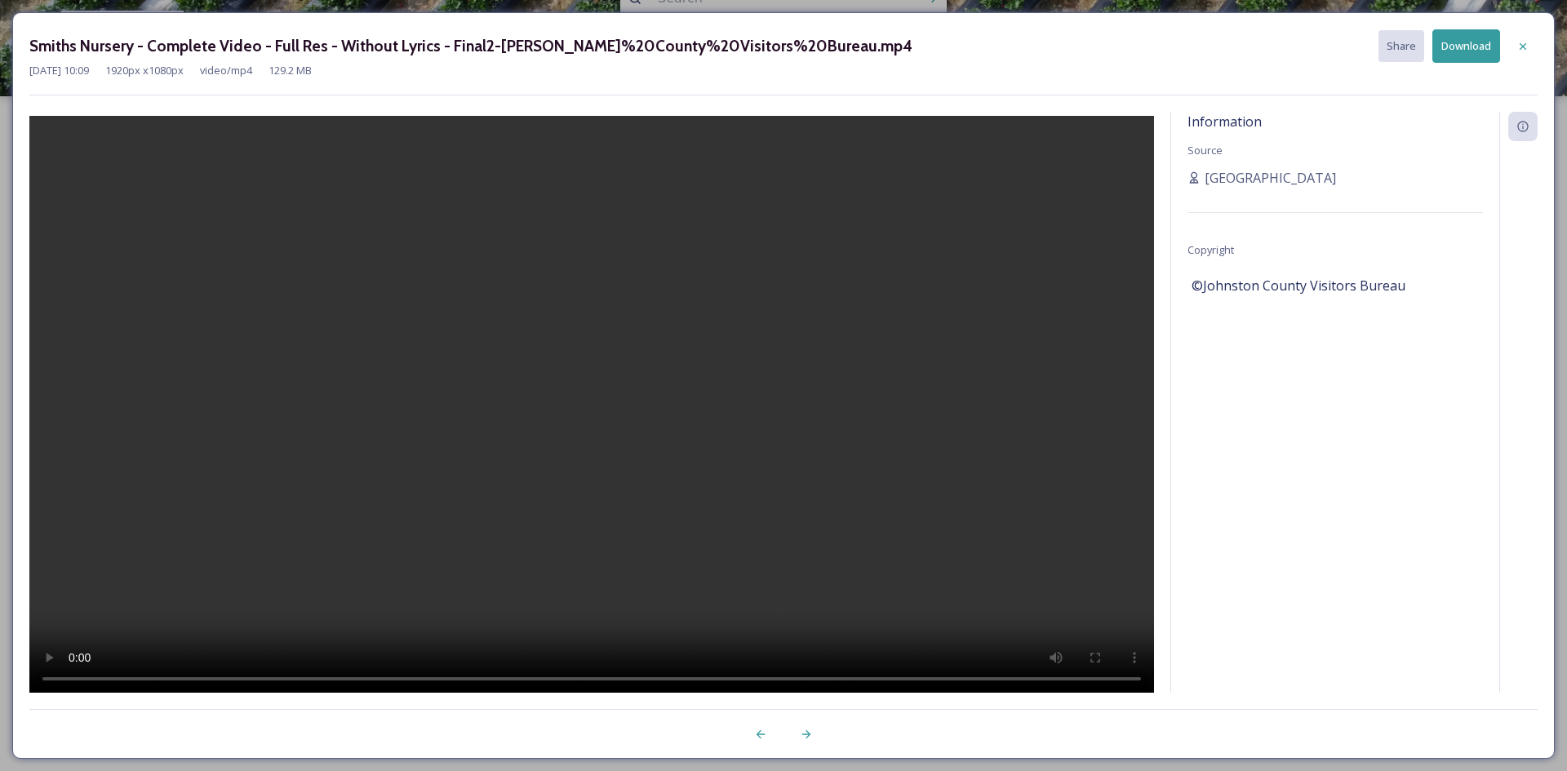
click at [1459, 42] on button "Download" at bounding box center [1467, 45] width 68 height 33
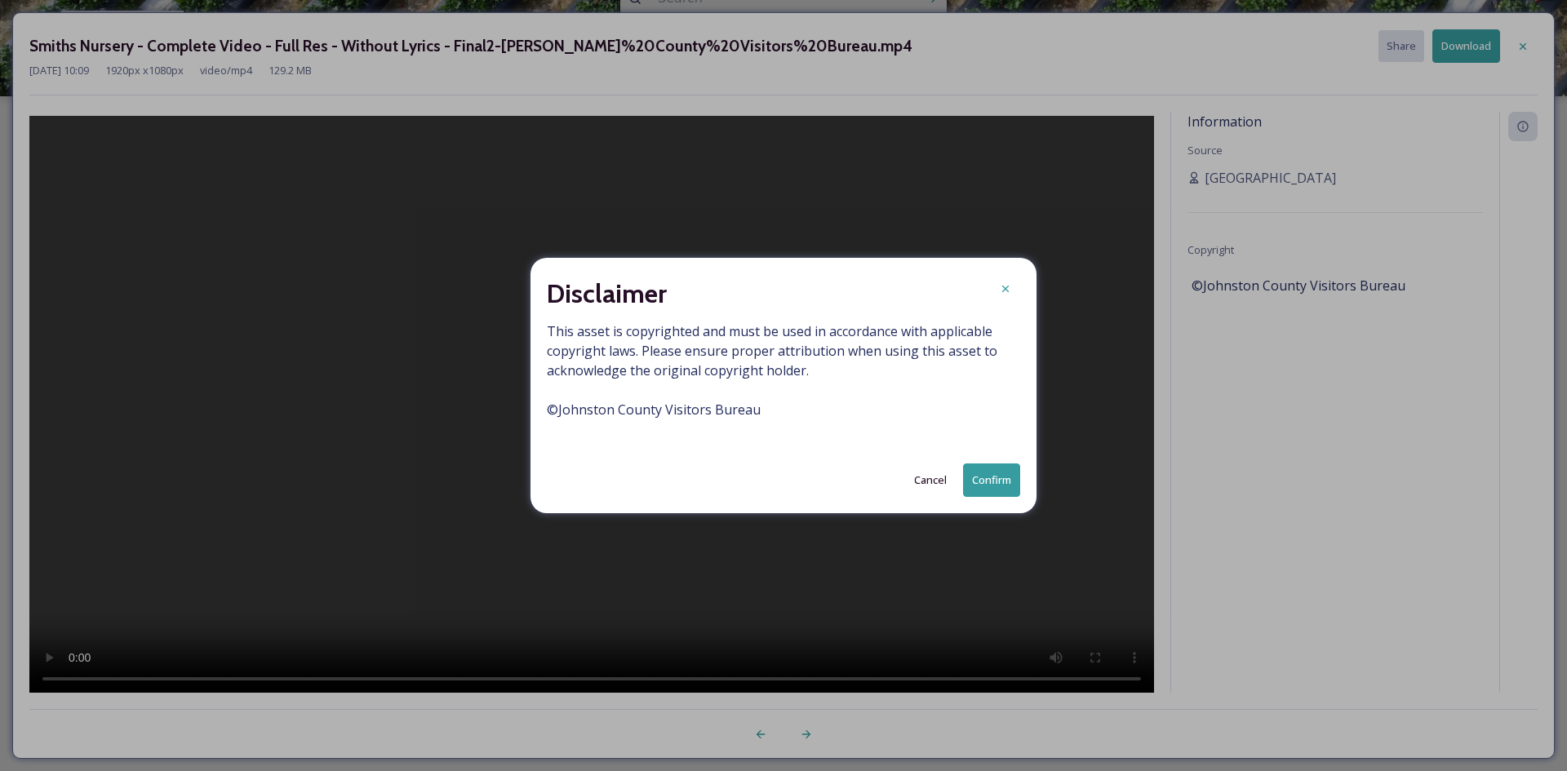
click at [993, 473] on button "Confirm" at bounding box center [991, 480] width 57 height 33
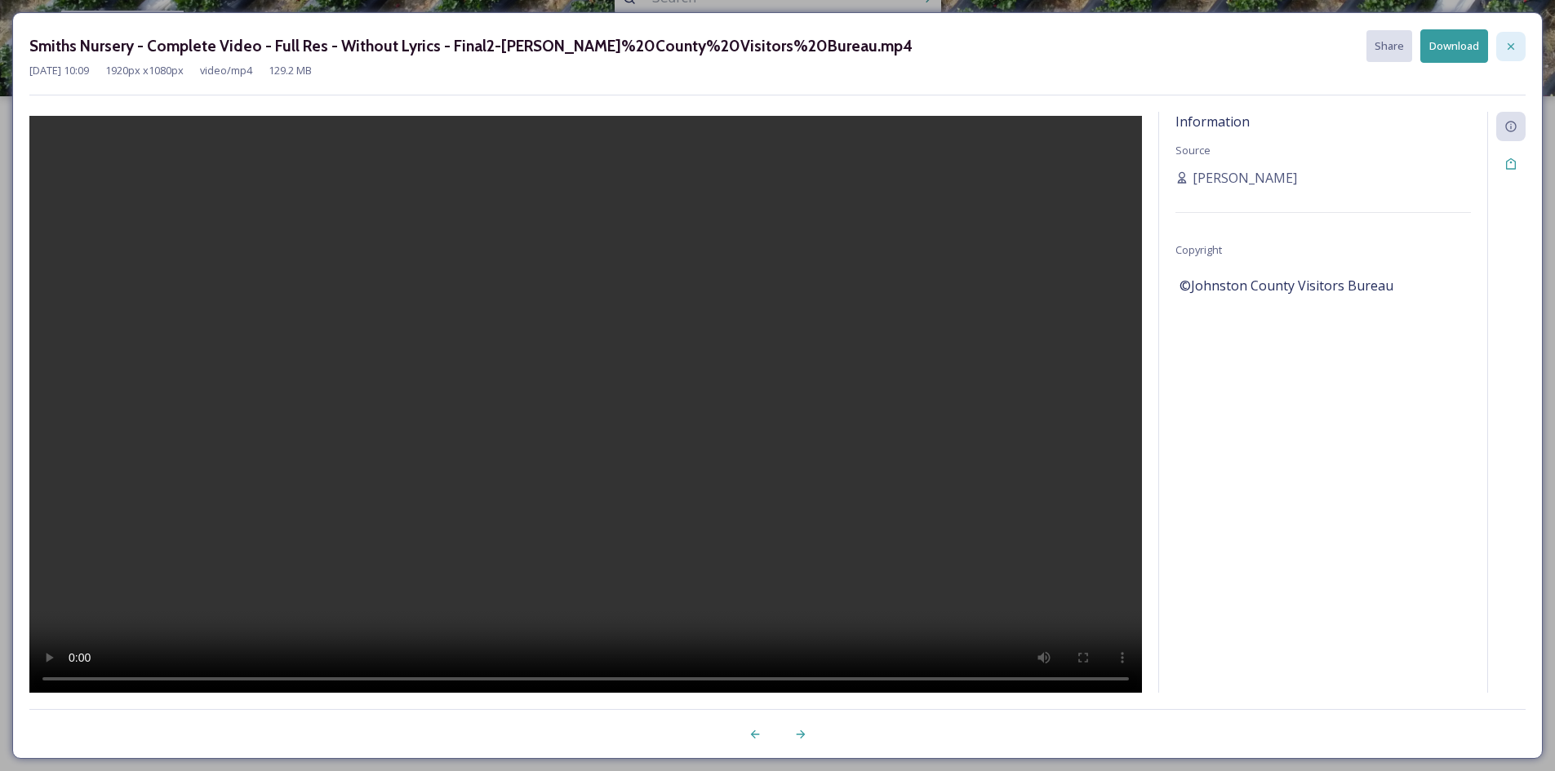
click at [1511, 45] on icon at bounding box center [1510, 46] width 13 height 13
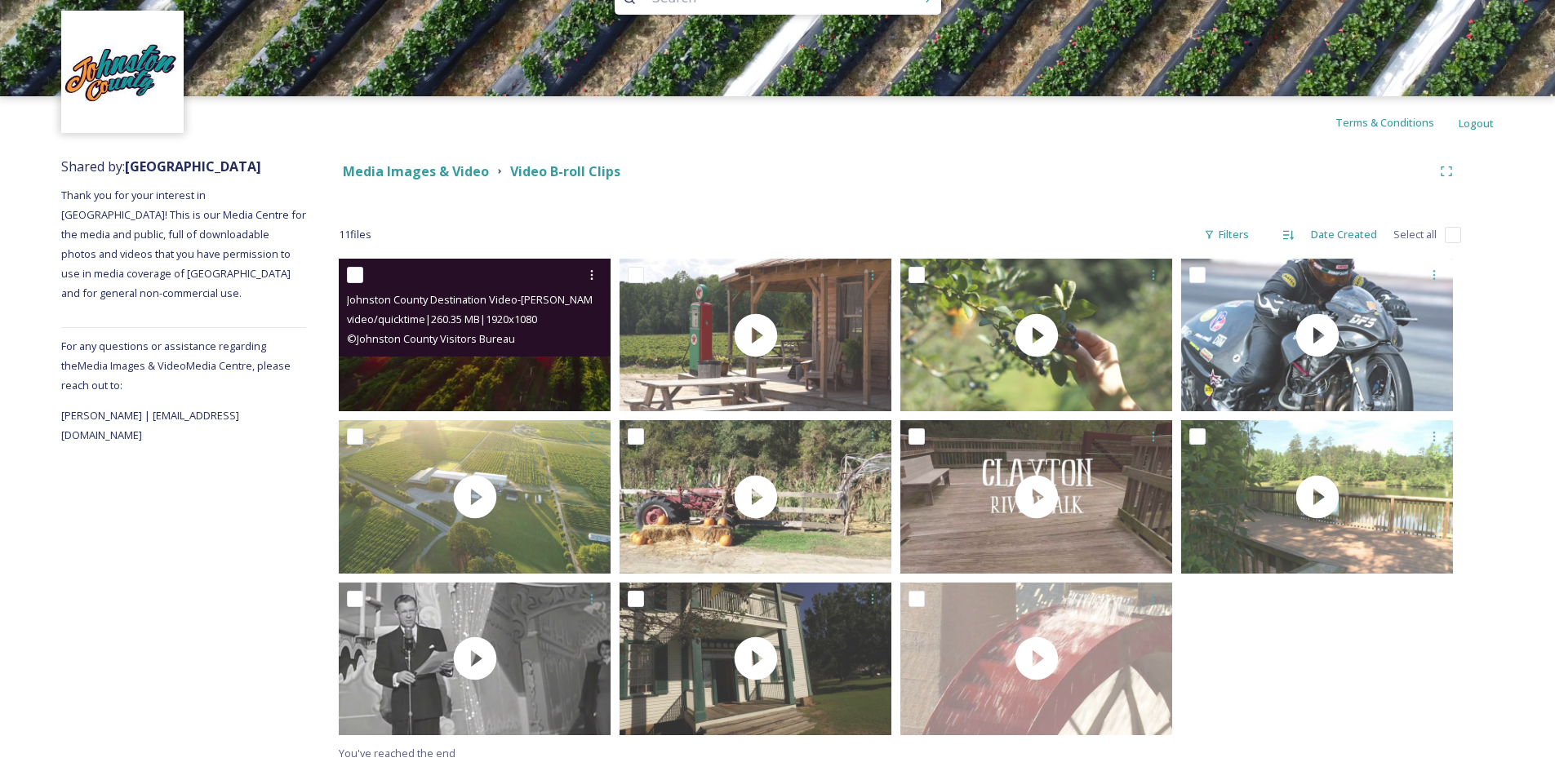
click at [477, 357] on div "Johnston County Destination Video-Johnston%20County%20Visitors%20Bureau.mov vid…" at bounding box center [475, 308] width 272 height 98
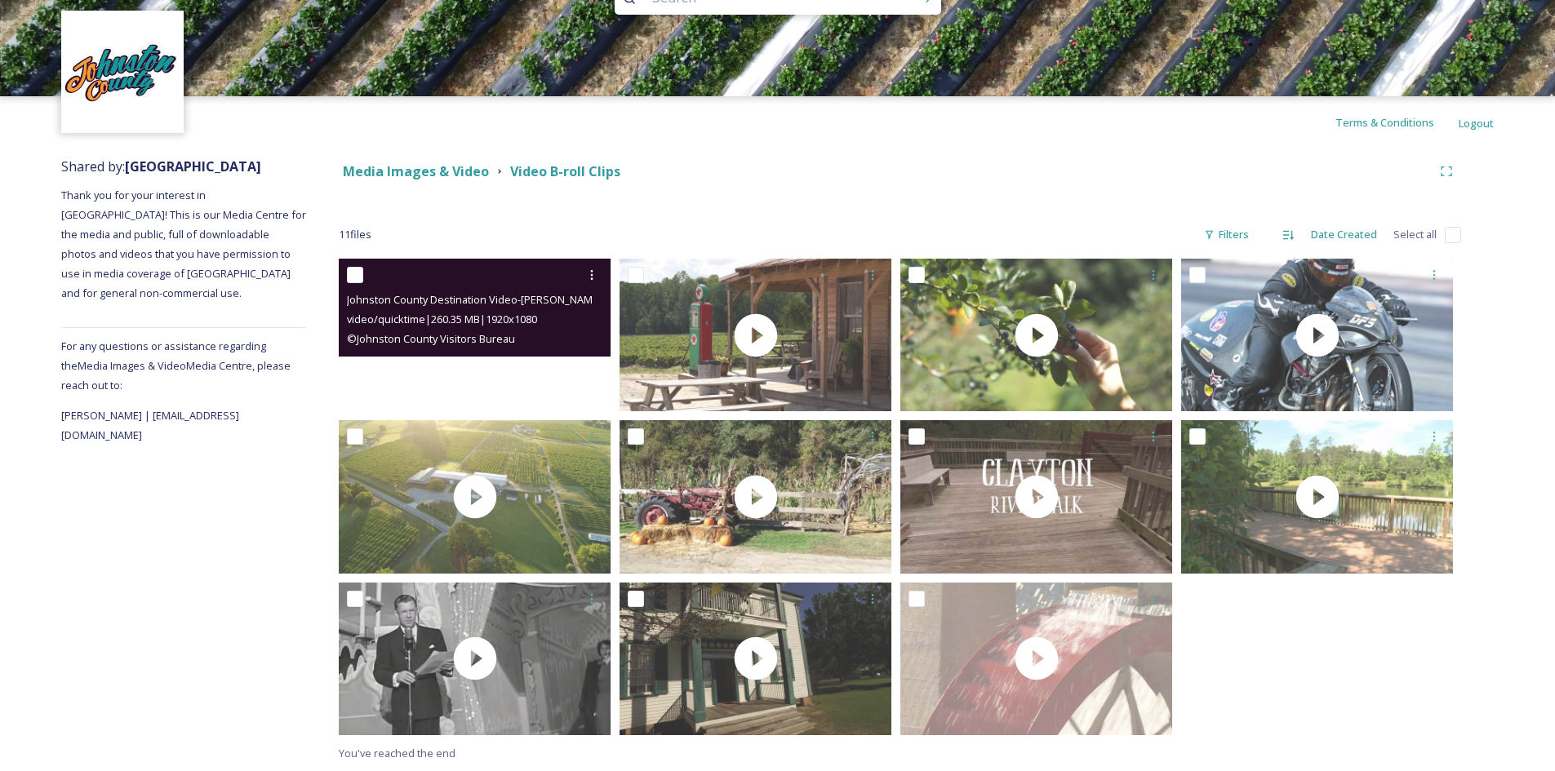
click at [464, 367] on video "Johnston County Destination Video-Johnston%20County%20Visitors%20Bureau.mov" at bounding box center [475, 335] width 272 height 153
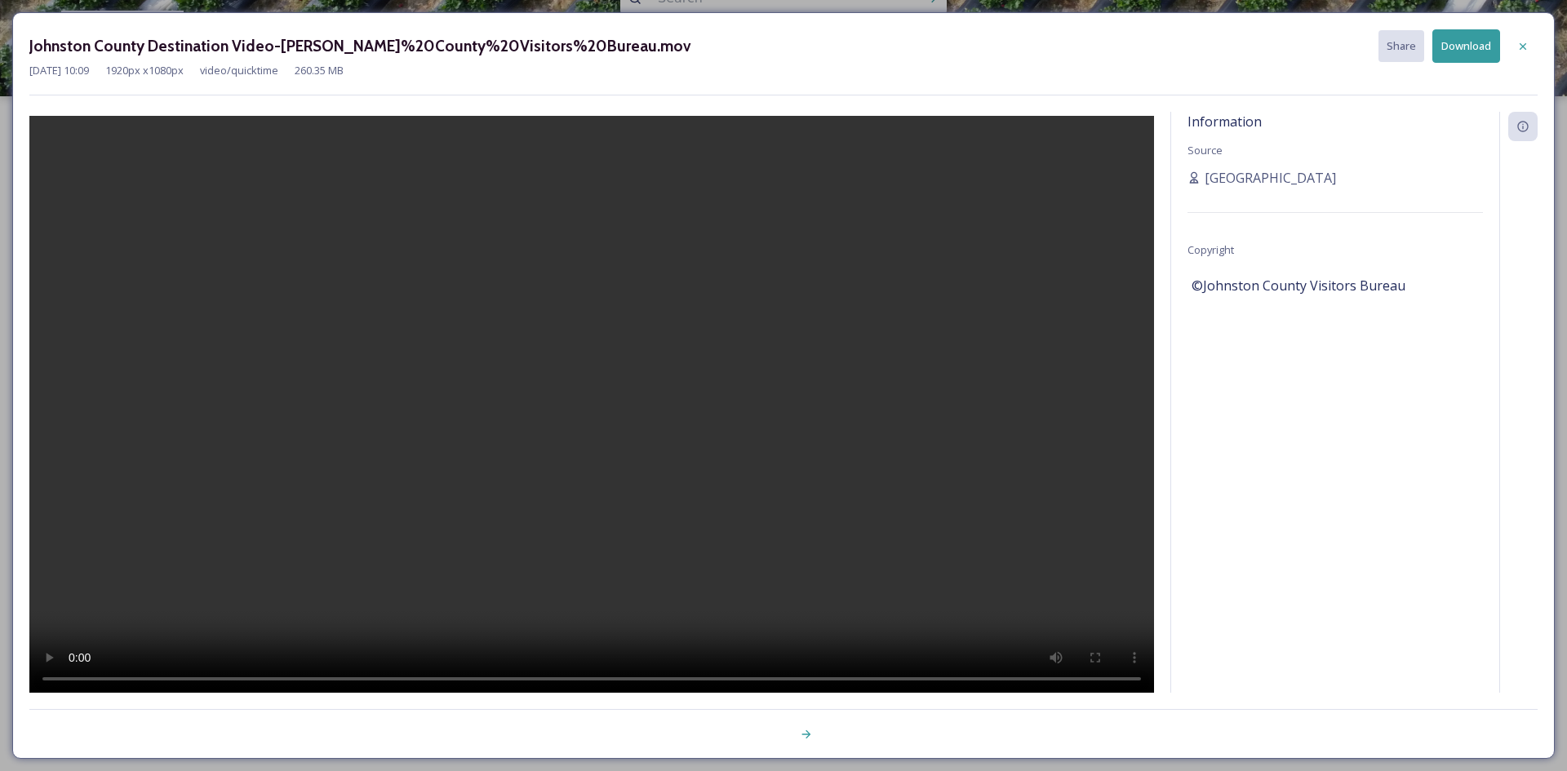
click at [1466, 42] on button "Download" at bounding box center [1467, 45] width 68 height 33
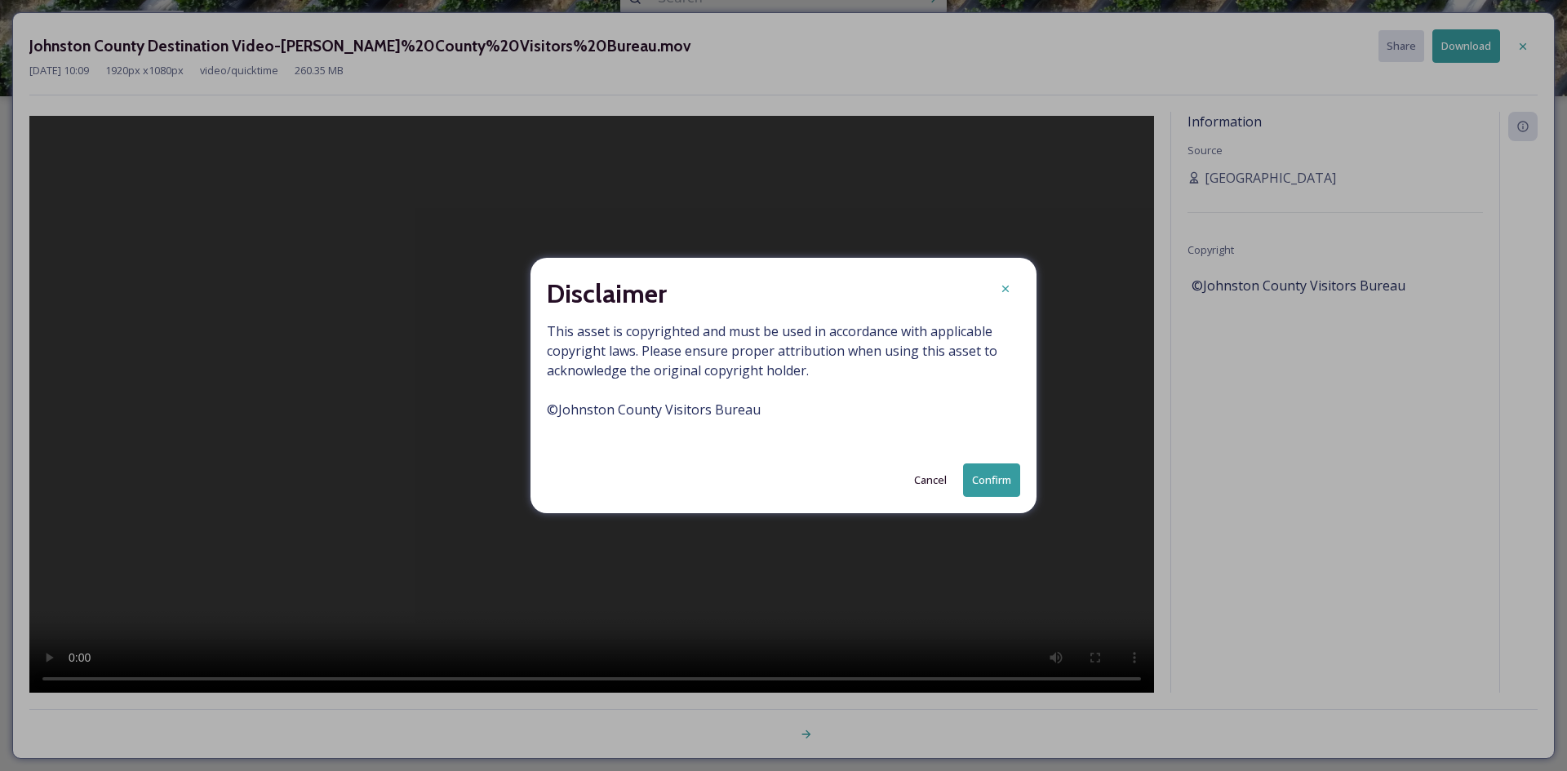
click at [984, 476] on button "Confirm" at bounding box center [991, 480] width 57 height 33
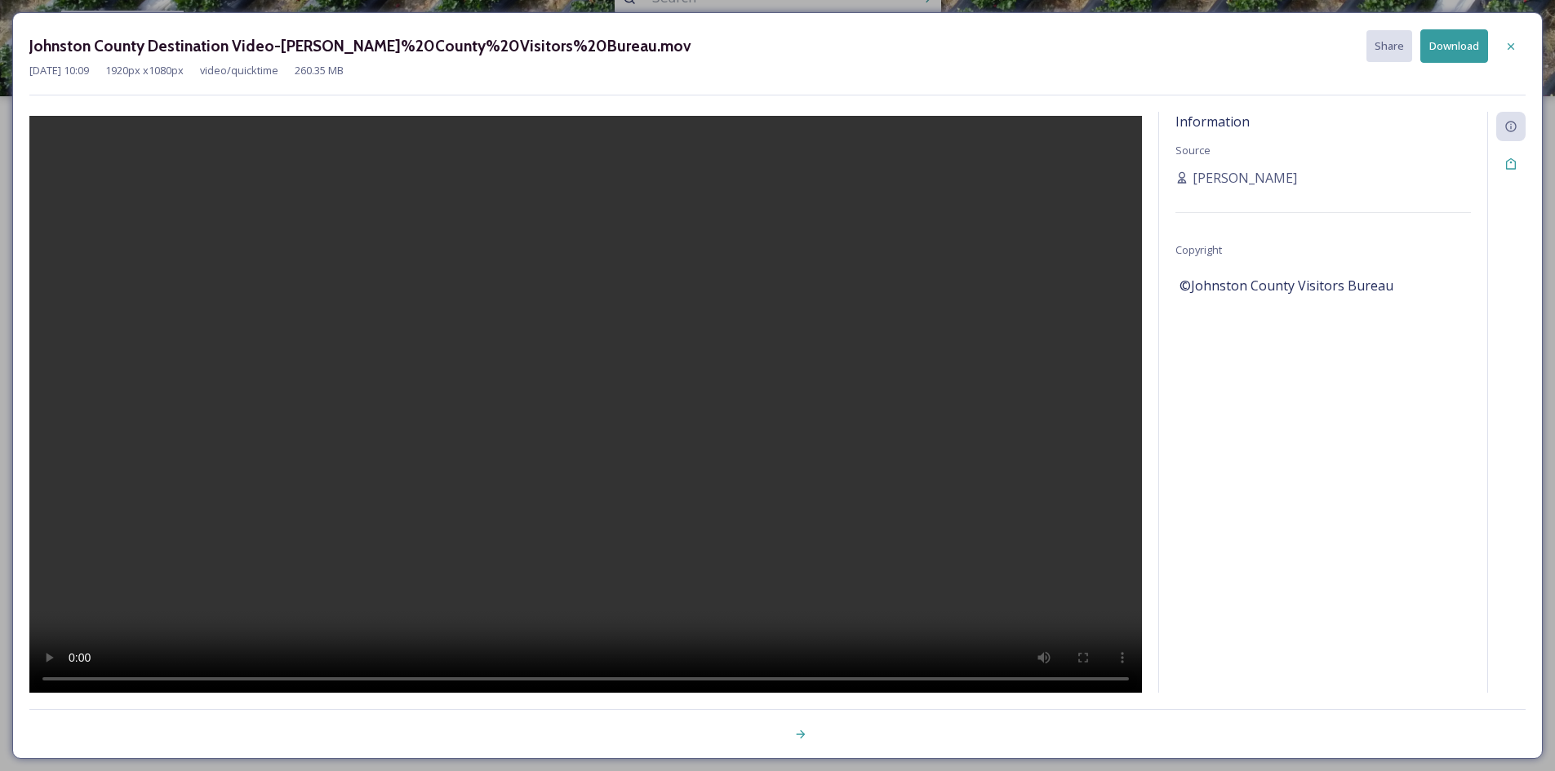
click at [1442, 35] on button "Download" at bounding box center [1454, 45] width 68 height 33
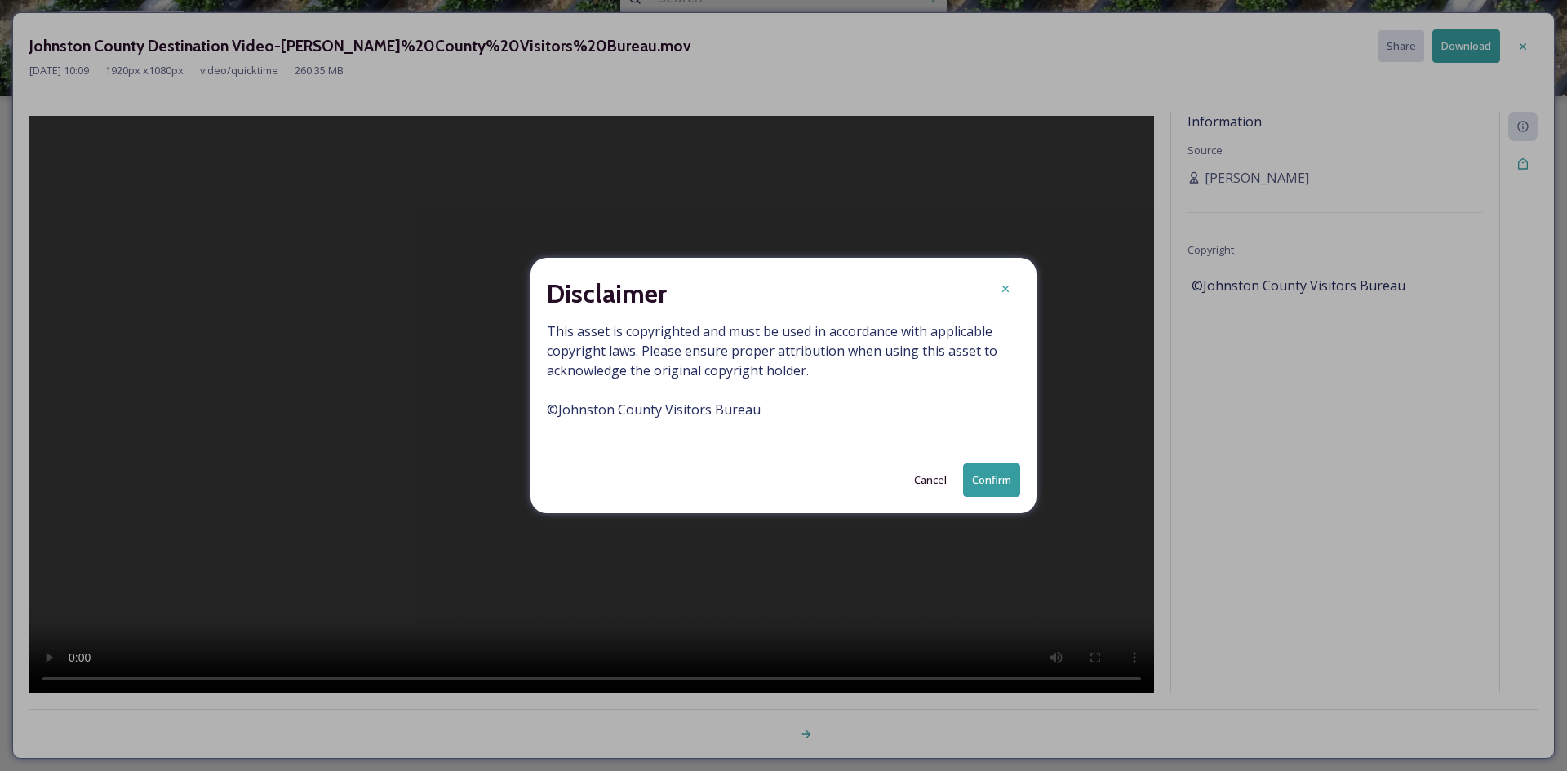
click at [994, 478] on button "Confirm" at bounding box center [991, 480] width 57 height 33
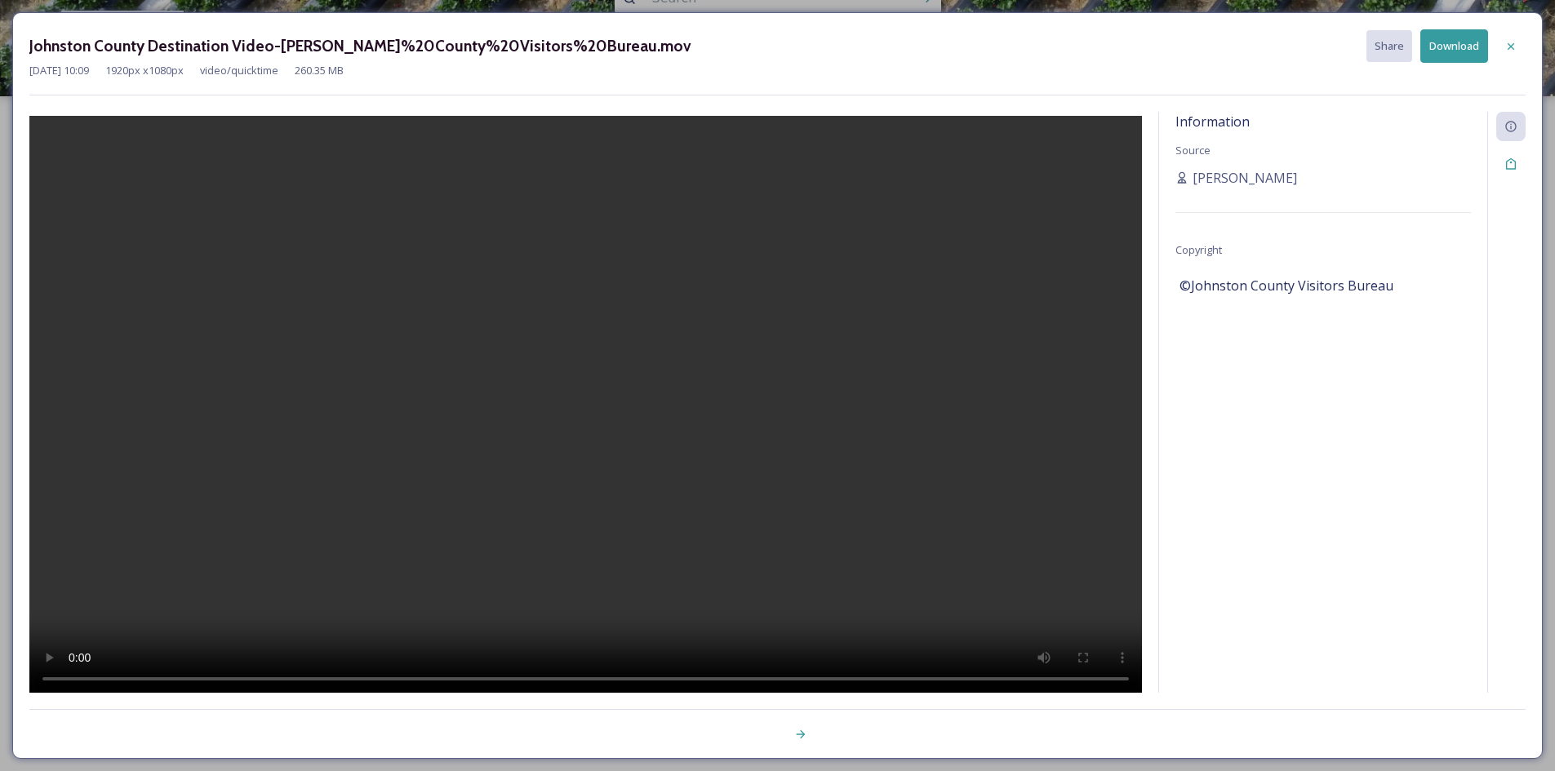
click at [1508, 47] on icon at bounding box center [1510, 46] width 13 height 13
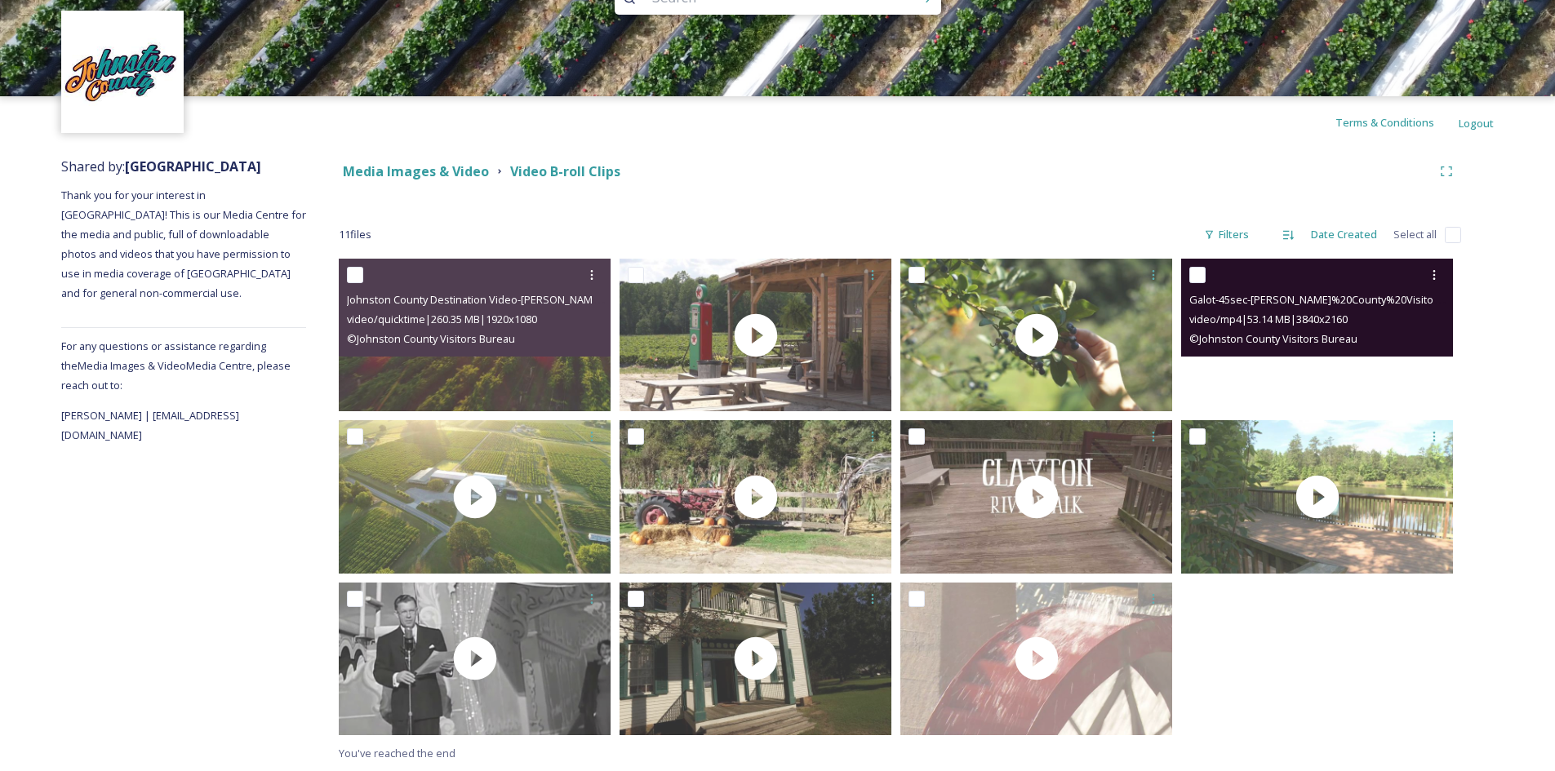
click at [1314, 363] on video "Galot-45sec-Johnston%20County%20Visitors%20Bureau.mp4" at bounding box center [1317, 335] width 272 height 153
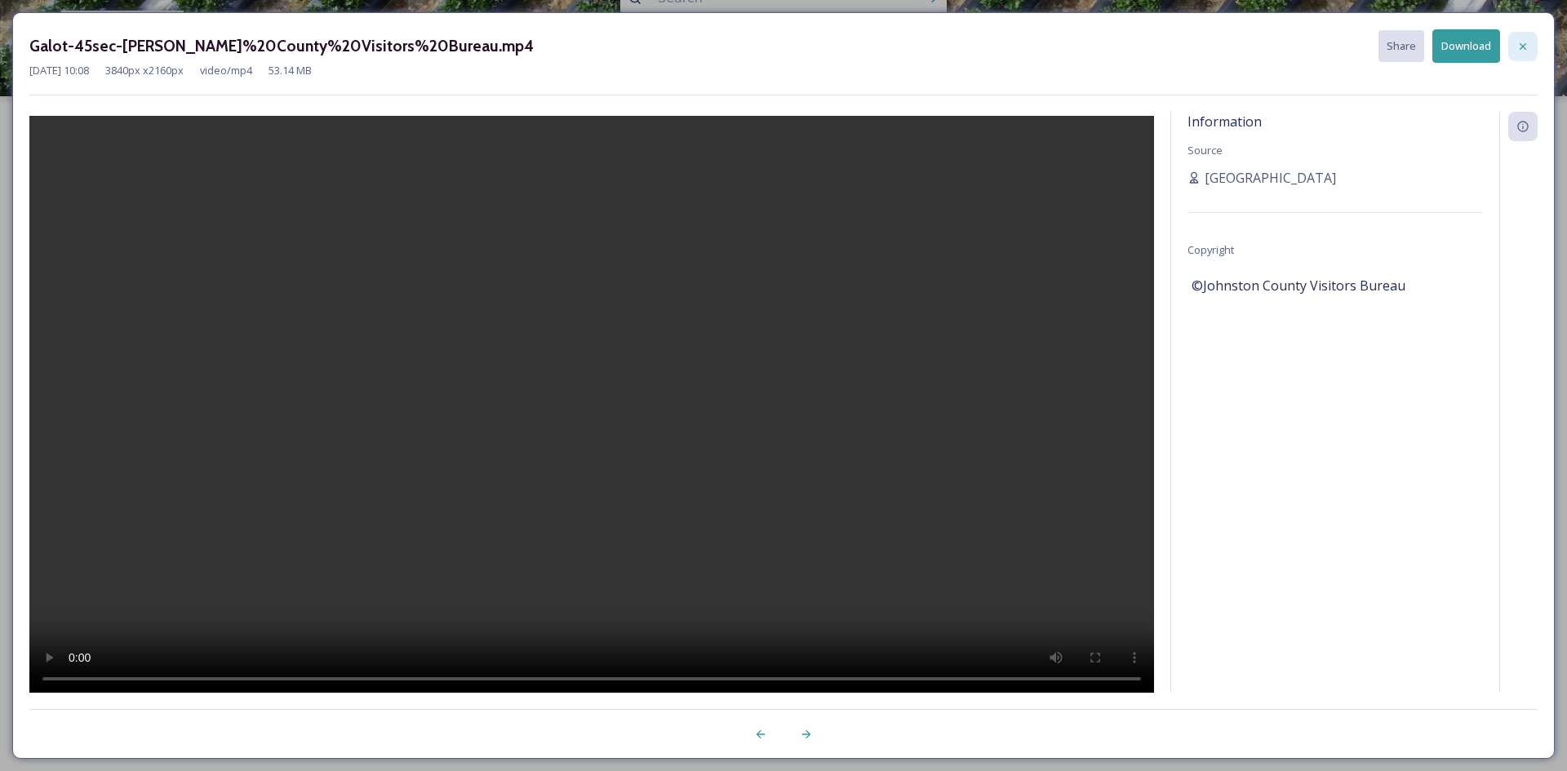
click at [1526, 45] on icon at bounding box center [1523, 46] width 13 height 13
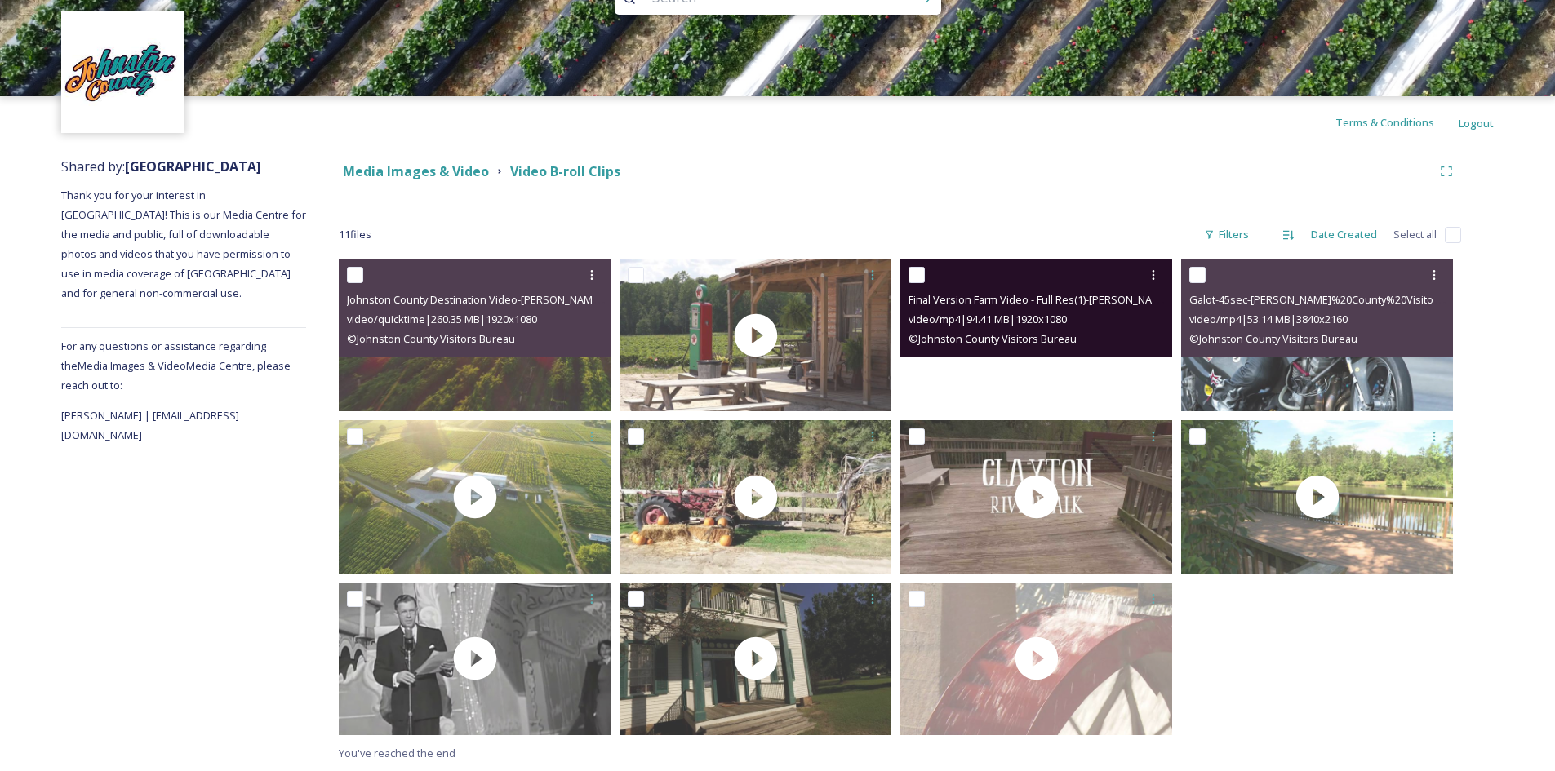
click at [1047, 371] on video "Final Version Farm Video - Full Res(1)-Johnston%20County%20Visitors%20Bureau.mp4" at bounding box center [1036, 335] width 272 height 153
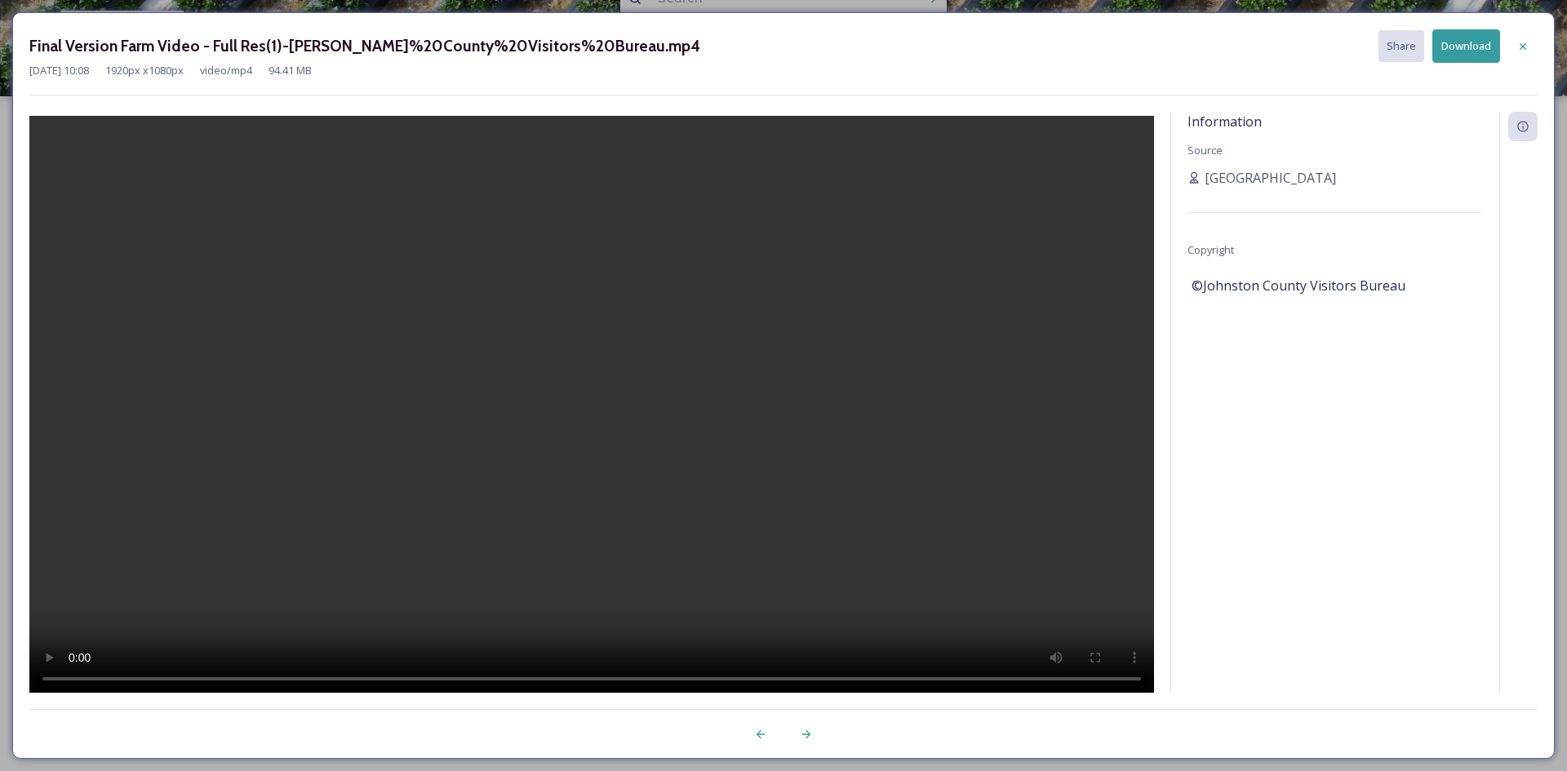
click at [1464, 42] on button "Download" at bounding box center [1467, 45] width 68 height 33
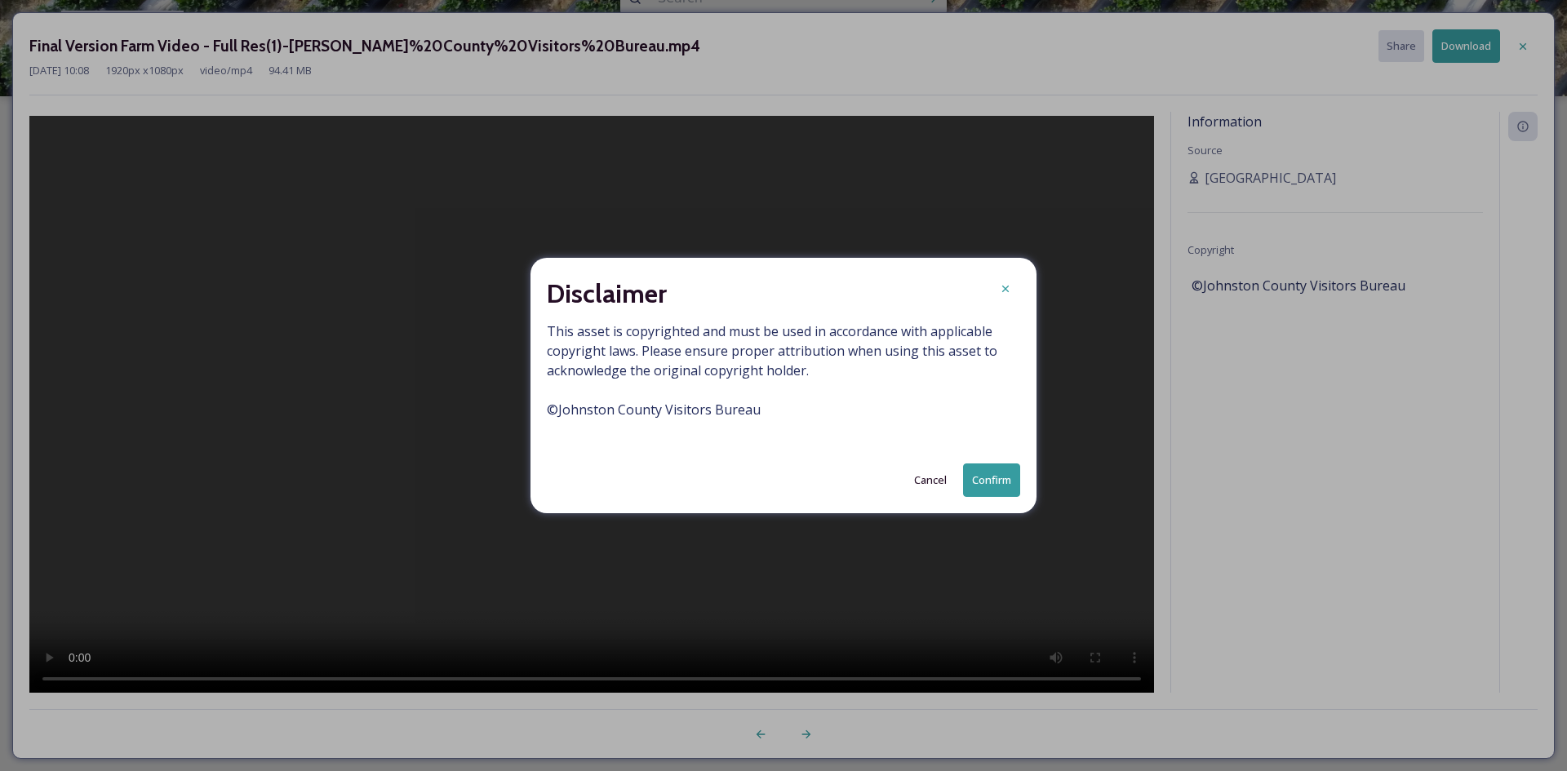
click at [990, 474] on button "Confirm" at bounding box center [991, 480] width 57 height 33
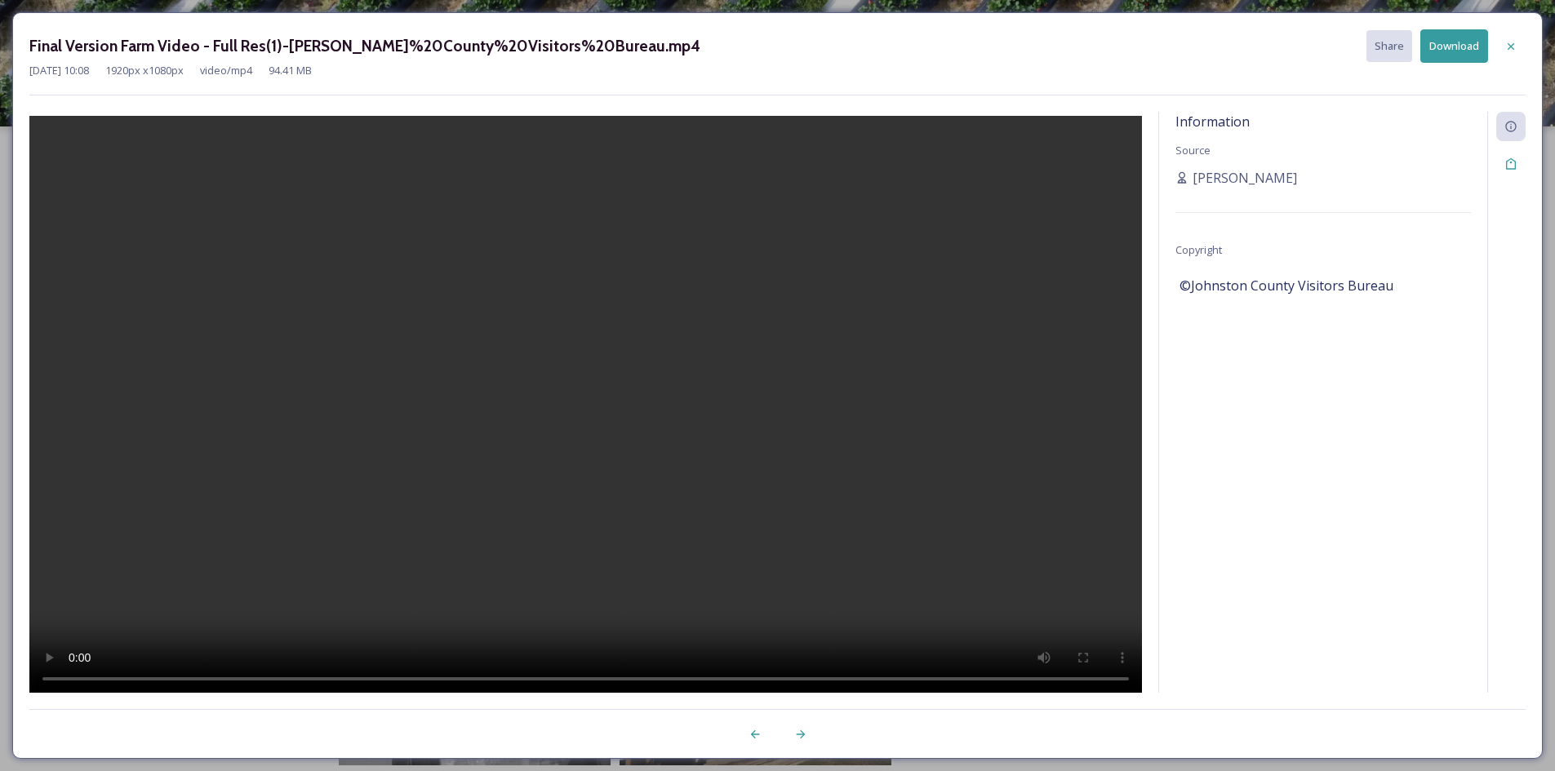
scroll to position [0, 0]
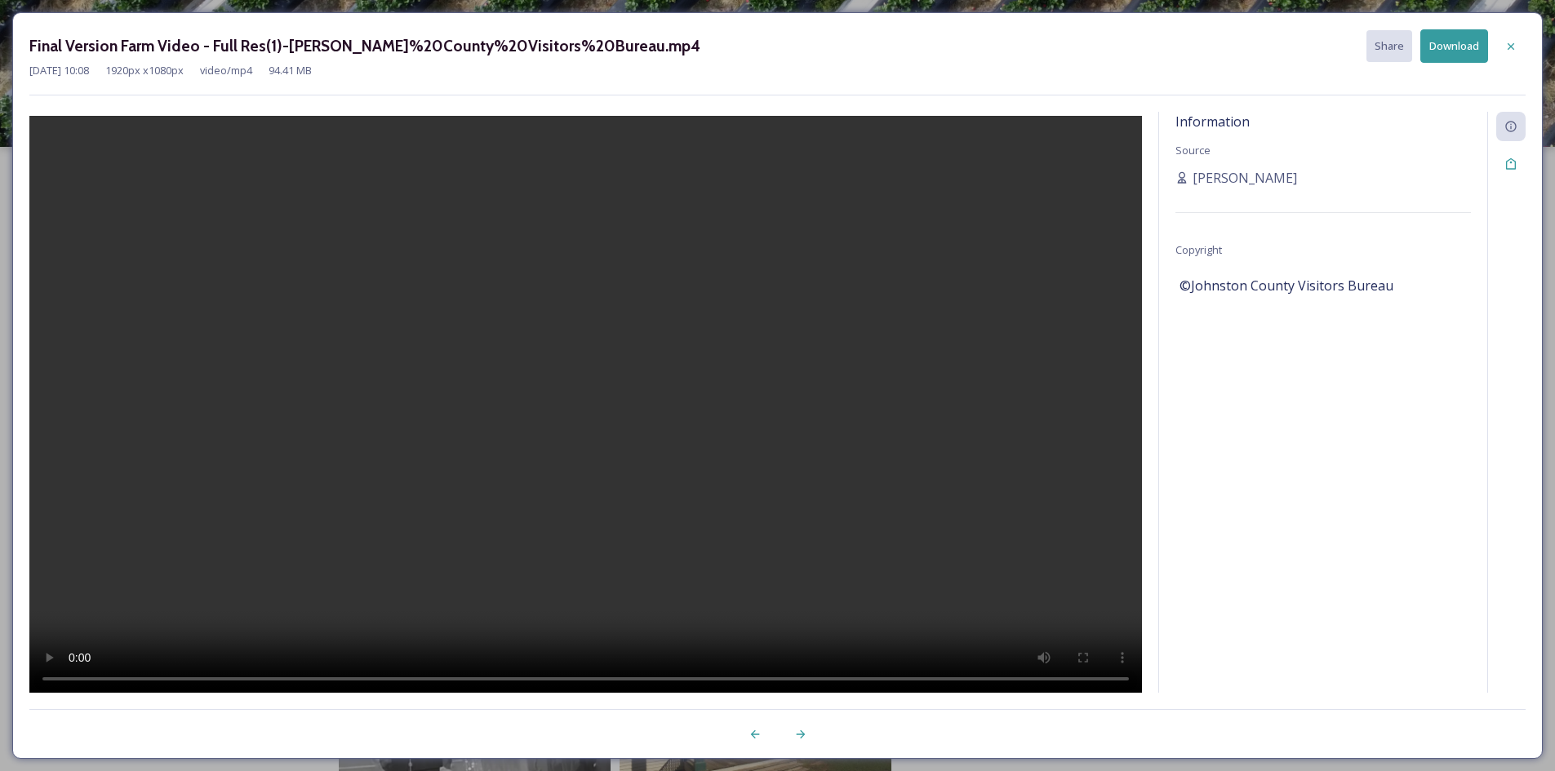
drag, startPoint x: 1125, startPoint y: 160, endPoint x: 1252, endPoint y: 511, distance: 373.4
click at [1252, 511] on div "Information Source Ashby Brame Copyright ©Johnston County Visitors Bureau" at bounding box center [1323, 424] width 328 height 624
